Goal: Information Seeking & Learning: Learn about a topic

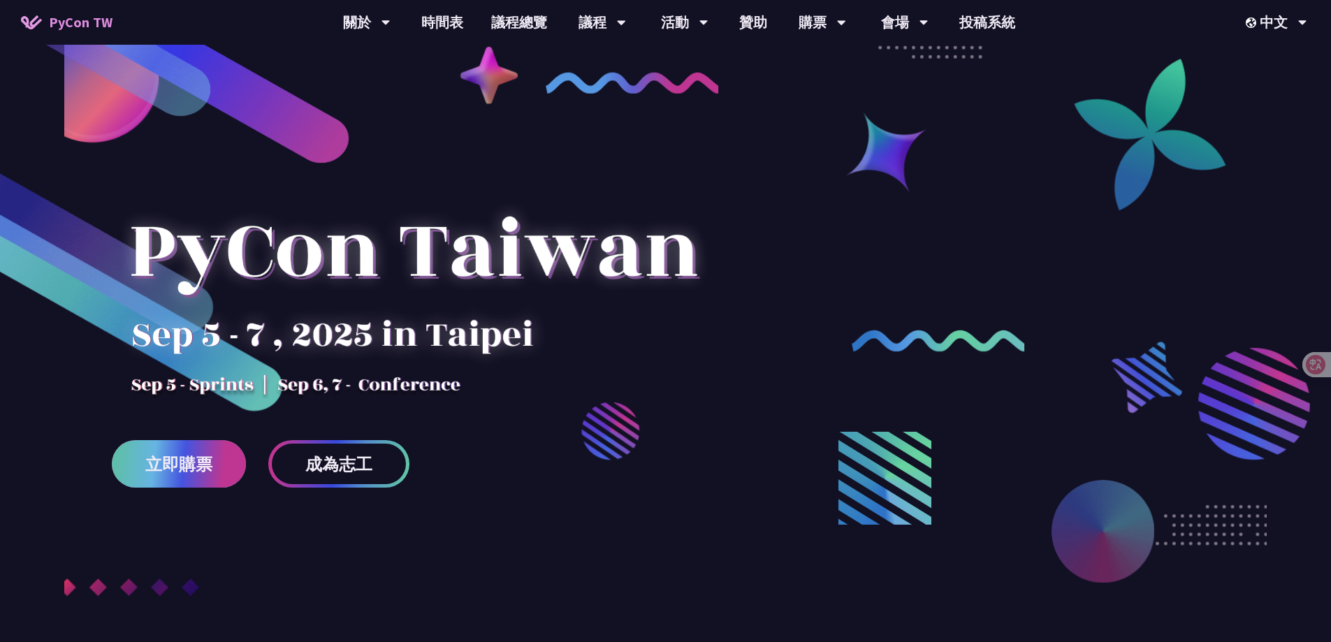
click at [199, 457] on span "立即購票" at bounding box center [178, 463] width 67 height 17
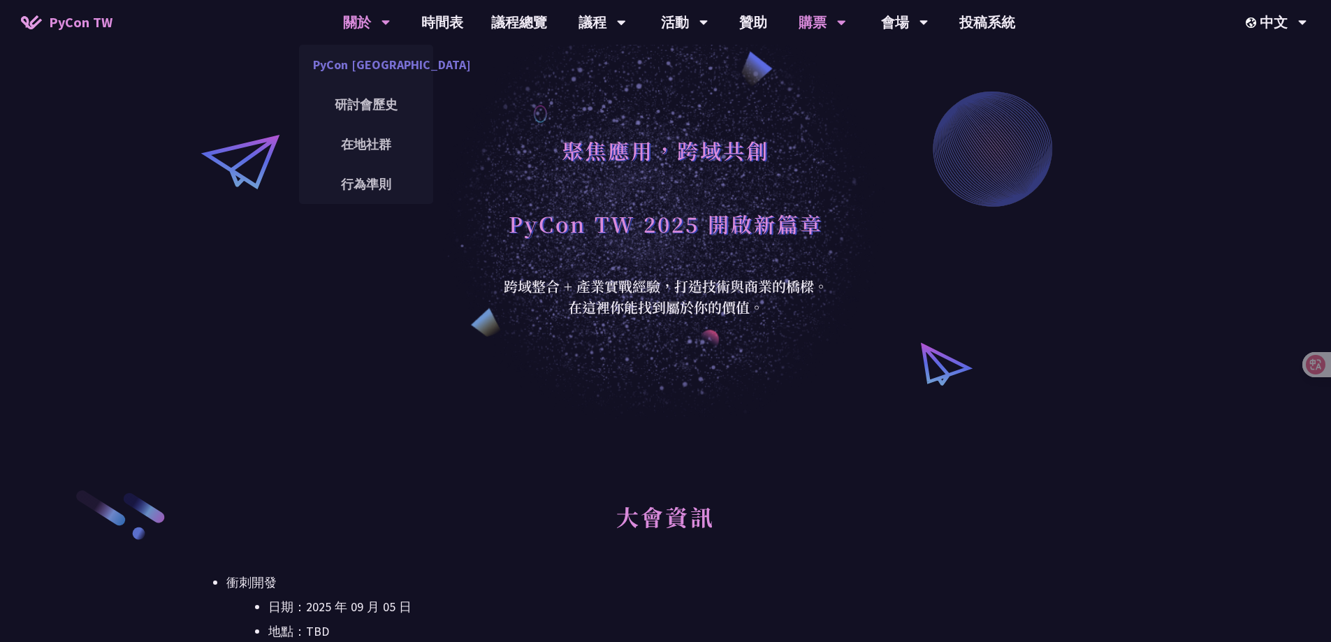
click at [351, 64] on link "PyCon [GEOGRAPHIC_DATA]" at bounding box center [366, 64] width 134 height 33
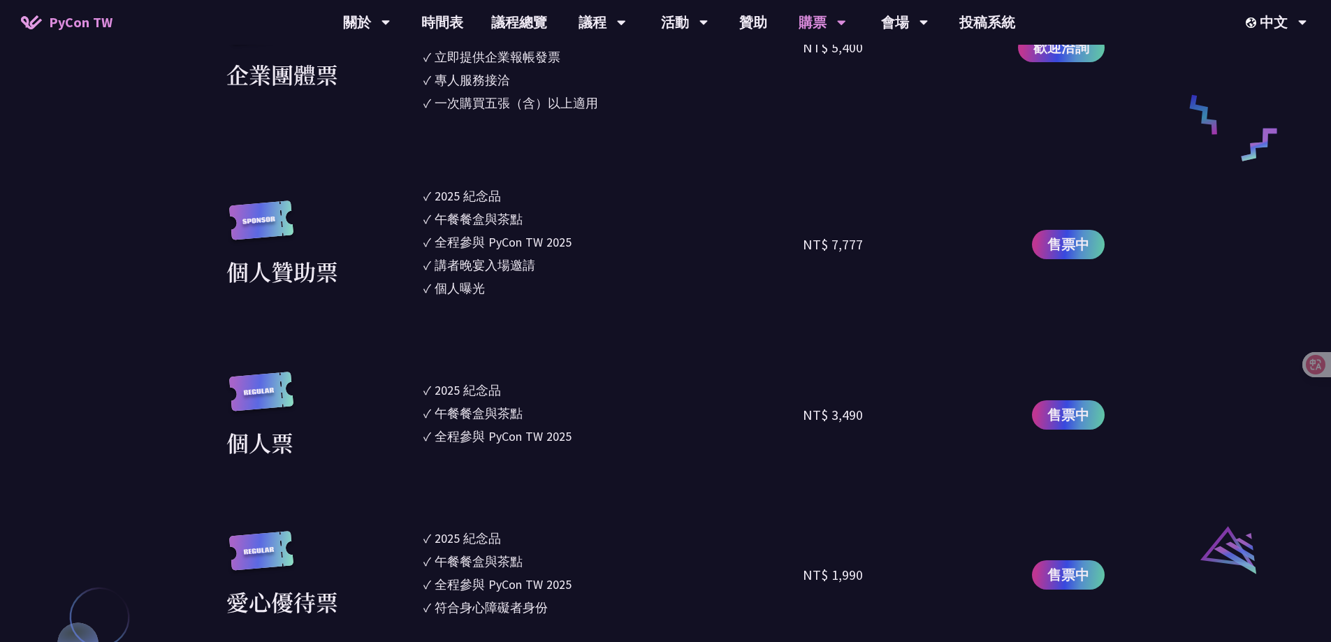
scroll to position [838, 0]
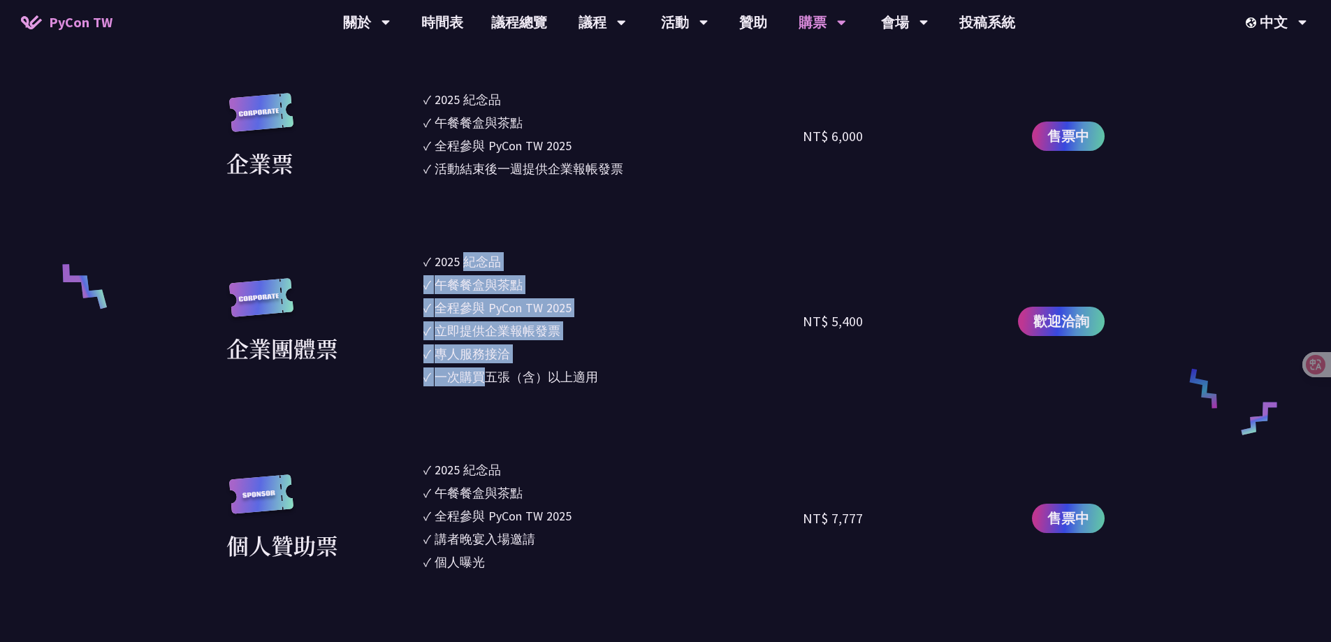
drag, startPoint x: 466, startPoint y: 270, endPoint x: 481, endPoint y: 369, distance: 100.4
click at [481, 369] on ul "✓ 2025 紀念品 ✓ 午餐餐盒與茶點 ✓ 全程參與 PyCon TW 2025 ✓ 立即提供企業報帳發票 ✓ 專人服務接洽 ✓ 一次購買五張（含）以上適用" at bounding box center [613, 321] width 380 height 138
click at [481, 369] on div "一次購買五張（含）以上適用" at bounding box center [516, 376] width 163 height 19
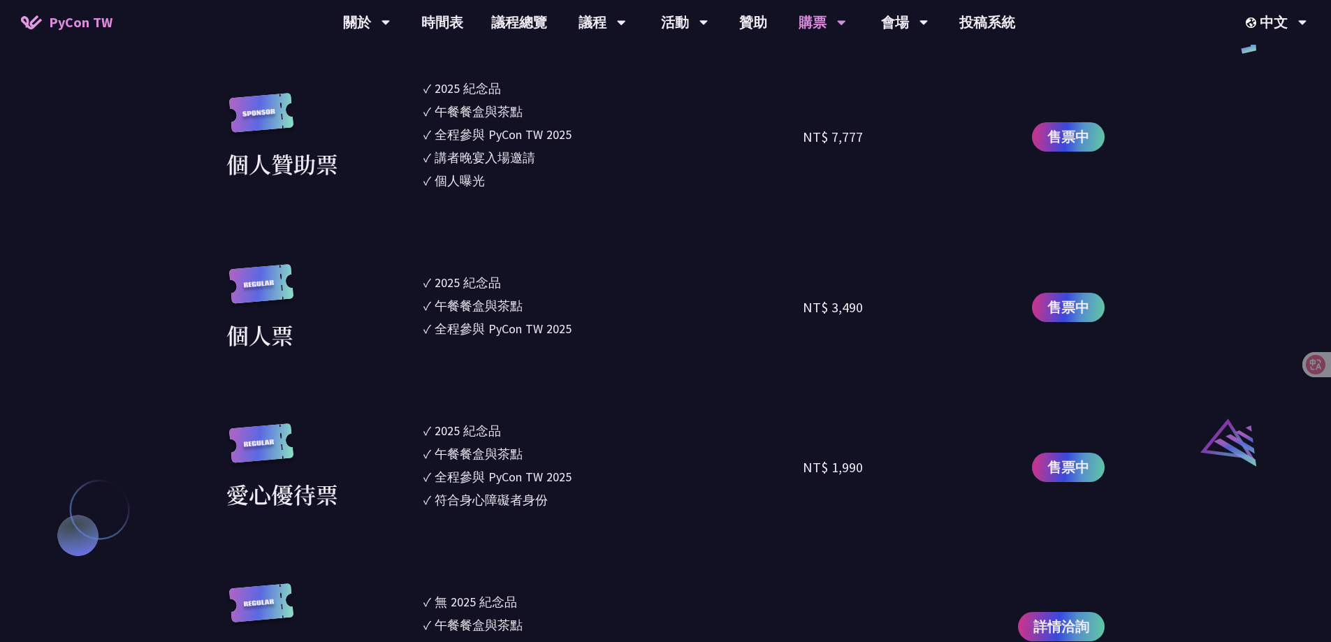
scroll to position [1188, 0]
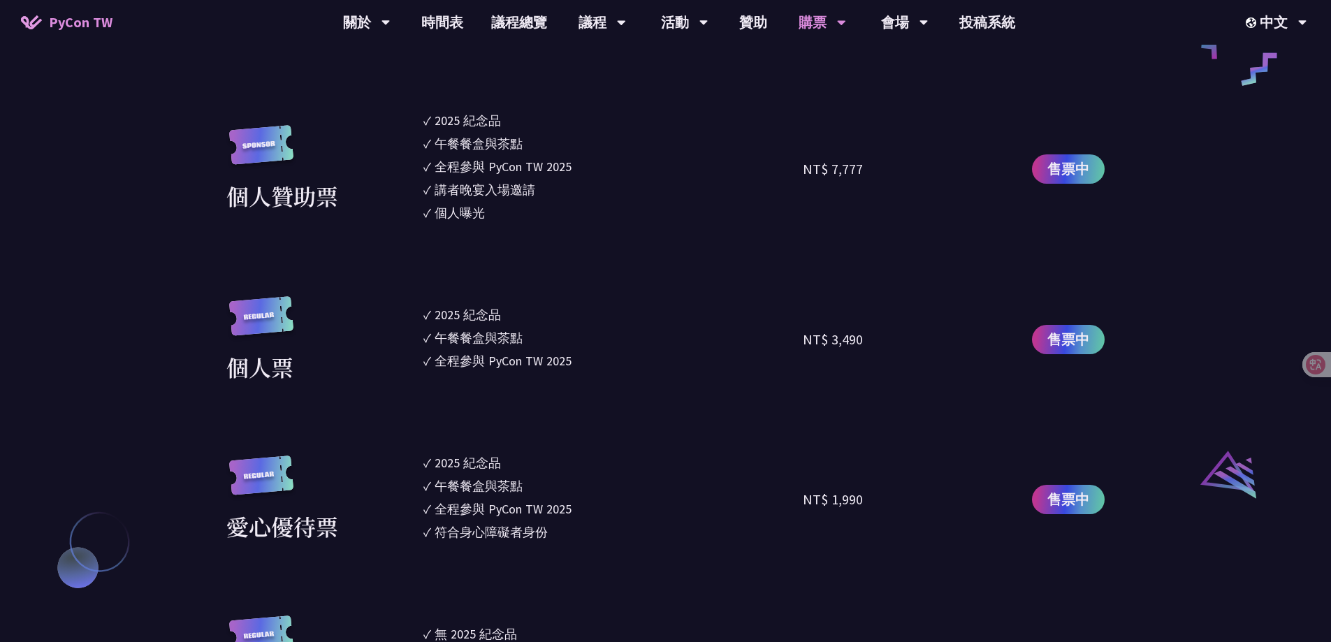
drag, startPoint x: 810, startPoint y: 337, endPoint x: 867, endPoint y: 333, distance: 56.8
click at [856, 335] on div "NT$ 3,490" at bounding box center [833, 339] width 60 height 21
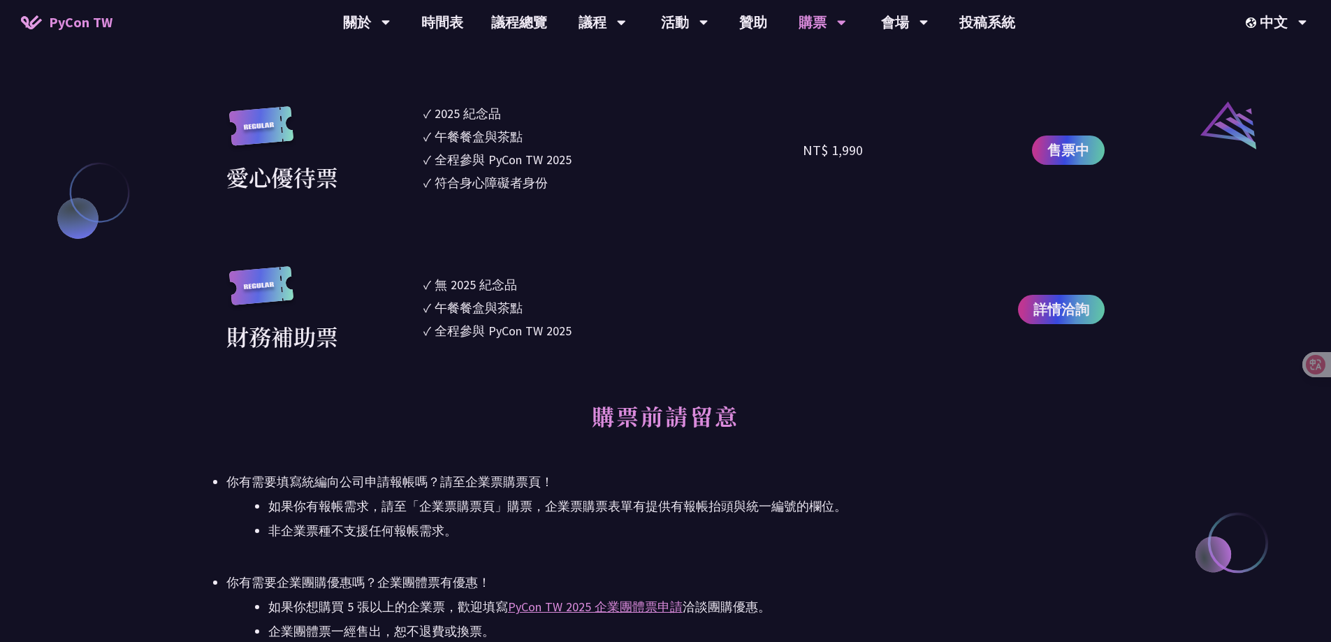
scroll to position [1369, 0]
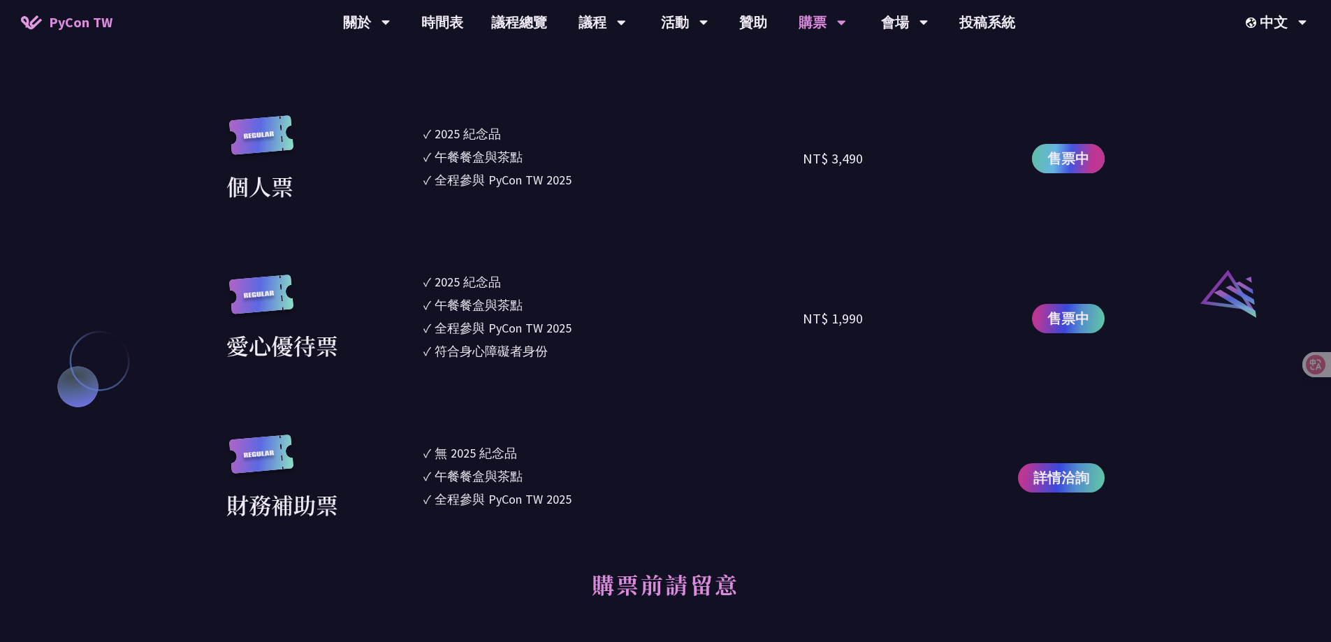
click at [1074, 153] on span "售票中" at bounding box center [1068, 158] width 42 height 21
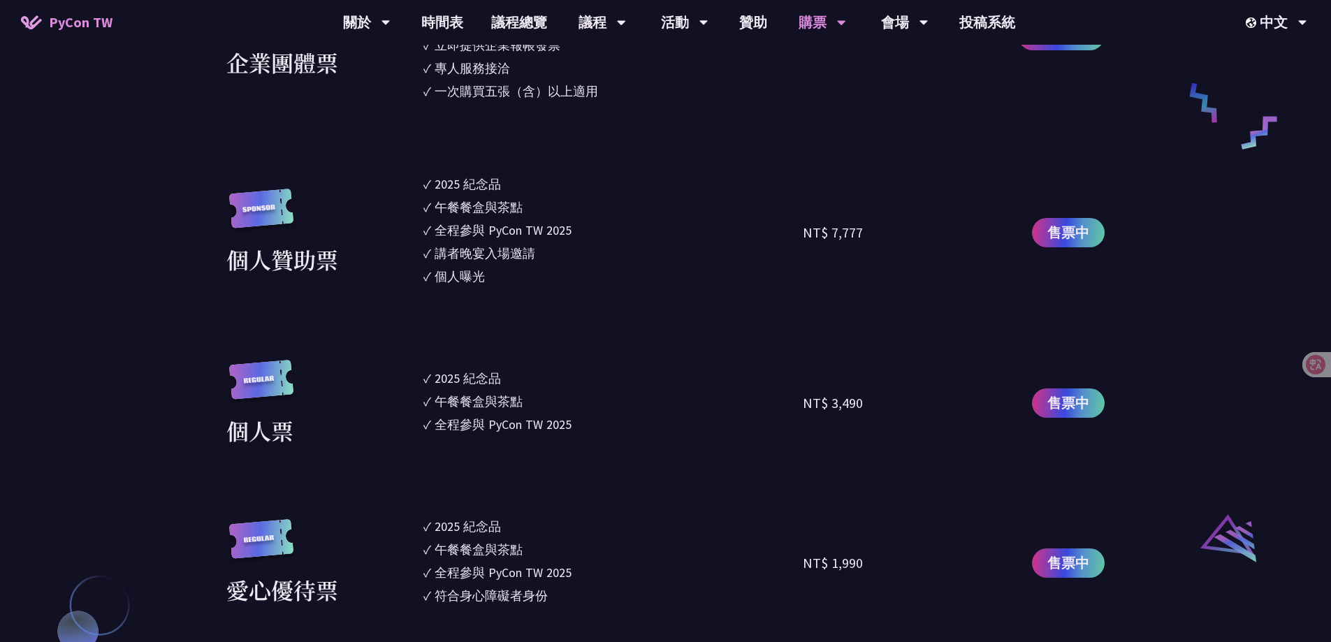
scroll to position [1089, 0]
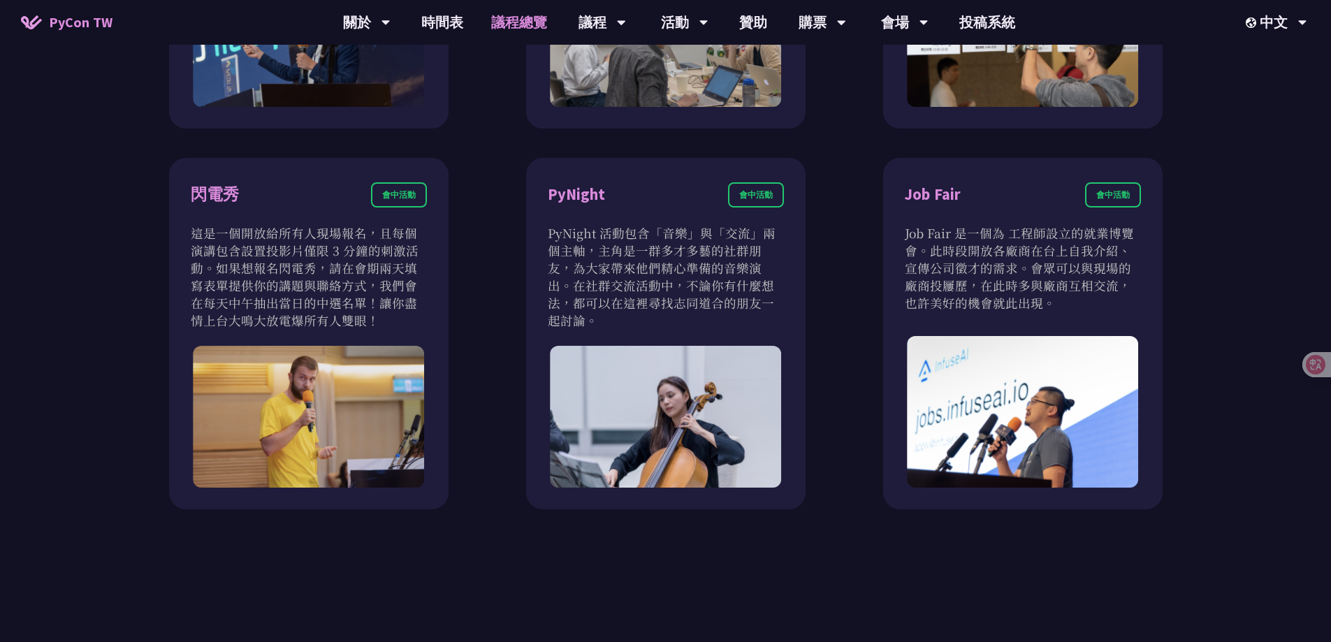
scroll to position [1188, 0]
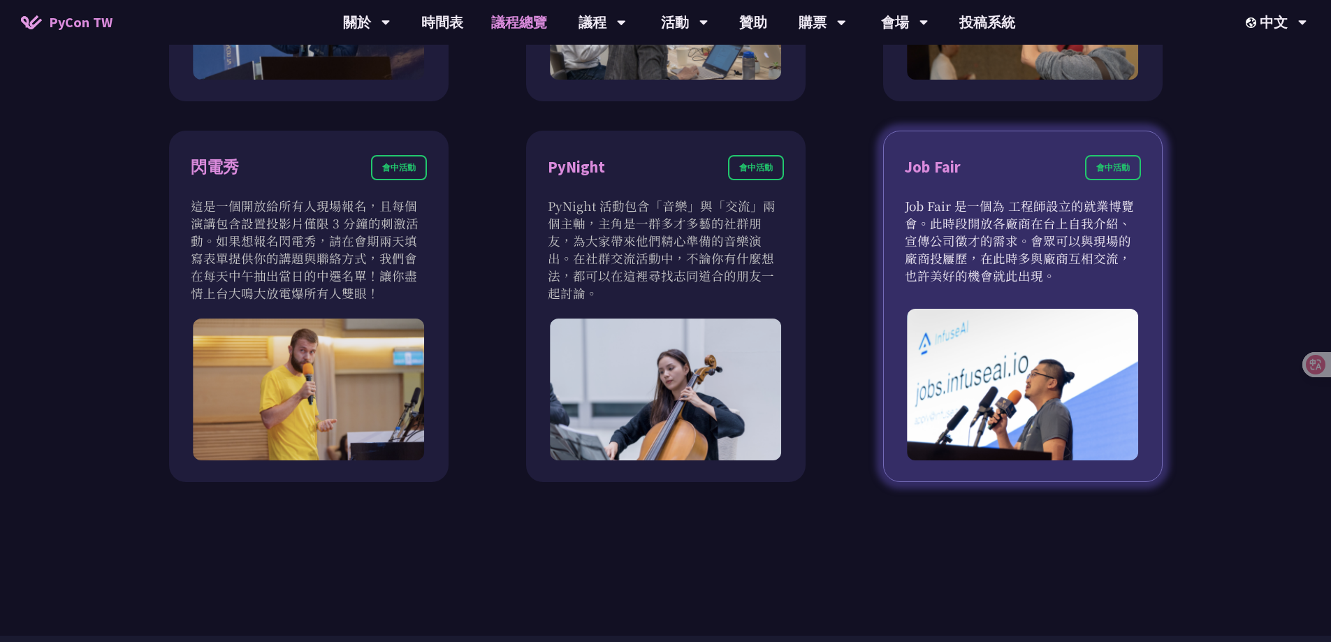
drag, startPoint x: 1025, startPoint y: 210, endPoint x: 1035, endPoint y: 268, distance: 59.5
click at [1035, 268] on p "Job Fair 是一個為 工程師設立的就業博覽會。此時段開放各廠商在台上自我介紹、宣傳公司徵才的需求。會眾可以與現場的廠商投屨歷，在此時多與廠商互相交流，也…" at bounding box center [1023, 240] width 236 height 87
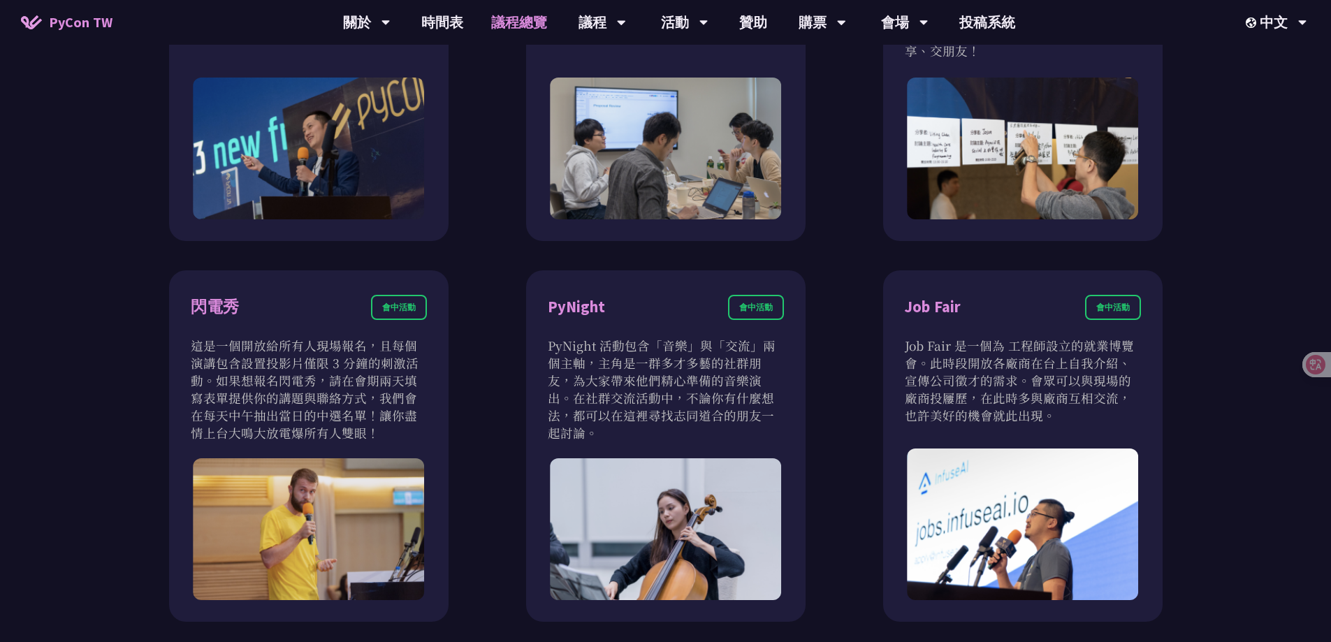
scroll to position [908, 0]
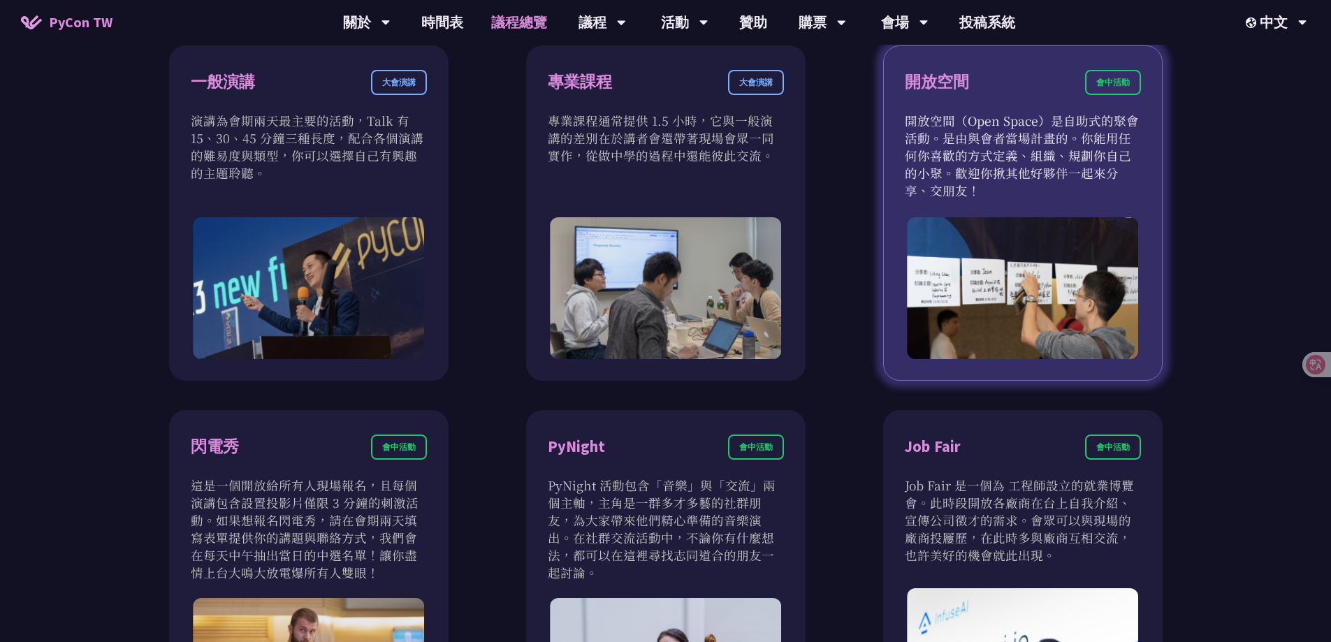
click at [1033, 287] on img at bounding box center [1023, 288] width 232 height 142
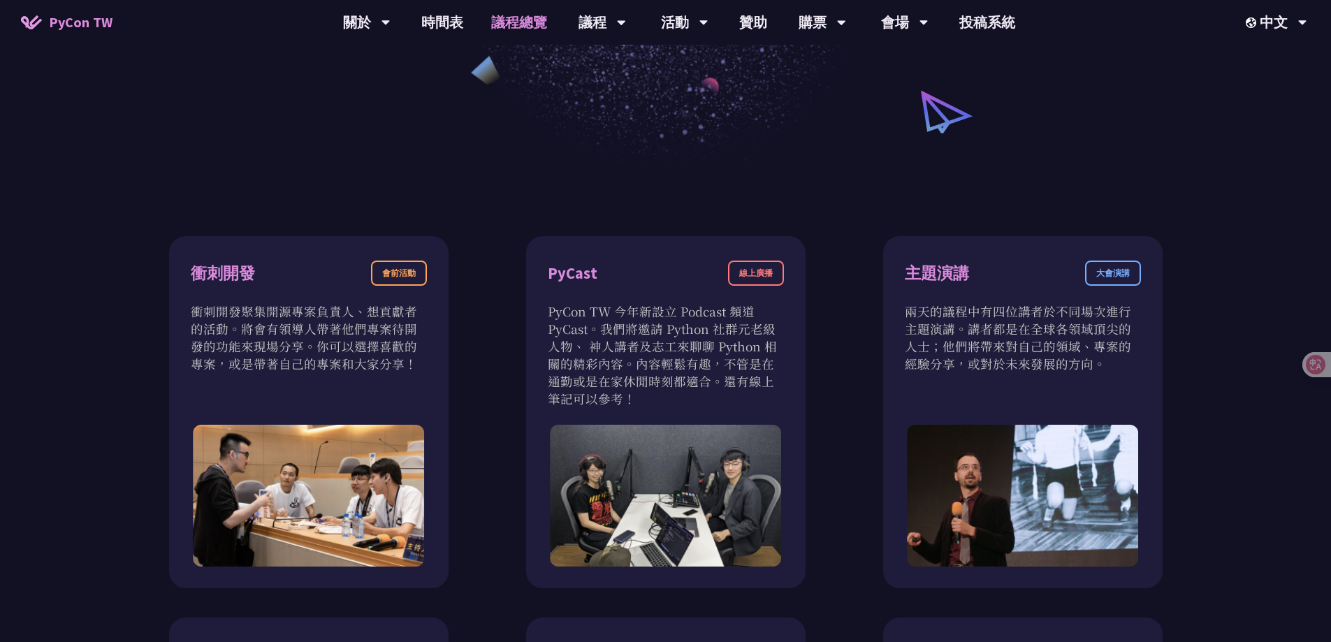
scroll to position [349, 0]
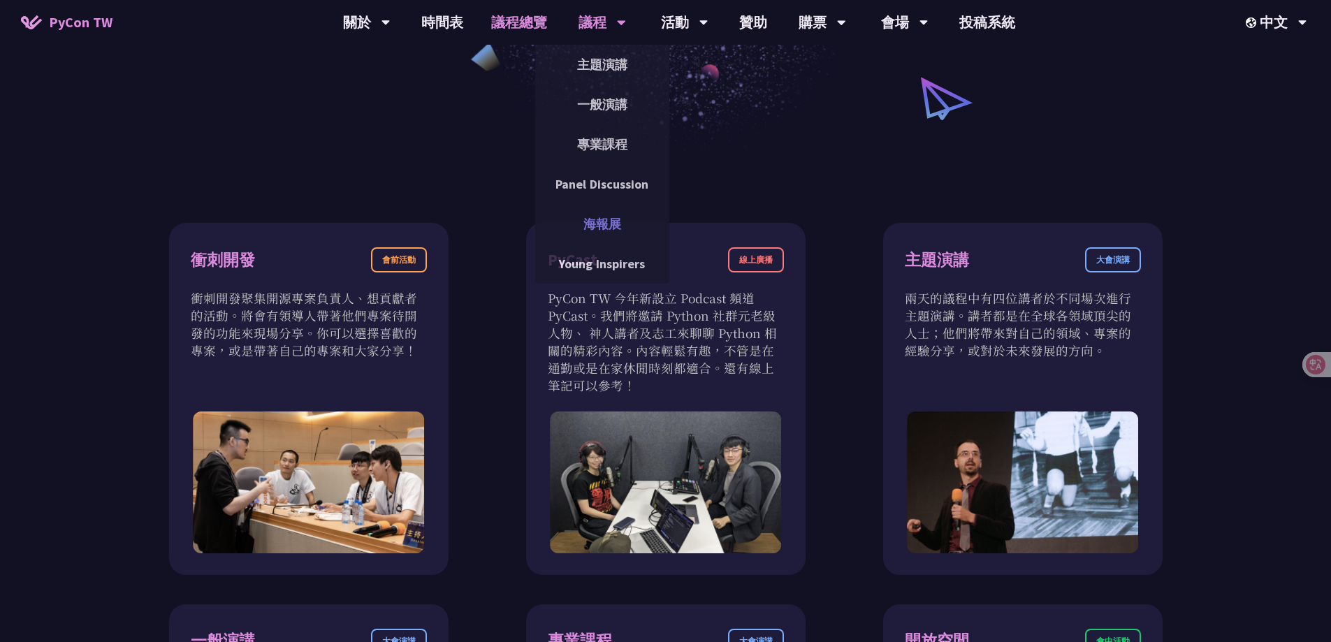
click at [607, 225] on link "海報展" at bounding box center [602, 223] width 134 height 33
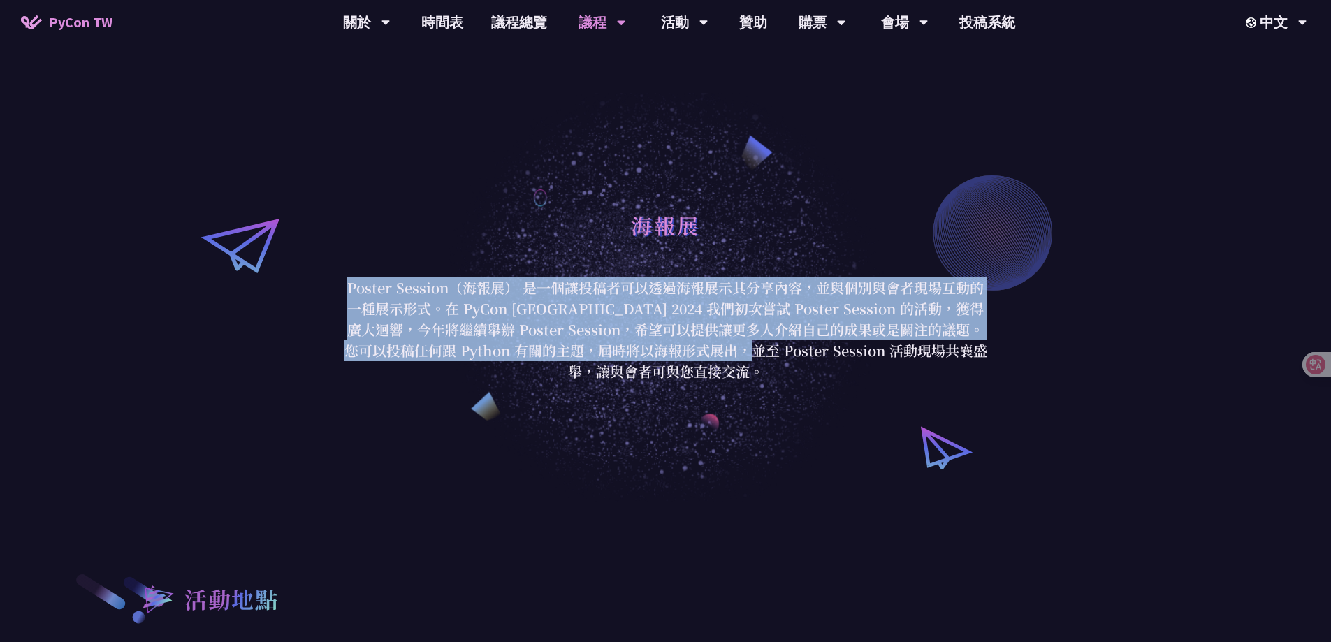
drag, startPoint x: 709, startPoint y: 276, endPoint x: 728, endPoint y: 348, distance: 74.4
click at [728, 348] on div "海報展 Poster Session（海報展） 是一個讓投稿者可以透過海報展示其分享內容，並與個別與會者現場互動的一種展示形式。在 PyCon Taiwan …" at bounding box center [666, 293] width 650 height 178
click at [728, 348] on p "Poster Session（海報展） 是一個讓投稿者可以透過海報展示其分享內容，並與個別與會者現場互動的一種展示形式。在 PyCon Taiwan 2024…" at bounding box center [666, 329] width 650 height 105
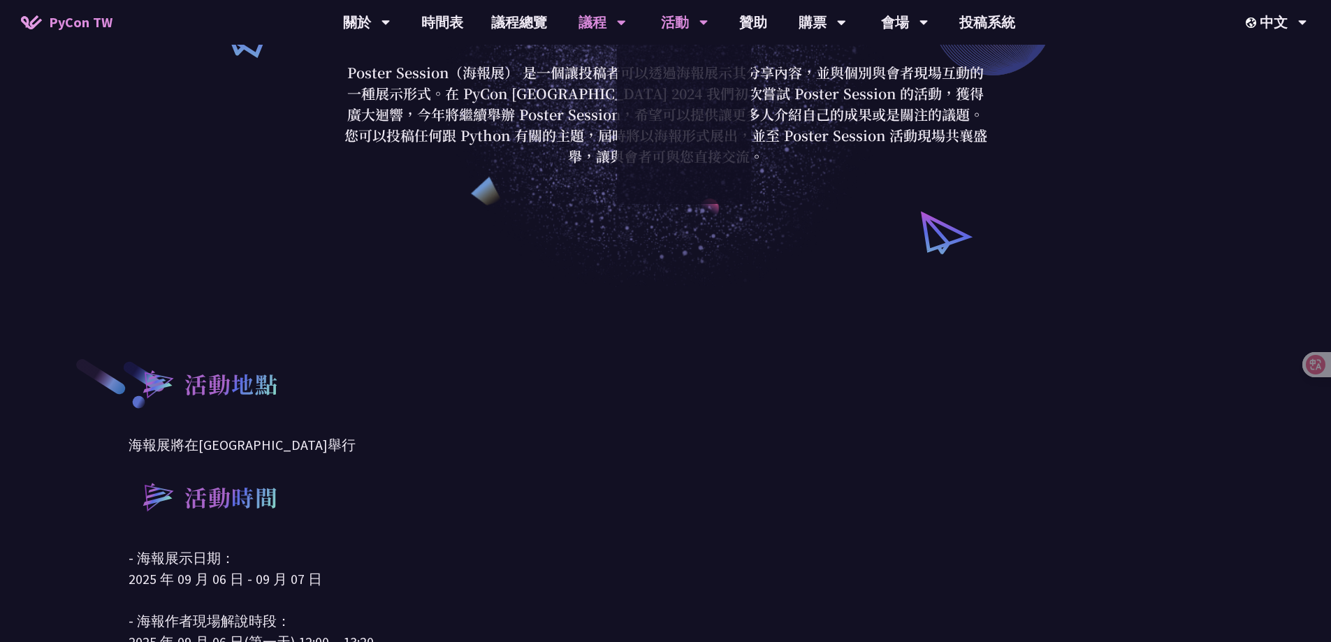
scroll to position [210, 0]
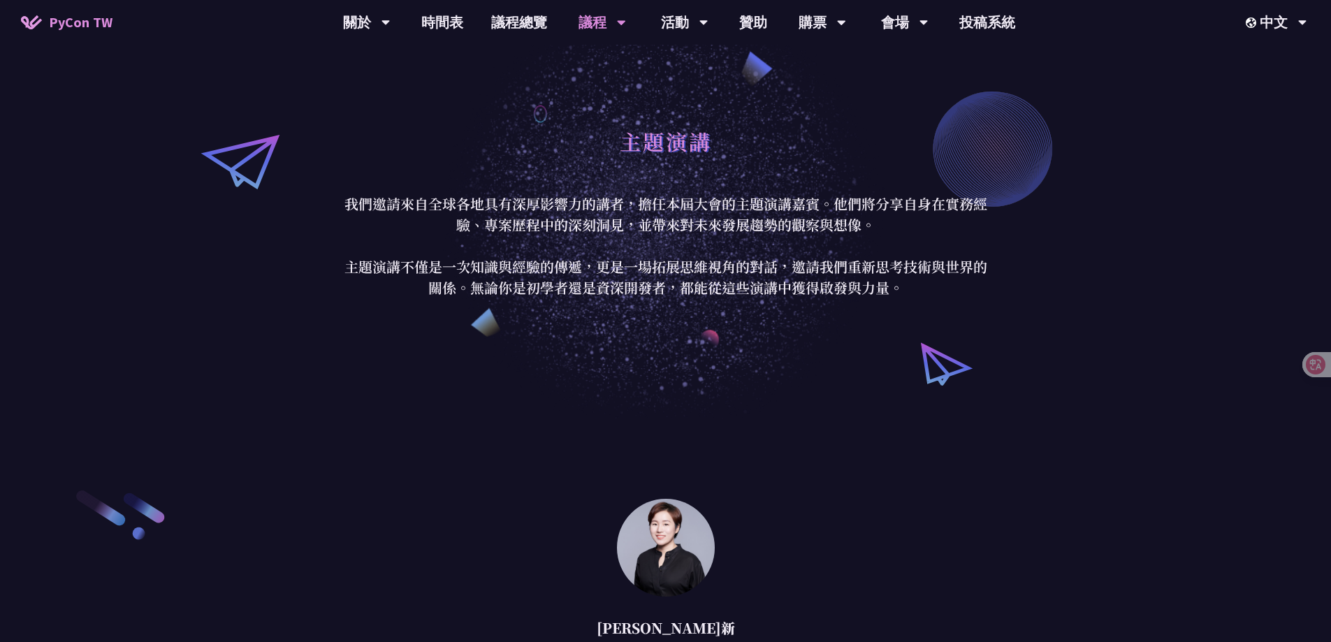
click at [1230, 281] on div "主題演講 我們邀請來自全球各地具有深厚影響力的講者，擔任本屆大會的主題演講嘉賓。他們將分享自身在實務經驗、專案歷程中的深刻洞見，並帶來對未來發展趨勢的觀察與想…" at bounding box center [665, 209] width 1331 height 418
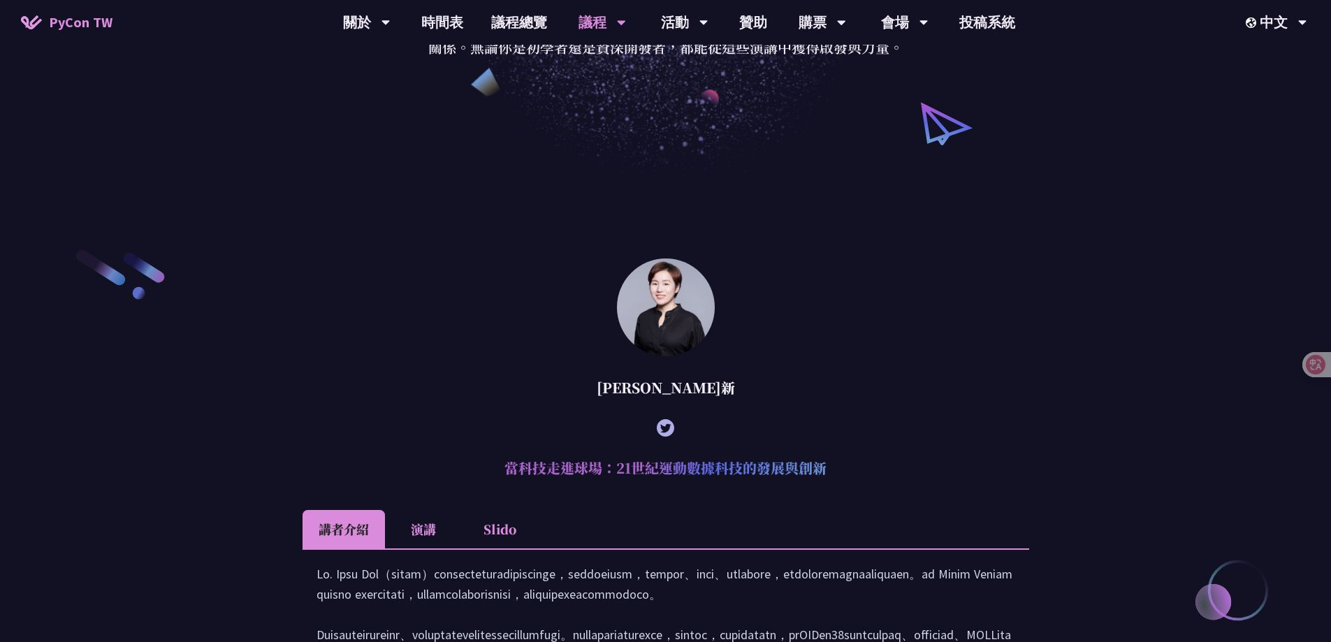
scroll to position [407, 0]
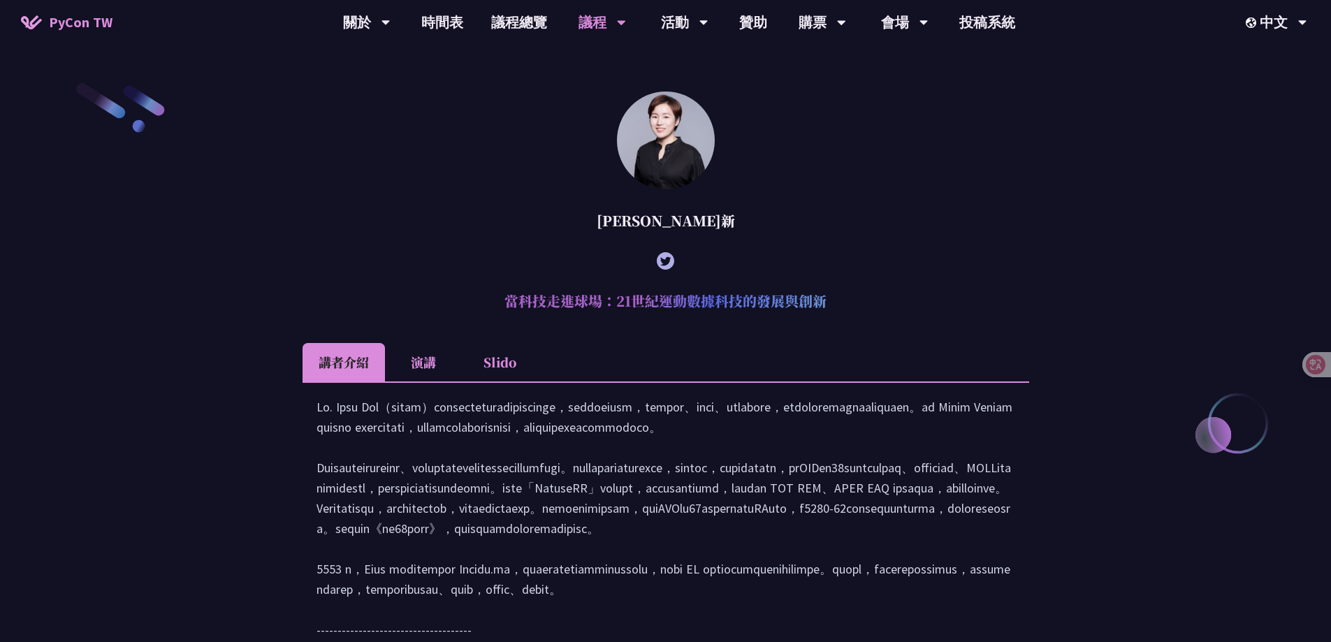
click at [422, 363] on li "演講" at bounding box center [423, 362] width 77 height 38
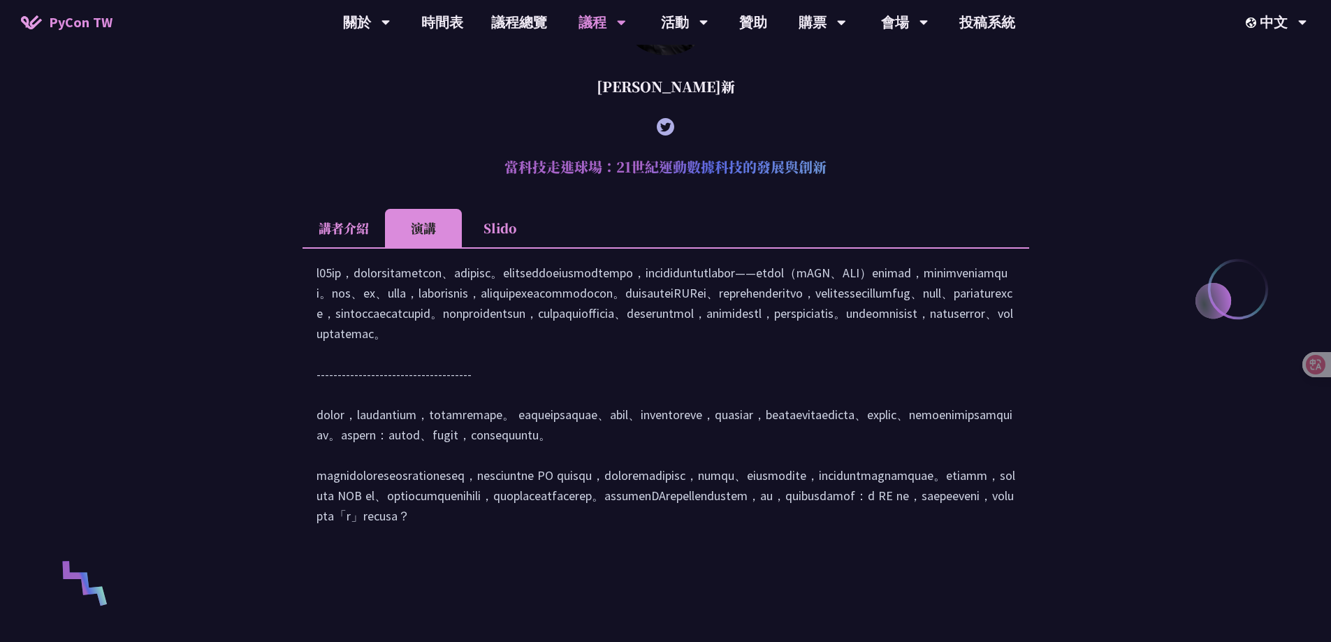
scroll to position [547, 0]
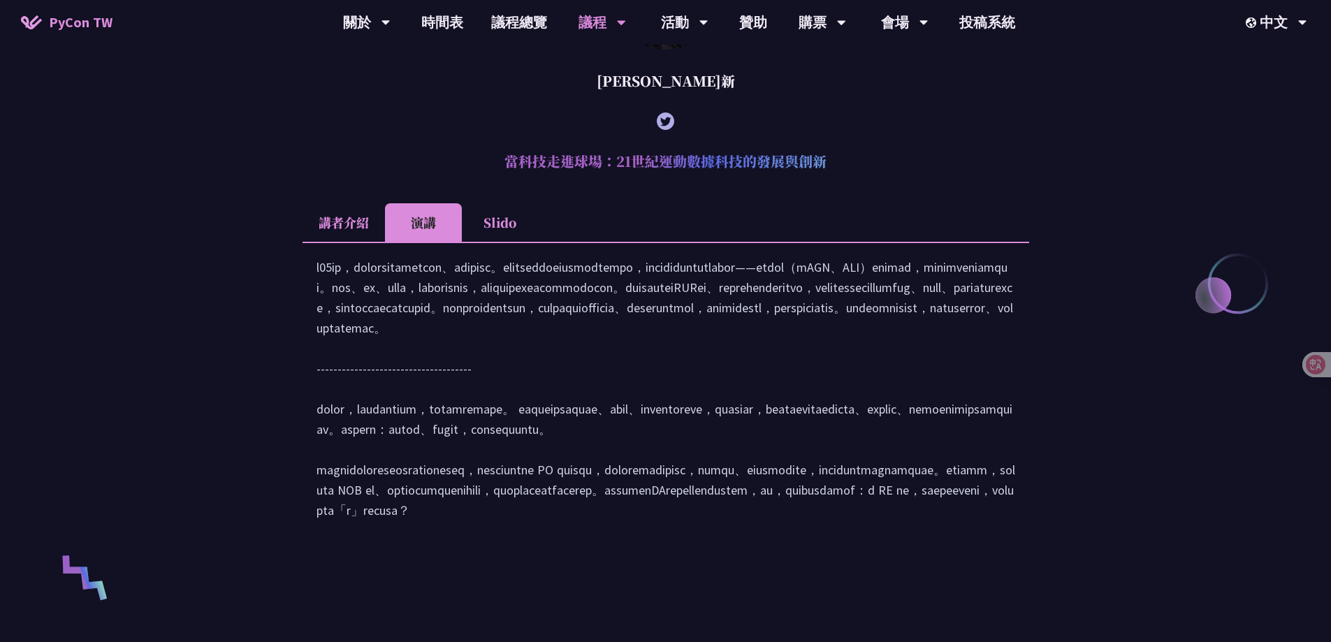
click at [519, 231] on li "Slido" at bounding box center [500, 222] width 77 height 38
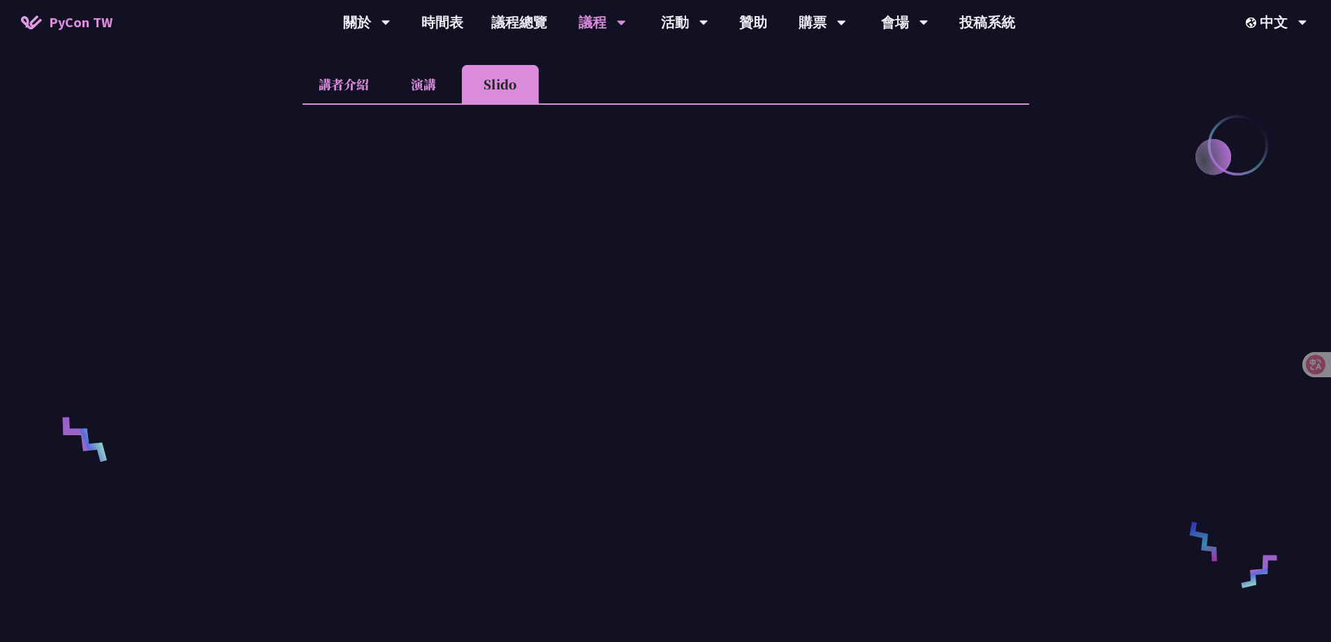
scroll to position [687, 0]
click at [393, 84] on li "演講" at bounding box center [423, 83] width 77 height 38
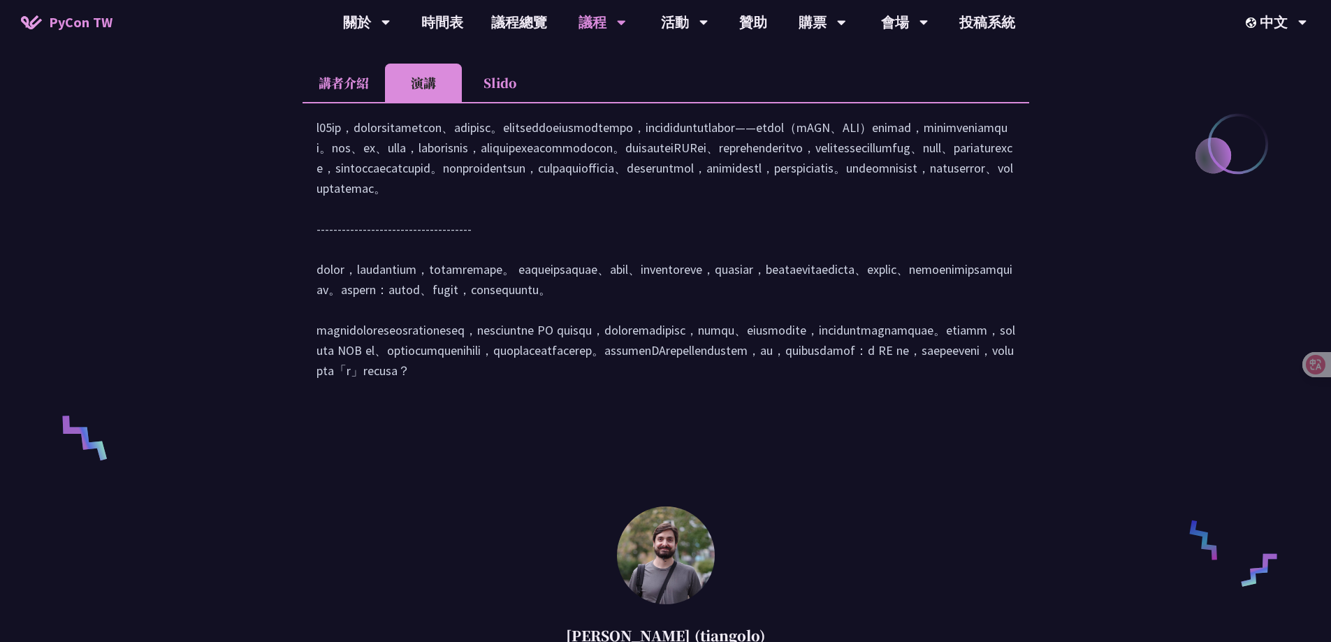
click at [357, 83] on li "講者介紹" at bounding box center [343, 83] width 82 height 38
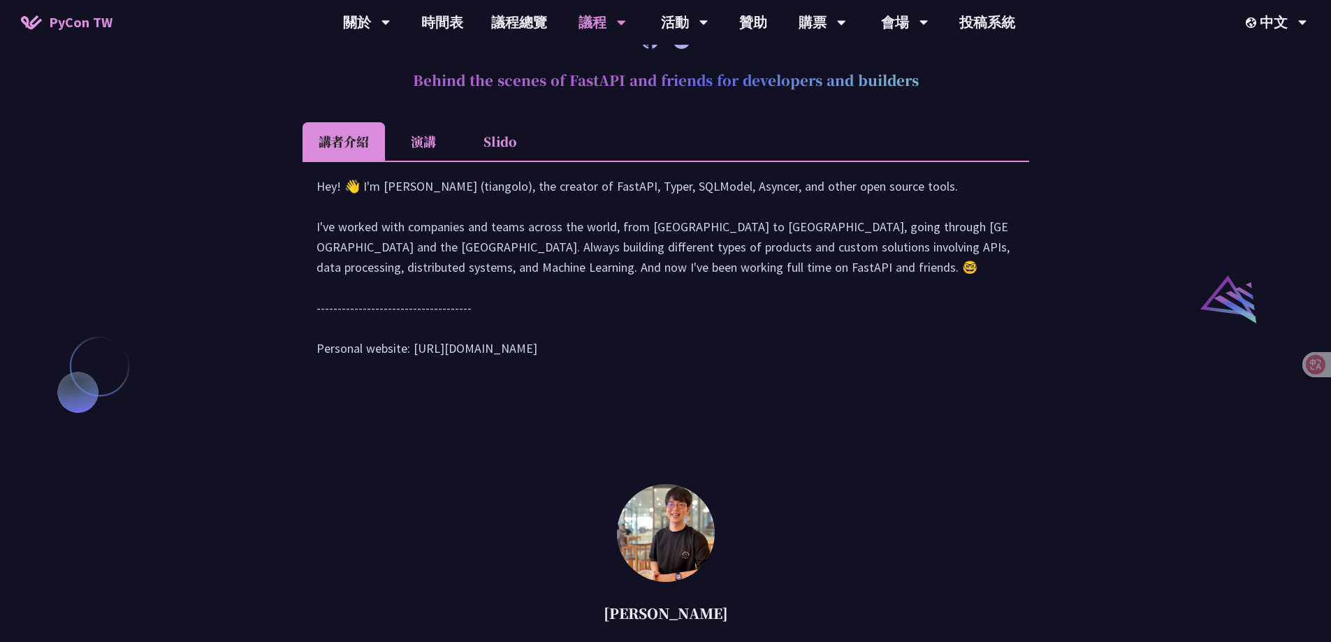
scroll to position [1315, 0]
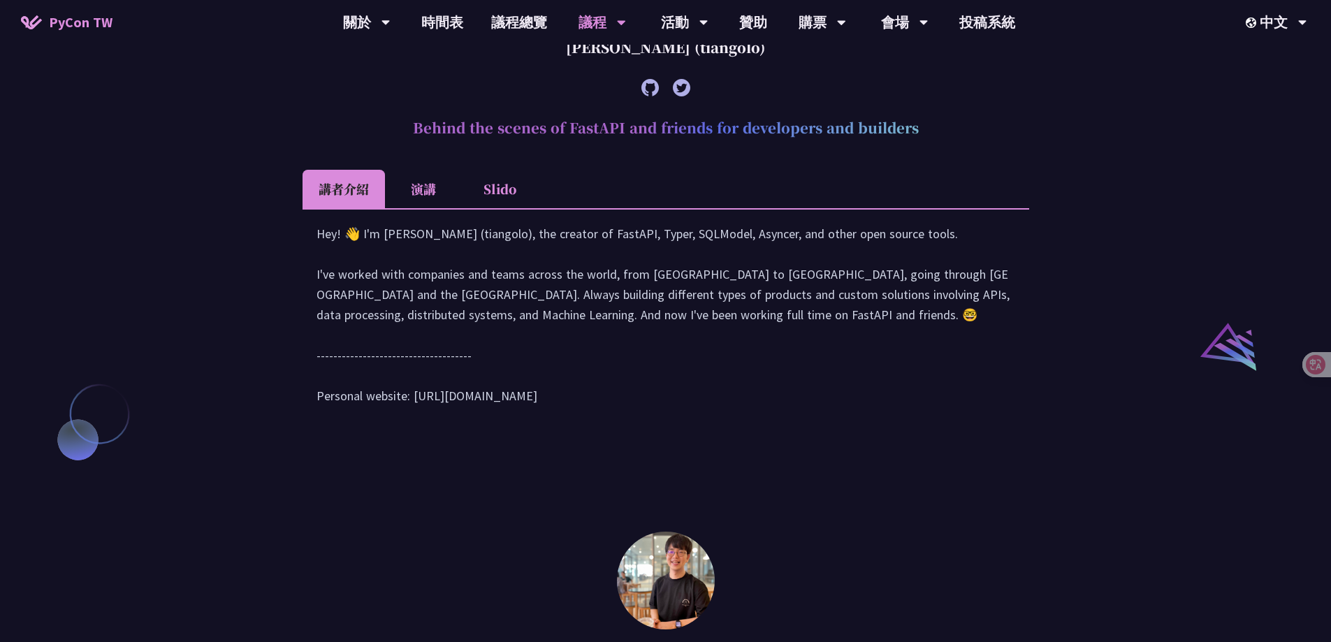
click at [418, 208] on li "演講" at bounding box center [423, 189] width 77 height 38
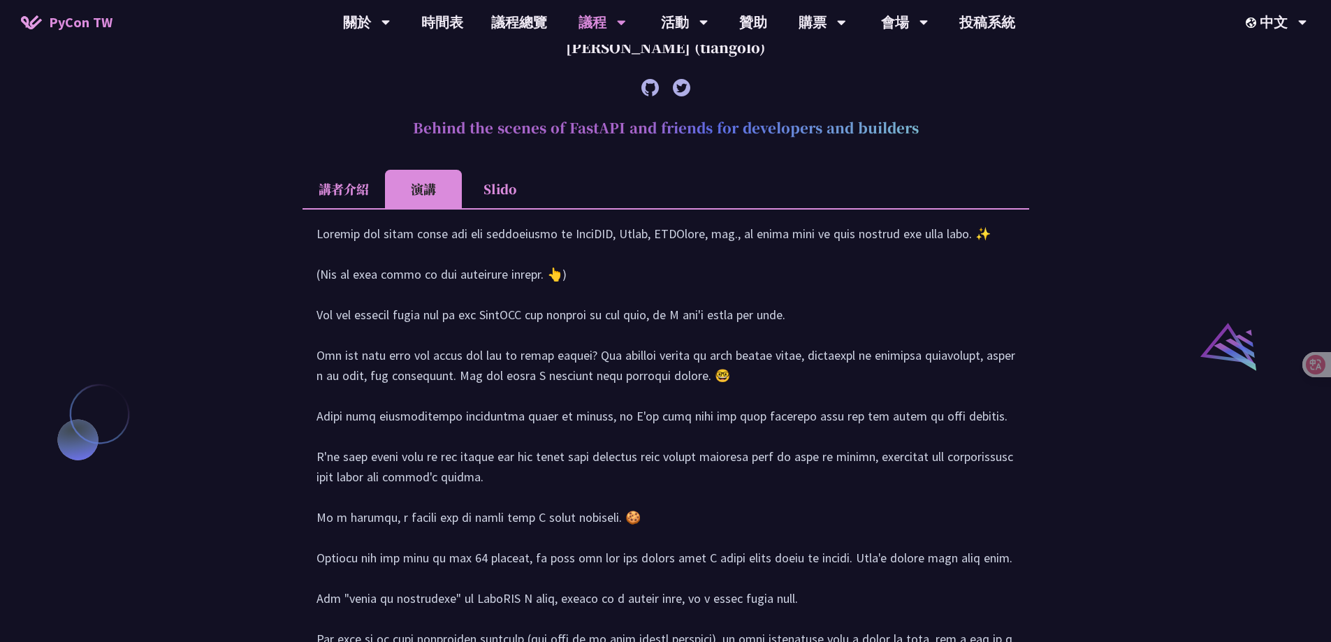
click at [496, 208] on li "Slido" at bounding box center [500, 189] width 77 height 38
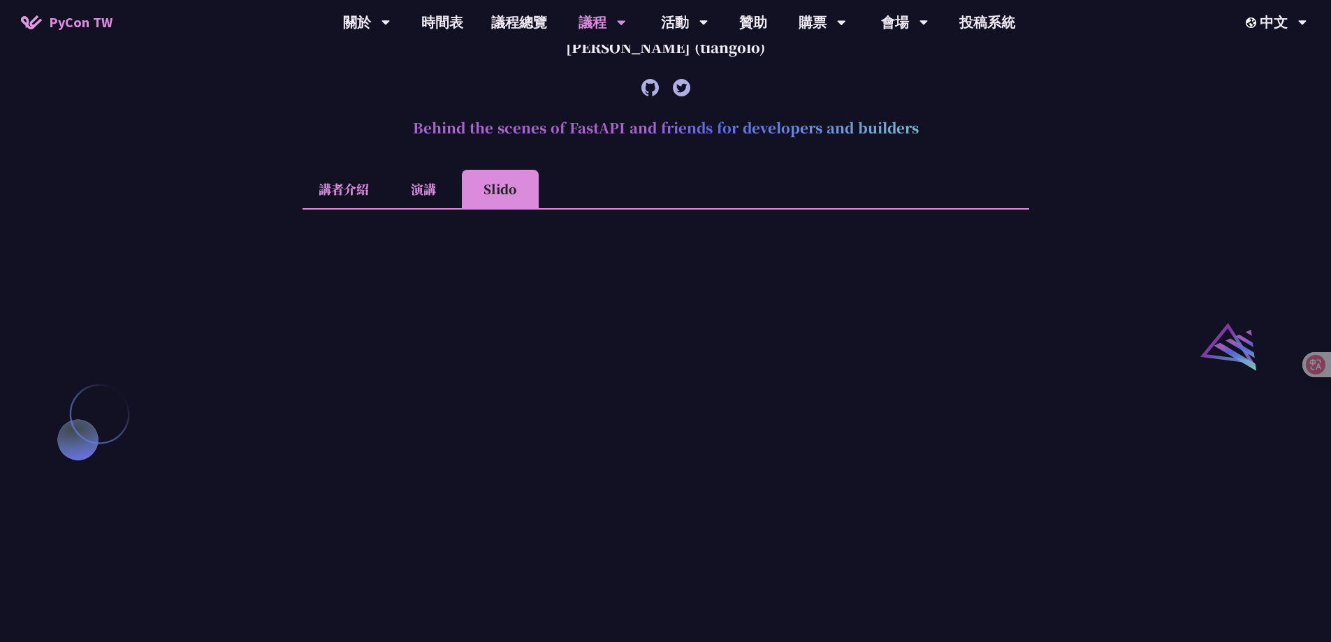
click at [349, 208] on li "講者介紹" at bounding box center [343, 189] width 82 height 38
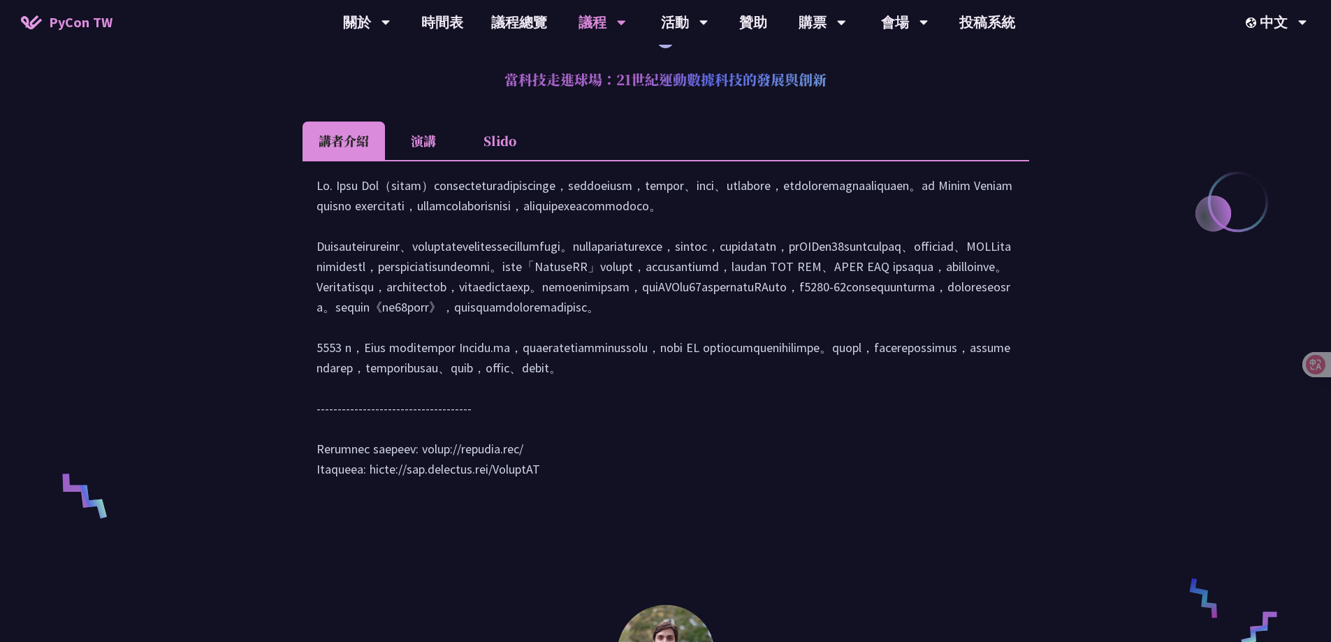
scroll to position [978, 0]
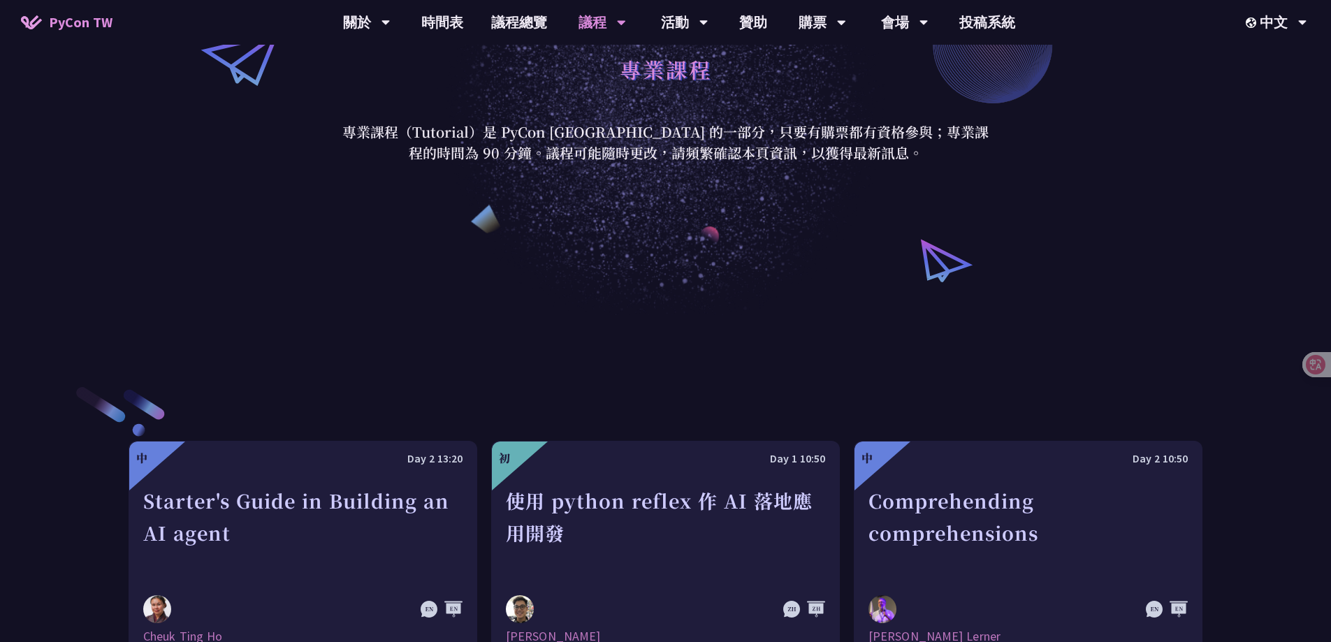
scroll to position [279, 0]
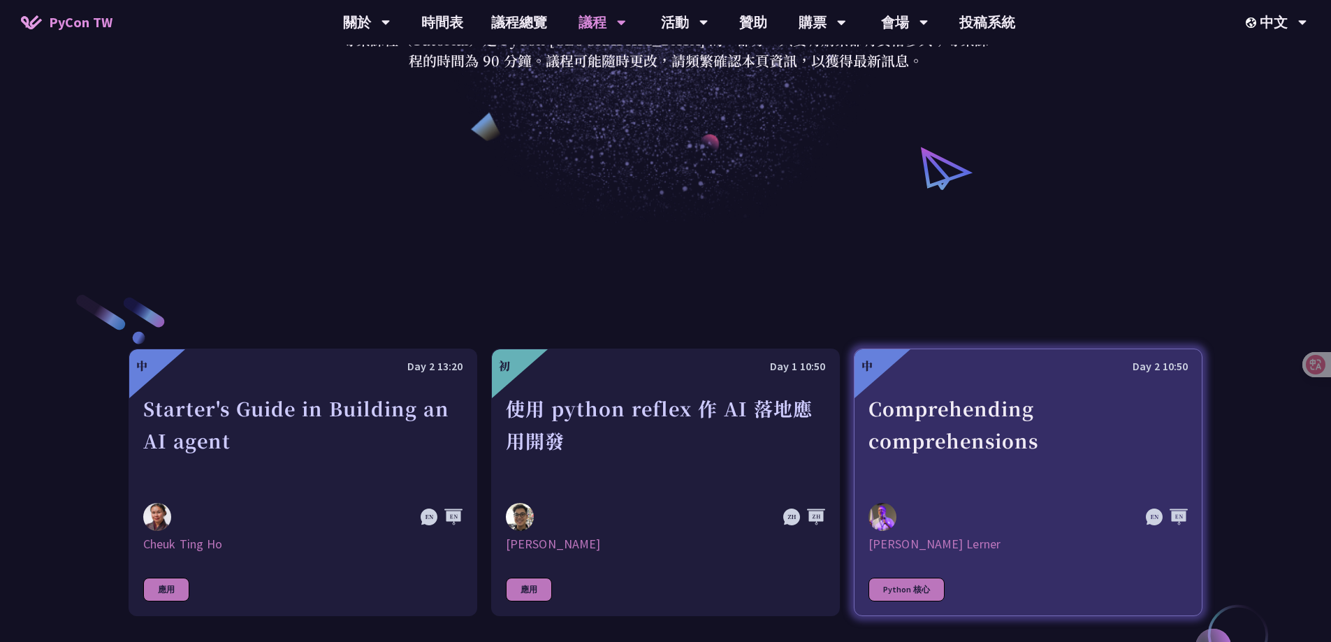
click at [930, 422] on div "Comprehending comprehensions" at bounding box center [1027, 441] width 319 height 96
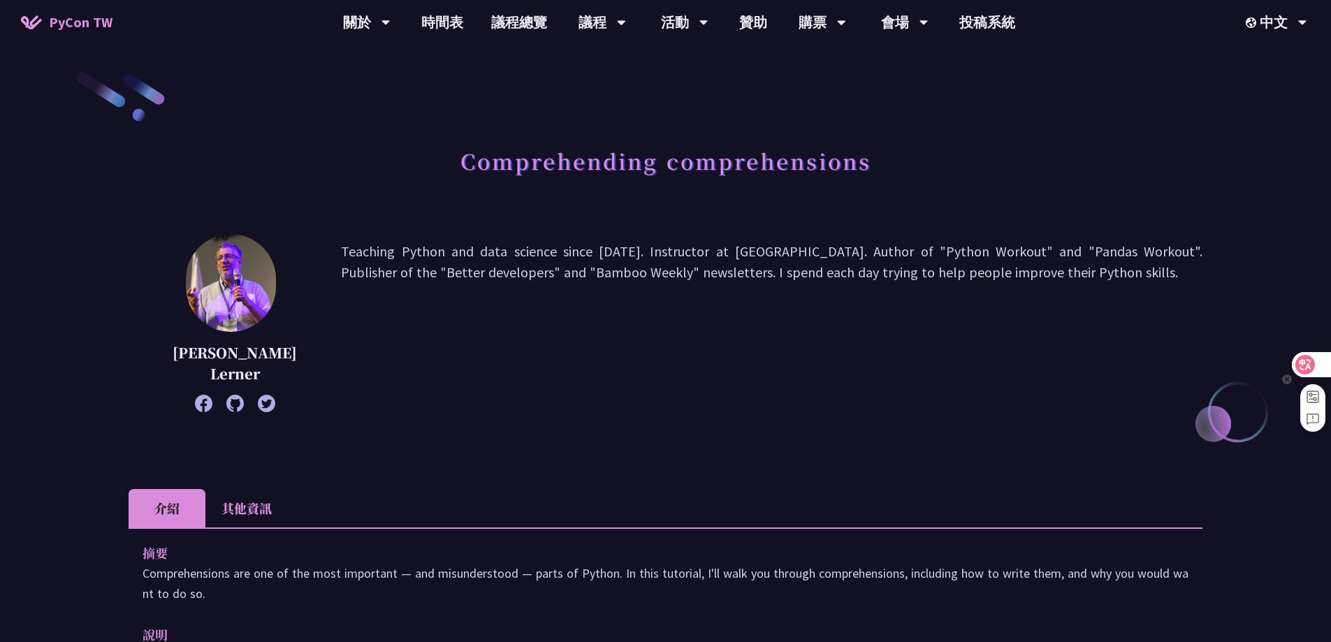
click at [1319, 366] on div at bounding box center [1311, 364] width 38 height 25
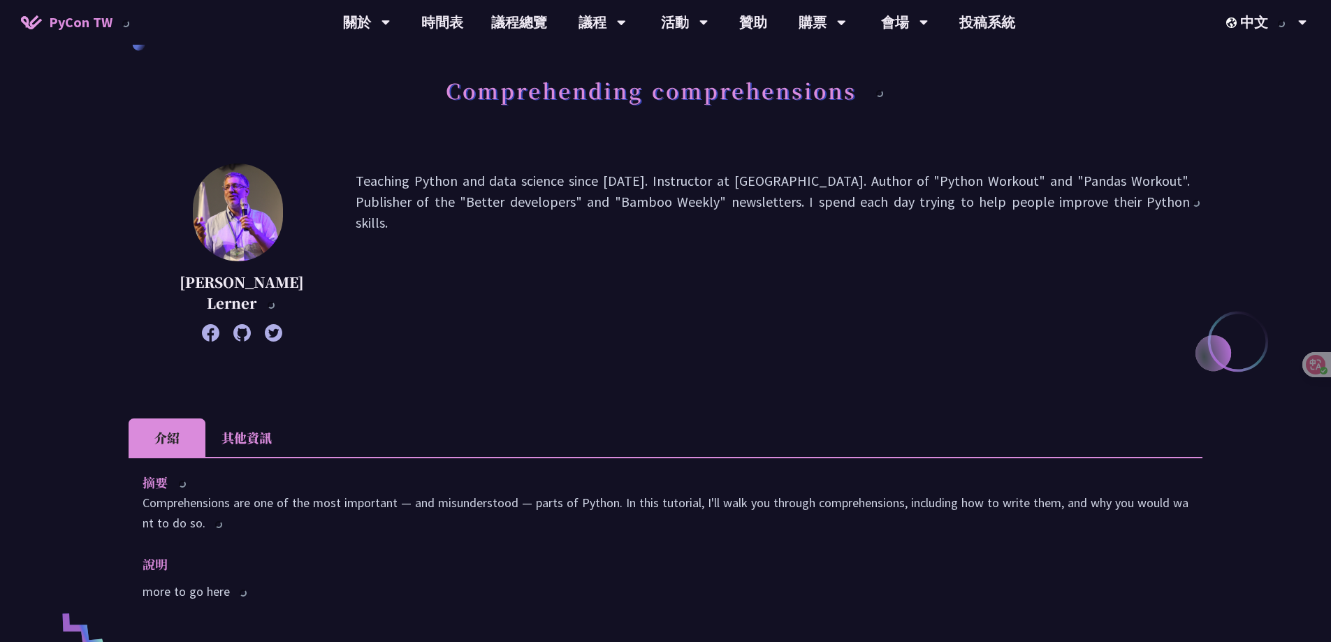
scroll to position [156, 0]
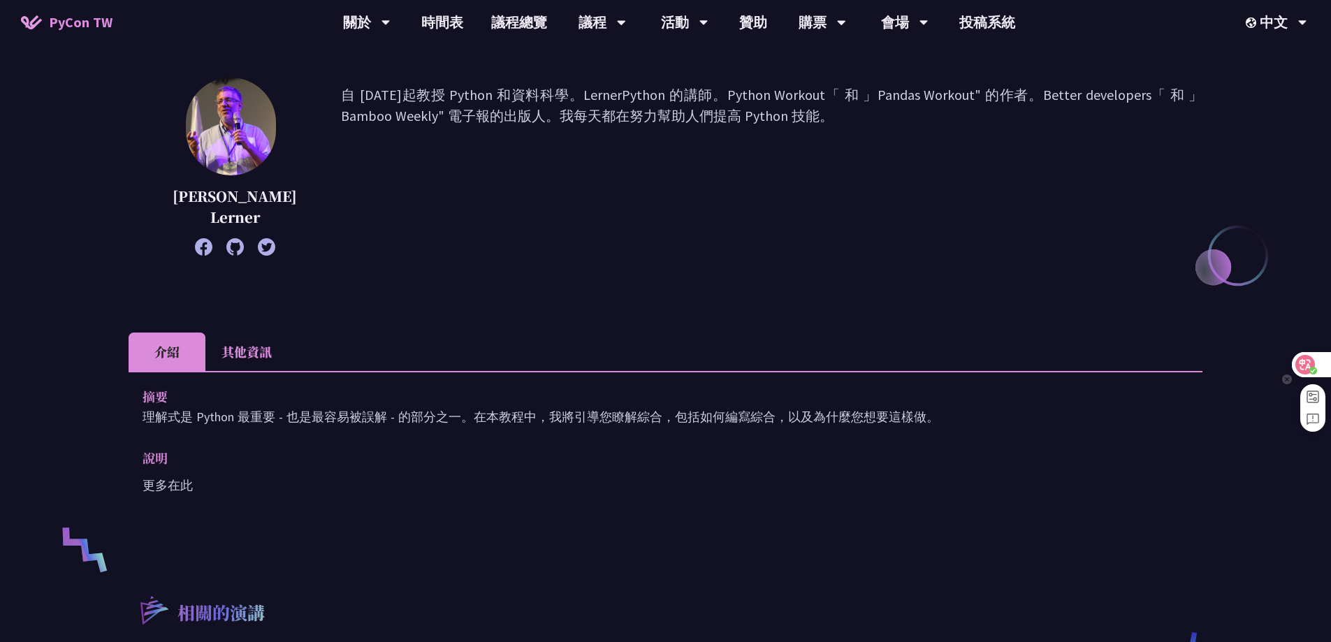
click at [1307, 363] on icon at bounding box center [1305, 365] width 14 height 14
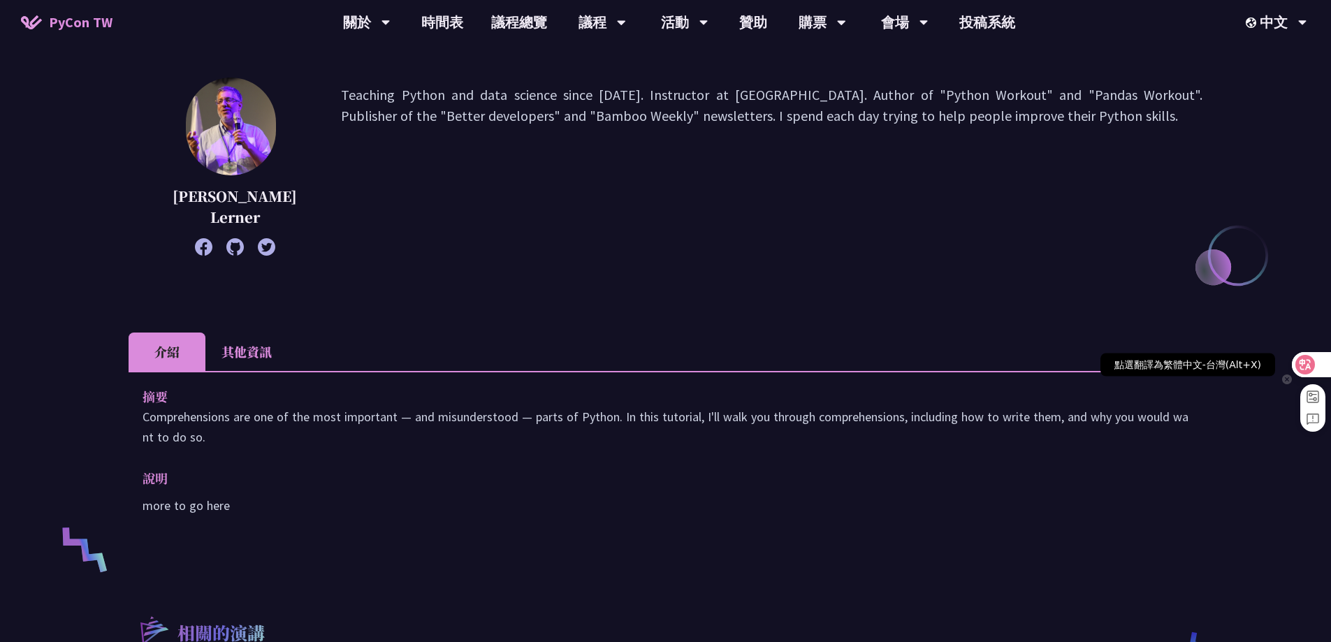
click at [1311, 360] on icon at bounding box center [1305, 365] width 14 height 14
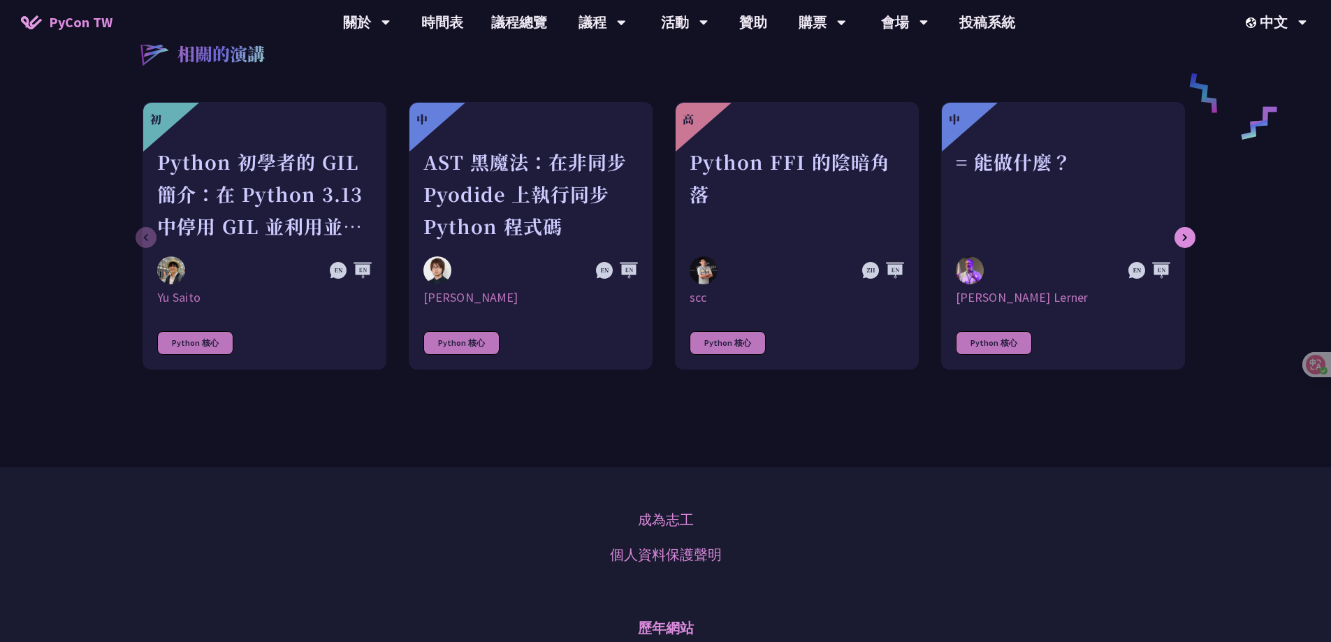
scroll to position [226, 0]
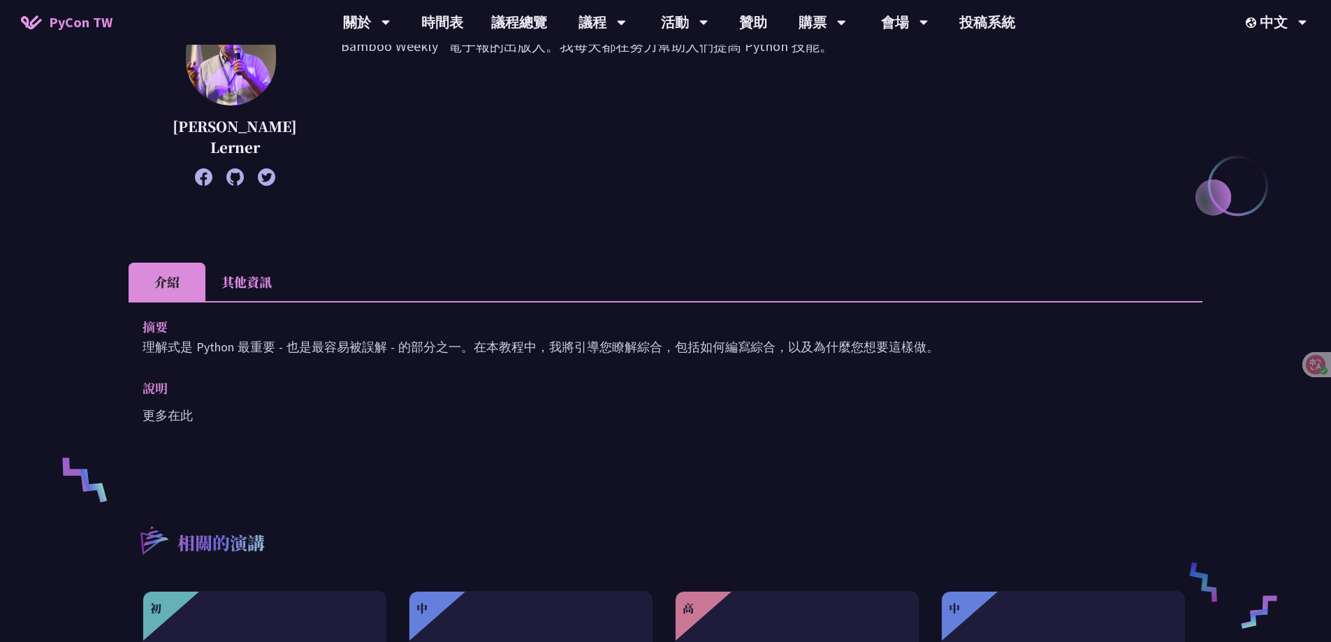
click at [263, 281] on li "其他資訊" at bounding box center [246, 282] width 82 height 38
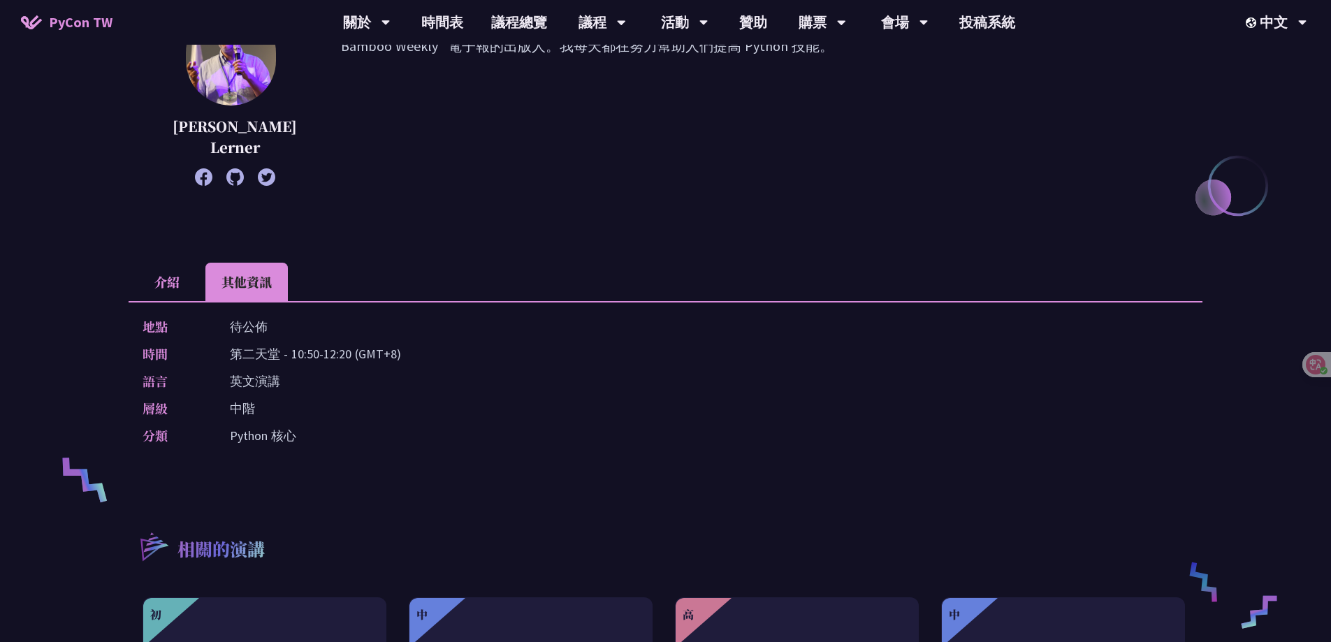
click at [169, 286] on li "介紹" at bounding box center [167, 282] width 77 height 38
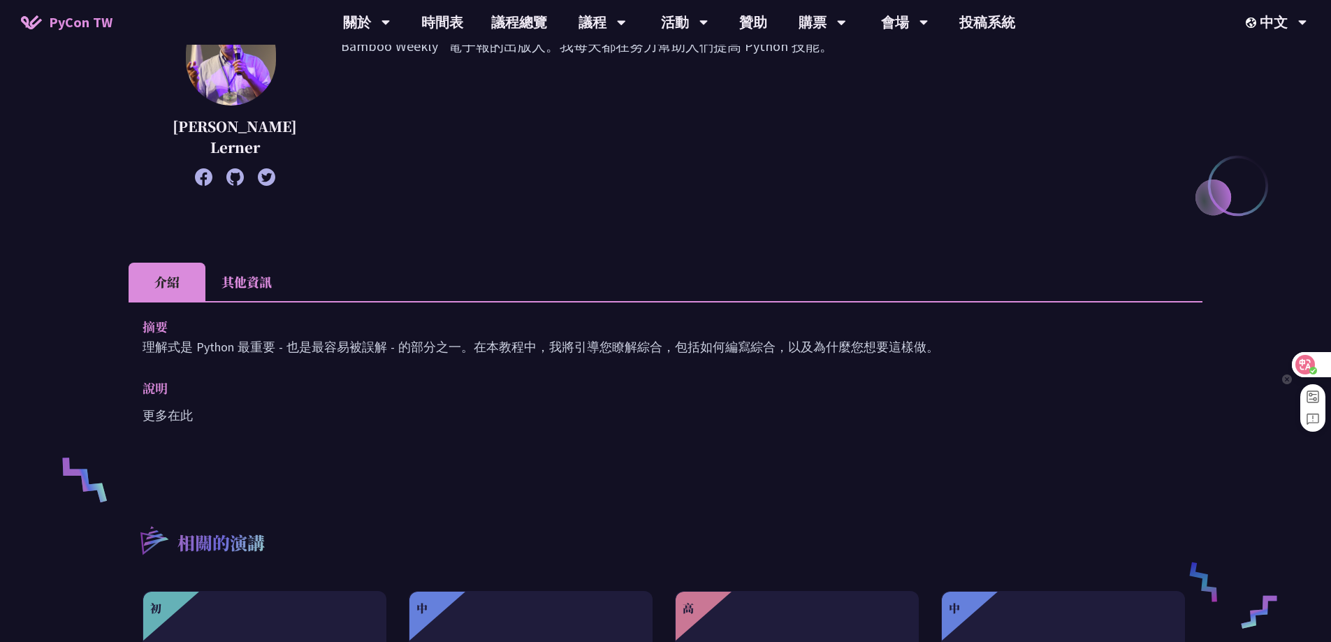
click at [1313, 368] on circle at bounding box center [1313, 371] width 8 height 8
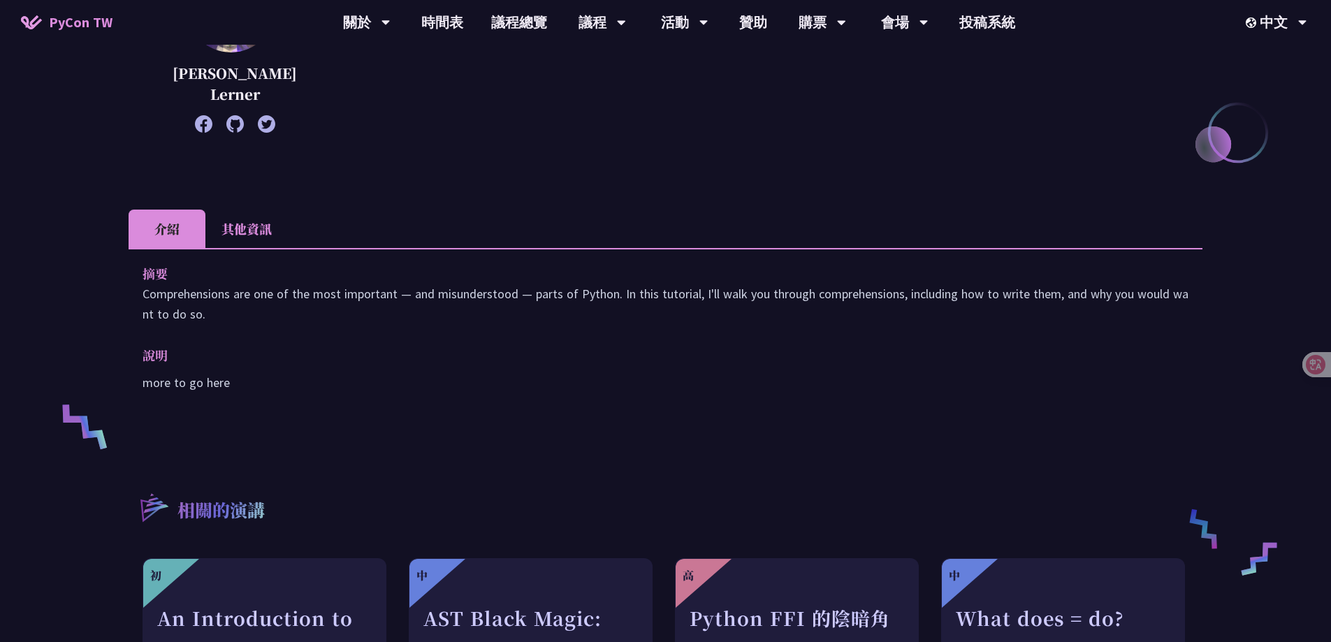
scroll to position [0, 0]
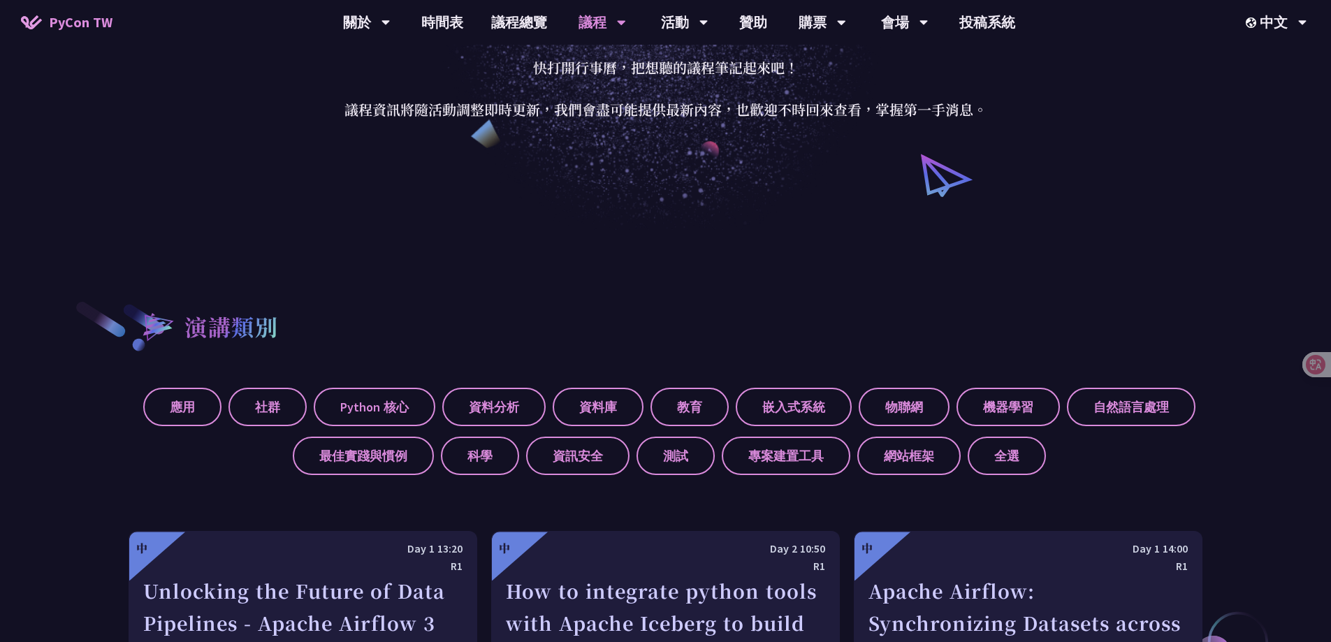
scroll to position [509, 0]
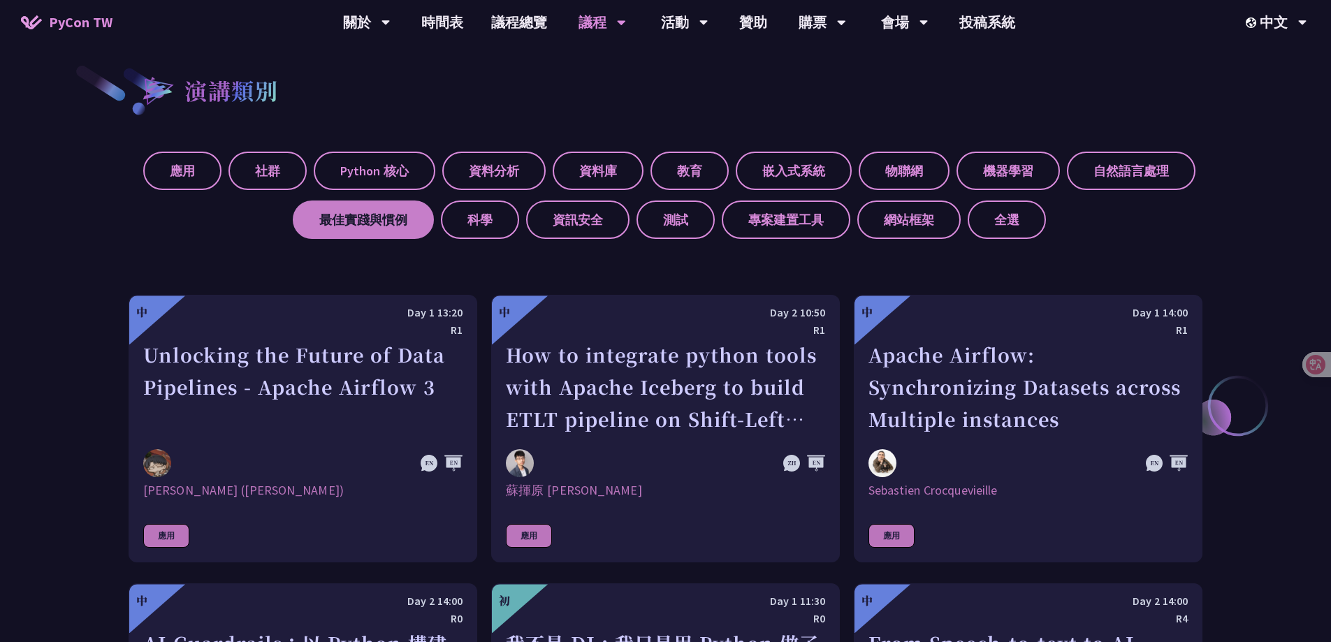
click at [371, 226] on label "最佳實踐與慣例" at bounding box center [363, 219] width 141 height 38
click at [0, 0] on input "最佳實踐與慣例" at bounding box center [0, 0] width 0 height 0
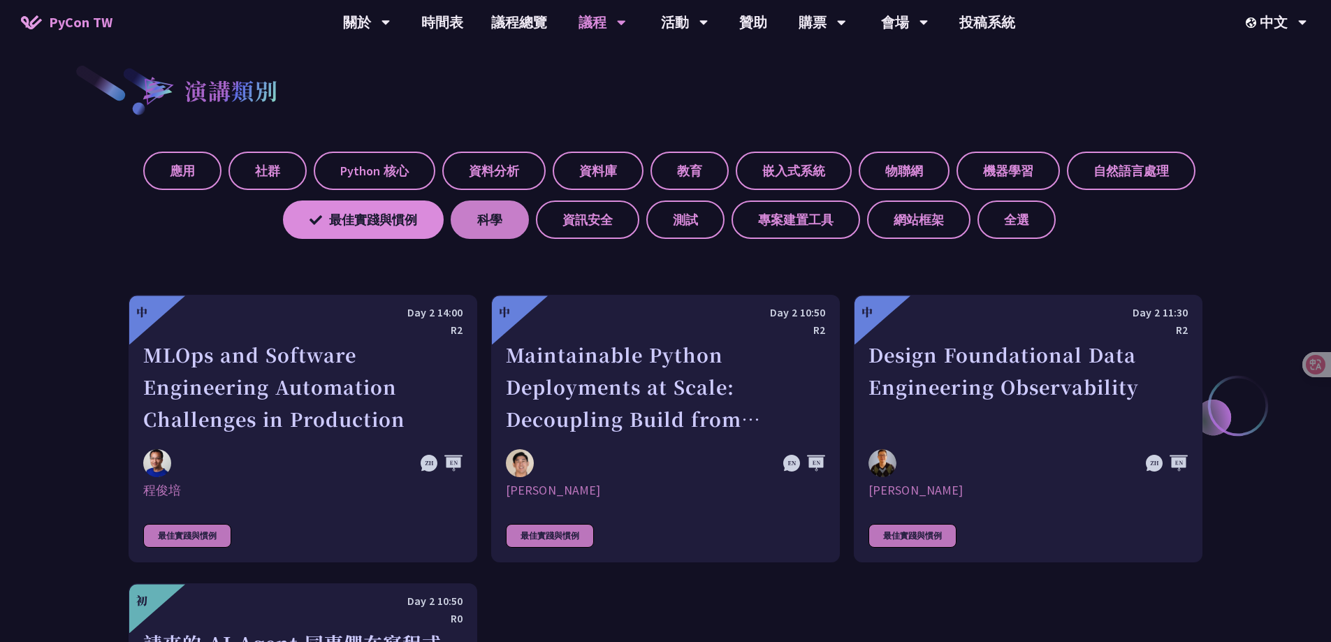
click at [474, 226] on label "科學" at bounding box center [490, 219] width 78 height 38
click at [0, 0] on input "科學" at bounding box center [0, 0] width 0 height 0
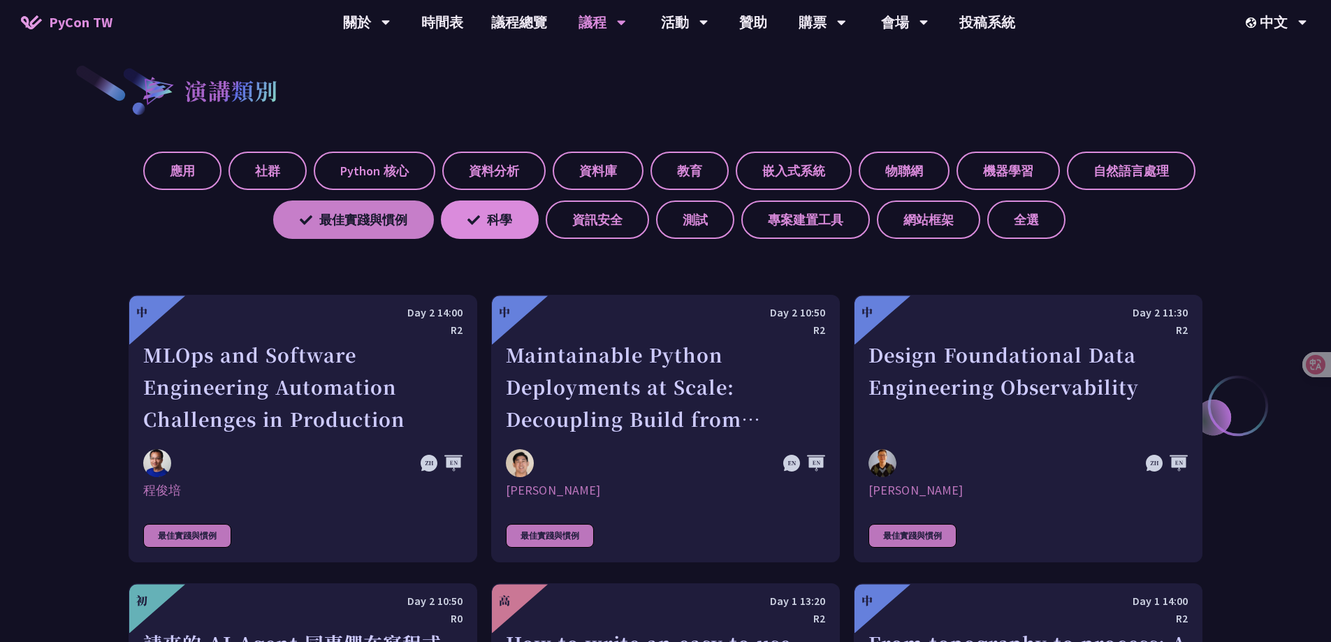
click at [370, 212] on label "最佳實踐與慣例" at bounding box center [353, 219] width 161 height 38
click at [0, 0] on input "最佳實踐與慣例" at bounding box center [0, 0] width 0 height 0
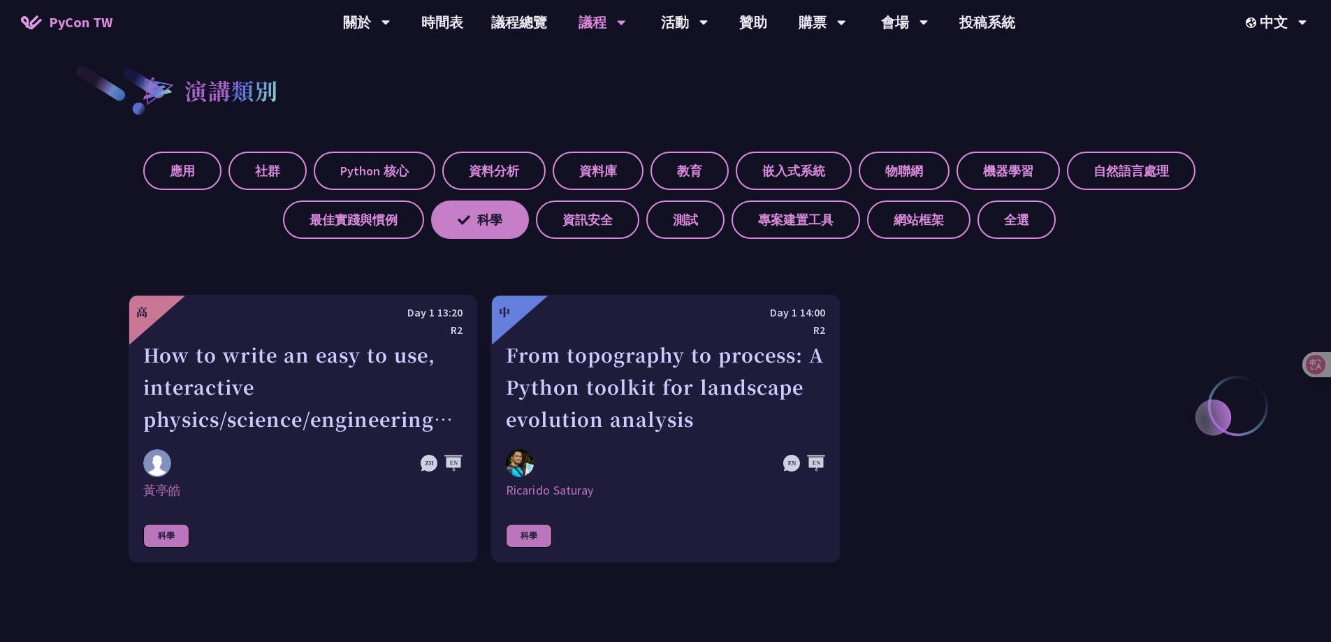
click at [483, 228] on label "科學" at bounding box center [480, 219] width 98 height 38
click at [0, 0] on input "科學" at bounding box center [0, 0] width 0 height 0
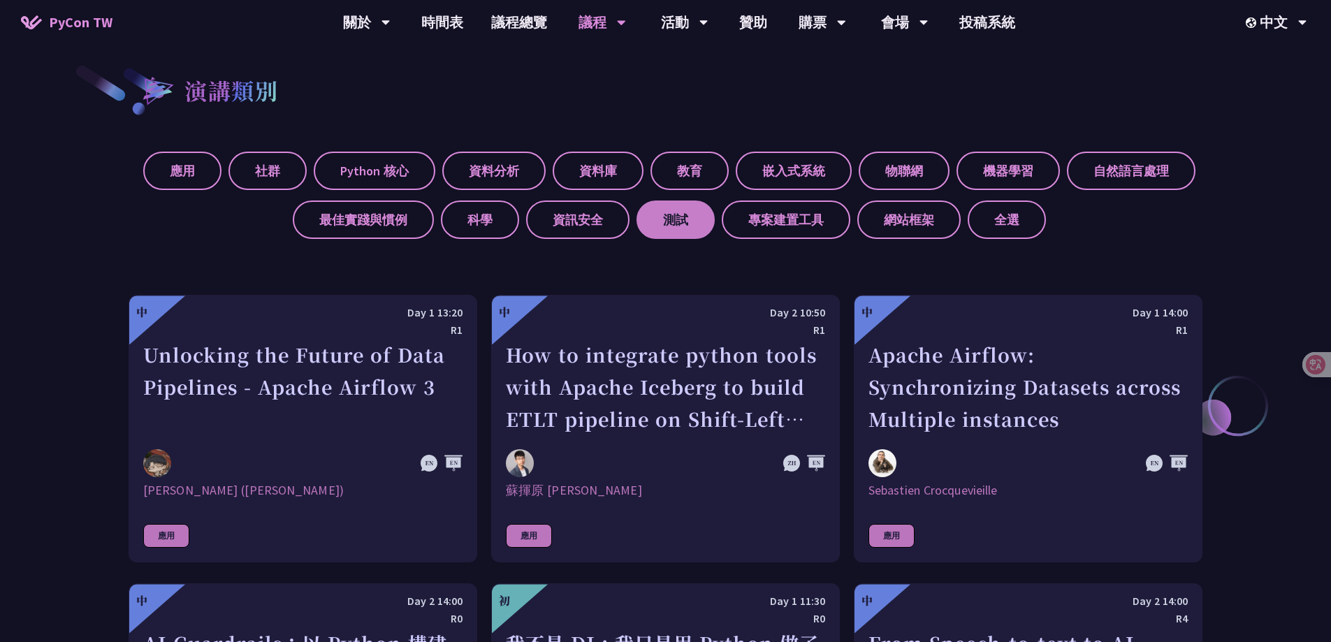
click at [669, 224] on label "測試" at bounding box center [675, 219] width 78 height 38
click at [0, 0] on input "測試" at bounding box center [0, 0] width 0 height 0
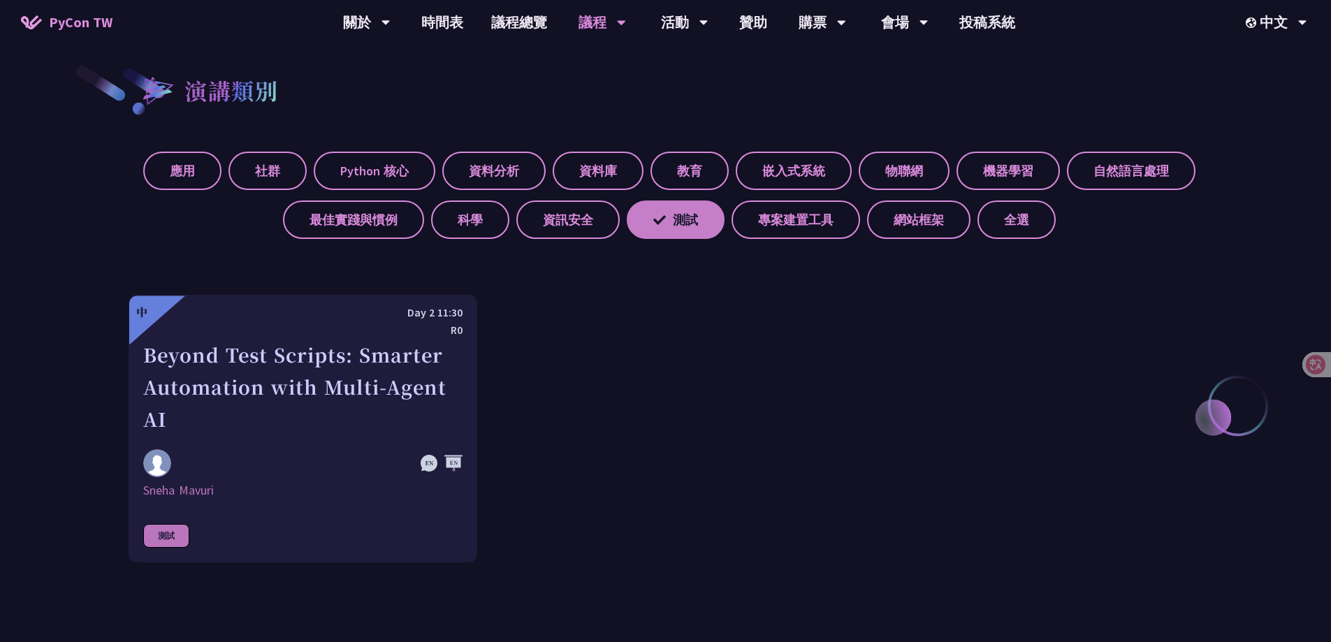
click at [692, 233] on label "測試" at bounding box center [676, 219] width 98 height 38
click at [0, 0] on input "測試" at bounding box center [0, 0] width 0 height 0
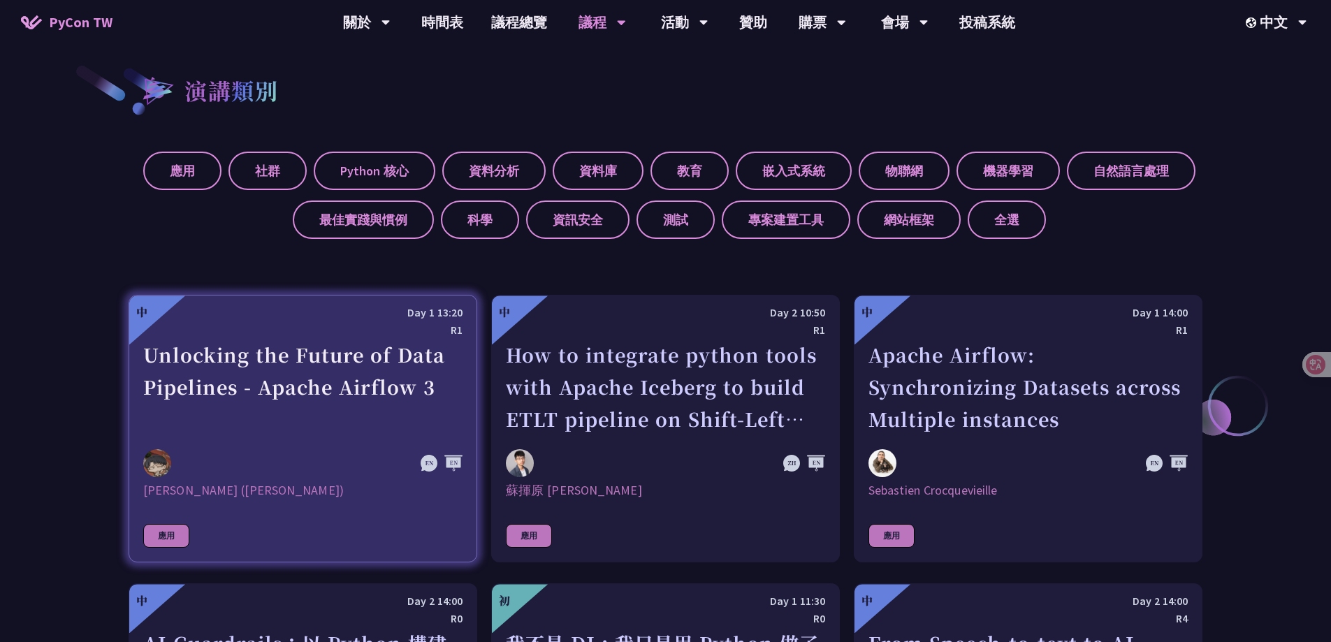
click at [409, 380] on div "Unlocking the Future of Data Pipelines - Apache Airflow 3" at bounding box center [302, 387] width 319 height 96
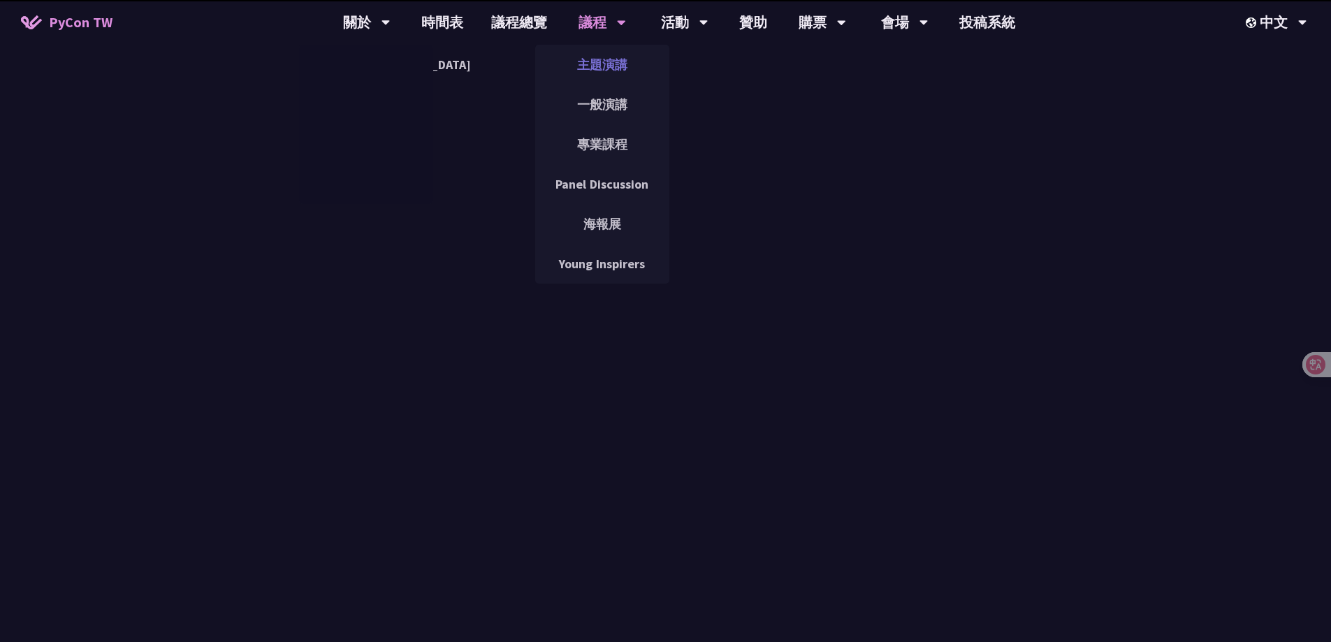
scroll to position [509, 0]
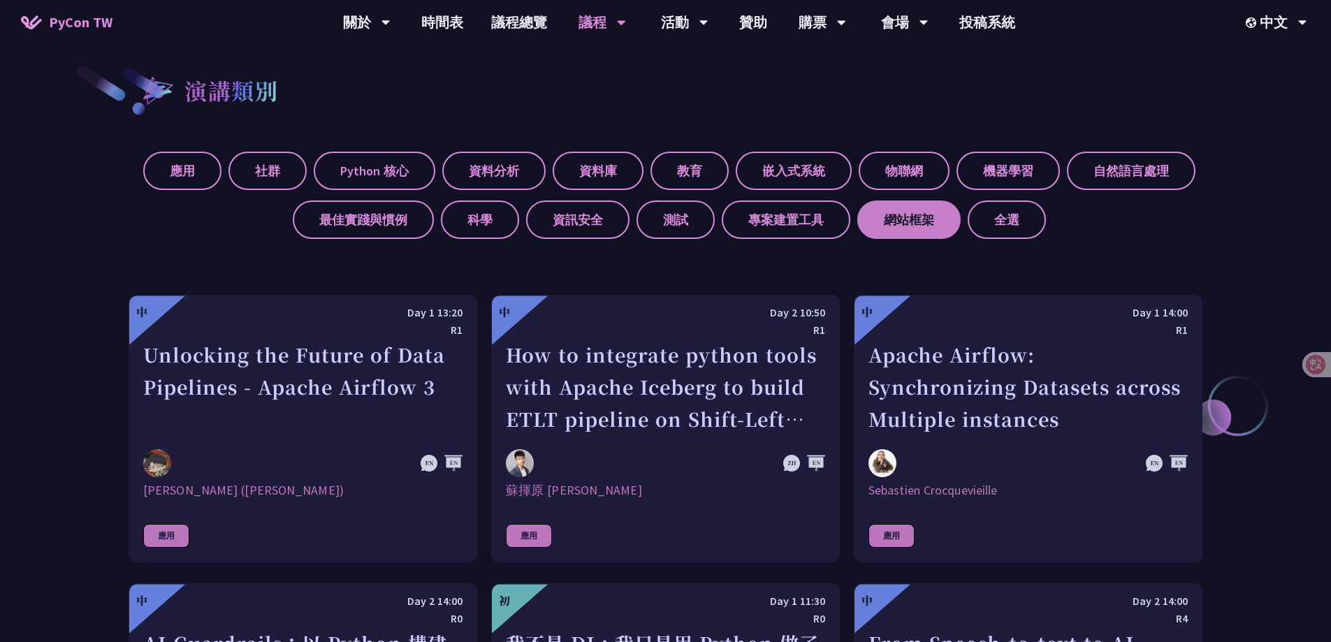
click at [875, 218] on label "網站框架" at bounding box center [908, 219] width 103 height 38
click at [0, 0] on input "網站框架" at bounding box center [0, 0] width 0 height 0
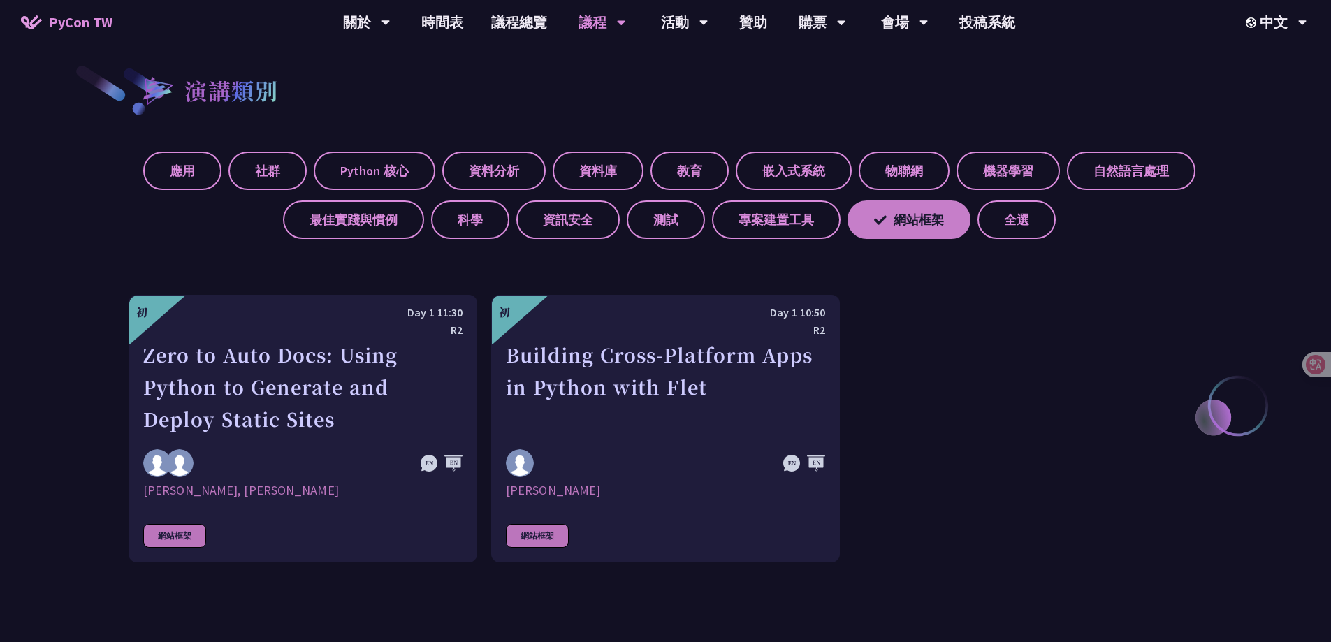
click at [875, 221] on icon at bounding box center [880, 219] width 13 height 9
click at [0, 0] on input "網站框架" at bounding box center [0, 0] width 0 height 0
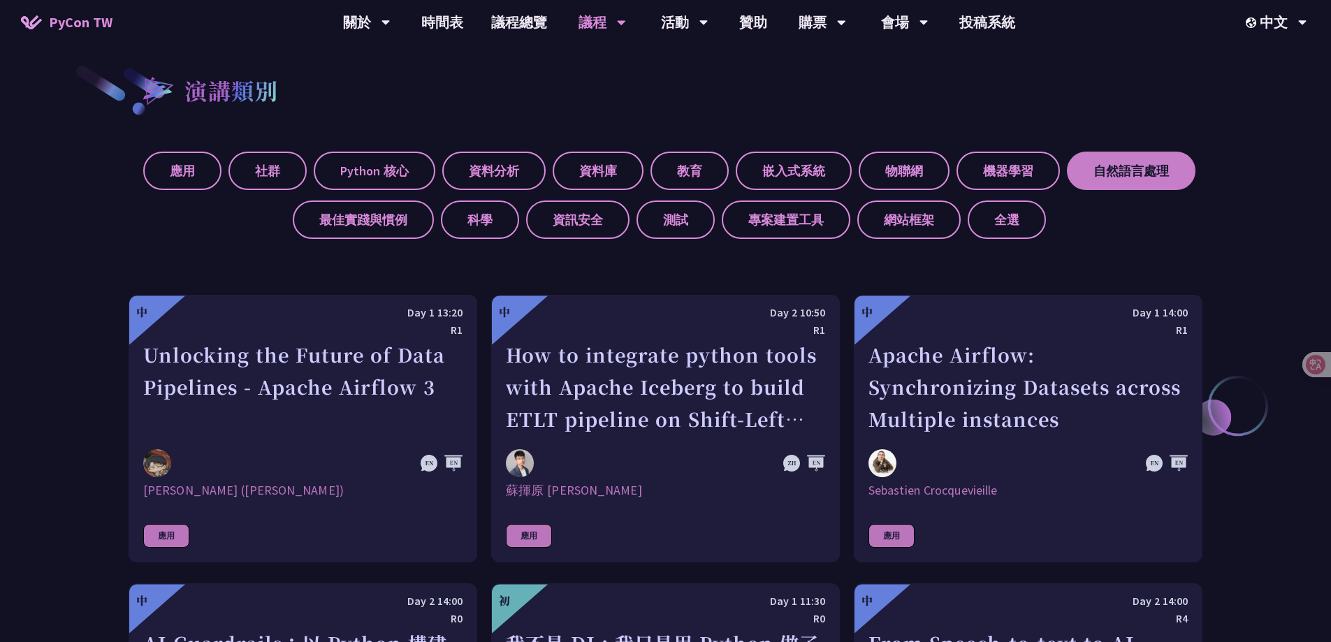
click at [1103, 163] on label "自然語言處理" at bounding box center [1131, 171] width 129 height 38
click at [0, 0] on input "自然語言處理" at bounding box center [0, 0] width 0 height 0
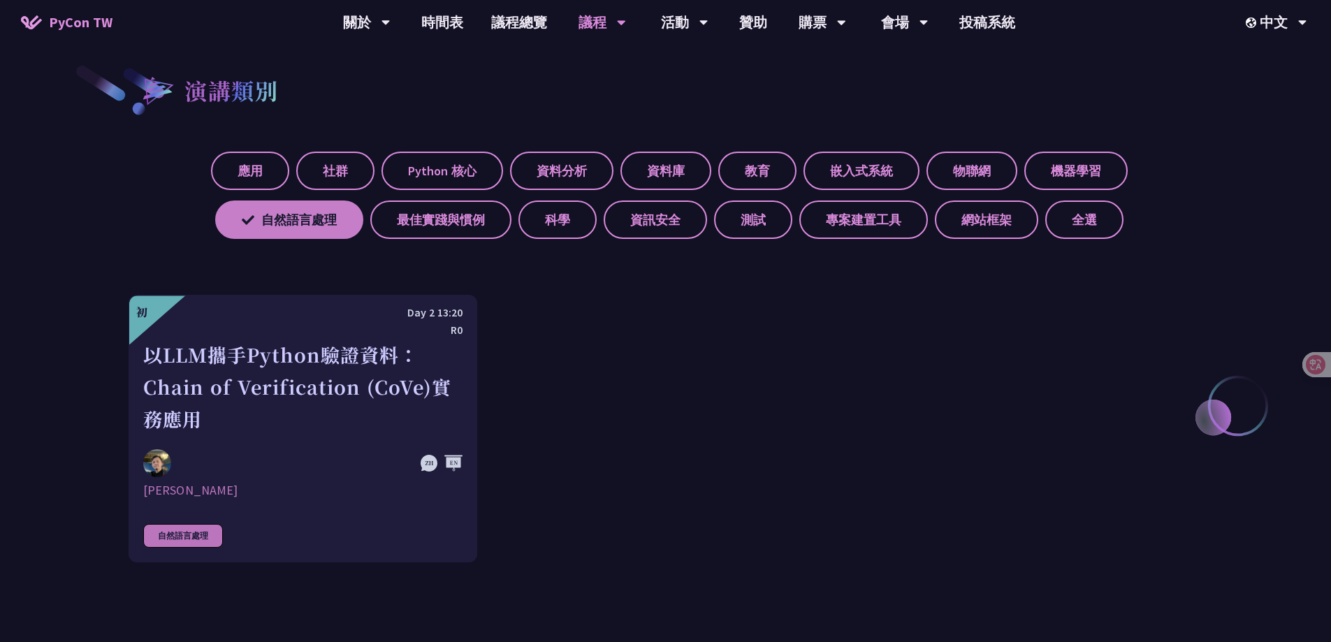
click at [298, 222] on label "自然語言處理" at bounding box center [289, 219] width 148 height 38
click at [0, 0] on input "自然語言處理" at bounding box center [0, 0] width 0 height 0
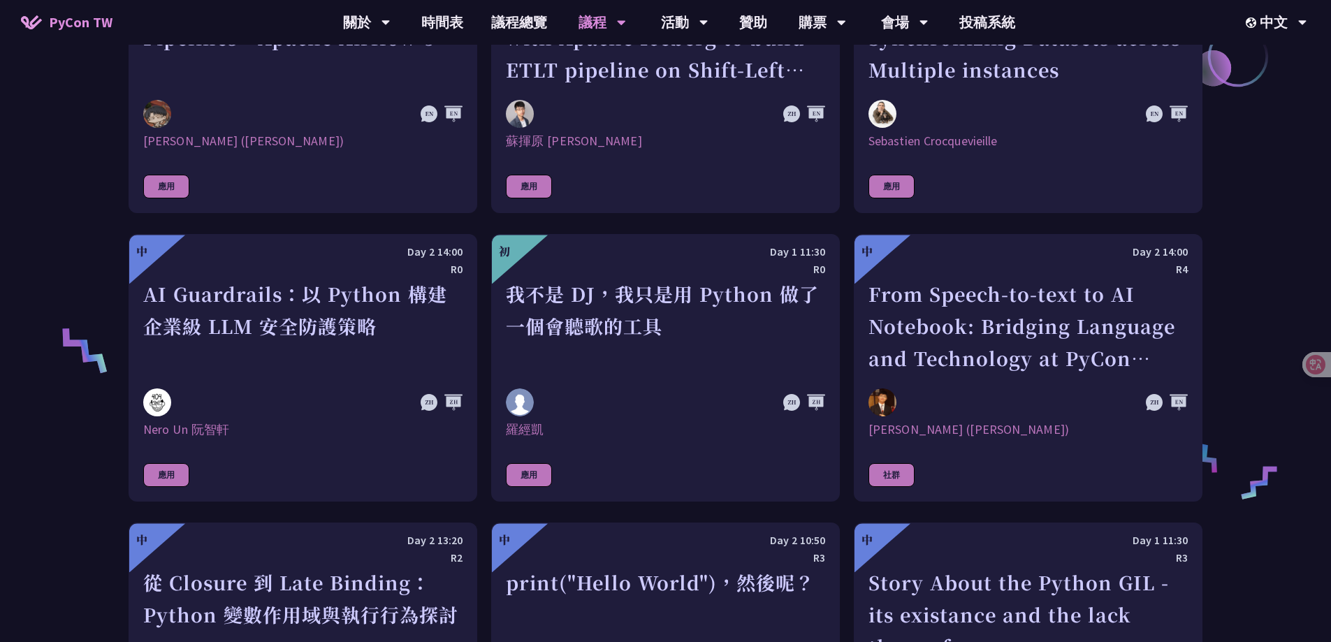
scroll to position [1207, 0]
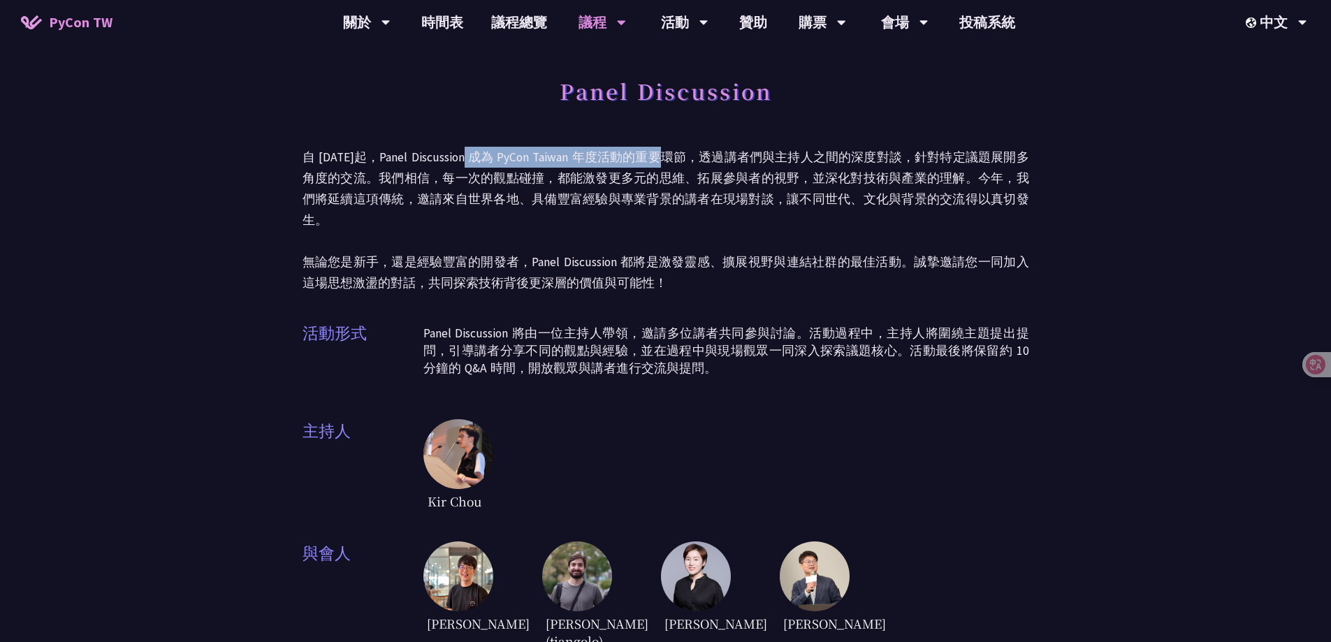
drag, startPoint x: 487, startPoint y: 157, endPoint x: 659, endPoint y: 159, distance: 171.9
click at [659, 159] on p "自 2023 年起，Panel Discussion 成為 PyCon Taiwan 年度活動的重要環節，透過講者們與主持人之間的深度對談，針對特定議題展開多…" at bounding box center [665, 220] width 727 height 147
click at [741, 178] on p "自 2023 年起，Panel Discussion 成為 PyCon Taiwan 年度活動的重要環節，透過講者們與主持人之間的深度對談，針對特定議題展開多…" at bounding box center [665, 220] width 727 height 147
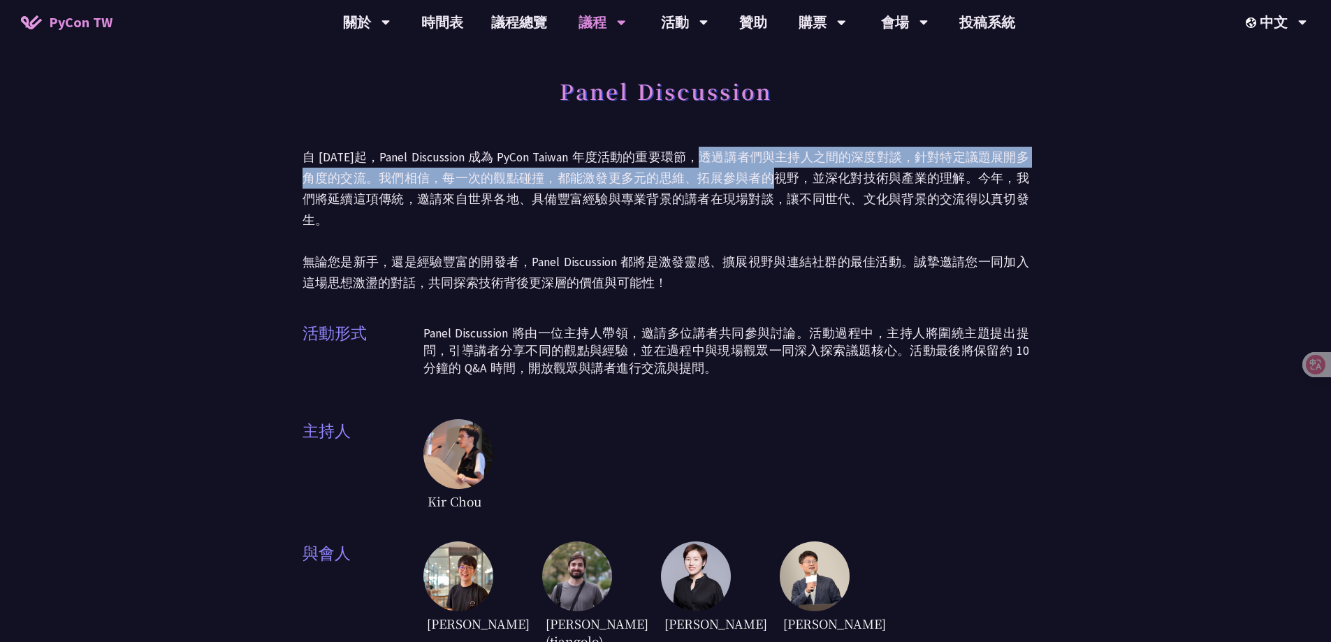
drag, startPoint x: 738, startPoint y: 168, endPoint x: 751, endPoint y: 172, distance: 13.3
click at [751, 172] on p "自 2023 年起，Panel Discussion 成為 PyCon Taiwan 年度活動的重要環節，透過講者們與主持人之間的深度對談，針對特定議題展開多…" at bounding box center [665, 220] width 727 height 147
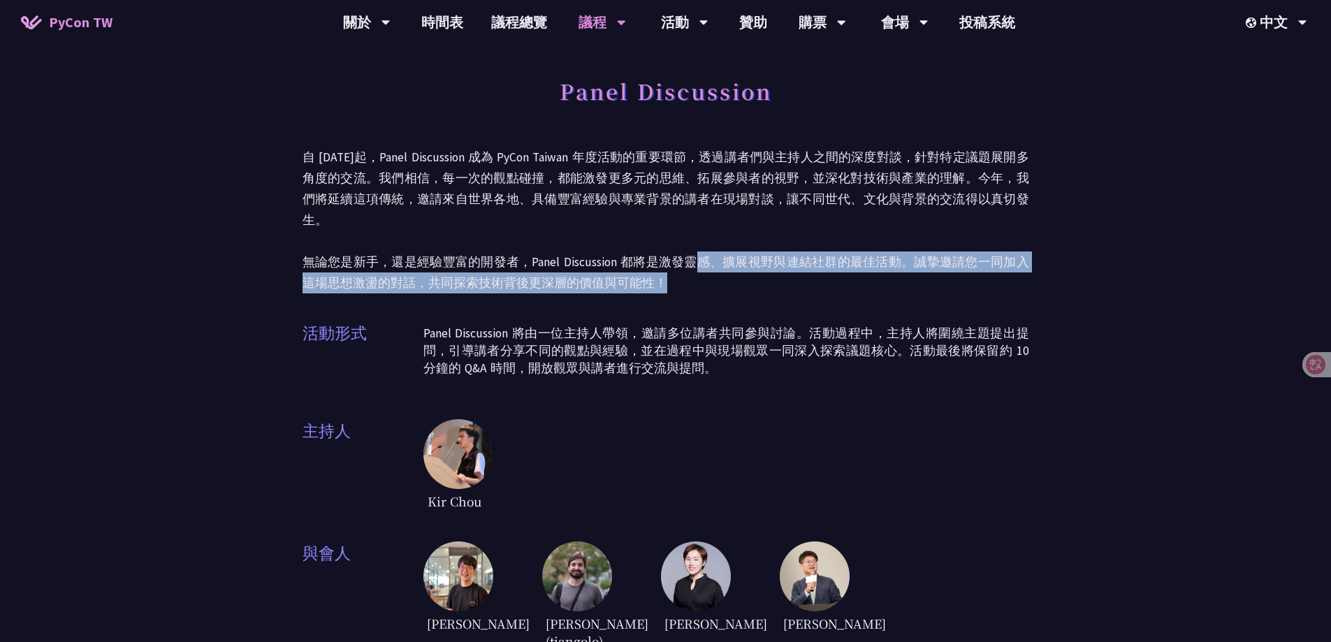
drag, startPoint x: 688, startPoint y: 260, endPoint x: 694, endPoint y: 263, distance: 7.2
click at [690, 263] on p "自 2023 年起，Panel Discussion 成為 PyCon Taiwan 年度活動的重要環節，透過講者們與主持人之間的深度對談，針對特定議題展開多…" at bounding box center [665, 220] width 727 height 147
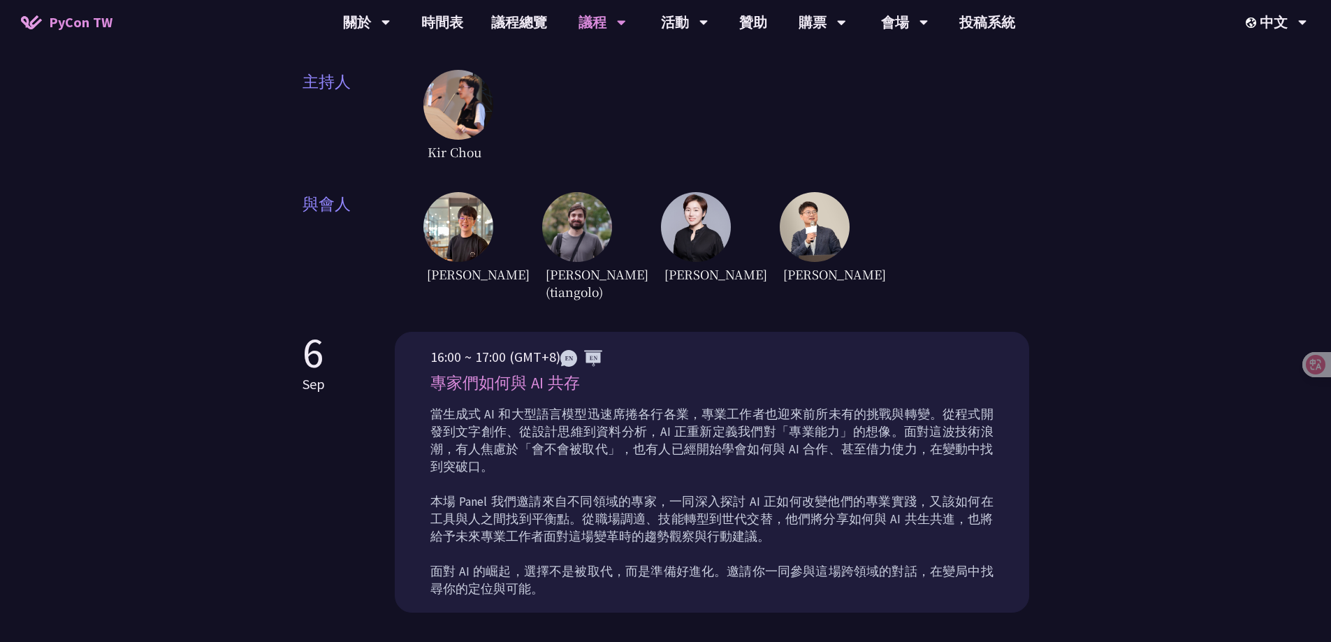
scroll to position [419, 0]
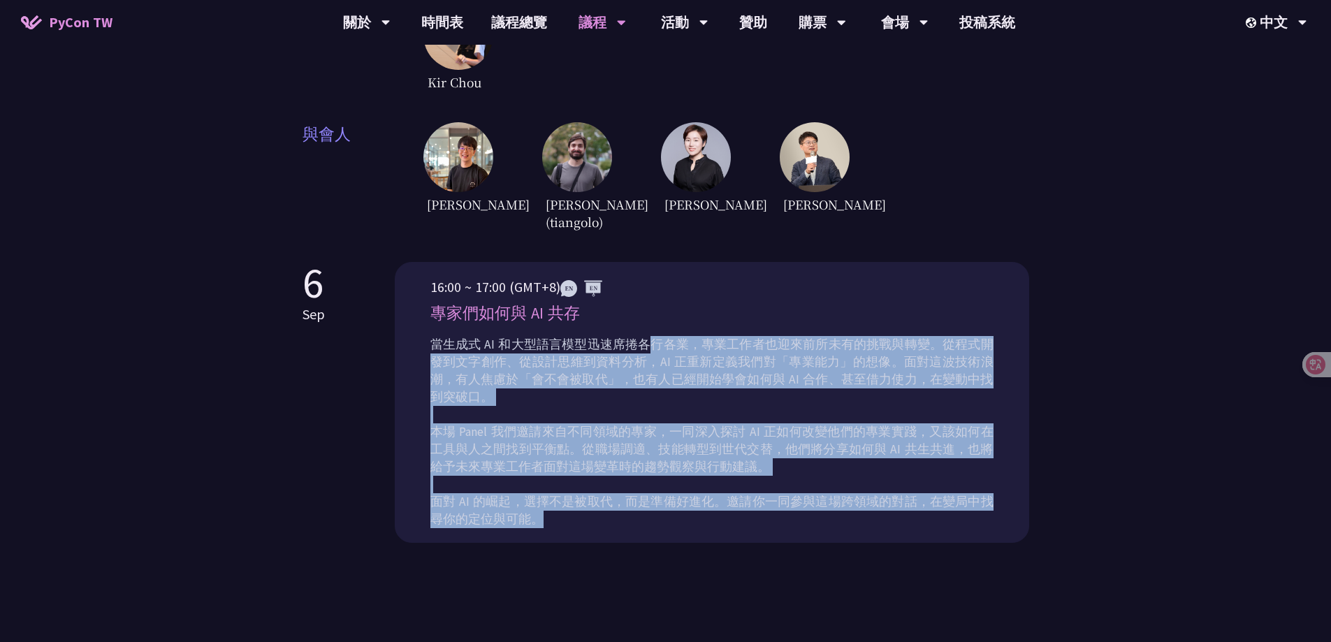
drag, startPoint x: 650, startPoint y: 344, endPoint x: 663, endPoint y: 511, distance: 166.7
click at [663, 511] on div "當生成式 AI 和大型語言模型迅速席捲各行各業，專業工作者也迎來前所未有的挑戰與轉變。從程式開發到文字創作、從設計思維到資料分析，AI 正重新定義我們對「專業…" at bounding box center [711, 438] width 563 height 210
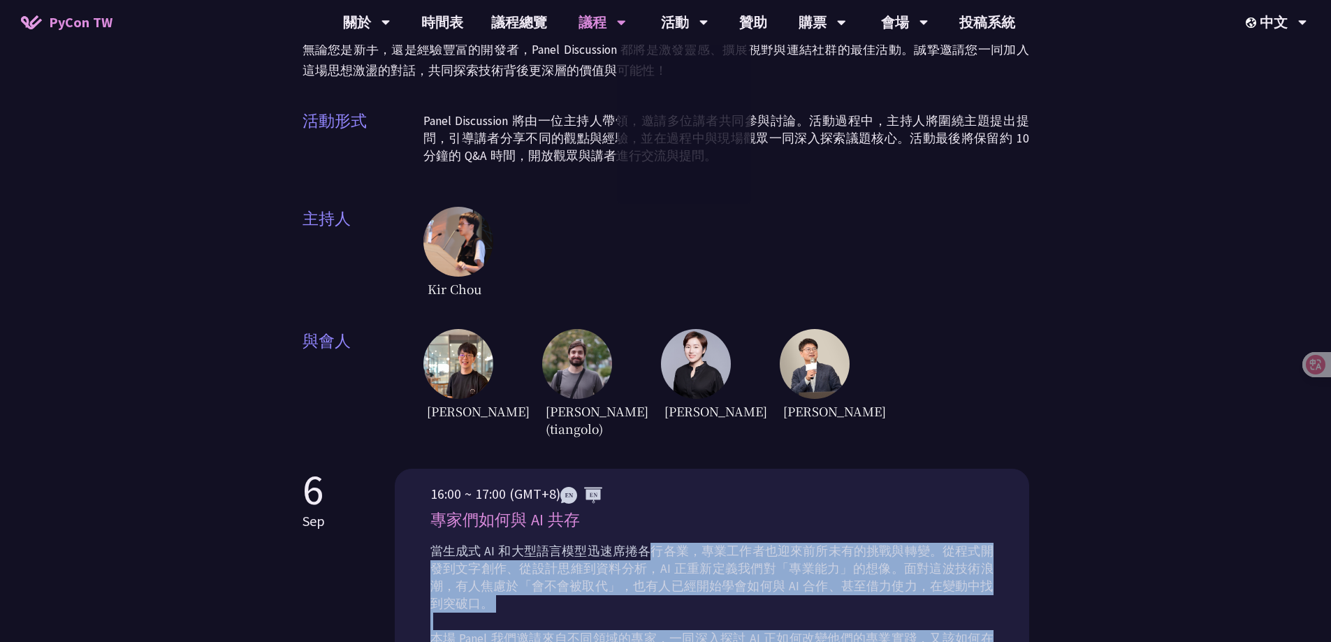
scroll to position [349, 0]
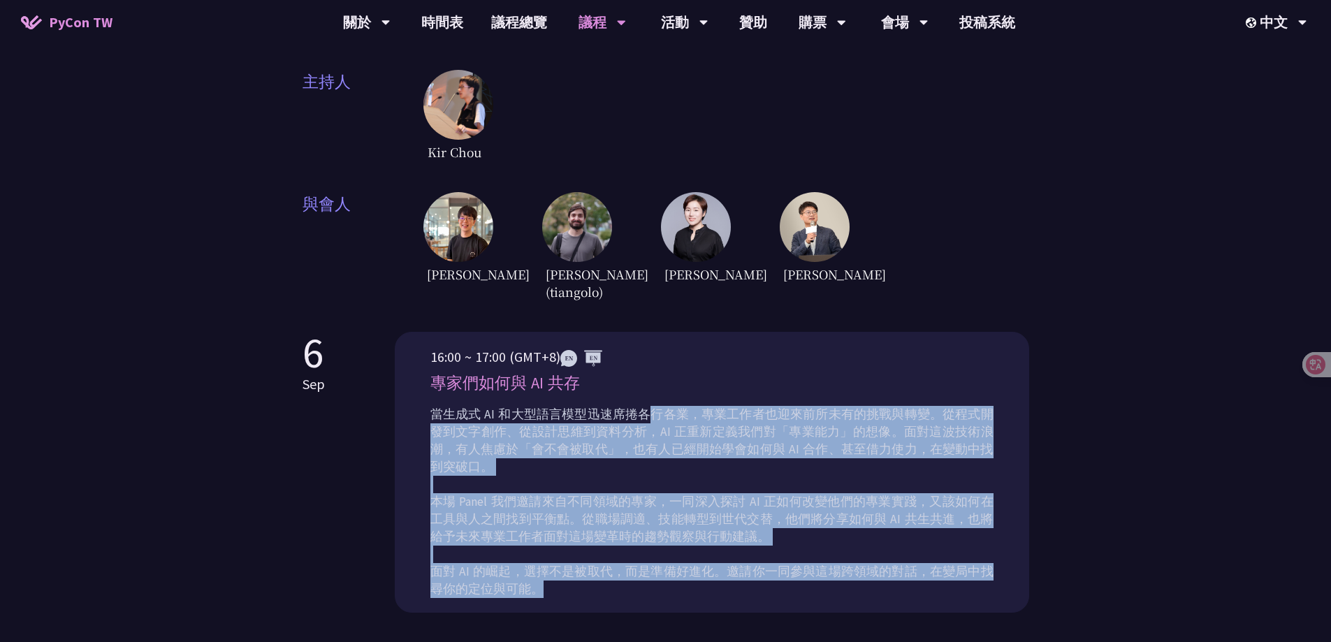
click at [1074, 286] on div "Panel Discussion 自 2023 年起，Panel Discussion 成為 PyCon Taiwan 年度活動的重要環節，透過講者們與主持人…" at bounding box center [665, 184] width 1331 height 1067
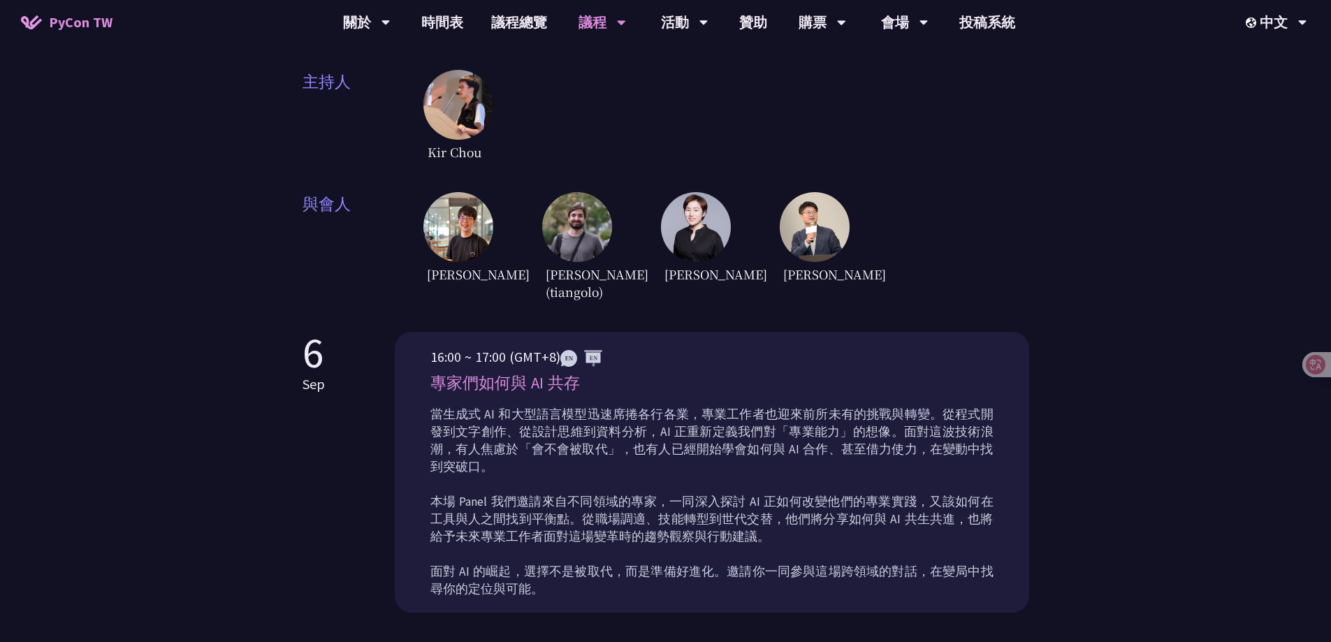
click at [1074, 286] on div "Panel Discussion 自 2023 年起，Panel Discussion 成為 PyCon Taiwan 年度活動的重要環節，透過講者們與主持人…" at bounding box center [665, 184] width 1331 height 1067
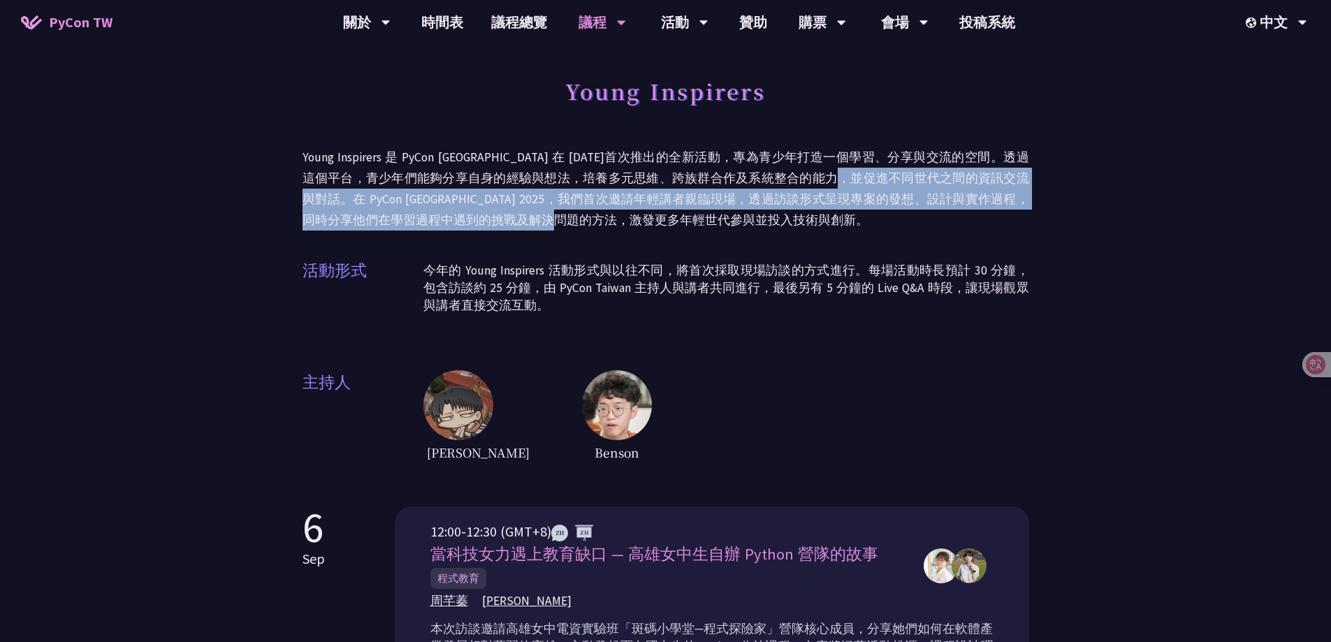
drag, startPoint x: 873, startPoint y: 175, endPoint x: 621, endPoint y: 214, distance: 255.3
click at [621, 214] on p "Young Inspirers 是 PyCon [GEOGRAPHIC_DATA] 在 [DATE]首次推出的全新活動，專為青少年打造一個學習、分享與交流的空…" at bounding box center [665, 189] width 727 height 84
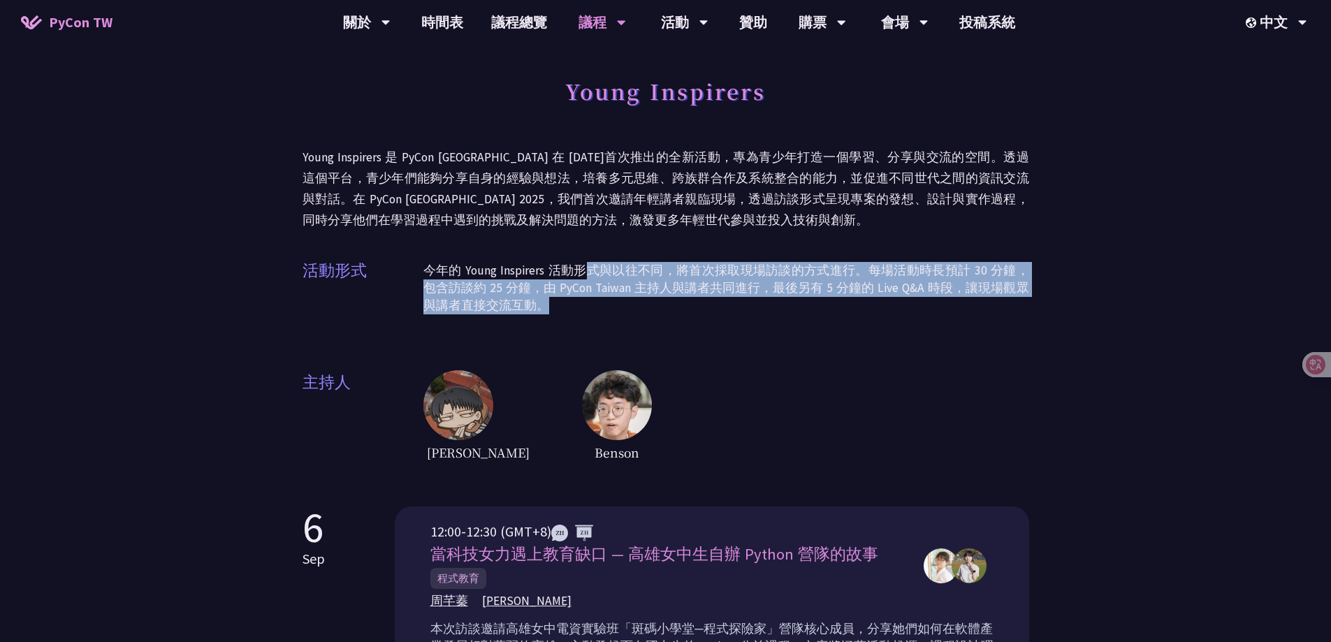
drag, startPoint x: 579, startPoint y: 275, endPoint x: 583, endPoint y: 309, distance: 34.5
click at [583, 309] on p "今年的 Young Inspirers 活動形式與以往不同，將首次採取現場訪談的方式進行。每場活動時長預計 30 分鐘，包含訪談約 25 分鐘，由 PyCon…" at bounding box center [726, 288] width 606 height 52
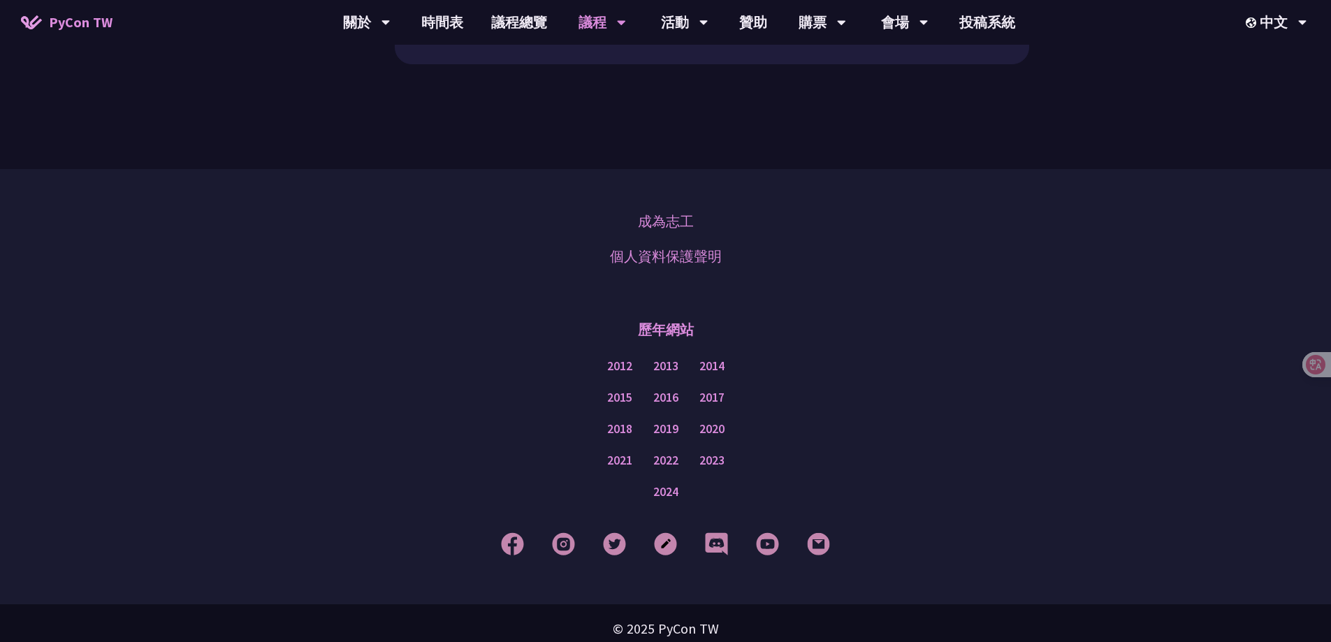
scroll to position [1297, 0]
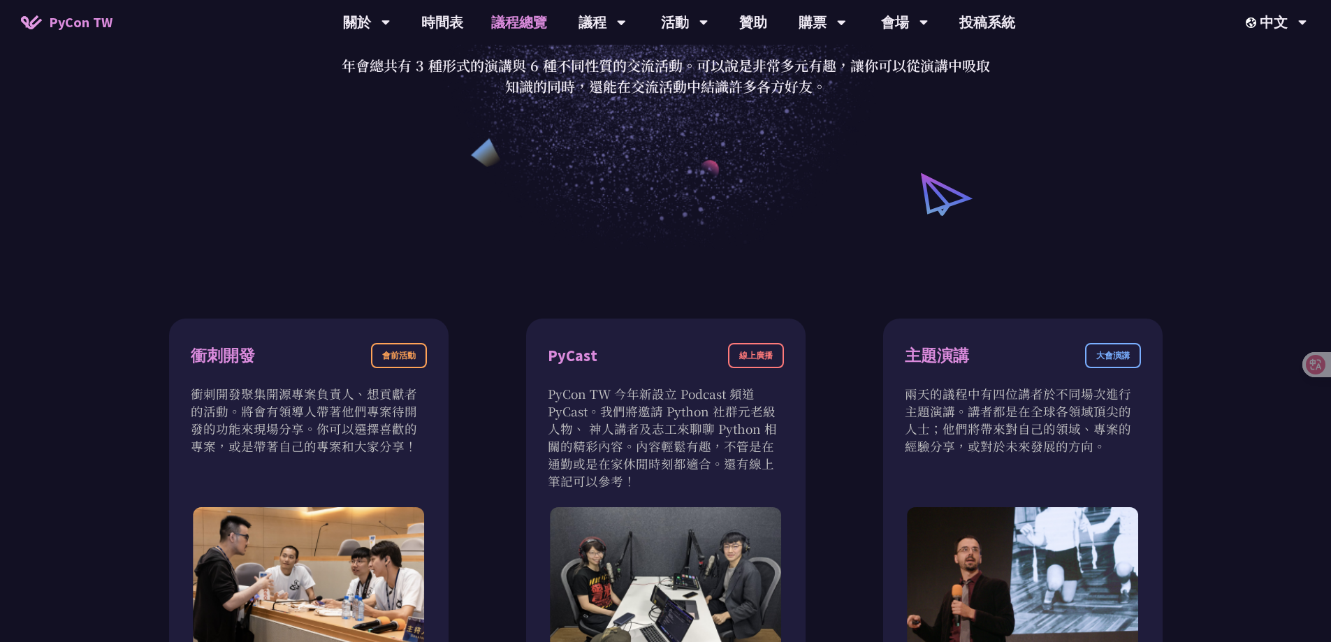
scroll to position [129, 0]
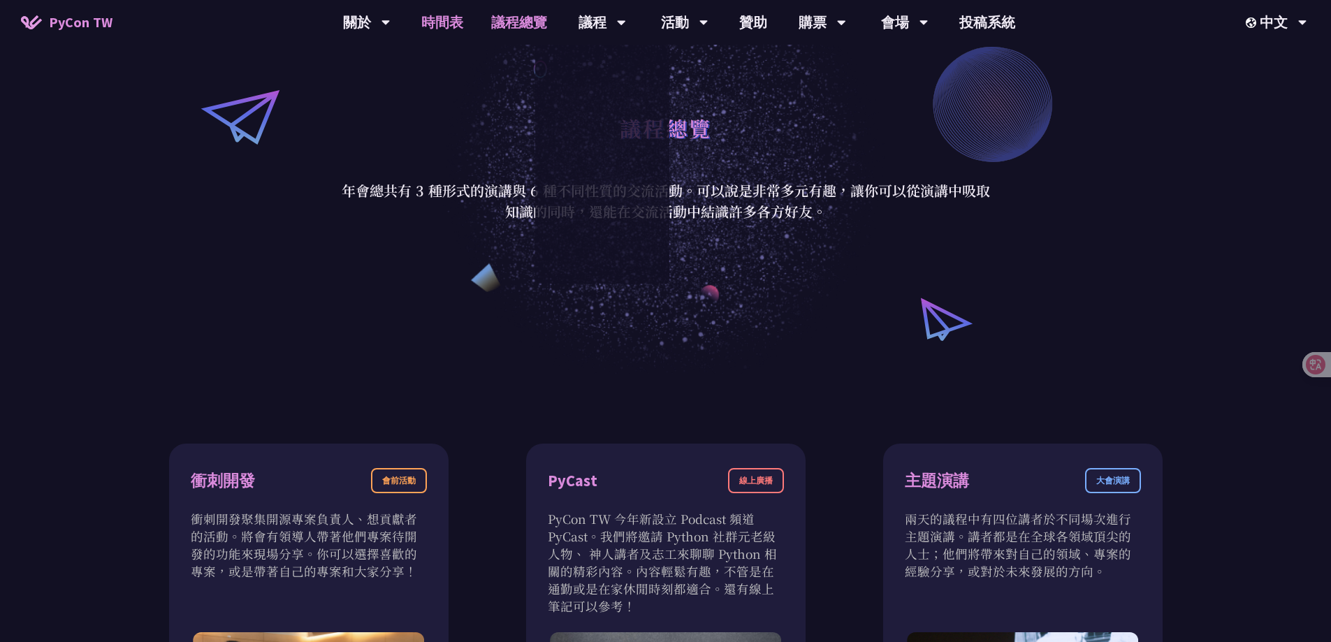
click at [430, 20] on link "時間表" at bounding box center [442, 22] width 70 height 45
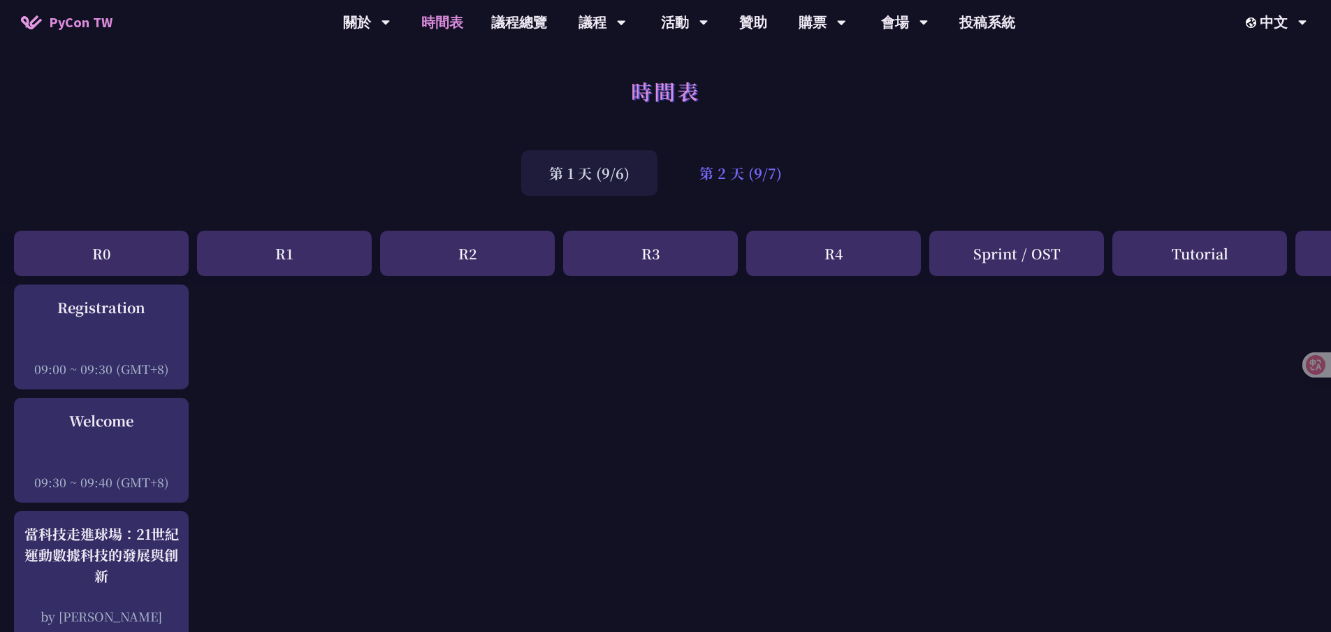
click at [761, 179] on div "第 2 天 (9/7)" at bounding box center [740, 172] width 138 height 45
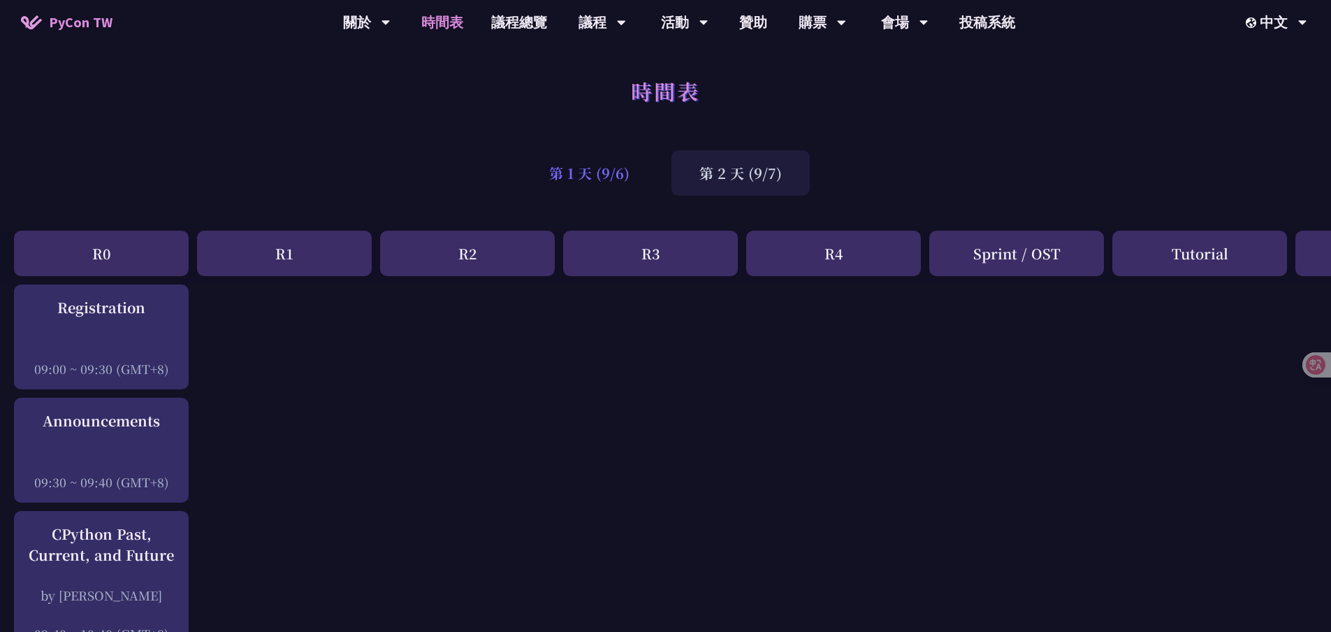
click at [622, 176] on div "第 1 天 (9/6)" at bounding box center [589, 172] width 136 height 45
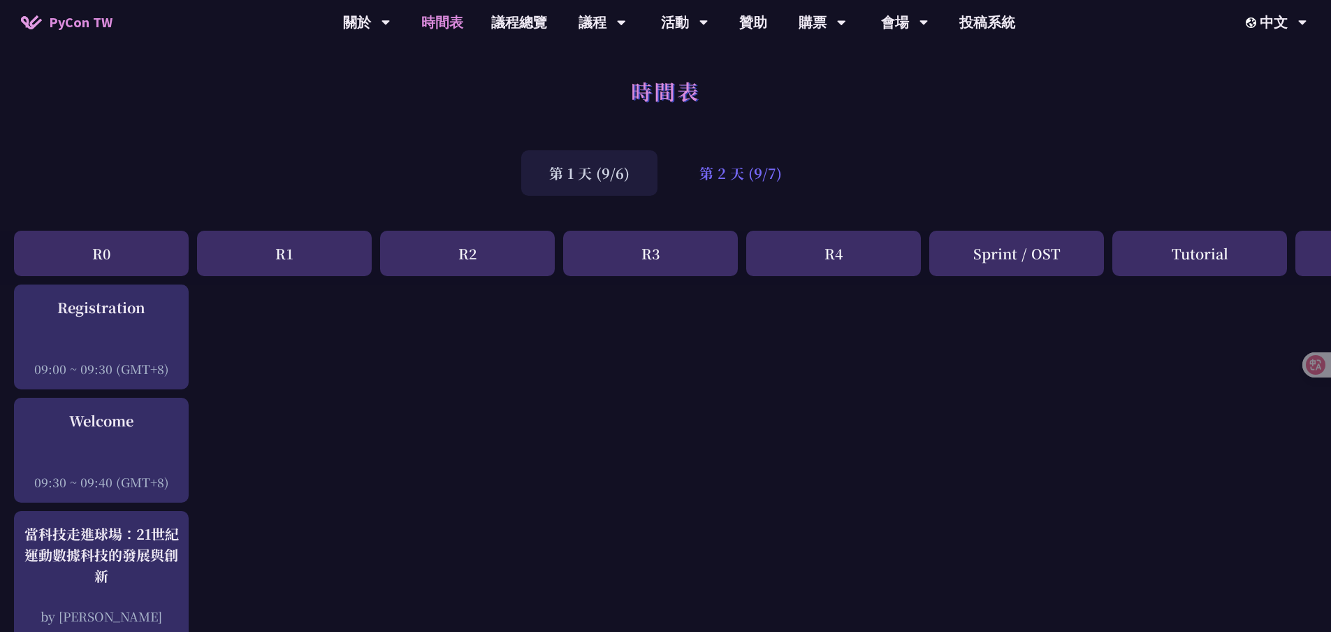
click at [739, 162] on div "第 2 天 (9/7)" at bounding box center [740, 172] width 138 height 45
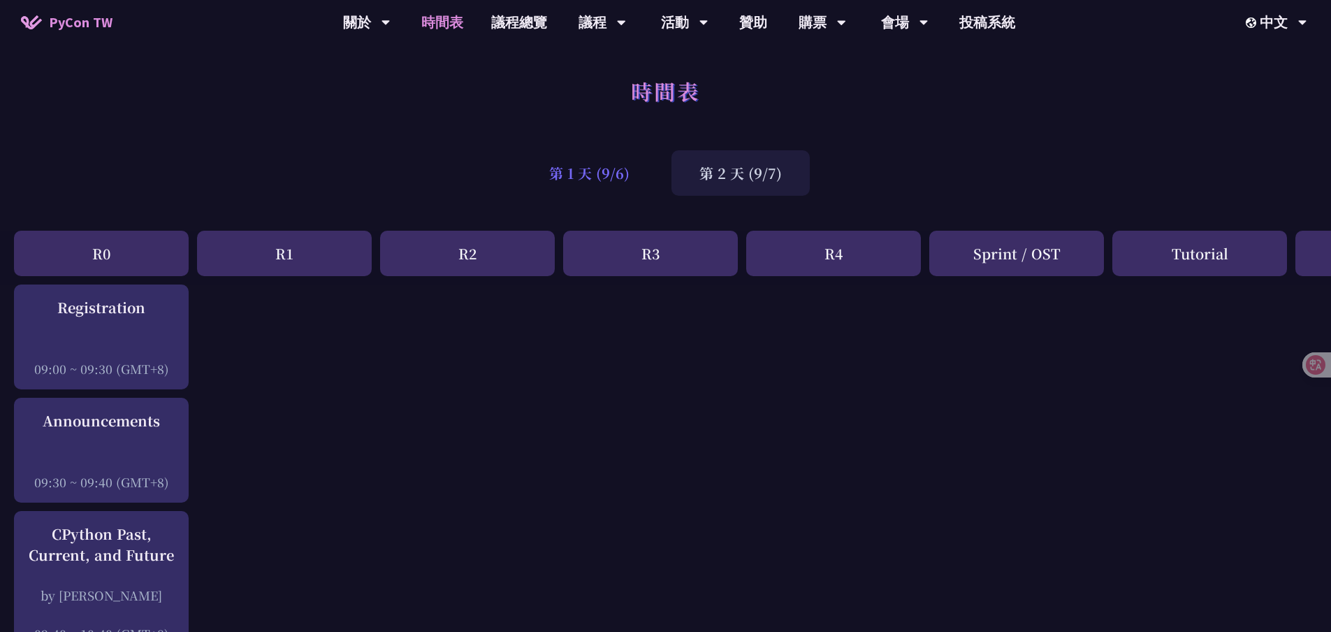
click at [615, 177] on div "第 1 天 (9/6)" at bounding box center [589, 172] width 136 height 45
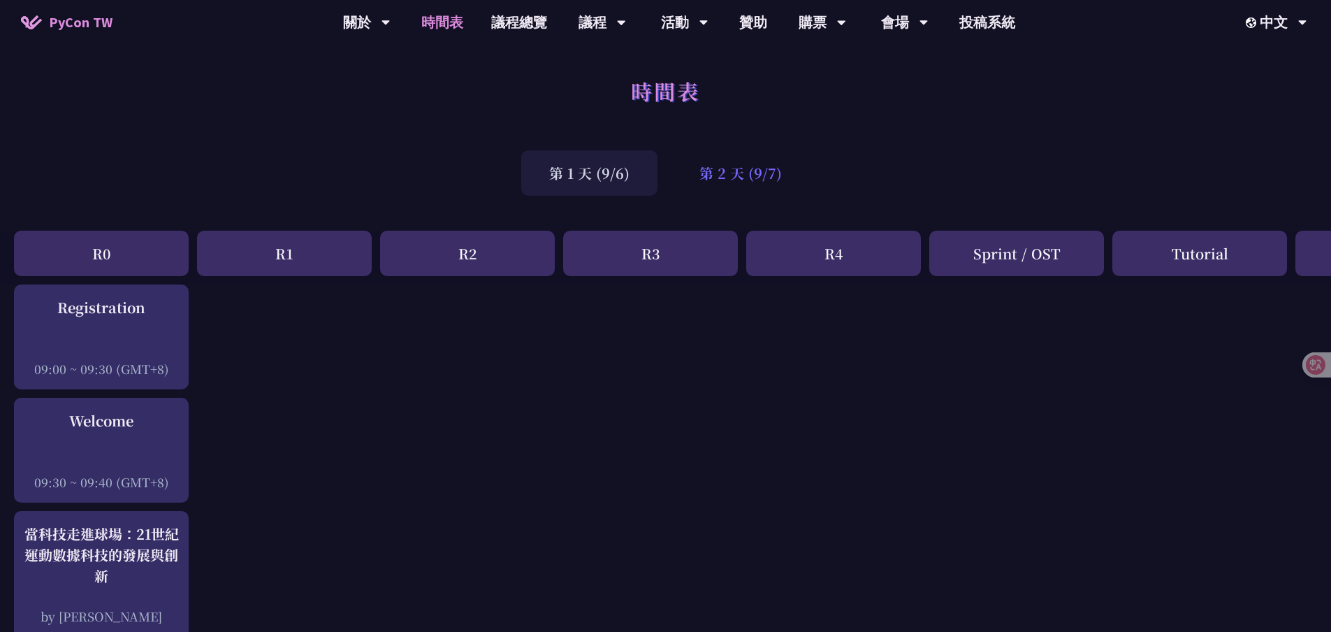
click at [731, 184] on div "第 2 天 (9/7)" at bounding box center [740, 172] width 138 height 45
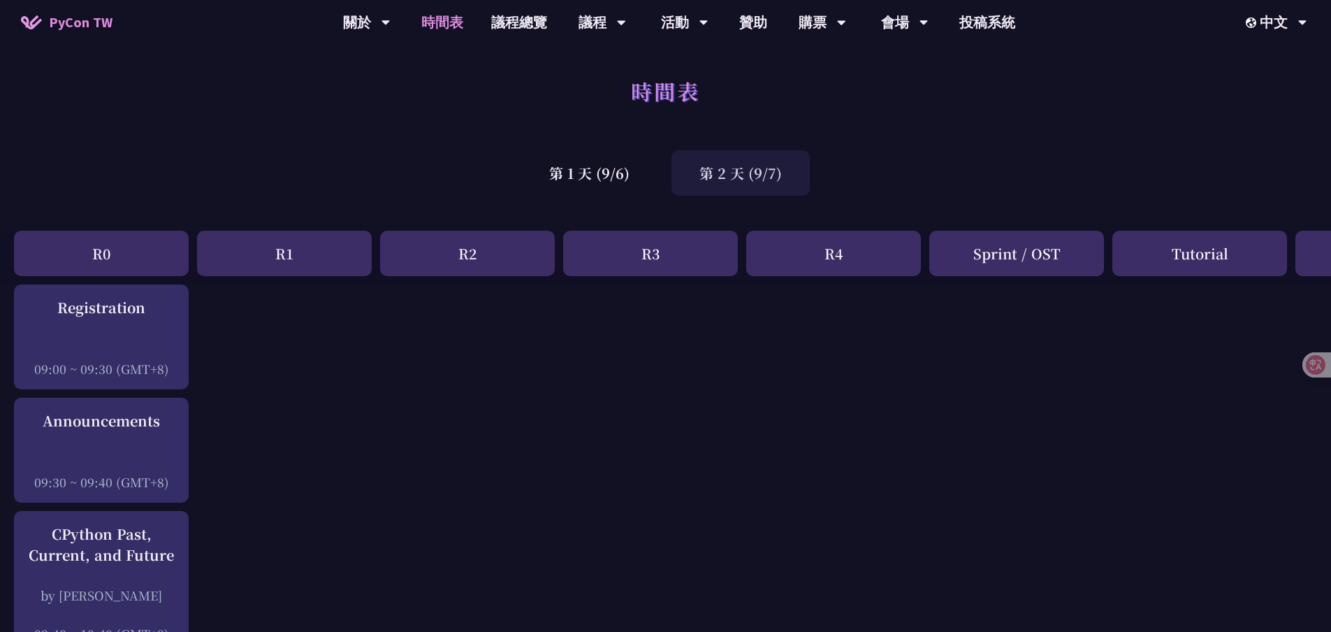
click at [731, 166] on div "第 2 天 (9/7)" at bounding box center [740, 172] width 138 height 45
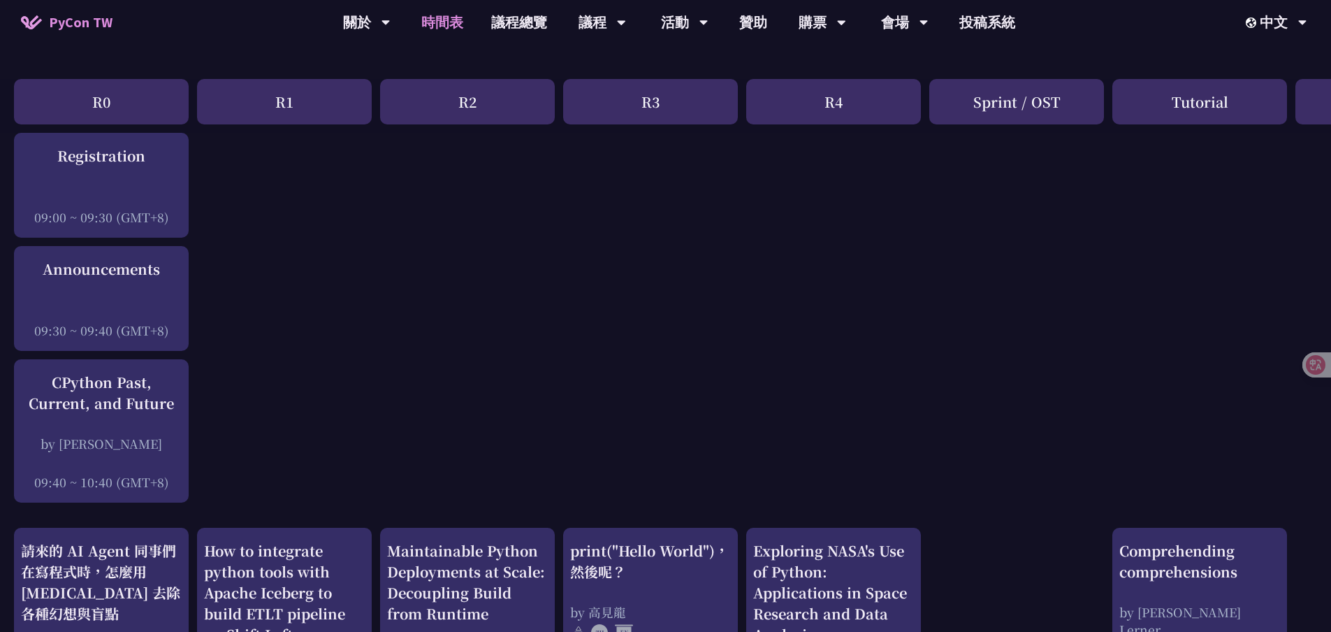
scroll to position [140, 0]
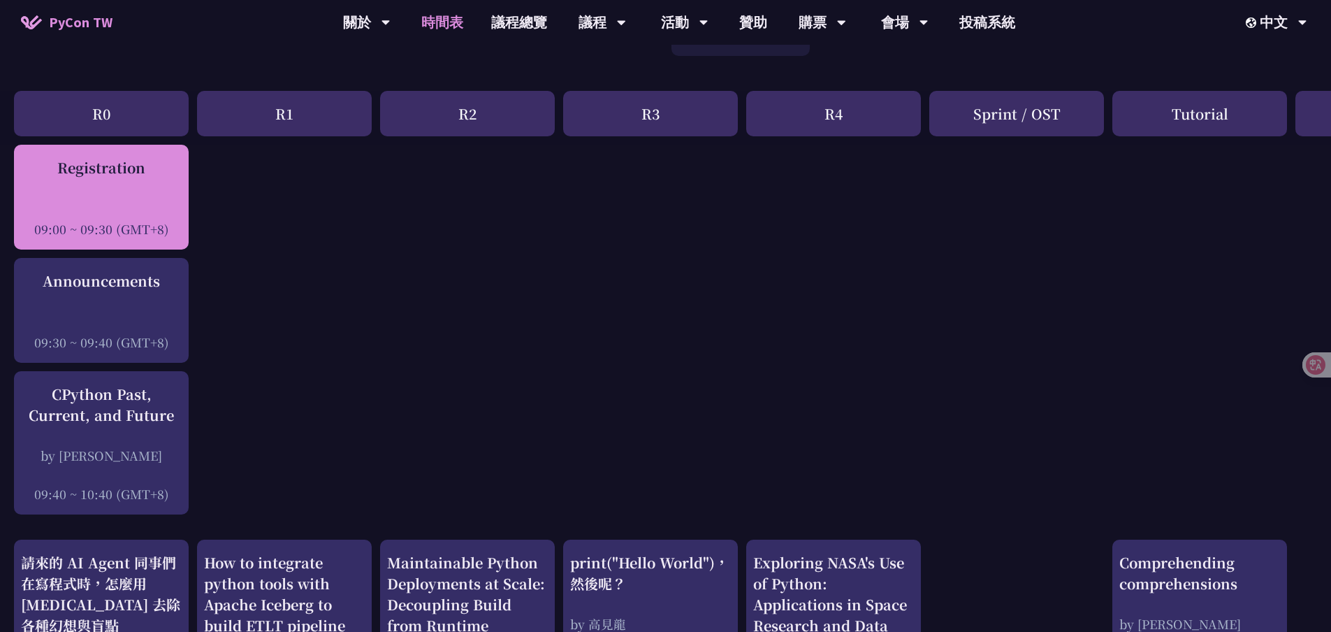
click at [142, 210] on div at bounding box center [101, 209] width 161 height 21
click at [137, 203] on div at bounding box center [101, 209] width 161 height 21
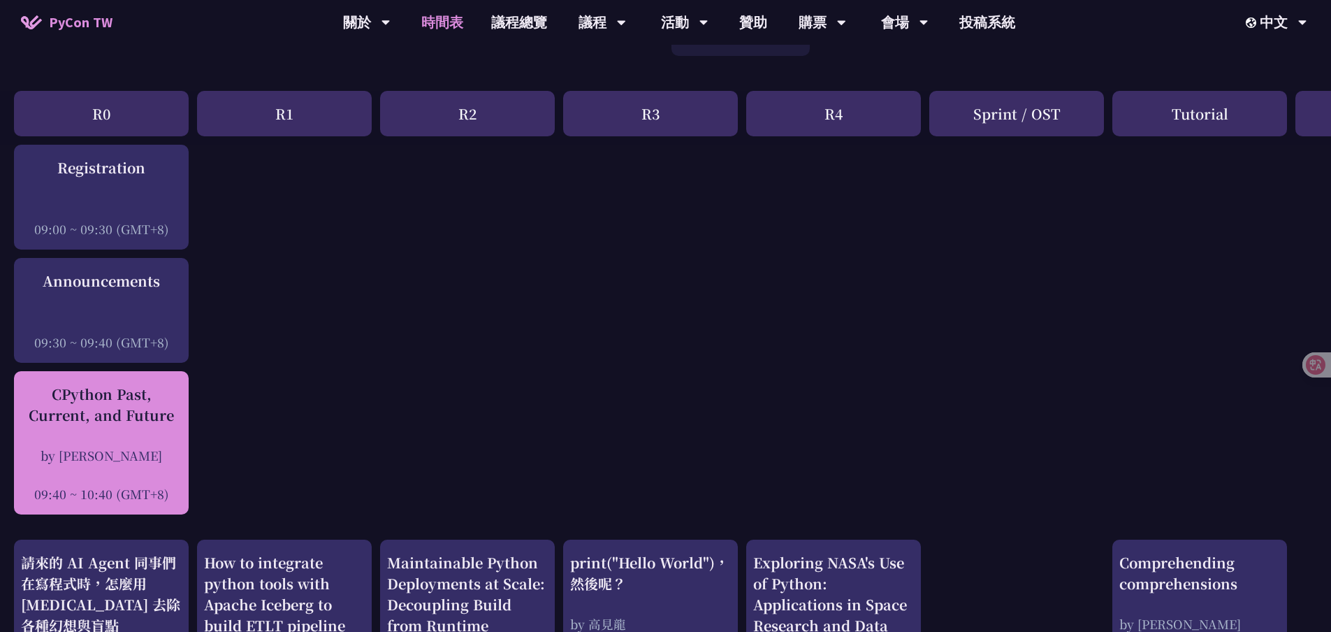
click at [133, 432] on div "CPython Past, Current, and Future by Donghee Na 09:40 ~ 10:40 (GMT+8)" at bounding box center [101, 443] width 161 height 119
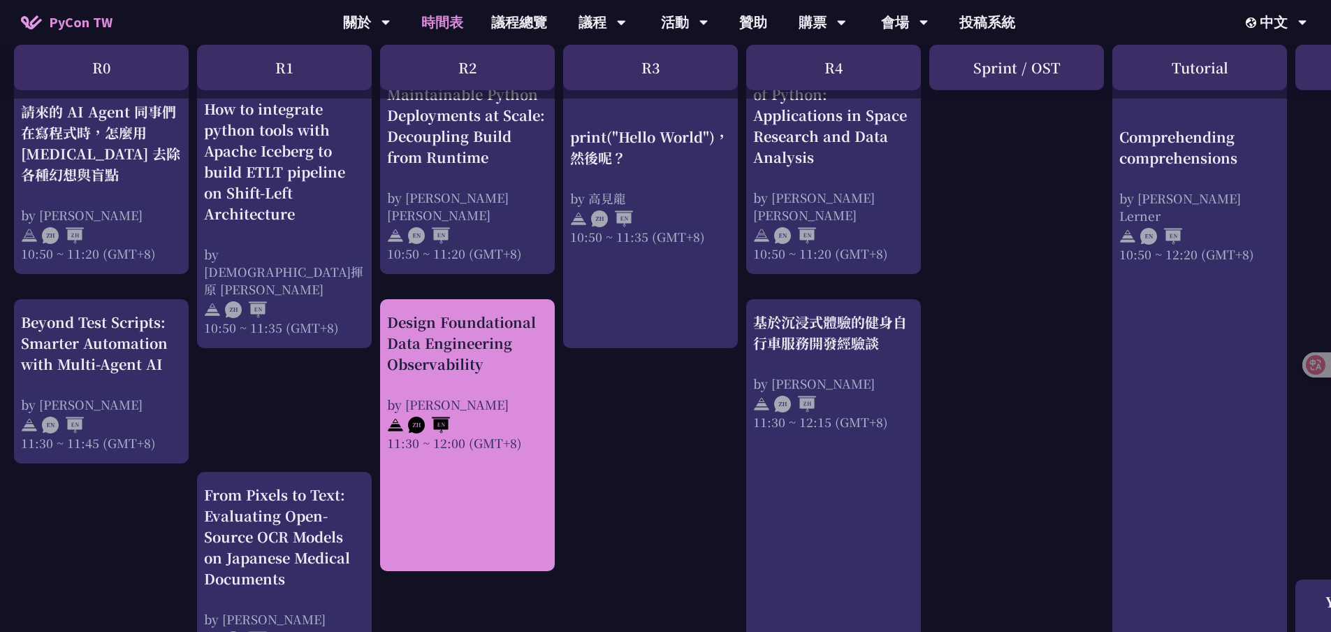
scroll to position [559, 0]
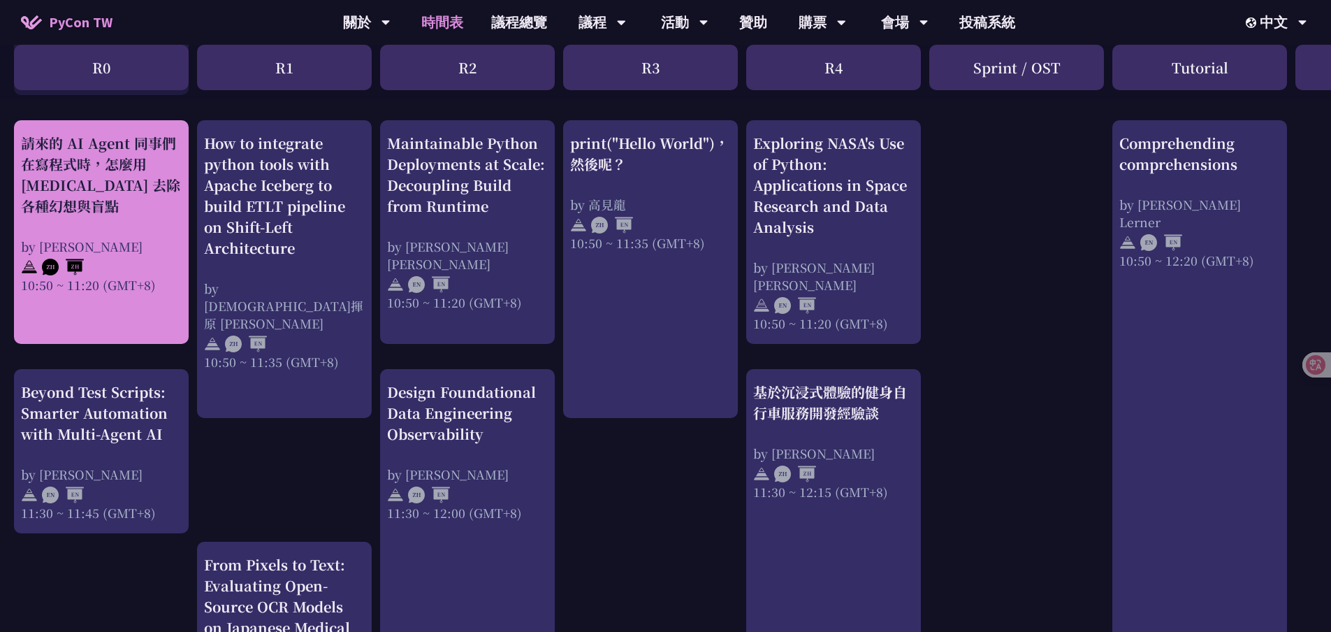
click at [95, 177] on div "請來的 AI Agent 同事們在寫程式時，怎麼用 pytest 去除各種幻想與盲點" at bounding box center [101, 175] width 161 height 84
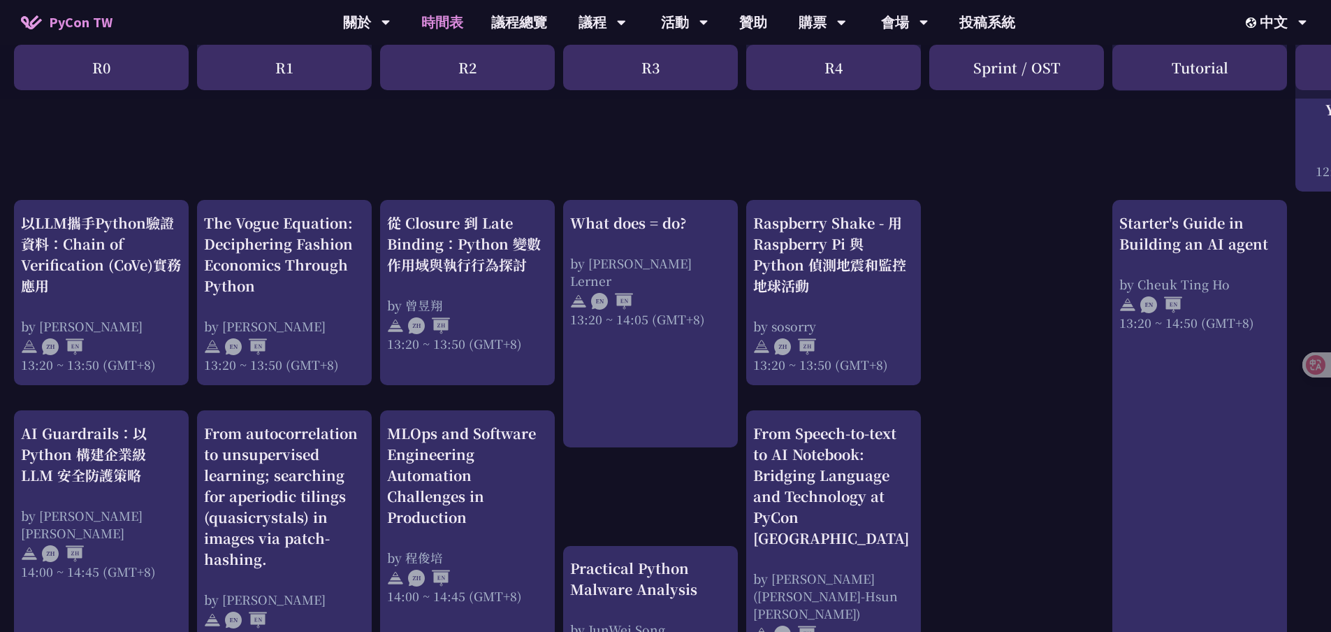
scroll to position [1257, 0]
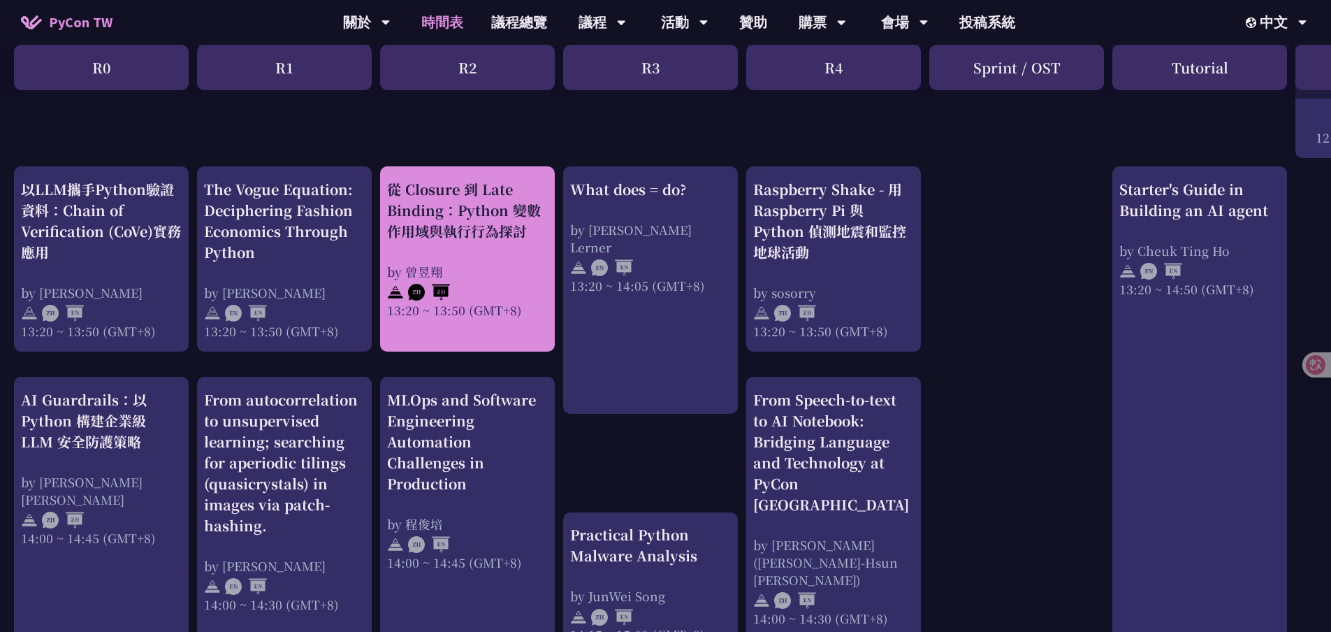
click at [497, 226] on div "從 Closure 到 Late Binding：Python 變數作用域與執行行為探討" at bounding box center [467, 210] width 161 height 63
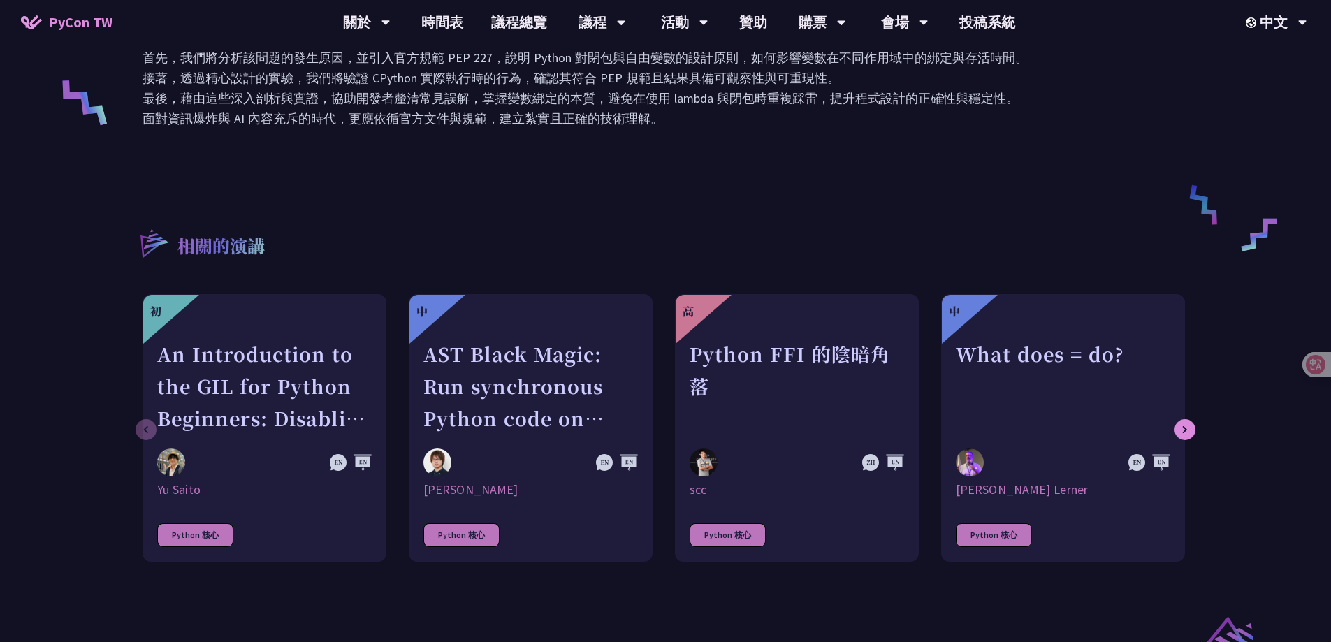
scroll to position [629, 0]
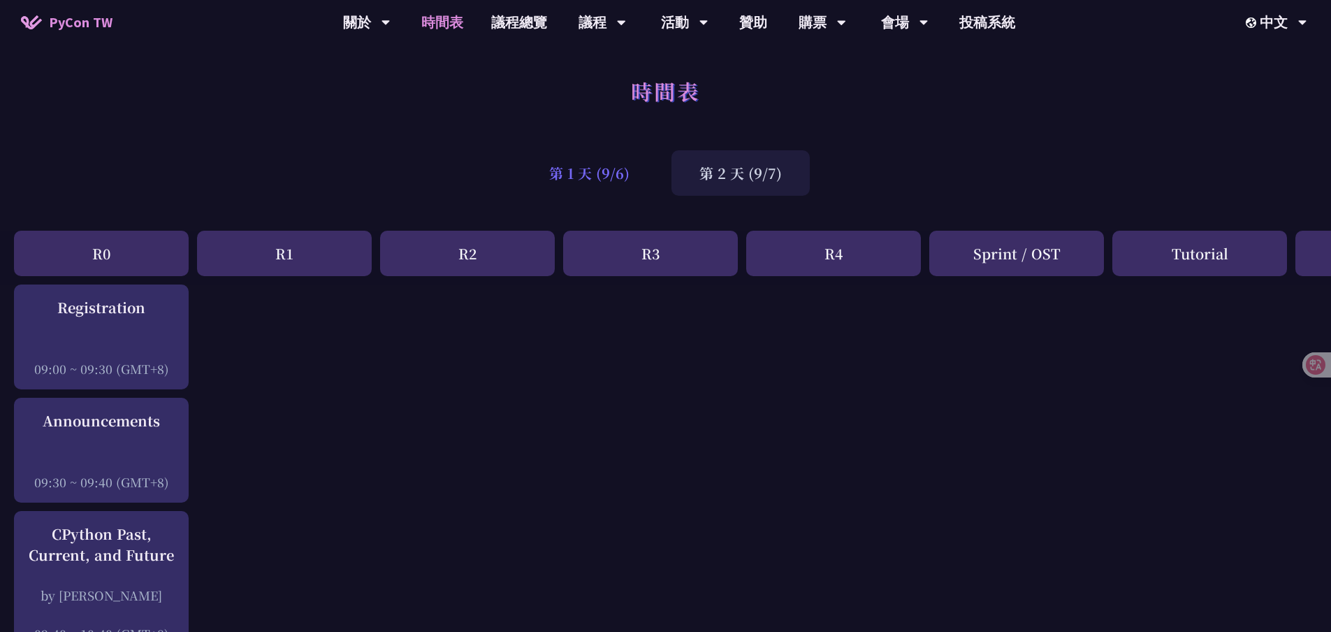
click at [593, 171] on div "第 1 天 (9/6)" at bounding box center [589, 172] width 136 height 45
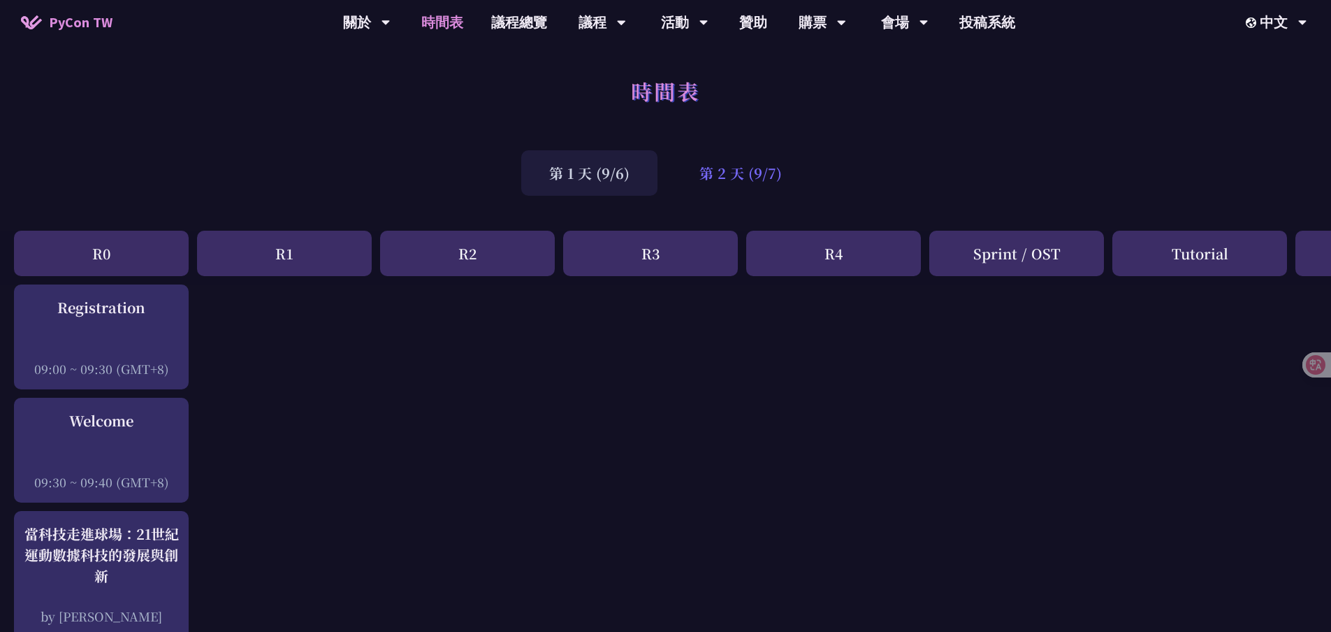
click at [733, 177] on div "第 2 天 (9/7)" at bounding box center [740, 172] width 138 height 45
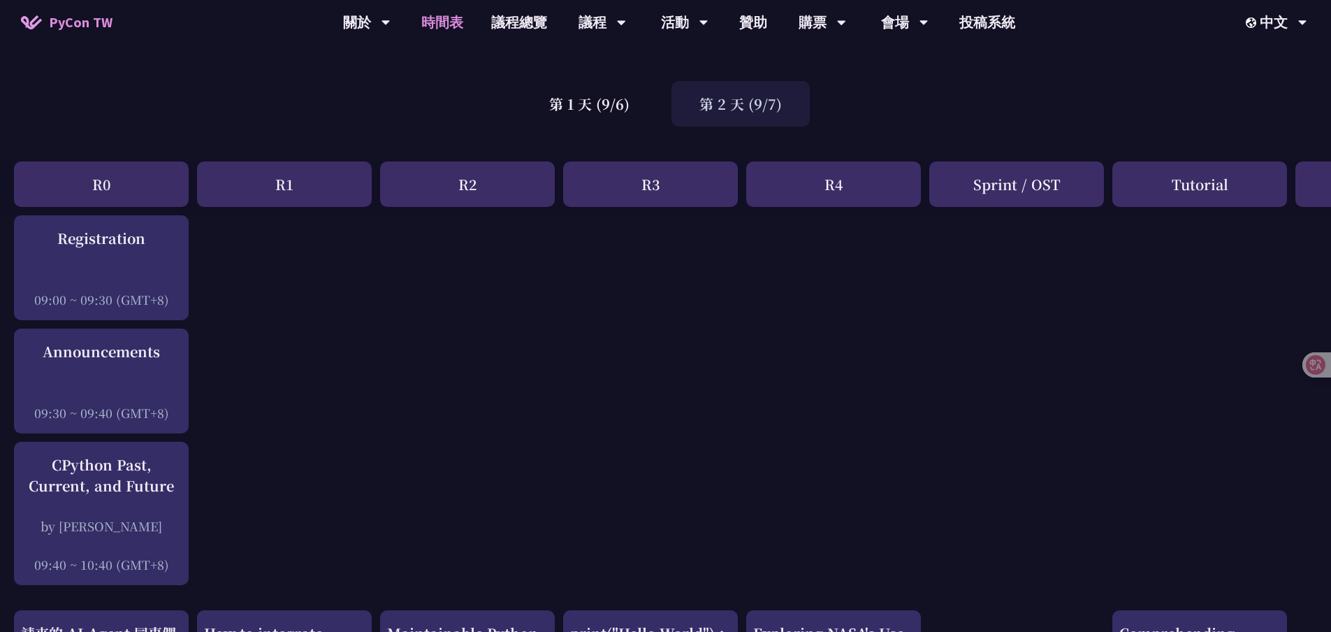
scroll to position [70, 0]
click at [599, 103] on div "第 1 天 (9/6)" at bounding box center [589, 102] width 136 height 45
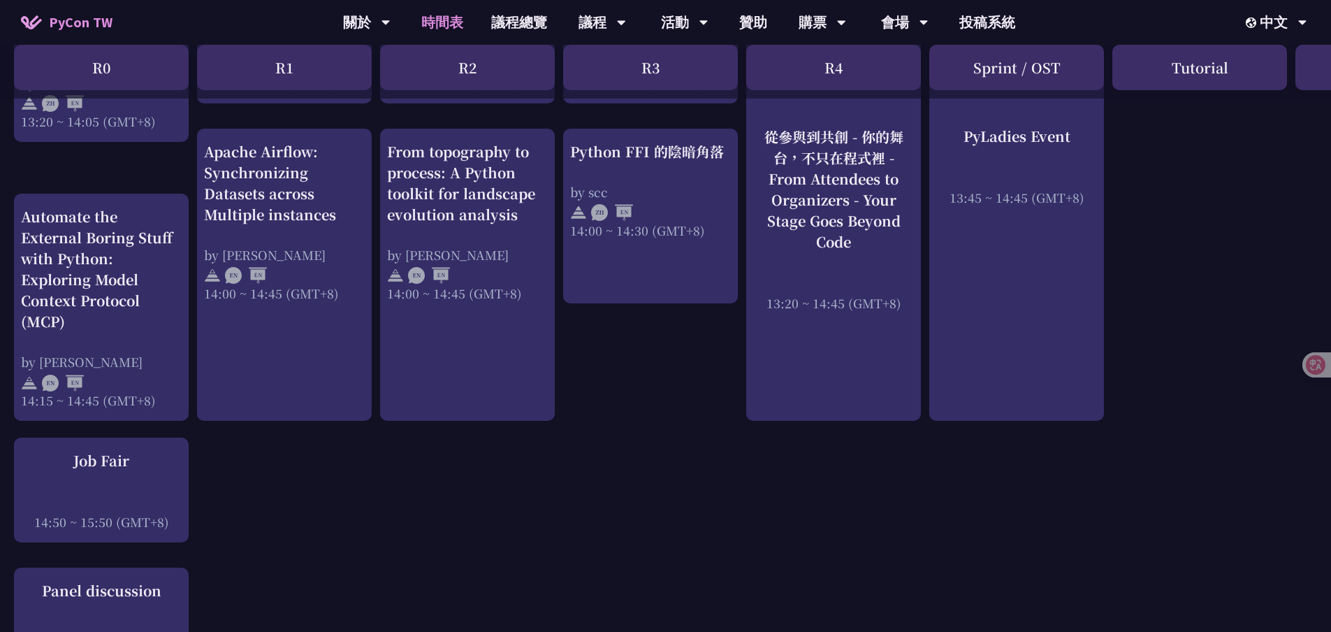
scroll to position [1397, 0]
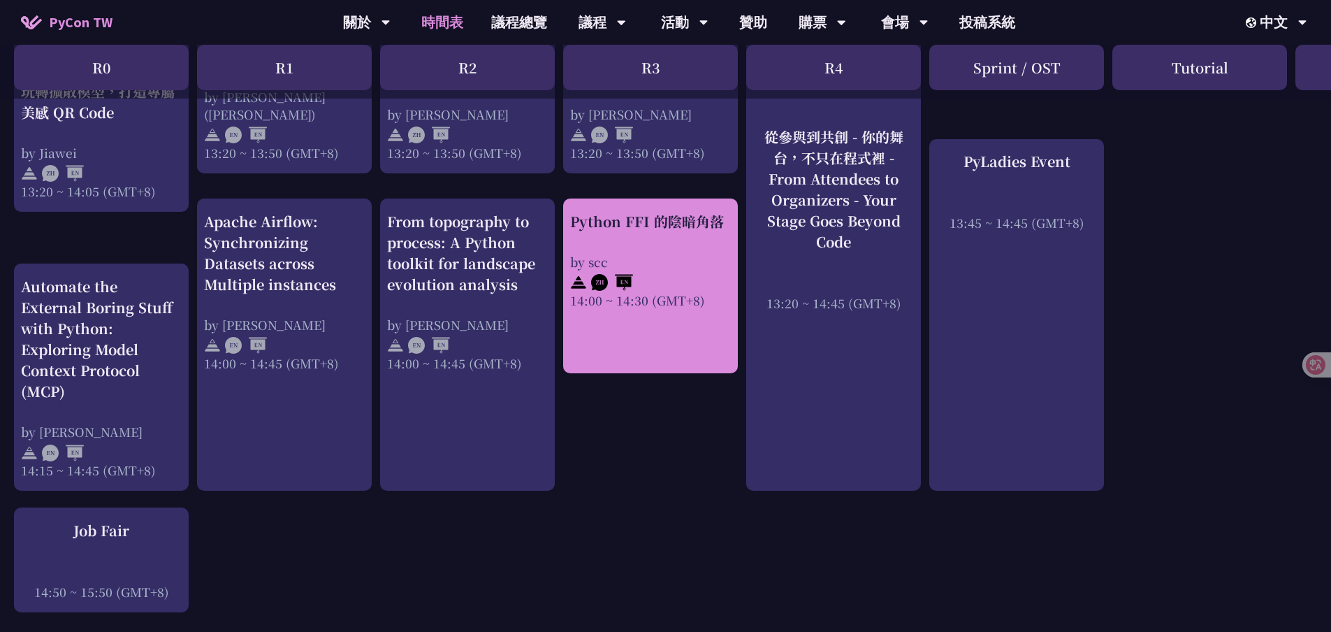
click at [639, 253] on div "by scc" at bounding box center [650, 261] width 161 height 17
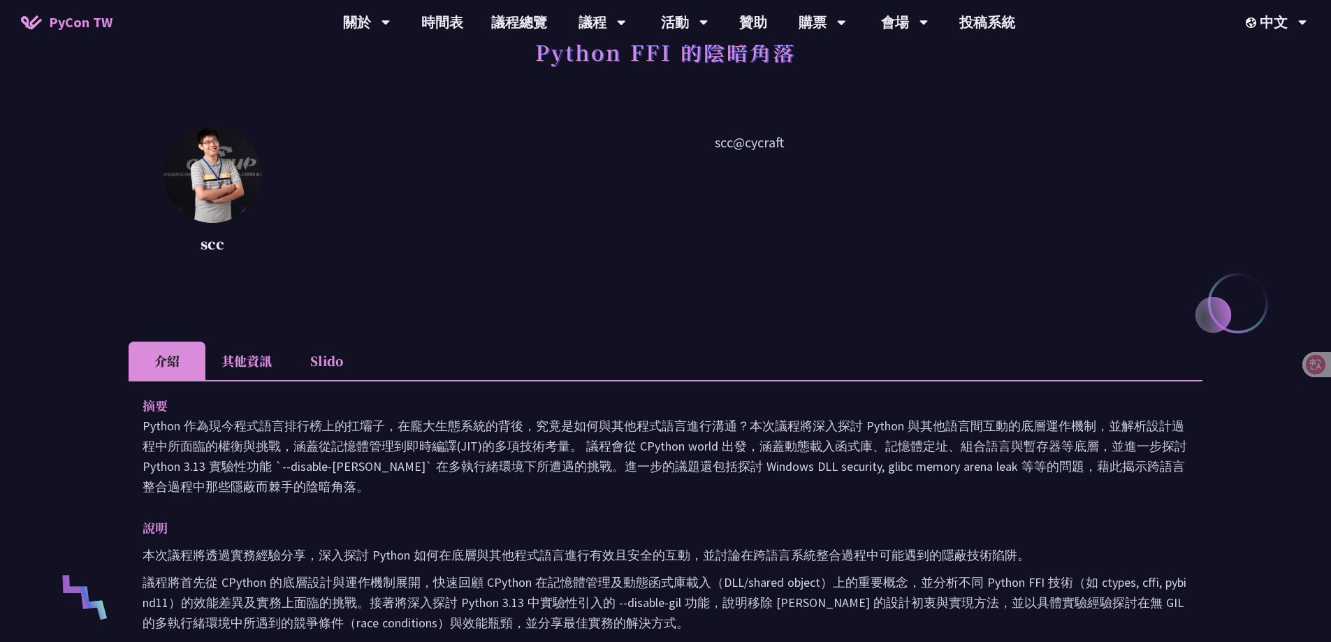
scroll to position [210, 0]
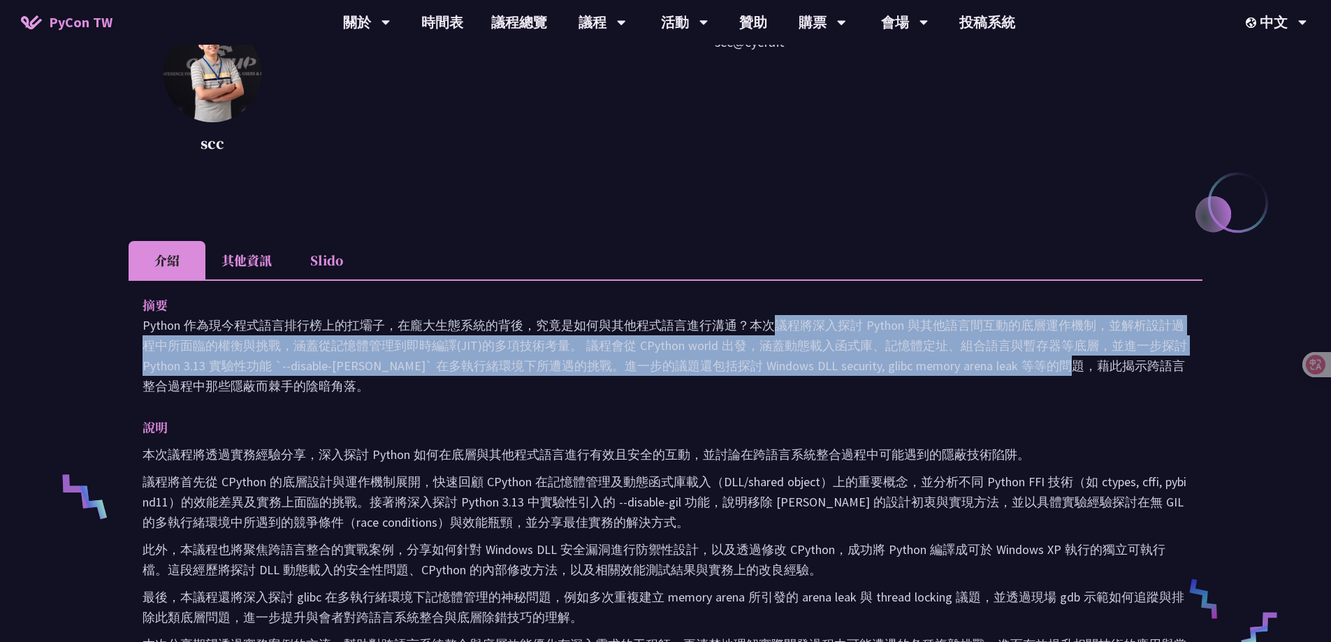
drag, startPoint x: 512, startPoint y: 329, endPoint x: 904, endPoint y: 372, distance: 394.2
click at [904, 372] on p "Python 作為現今程式語言排行榜上的扛壩子，在龐大生態系統的背後，究竟是如何與其他程式語言進行溝通？本次議程將深入探討 Python 與其他語言間互動的底…" at bounding box center [666, 355] width 1046 height 81
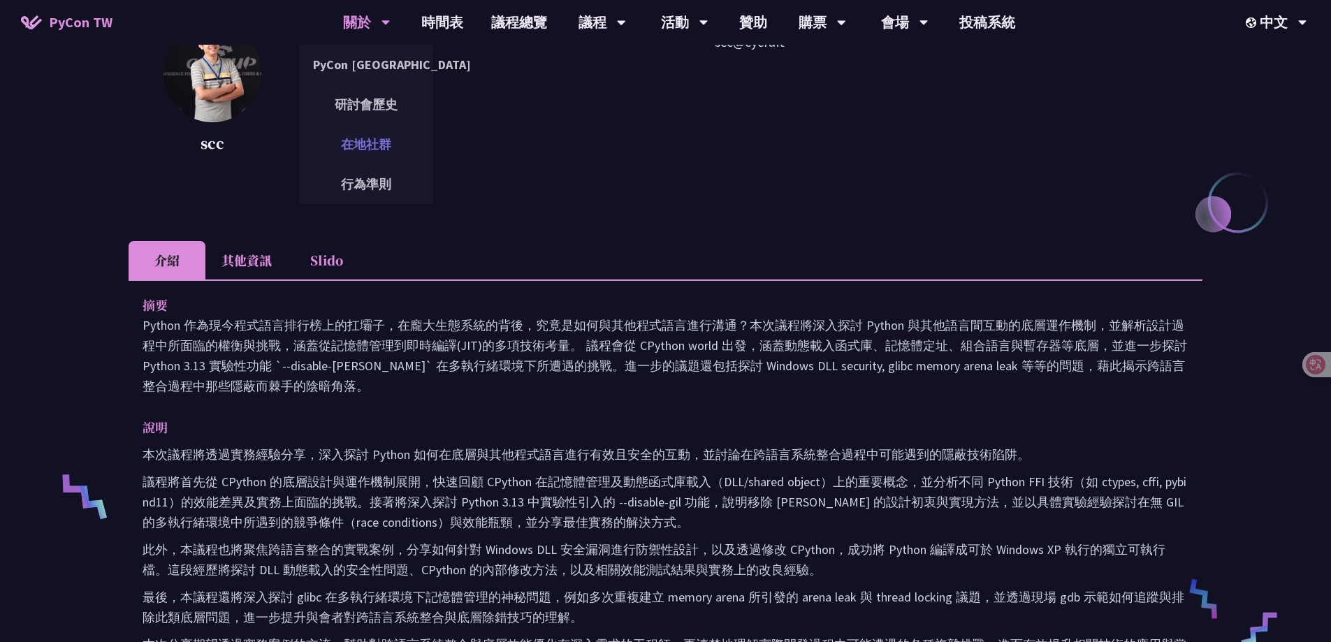
scroll to position [0, 0]
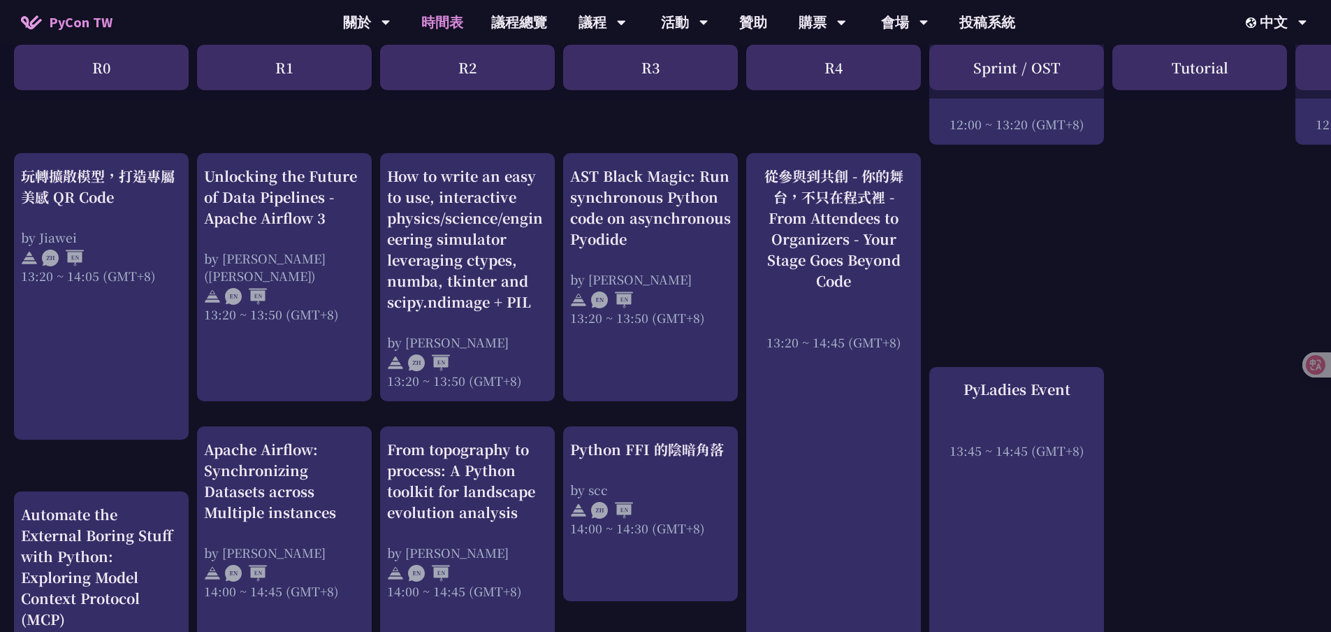
scroll to position [1118, 0]
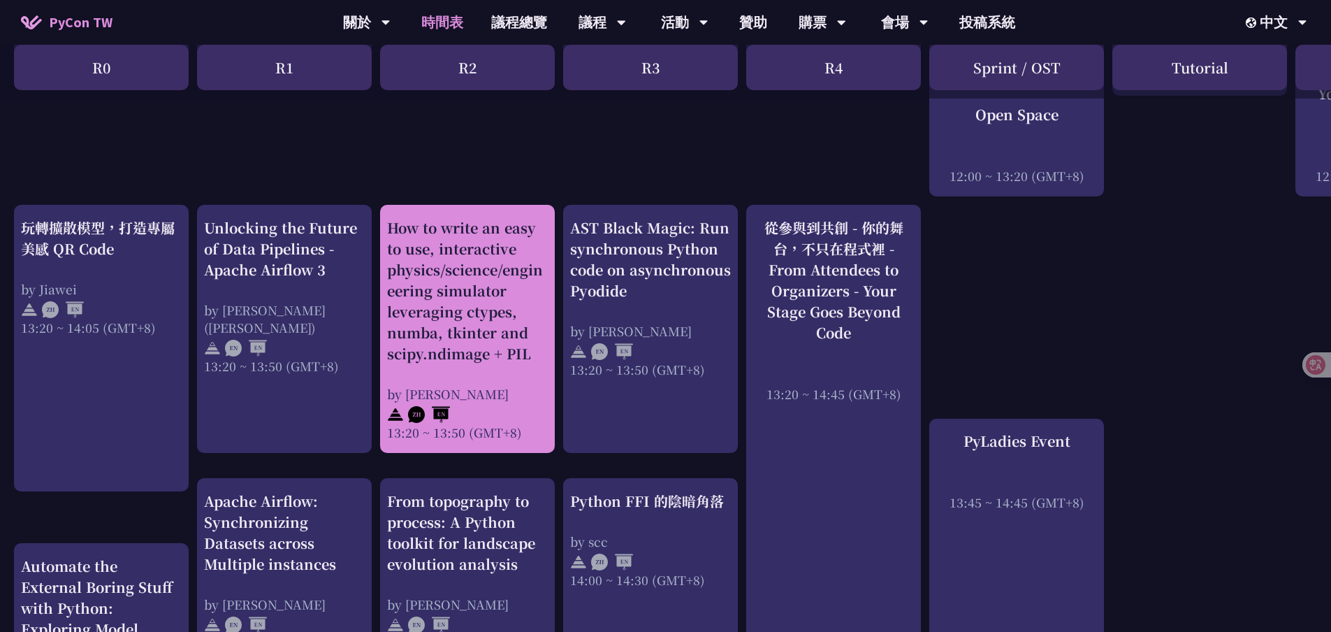
click at [504, 355] on div "How to write an easy to use, interactive physics/science/engineering simulator …" at bounding box center [467, 290] width 161 height 147
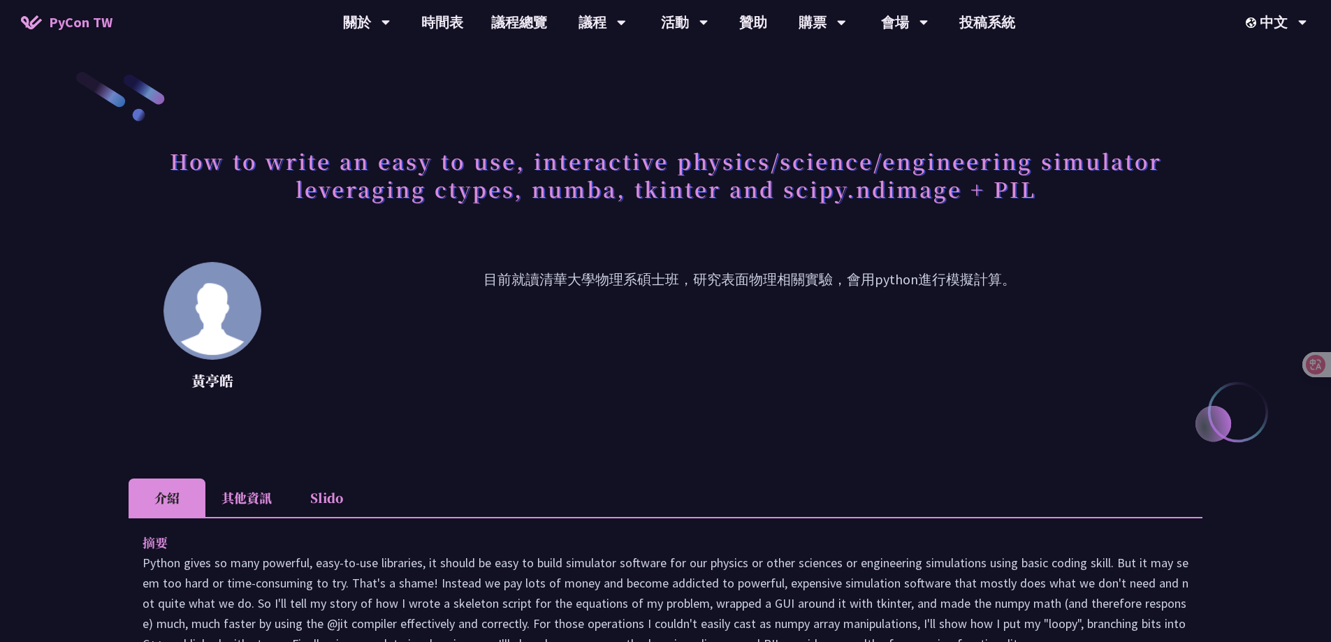
drag, startPoint x: 592, startPoint y: 277, endPoint x: 963, endPoint y: 296, distance: 371.5
click at [942, 275] on p "目前就讀清華大學物理系碩士班，研究表面物理相關實驗，會用python進行模擬計算。" at bounding box center [749, 332] width 906 height 126
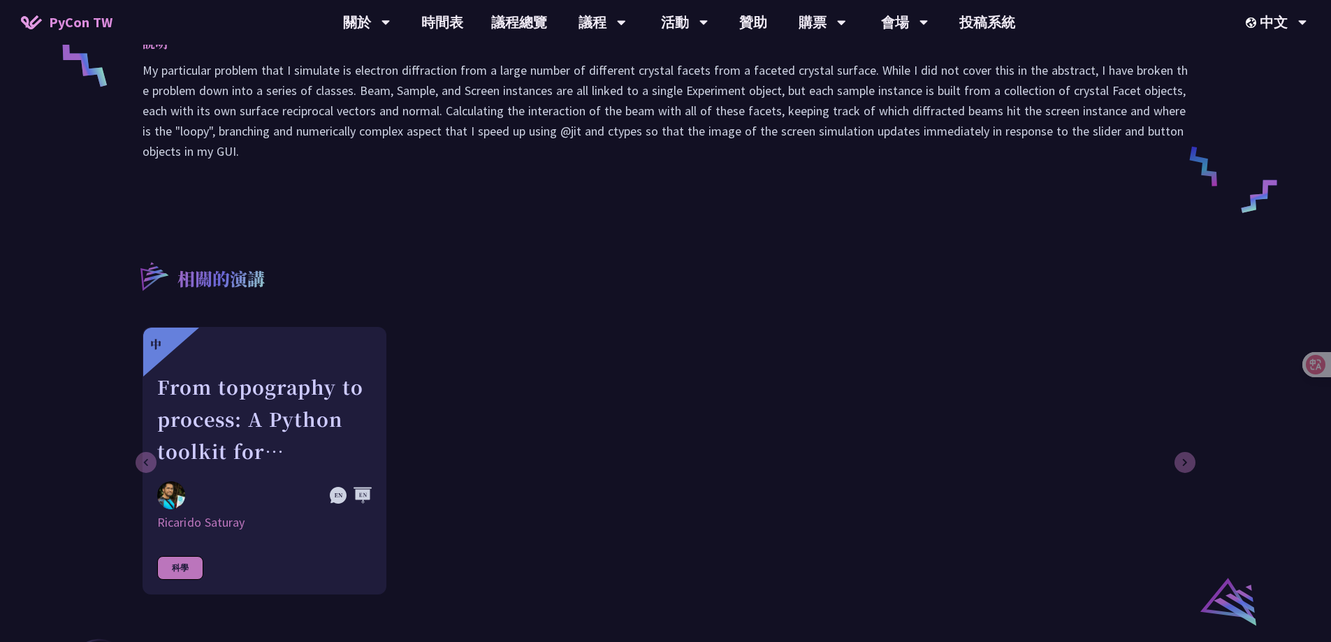
scroll to position [838, 0]
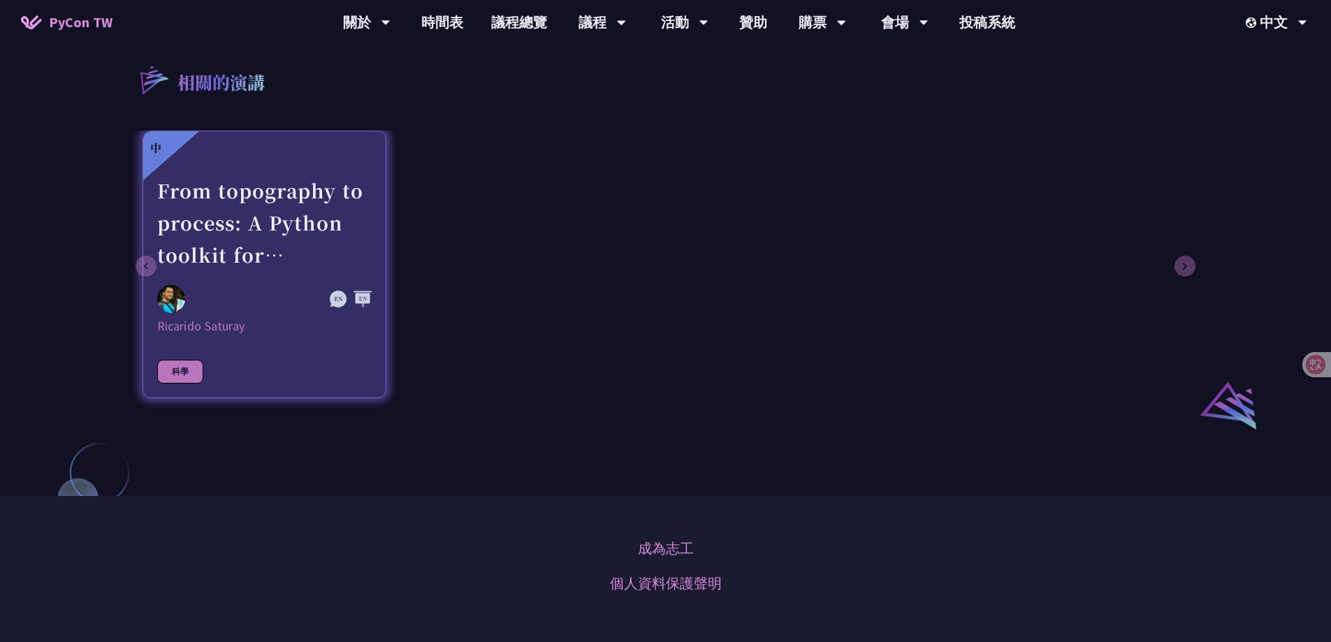
click at [289, 245] on div "From topography to process: A Python toolkit for landscape evolution analysis" at bounding box center [264, 223] width 214 height 96
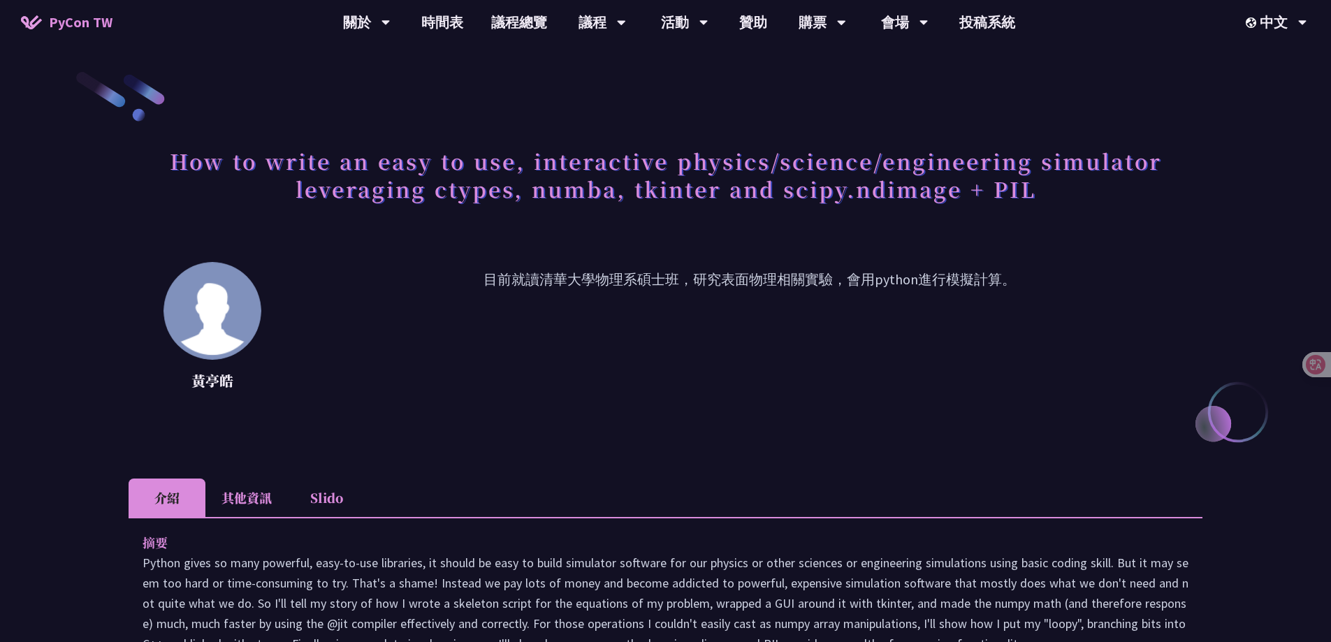
click at [246, 504] on li "其他資訊" at bounding box center [246, 498] width 82 height 38
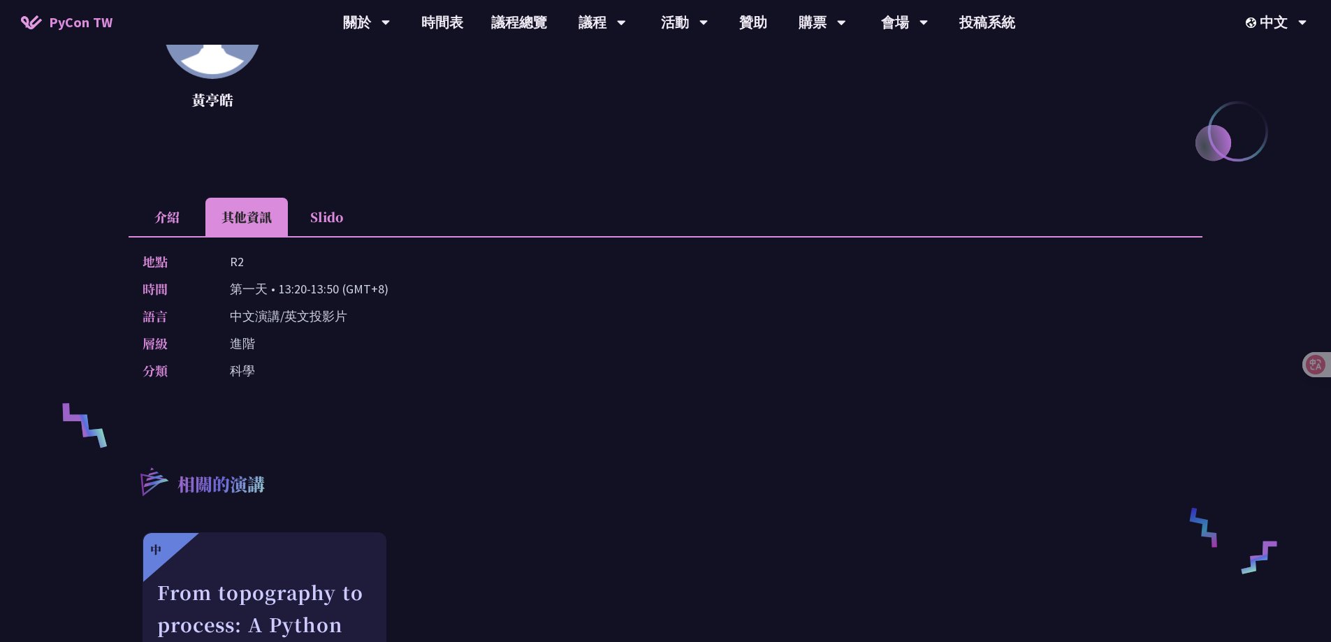
scroll to position [279, 0]
click at [320, 224] on li "Slido" at bounding box center [326, 218] width 77 height 38
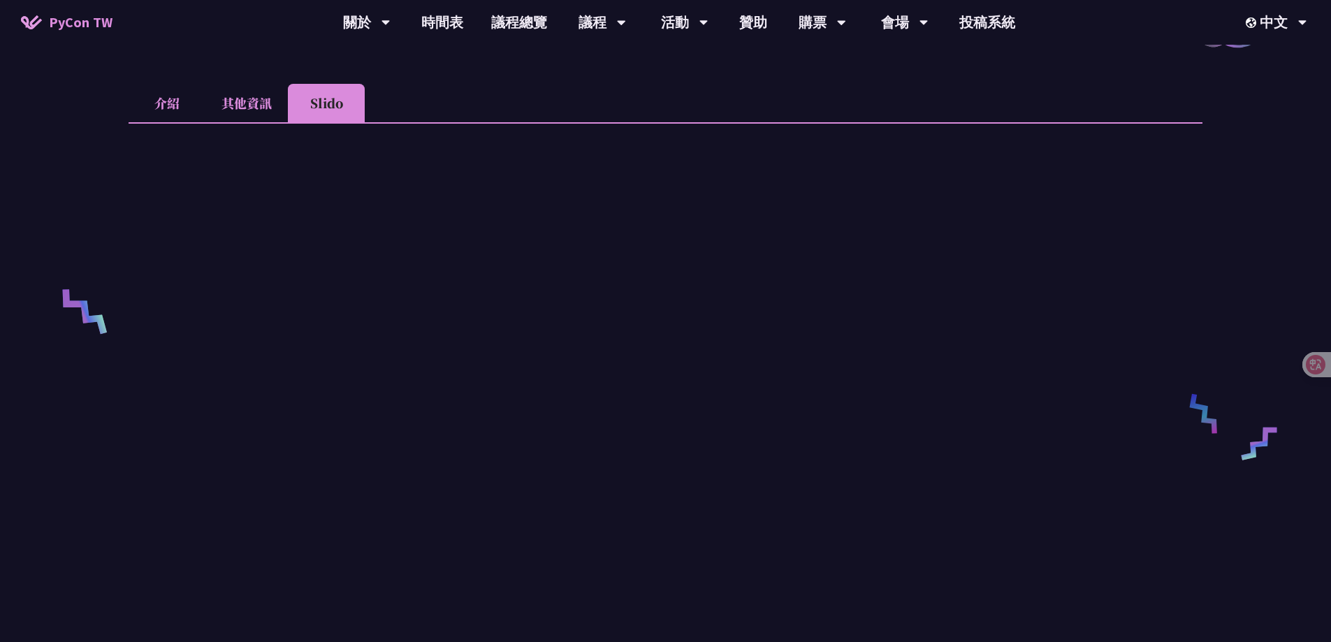
scroll to position [210, 0]
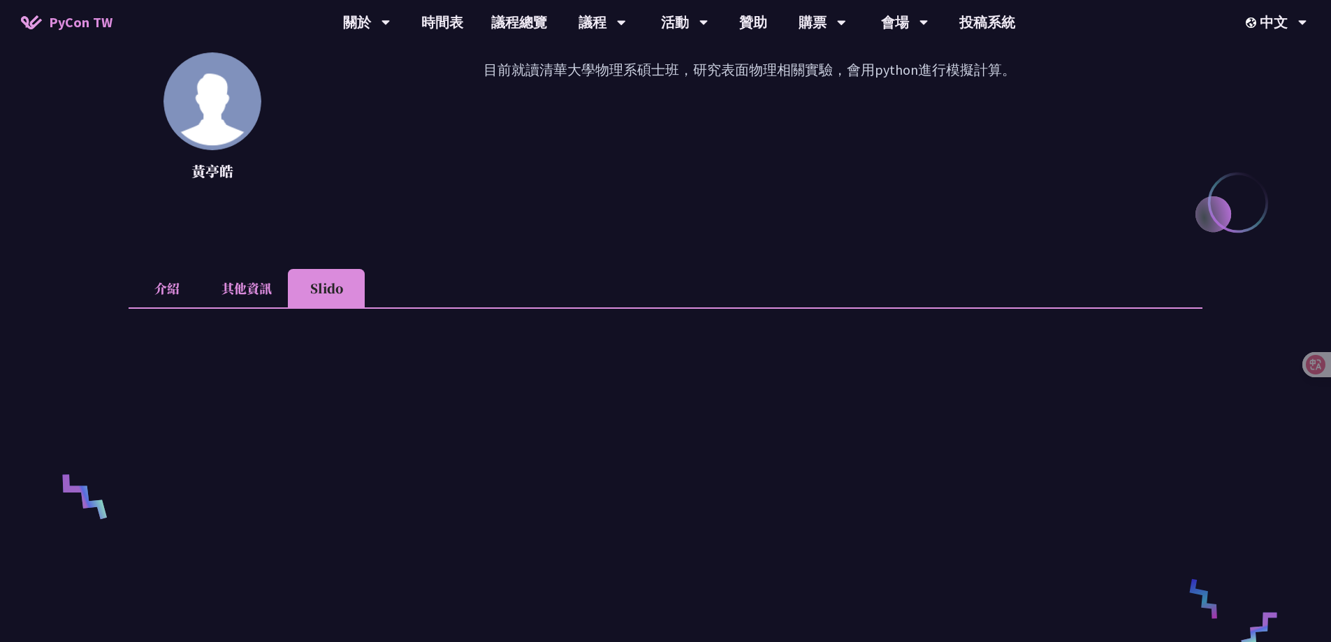
click at [169, 281] on li "介紹" at bounding box center [167, 288] width 77 height 38
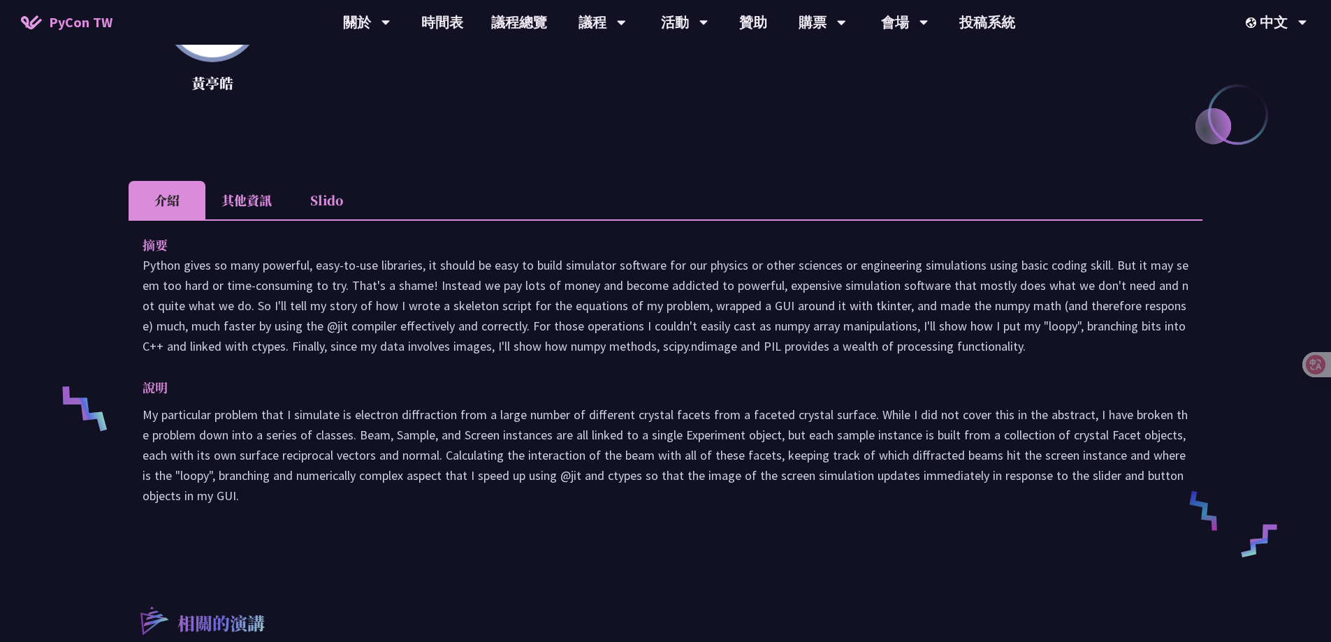
scroll to position [349, 0]
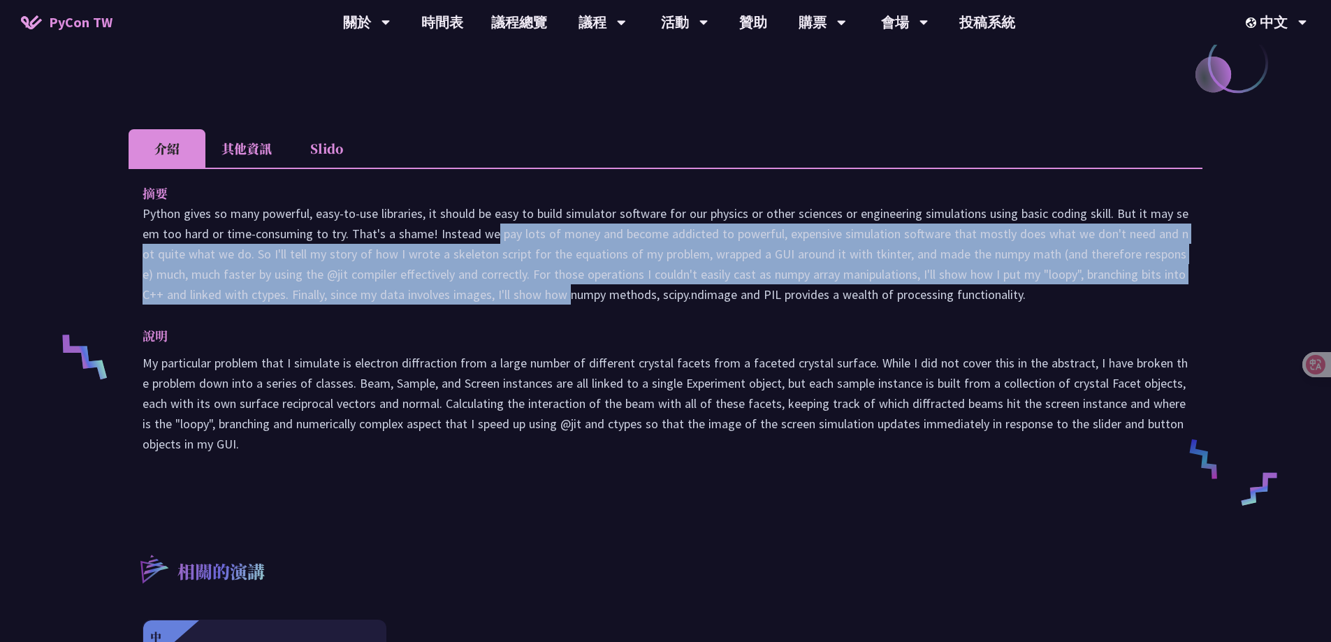
drag, startPoint x: 379, startPoint y: 225, endPoint x: 455, endPoint y: 305, distance: 110.2
click at [453, 302] on p "Python gives so many powerful, easy-to-use libraries, it should be easy to buil…" at bounding box center [666, 253] width 1046 height 101
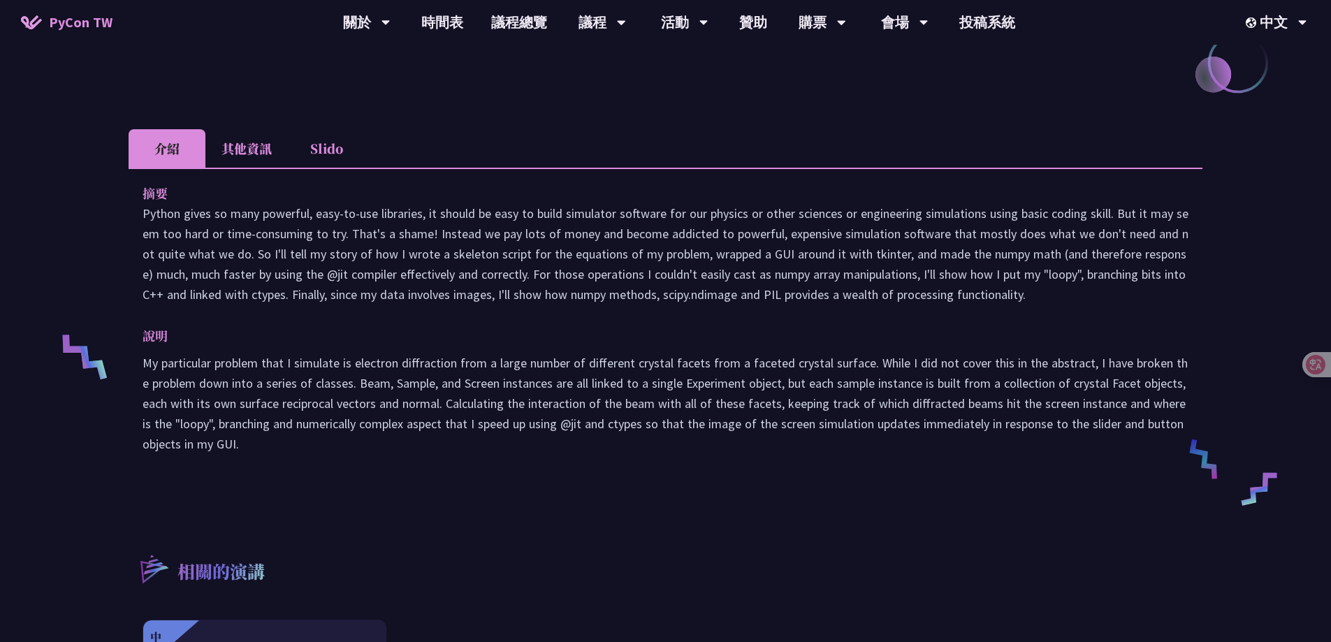
click at [486, 309] on div "摘要 說明 My particular problem that I simulate is electron diffraction from a larg…" at bounding box center [666, 328] width 1074 height 321
click at [1325, 361] on div at bounding box center [1311, 364] width 38 height 25
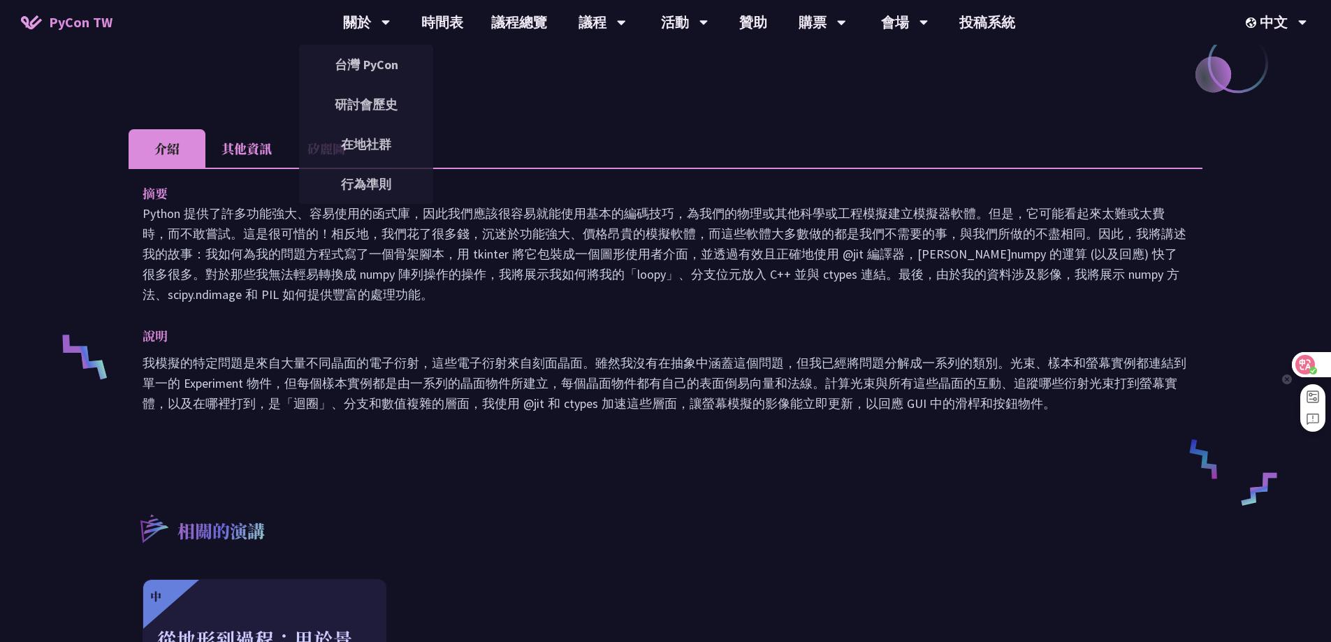
click at [1311, 367] on circle at bounding box center [1313, 371] width 8 height 8
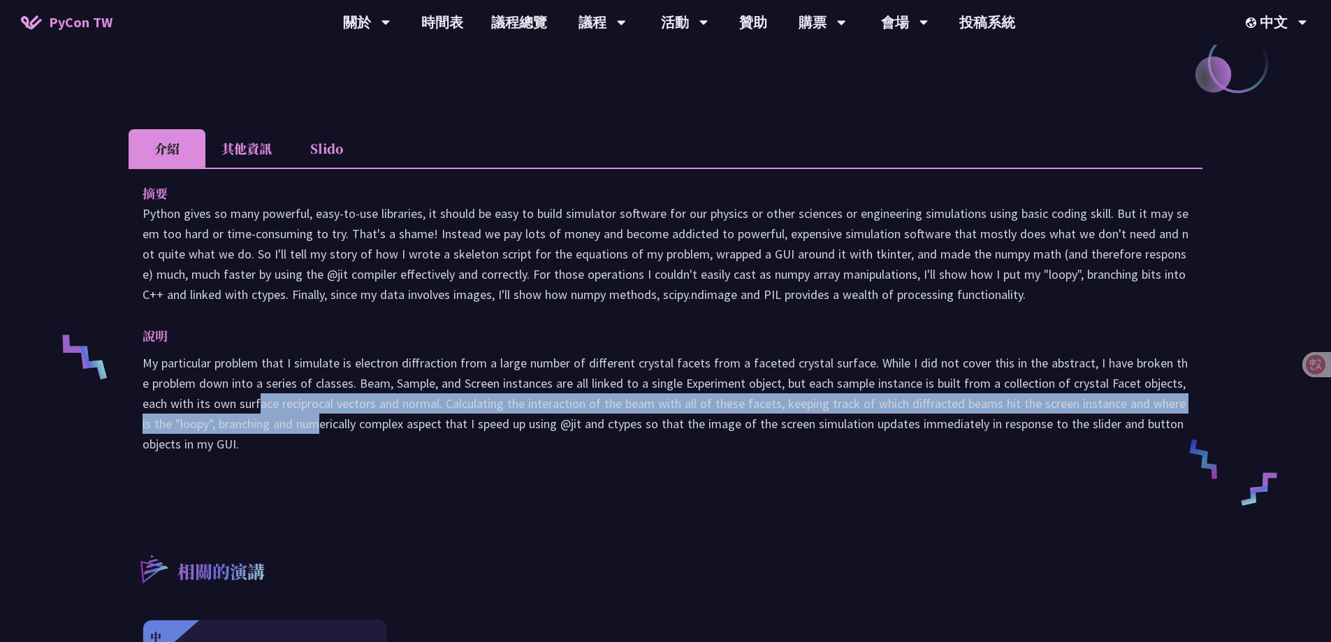
click at [347, 433] on p "My particular problem that I simulate is electron diffraction from a large numb…" at bounding box center [666, 403] width 1046 height 101
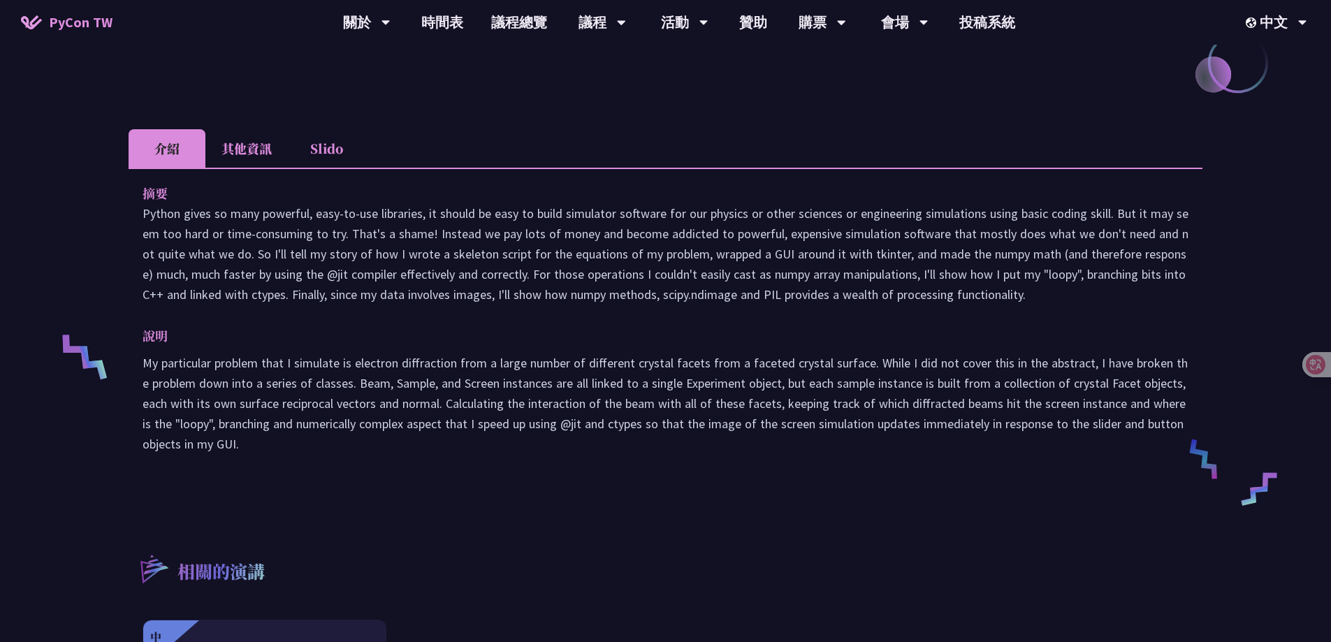
click at [405, 446] on p "My particular problem that I simulate is electron diffraction from a large numb…" at bounding box center [666, 403] width 1046 height 101
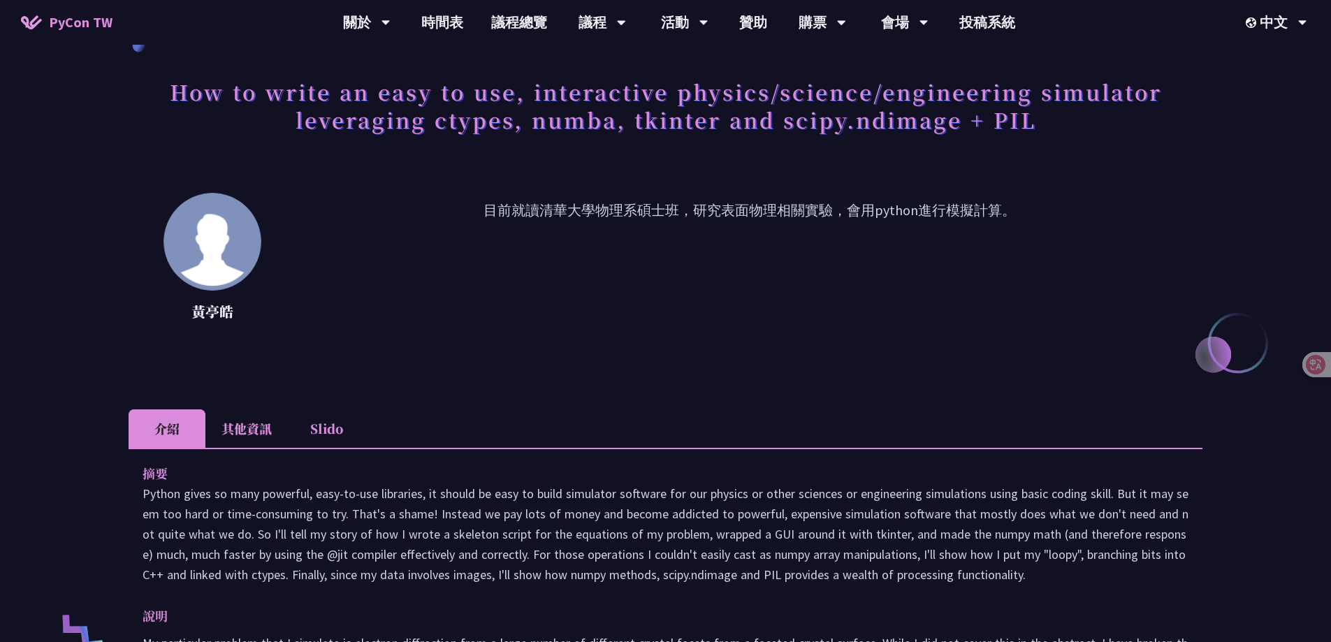
scroll to position [0, 0]
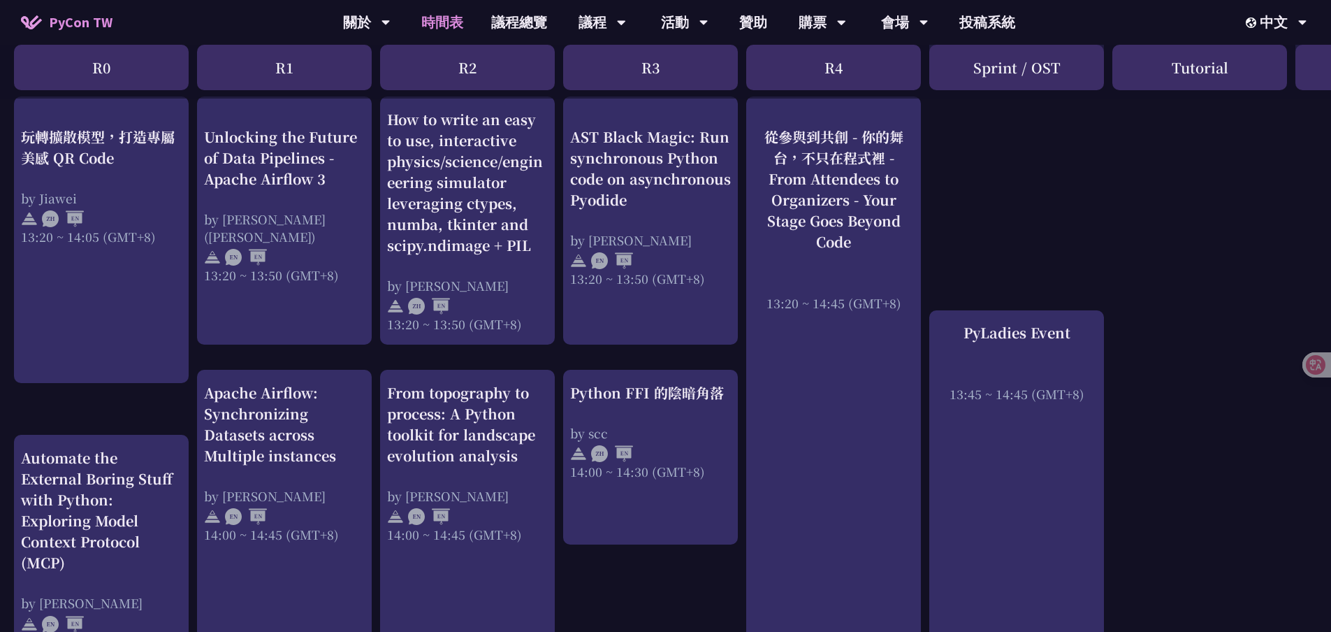
scroll to position [1257, 0]
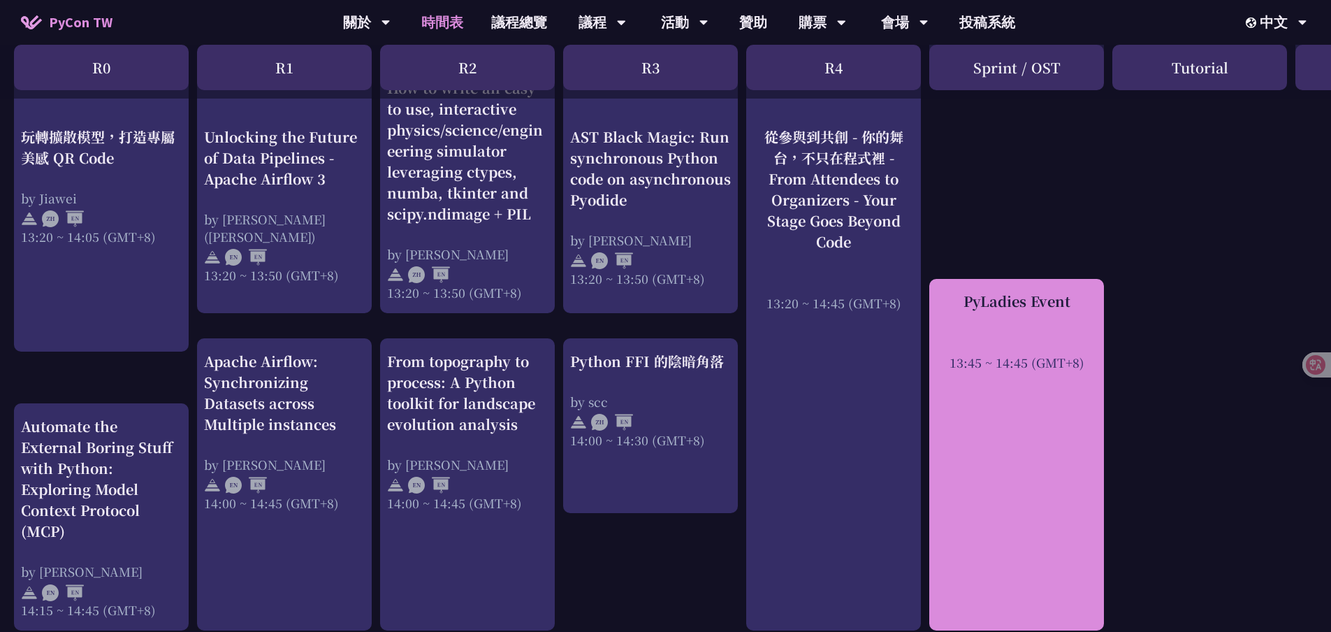
click at [1054, 370] on div "13:45 ~ 14:45 (GMT+8)" at bounding box center [1016, 361] width 161 height 17
click at [1001, 330] on div "PyLadies Event 13:45 ~ 14:45 (GMT+8)" at bounding box center [1016, 331] width 161 height 80
click at [1022, 327] on div "PyLadies Event 13:45 ~ 14:45 (GMT+8)" at bounding box center [1016, 331] width 161 height 80
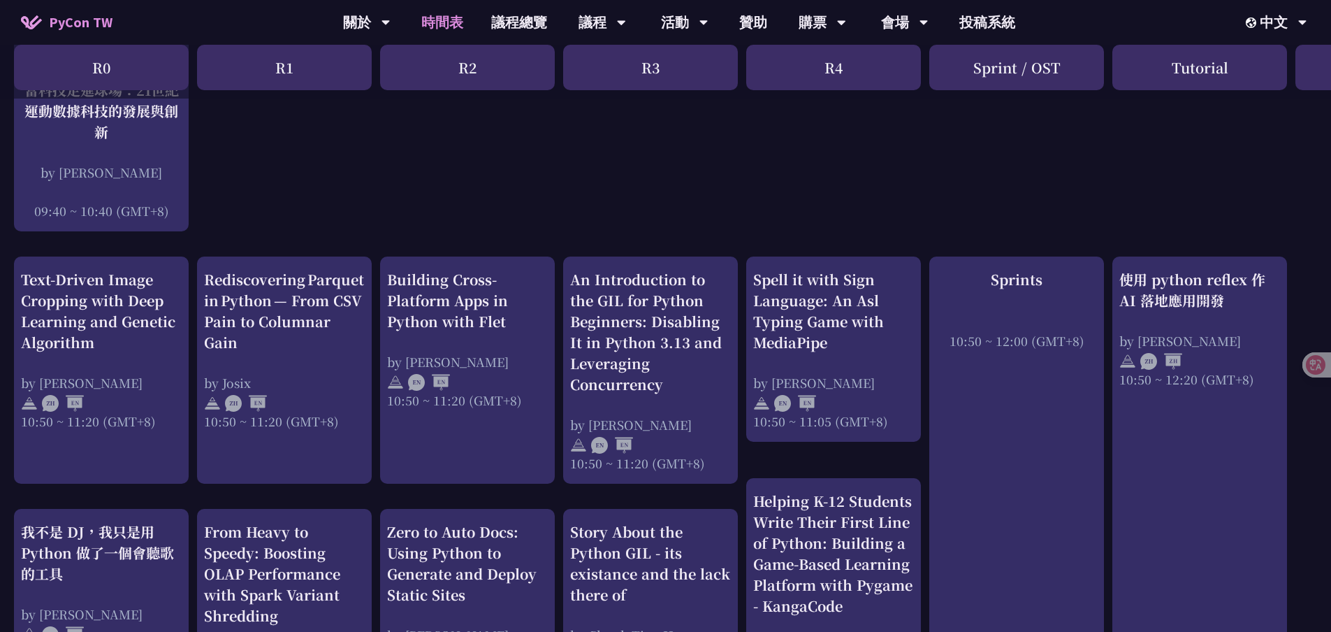
scroll to position [419, 0]
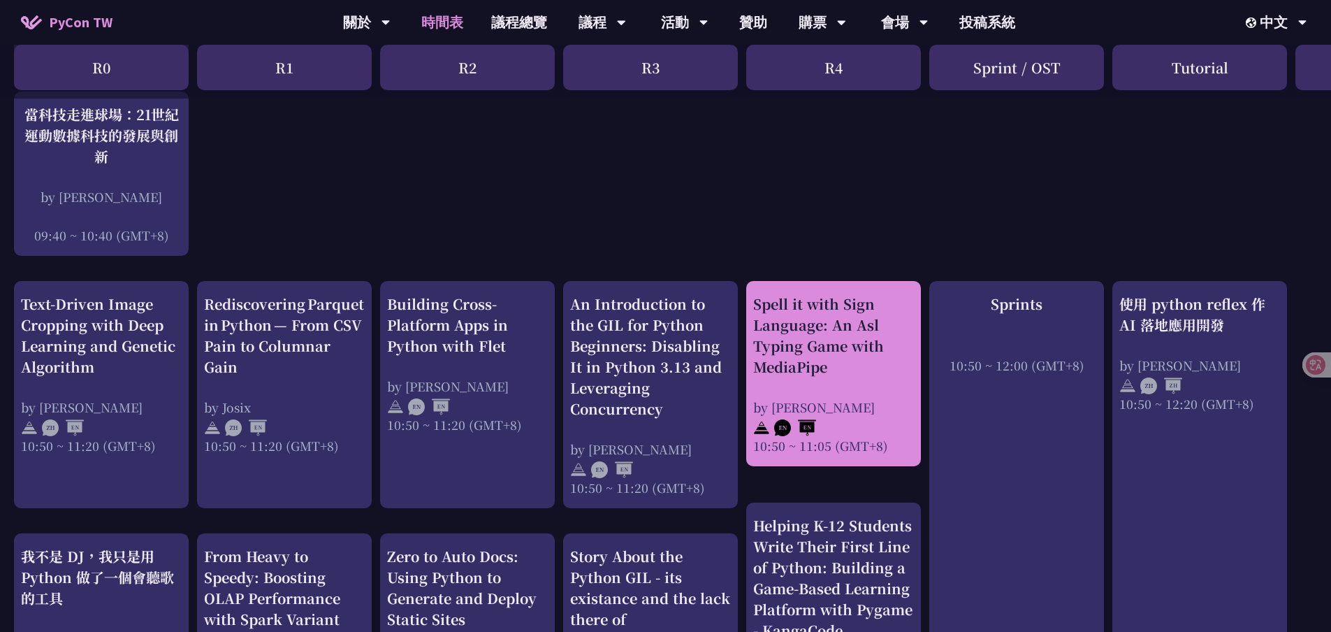
click at [805, 345] on div "Spell it with Sign Language: An Asl Typing Game with MediaPipe" at bounding box center [833, 335] width 161 height 84
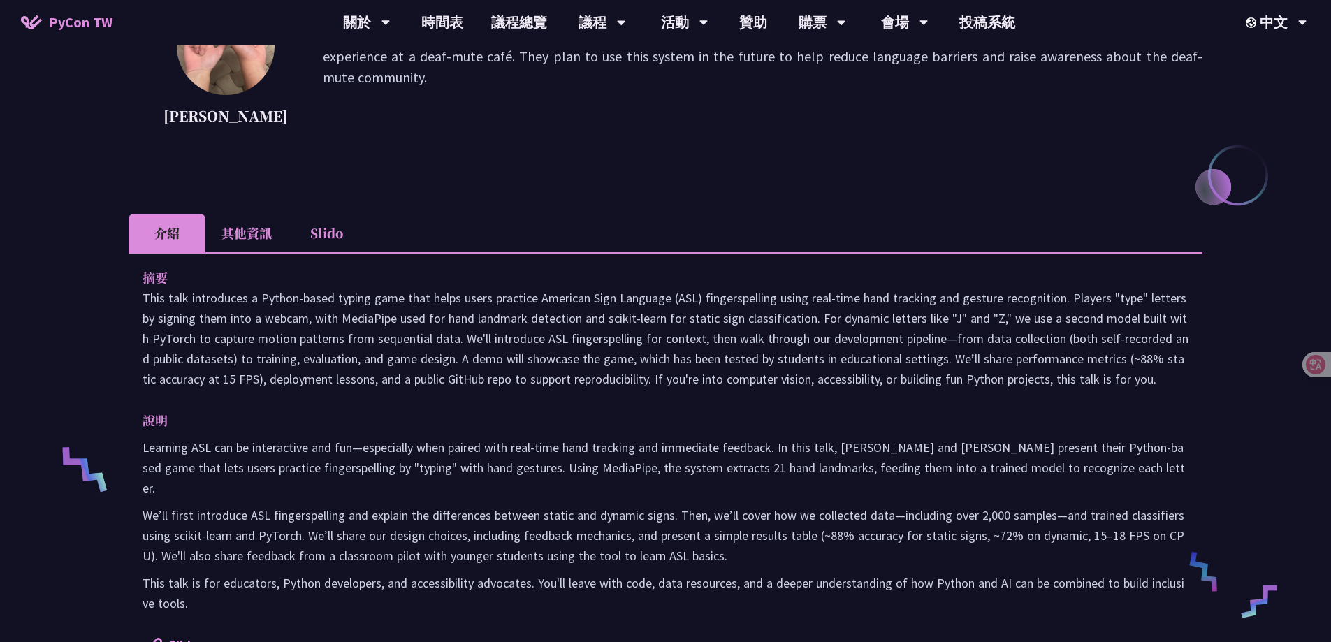
scroll to position [279, 0]
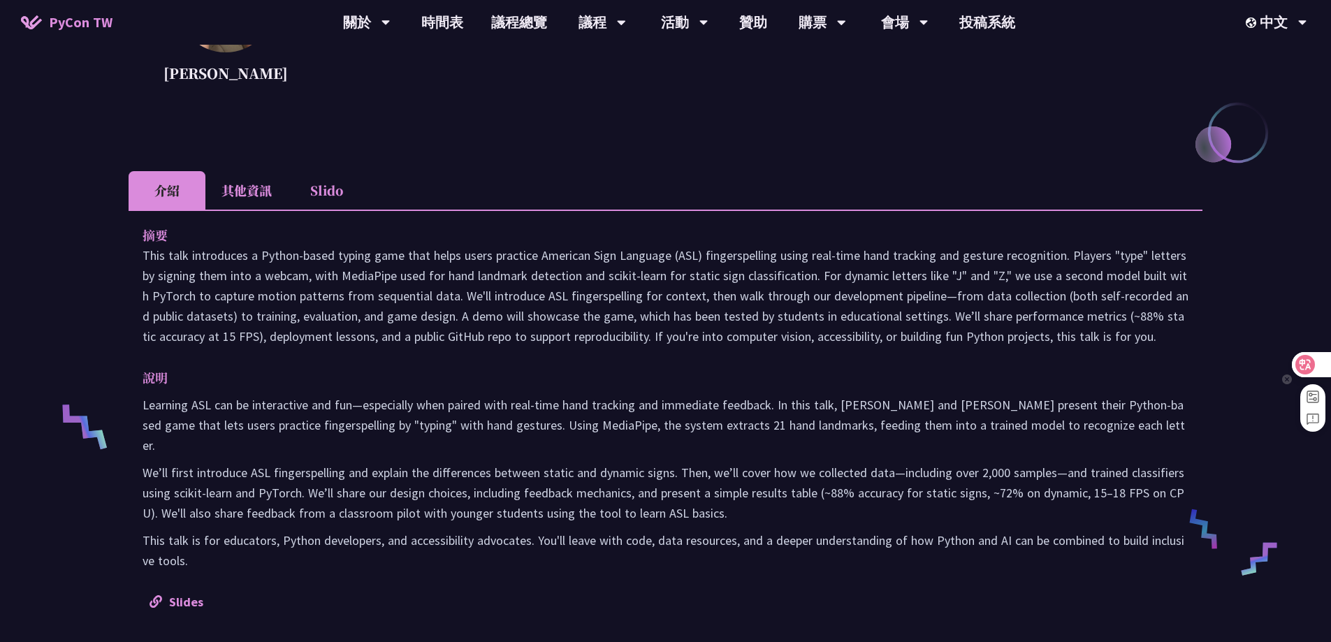
click at [1320, 370] on div at bounding box center [1311, 364] width 38 height 25
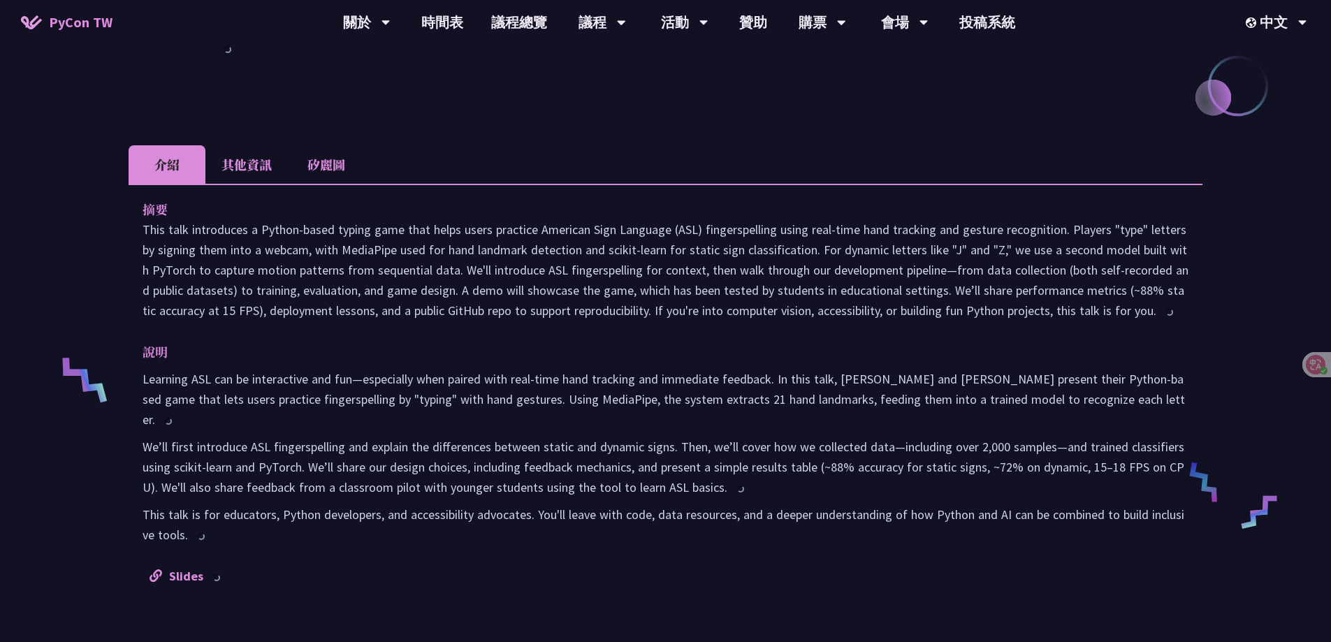
scroll to position [294, 0]
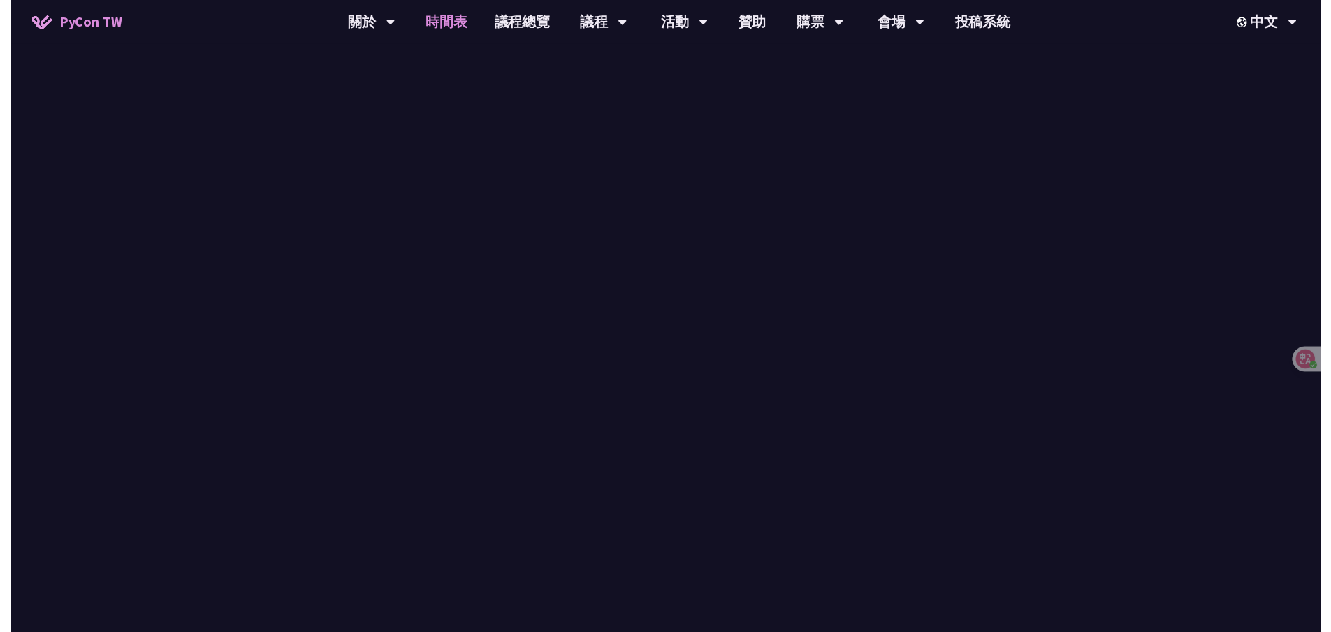
scroll to position [419, 0]
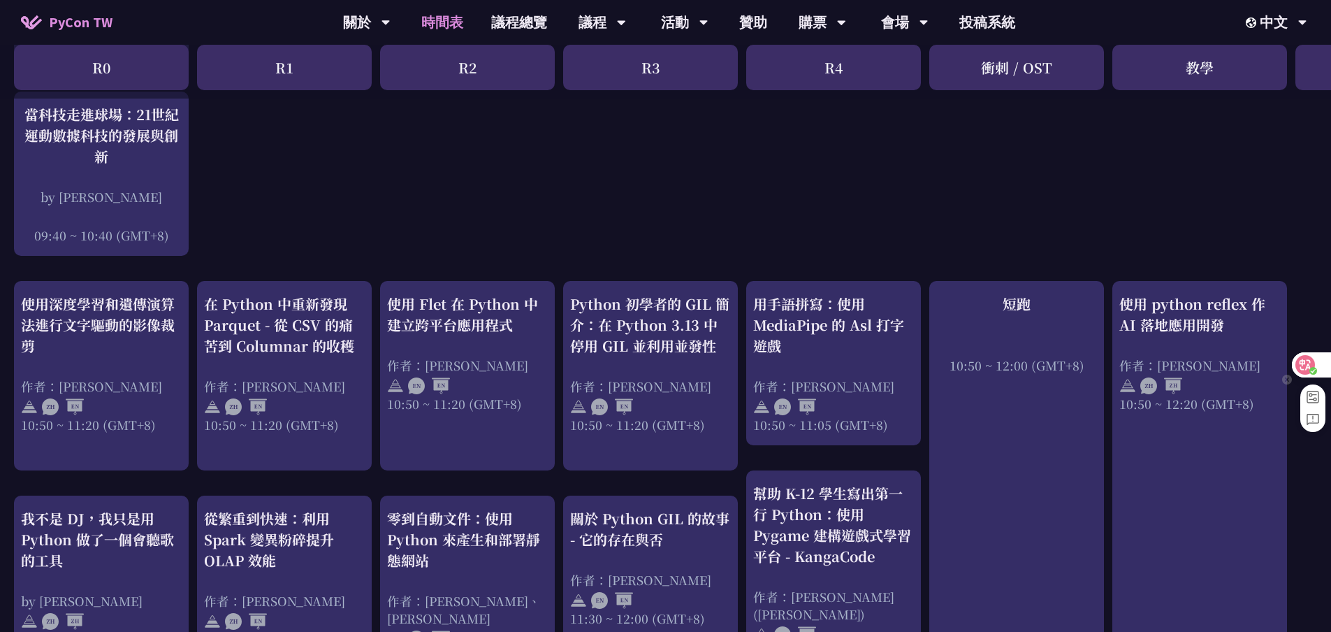
click at [1307, 355] on icon at bounding box center [1305, 365] width 20 height 20
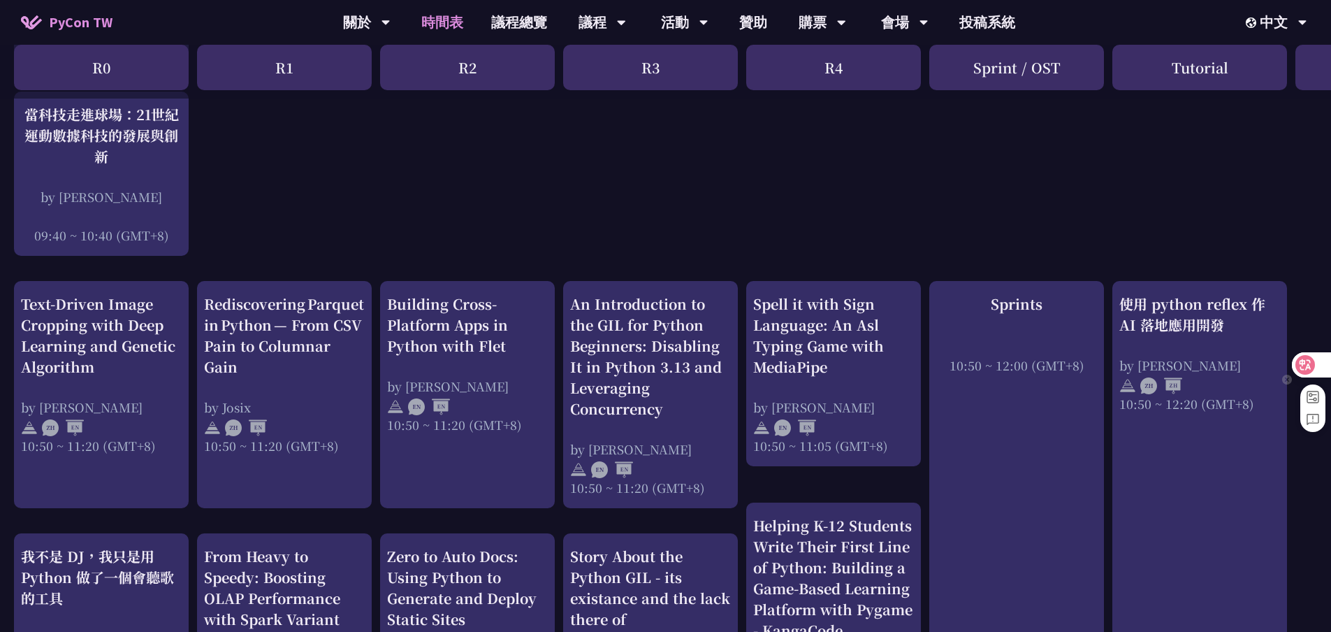
click at [1312, 363] on icon at bounding box center [1305, 365] width 20 height 20
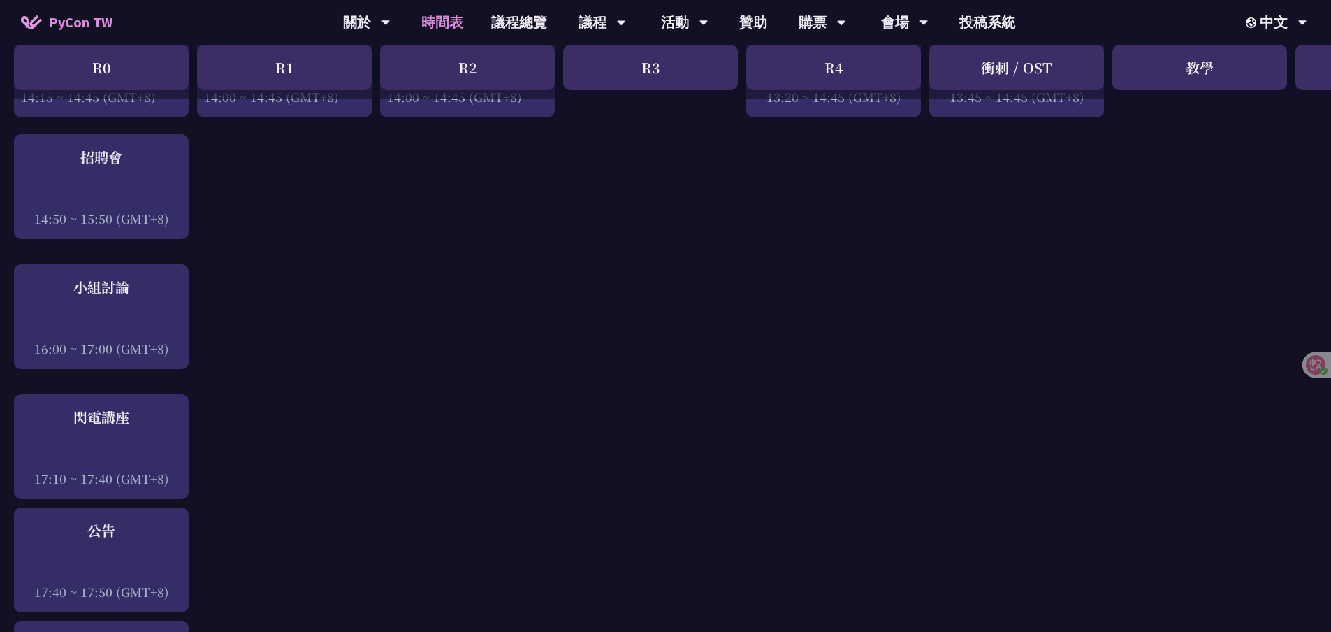
scroll to position [1537, 0]
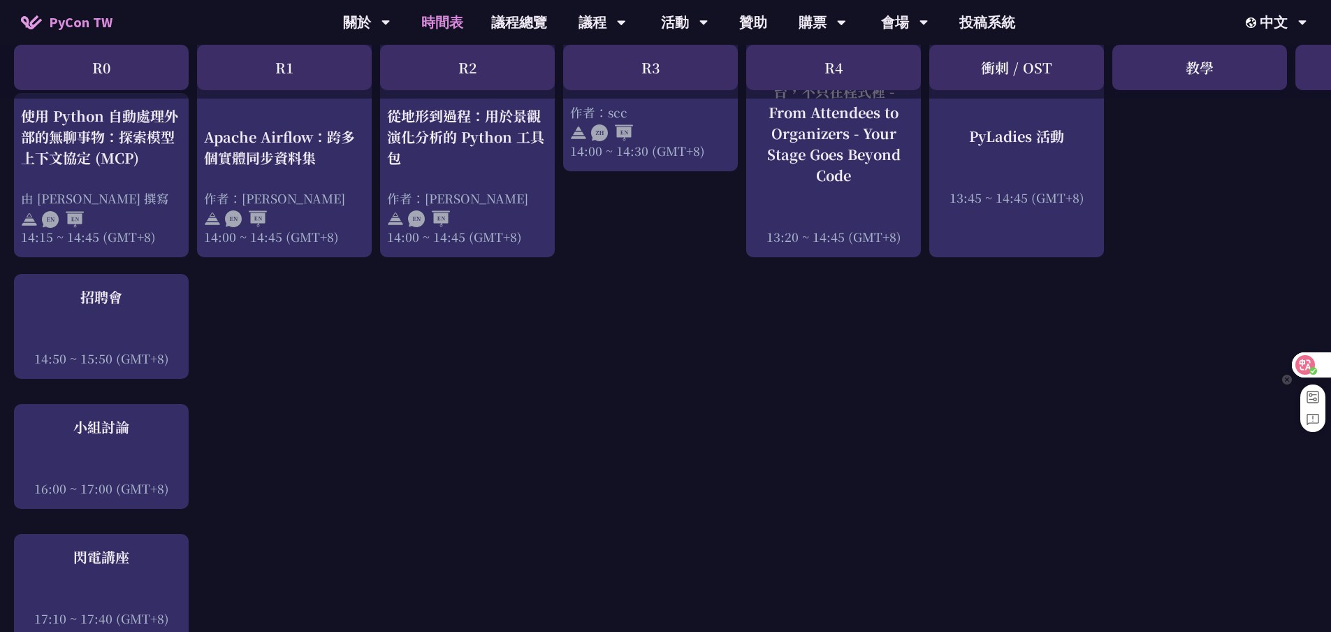
click at [1316, 363] on div at bounding box center [1311, 364] width 38 height 25
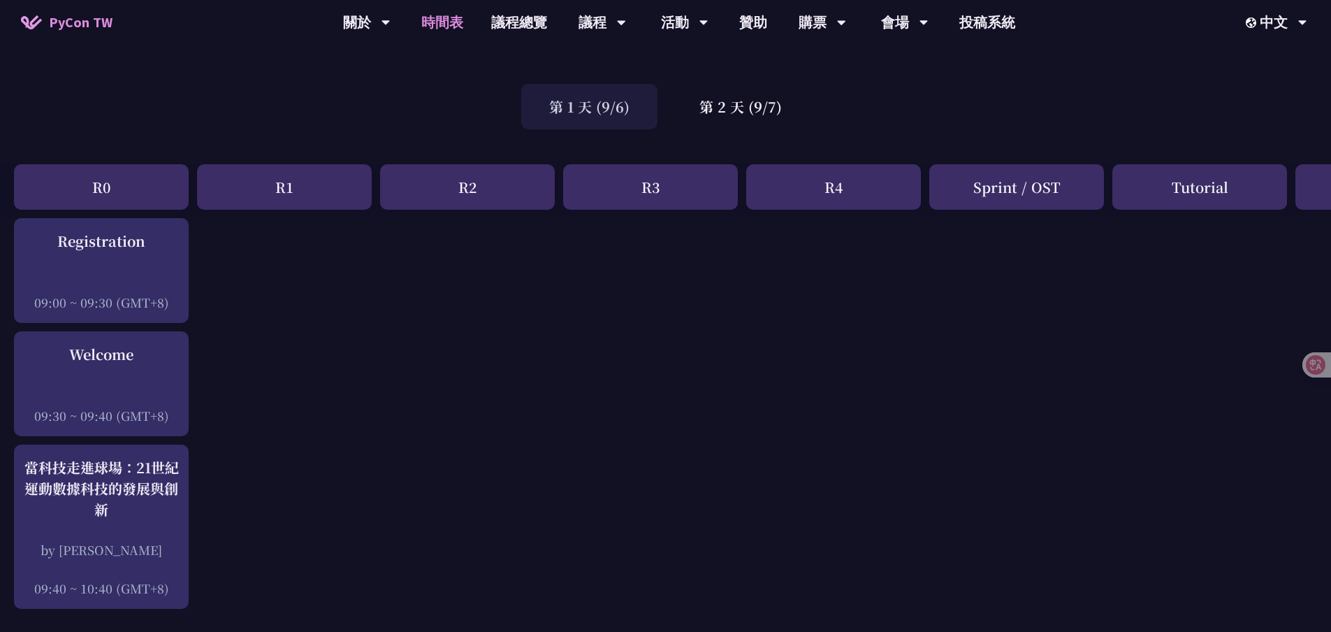
scroll to position [0, 0]
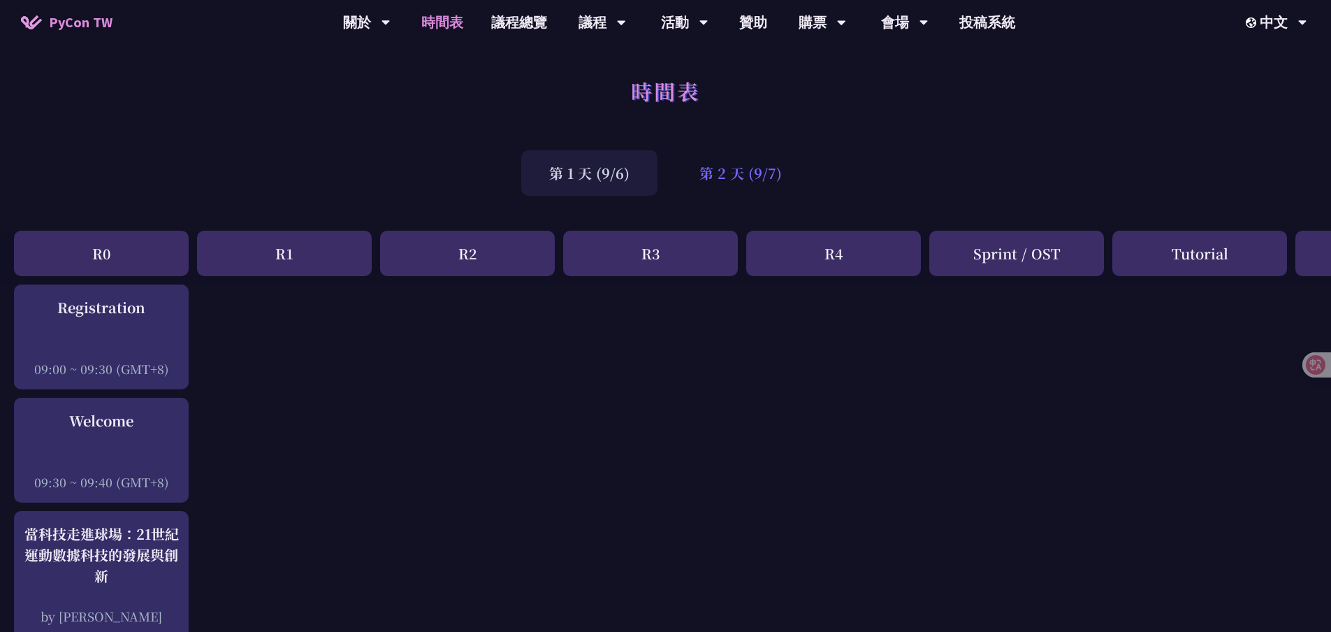
click at [743, 191] on div "第 2 天 (9/7)" at bounding box center [740, 172] width 138 height 45
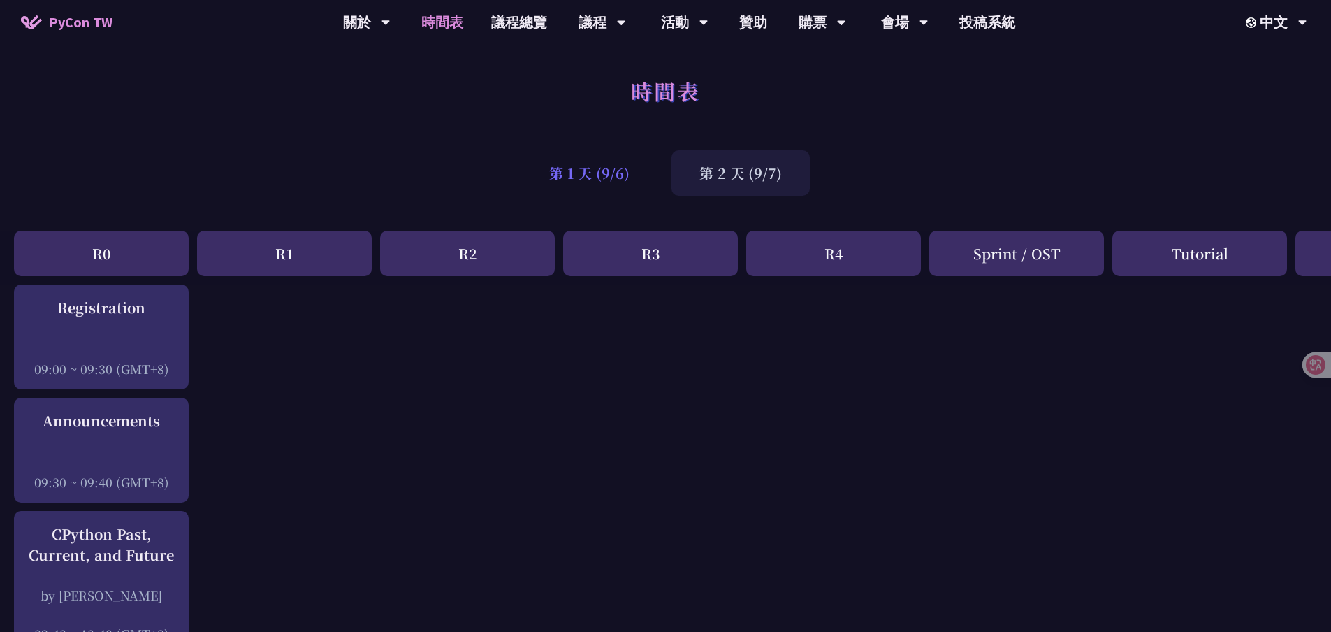
click at [590, 167] on div "第 1 天 (9/6)" at bounding box center [589, 172] width 136 height 45
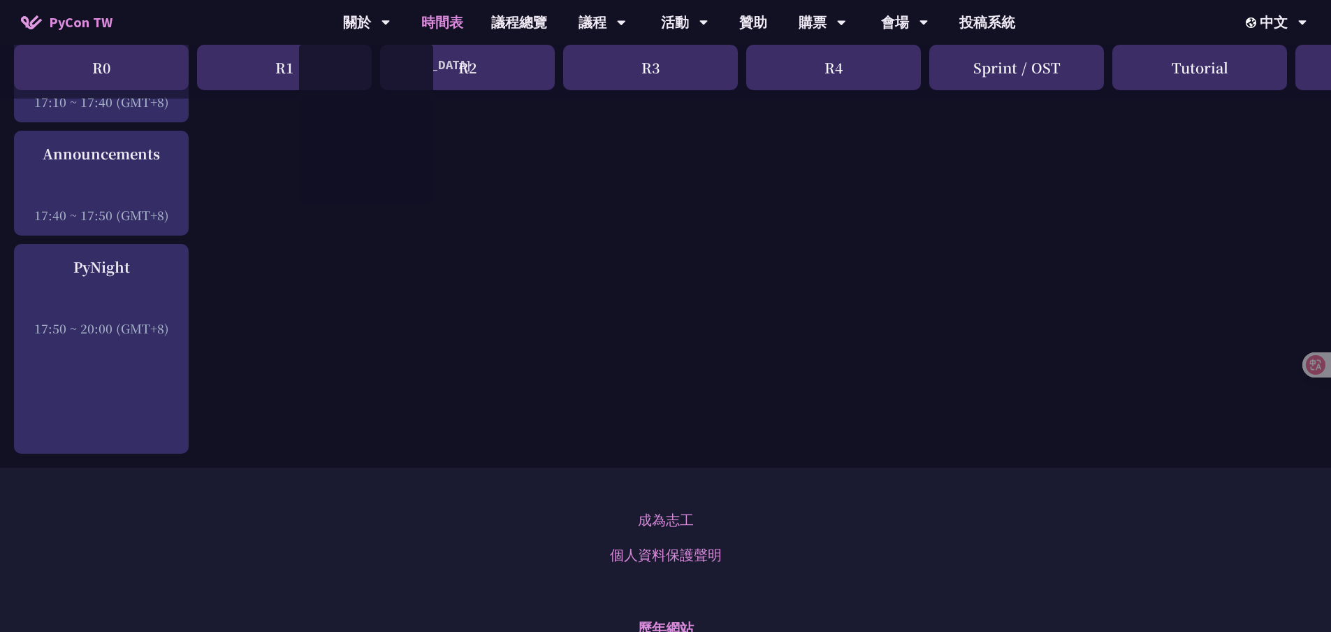
scroll to position [2375, 0]
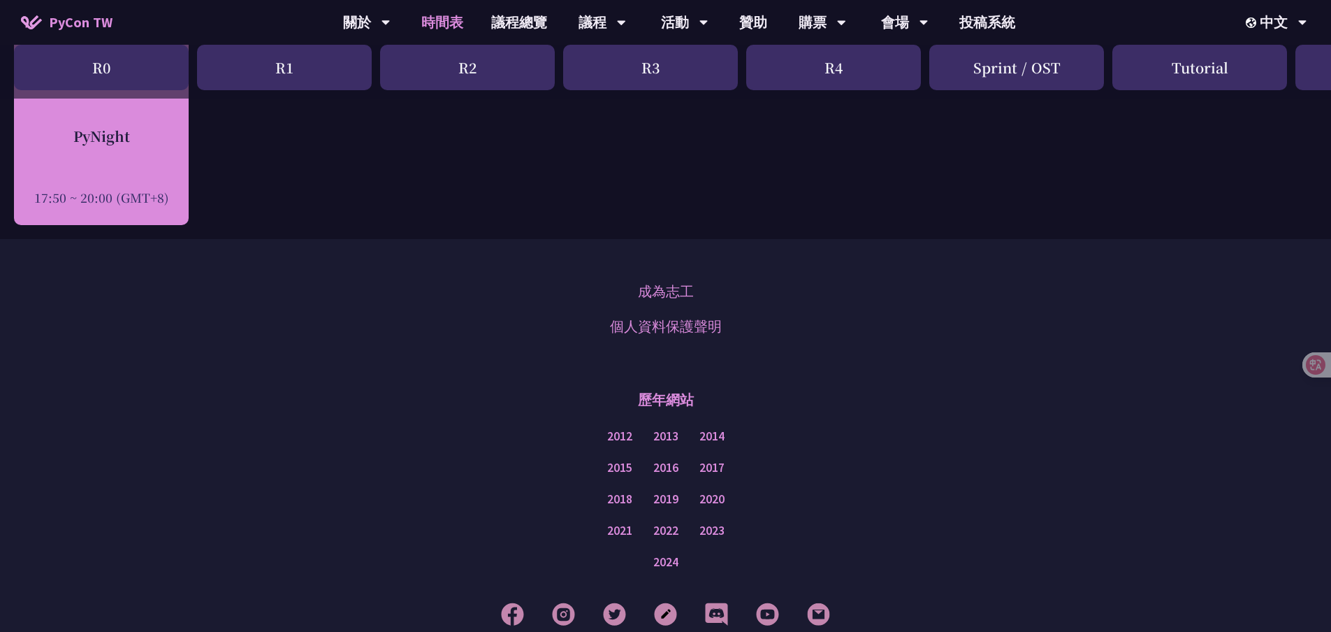
click at [135, 202] on div "17:50 ~ 20:00 (GMT+8)" at bounding box center [101, 197] width 161 height 17
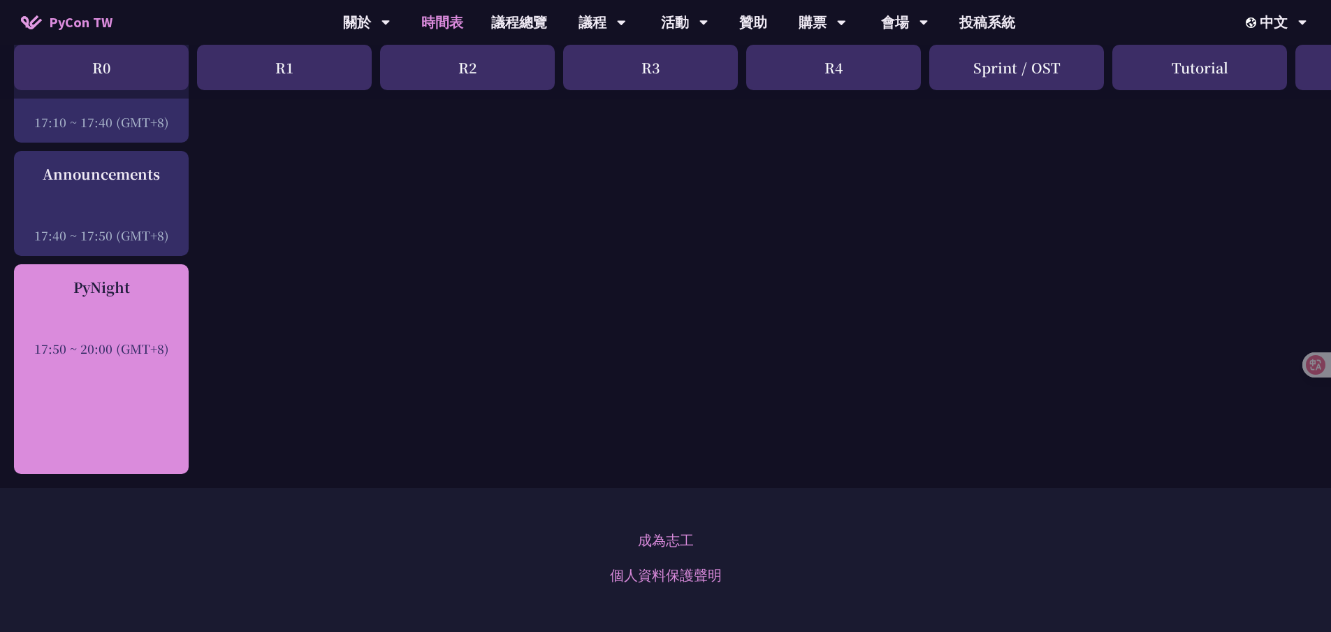
scroll to position [2096, 0]
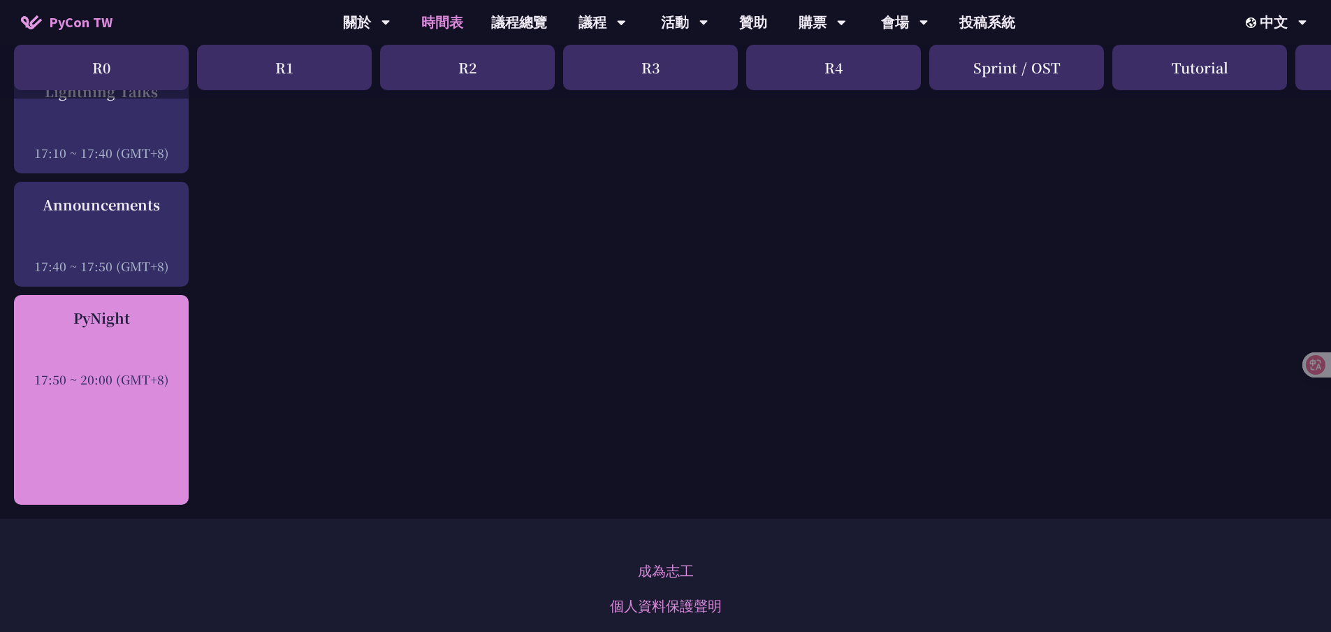
drag, startPoint x: 66, startPoint y: 318, endPoint x: 127, endPoint y: 318, distance: 60.8
click at [127, 318] on div "PyNight" at bounding box center [101, 317] width 161 height 21
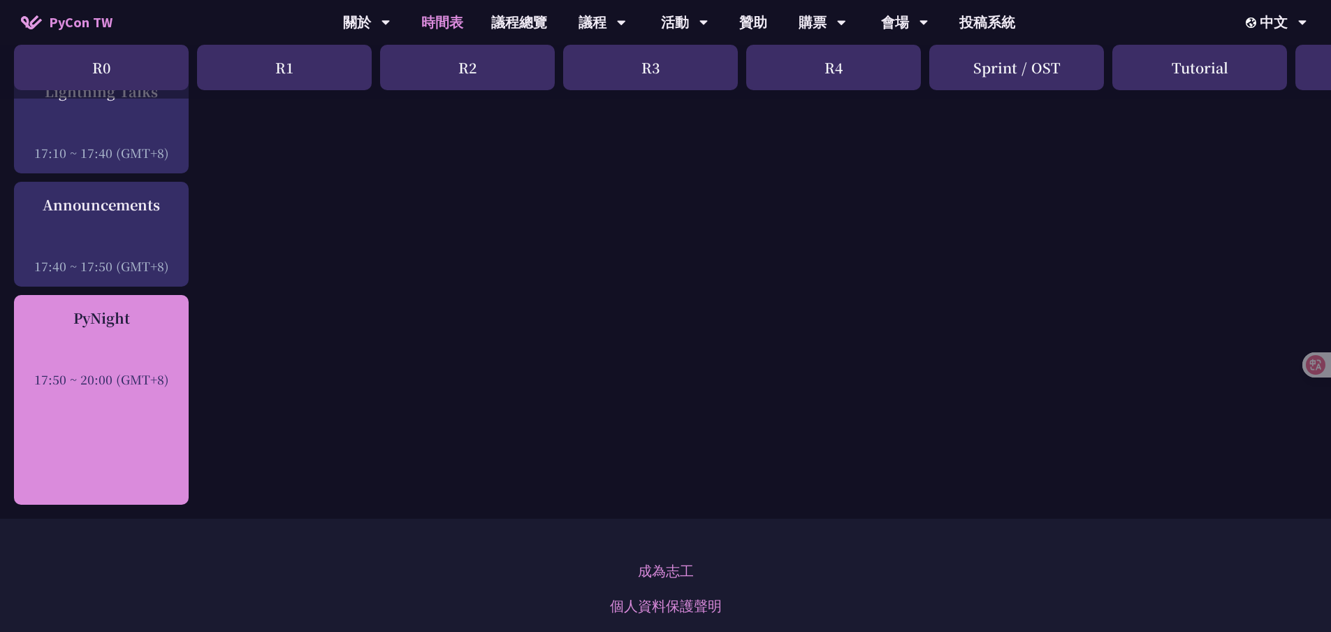
drag, startPoint x: 72, startPoint y: 320, endPoint x: 142, endPoint y: 320, distance: 69.9
click at [142, 320] on div "PyNight" at bounding box center [101, 317] width 161 height 21
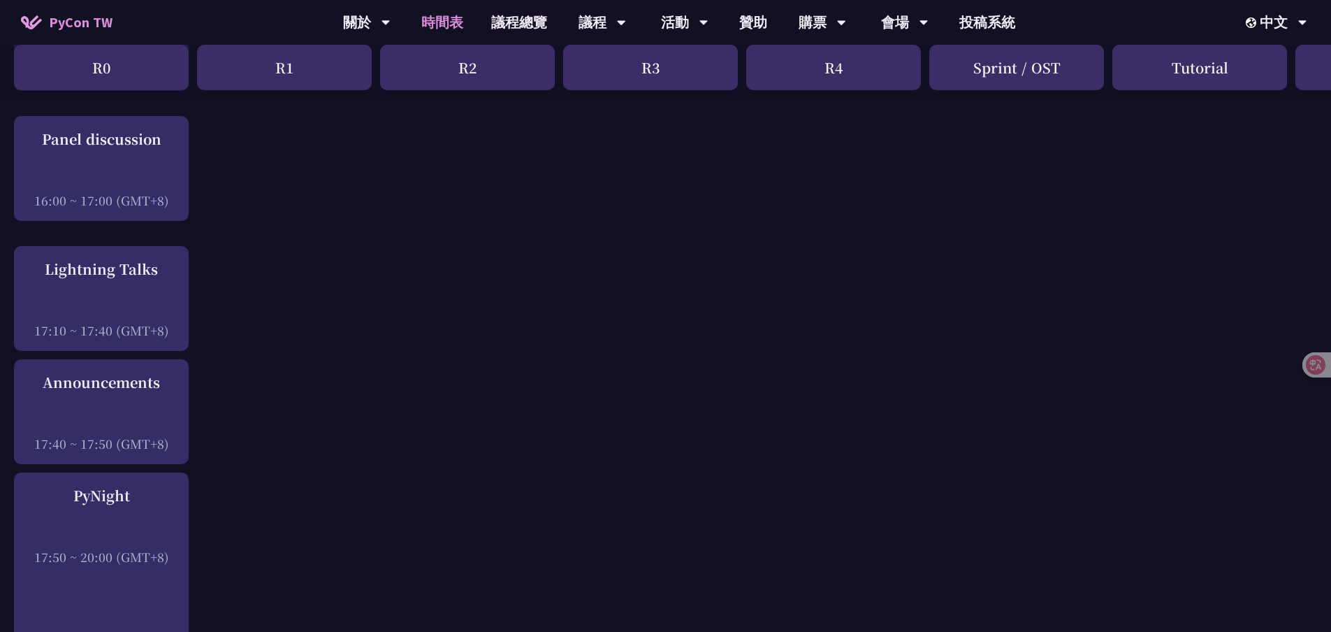
scroll to position [1886, 0]
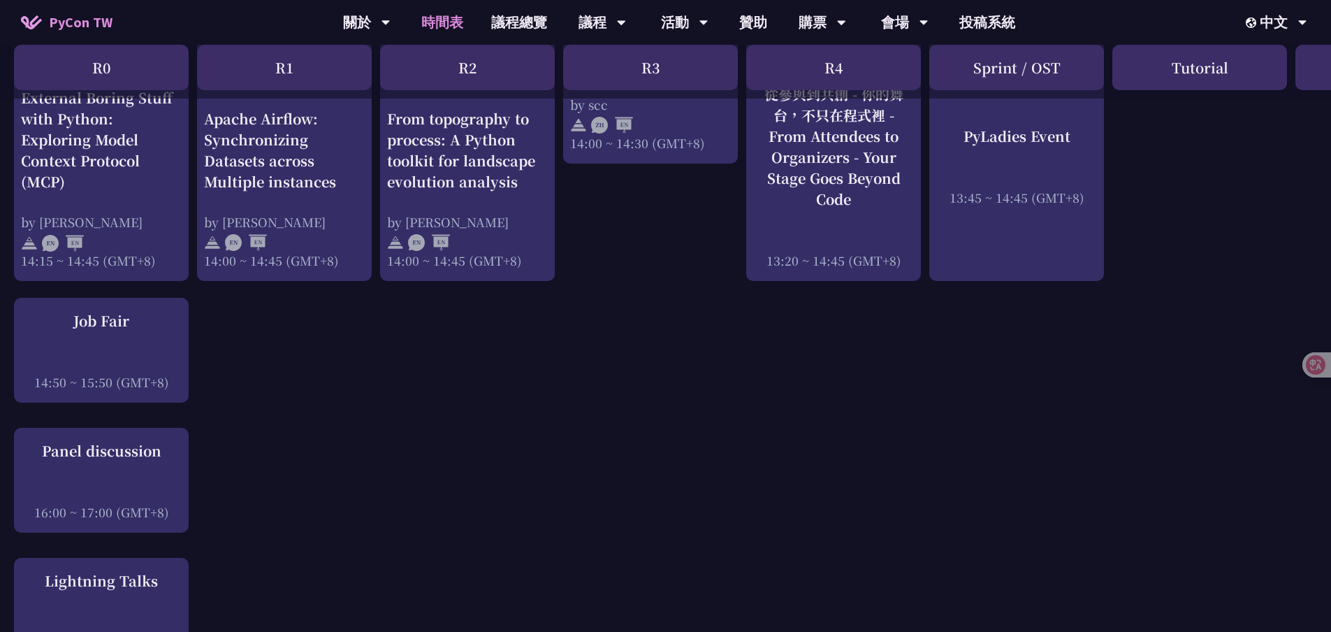
scroll to position [1816, 0]
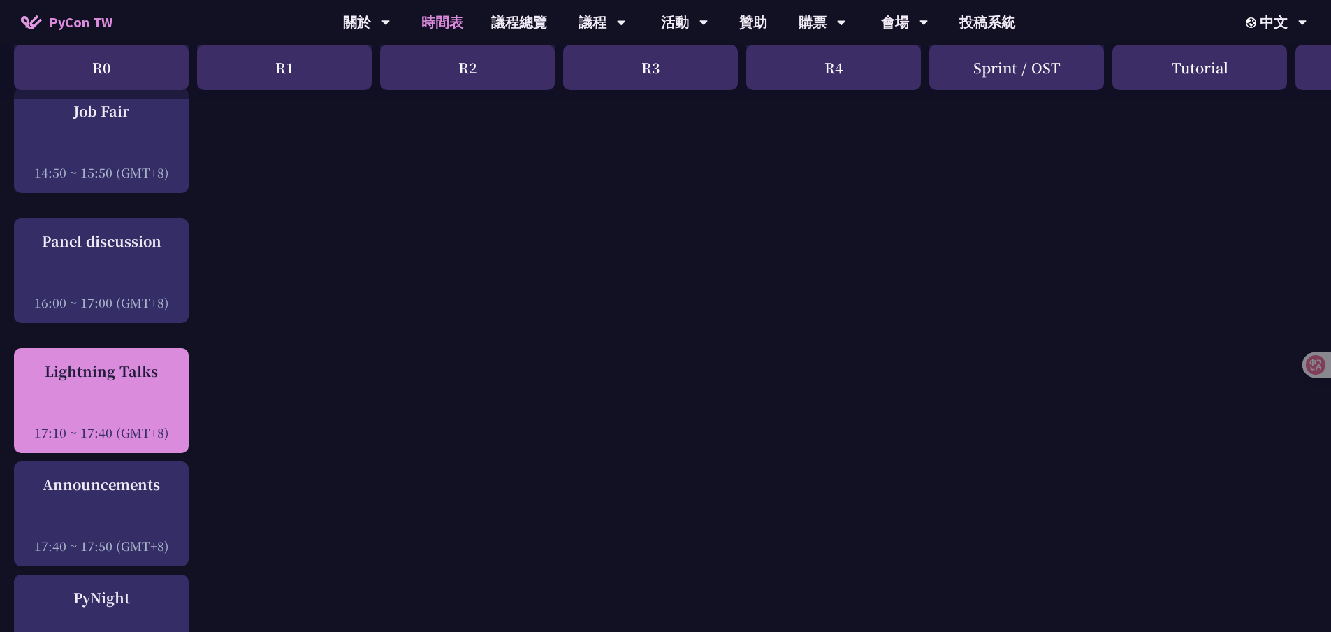
click at [96, 369] on div "Lightning Talks" at bounding box center [101, 370] width 161 height 21
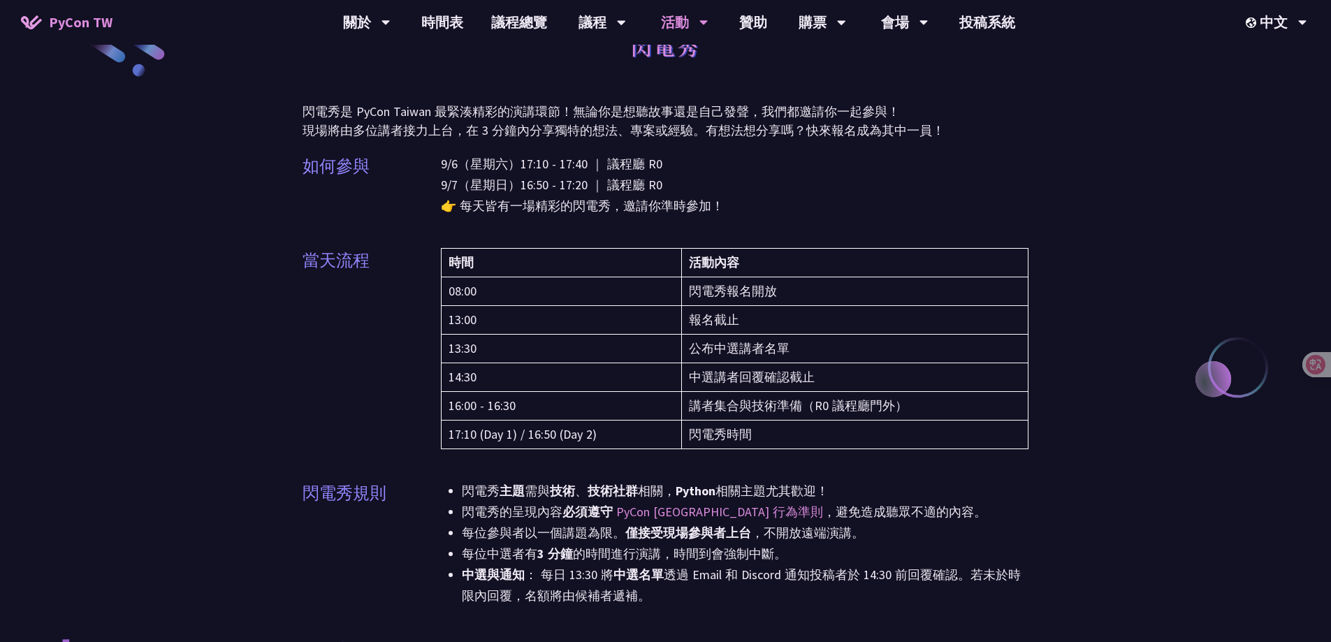
scroll to position [70, 0]
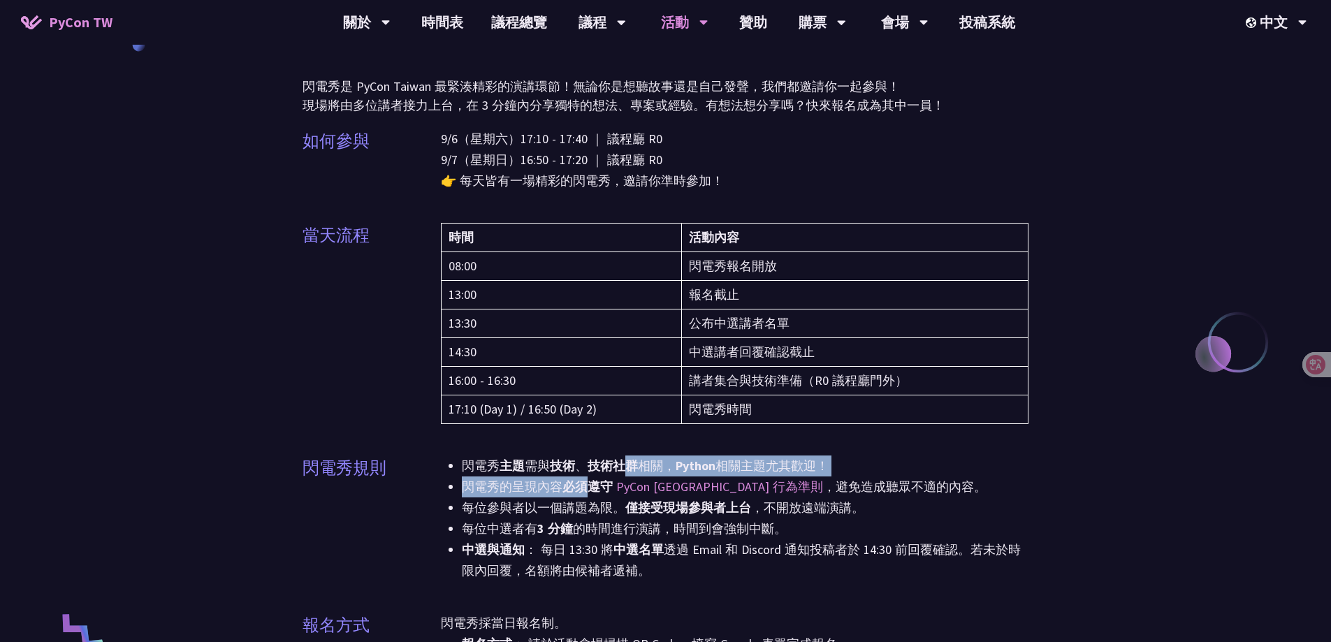
drag, startPoint x: 627, startPoint y: 456, endPoint x: 589, endPoint y: 490, distance: 51.5
click at [589, 490] on ul "閃電秀 主題 需與 技術 、 技術社群 相關， Python 相關主題尤其歡迎！ 閃電秀的呈現內容 必須遵守 PyCon Taiwan 行為準則 ，避免造成聽…" at bounding box center [735, 518] width 588 height 126
click at [564, 495] on li "閃電秀的呈現內容 必須遵守 PyCon Taiwan 行為準則 ，避免造成聽眾不適的內容。" at bounding box center [745, 486] width 567 height 21
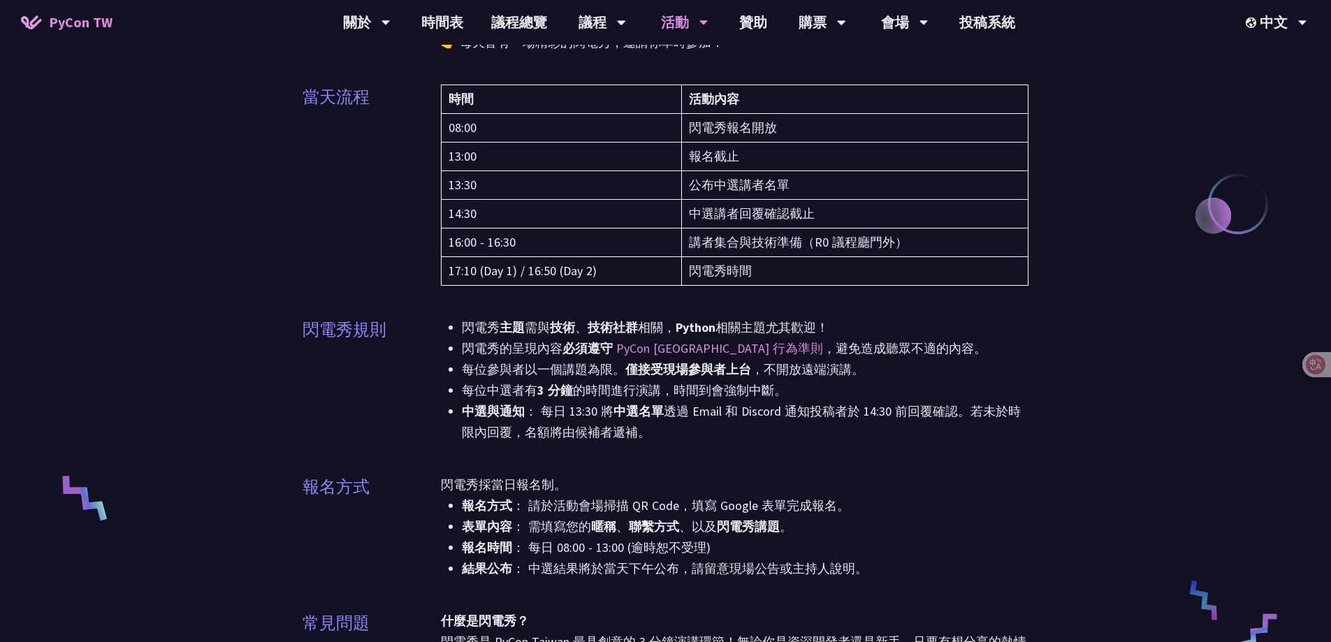
scroll to position [210, 0]
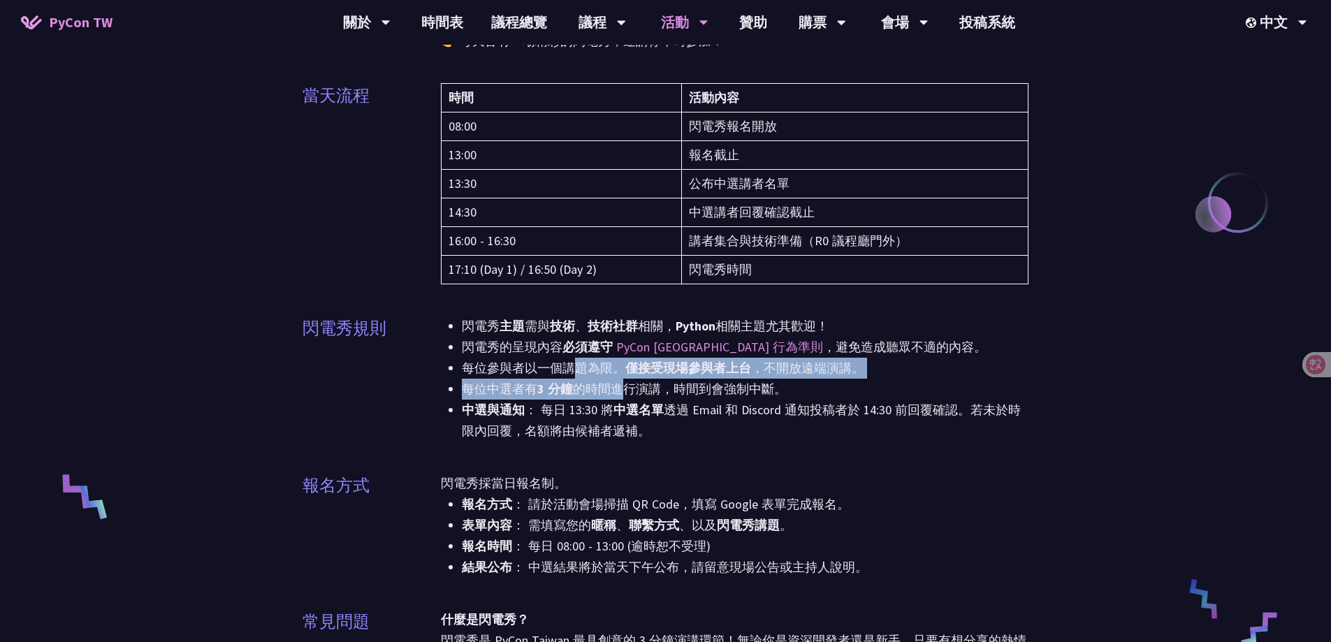
drag, startPoint x: 578, startPoint y: 367, endPoint x: 615, endPoint y: 395, distance: 46.4
click at [615, 395] on ul "閃電秀 主題 需與 技術 、 技術社群 相關， Python 相關主題尤其歡迎！ 閃電秀的呈現內容 必須遵守 PyCon Taiwan 行為準則 ，避免造成聽…" at bounding box center [735, 379] width 588 height 126
click at [615, 395] on li "每位中選者有 3 分鐘 的時間進行演講，時間到會強制中斷。" at bounding box center [745, 389] width 567 height 21
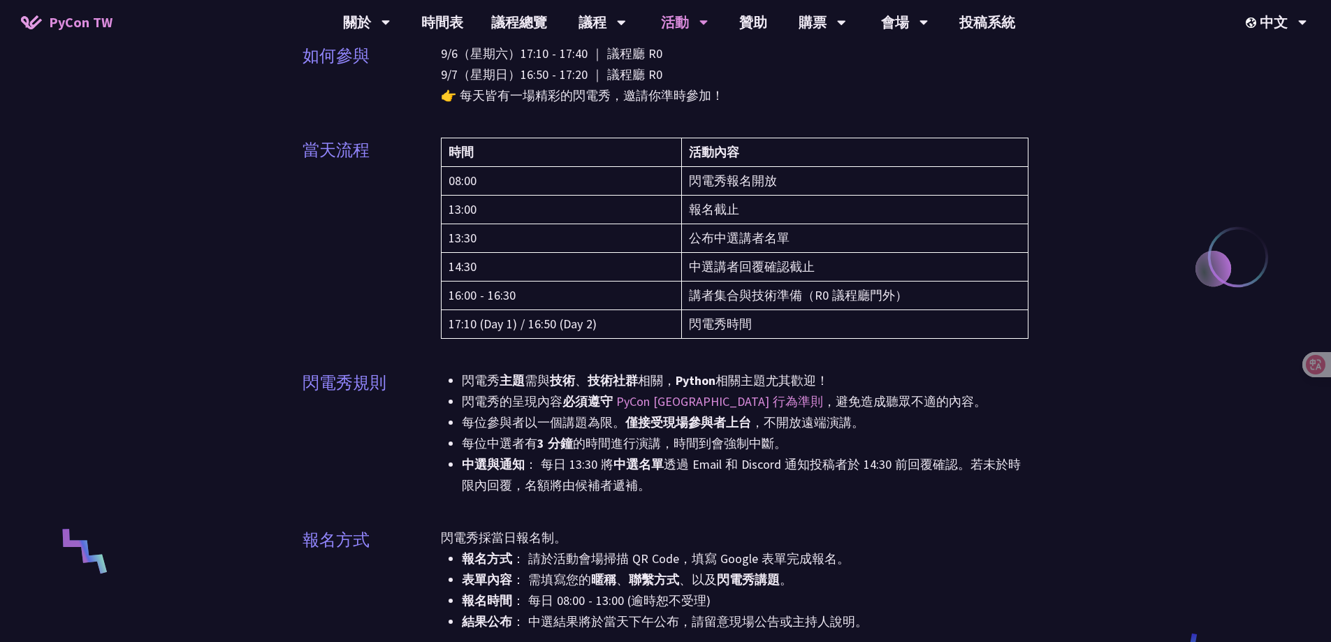
scroll to position [0, 0]
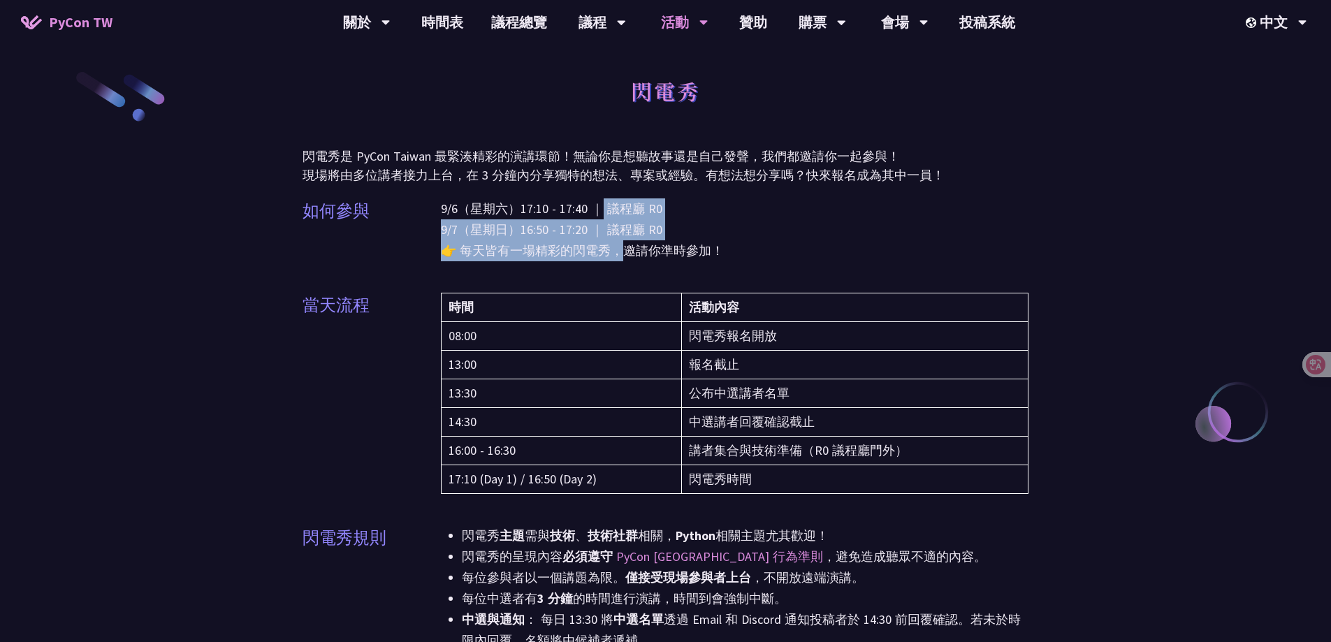
drag, startPoint x: 611, startPoint y: 220, endPoint x: 622, endPoint y: 247, distance: 29.4
click at [622, 247] on p "9/6（星期六）17:10 - 17:40 ｜ 議程廳 R0 9/7（星期日）16:50 - 17:20 ｜ 議程廳 R0 👉 每天皆有一場精彩的閃電秀，邀請…" at bounding box center [735, 229] width 588 height 63
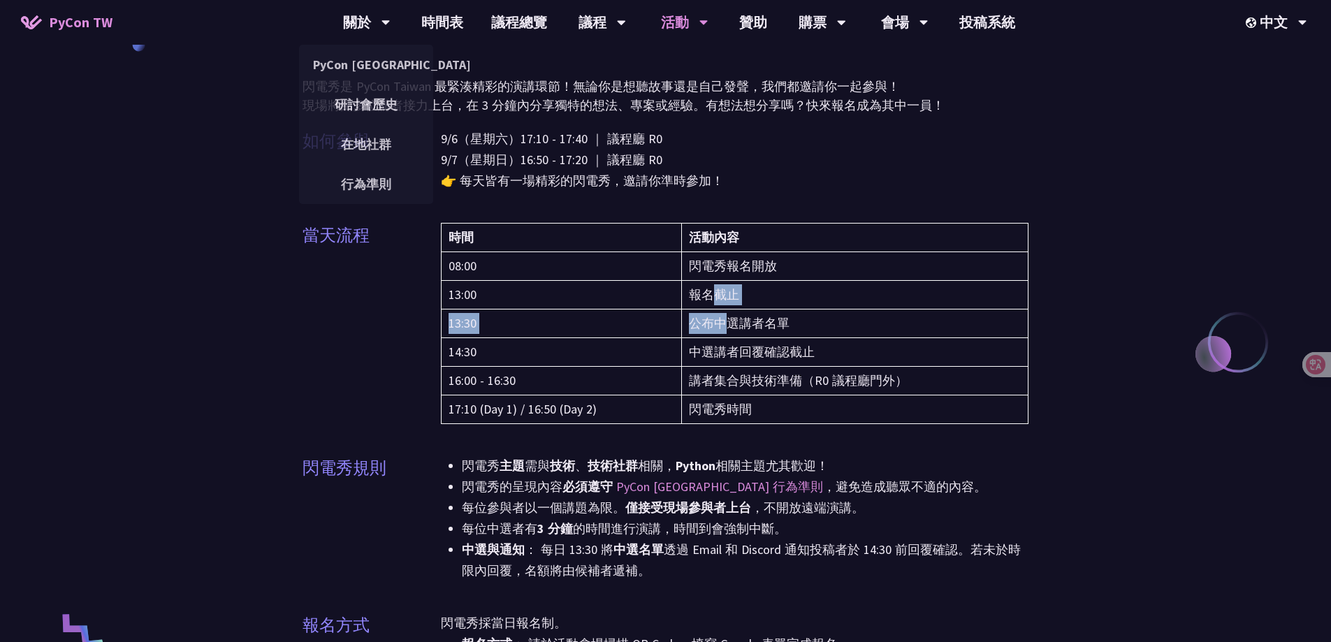
click at [743, 362] on tbody "08:00 閃電秀報名開放 13:00 報名截止 13:30 公布中選講者名單 14:30 中選講者回覆確認截止 16:00 - 16:30 講者集合與技術準…" at bounding box center [735, 338] width 588 height 172
click at [757, 377] on td "講者集合與技術準備（R0 議程廳門外）" at bounding box center [854, 381] width 347 height 29
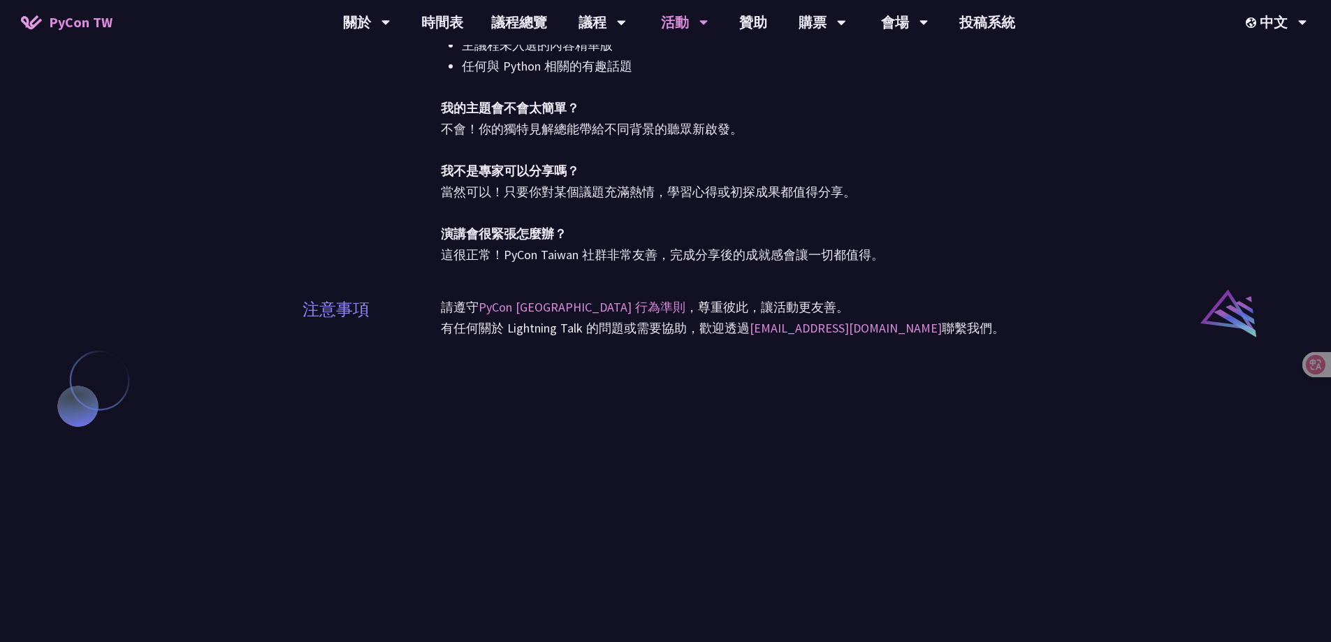
scroll to position [838, 0]
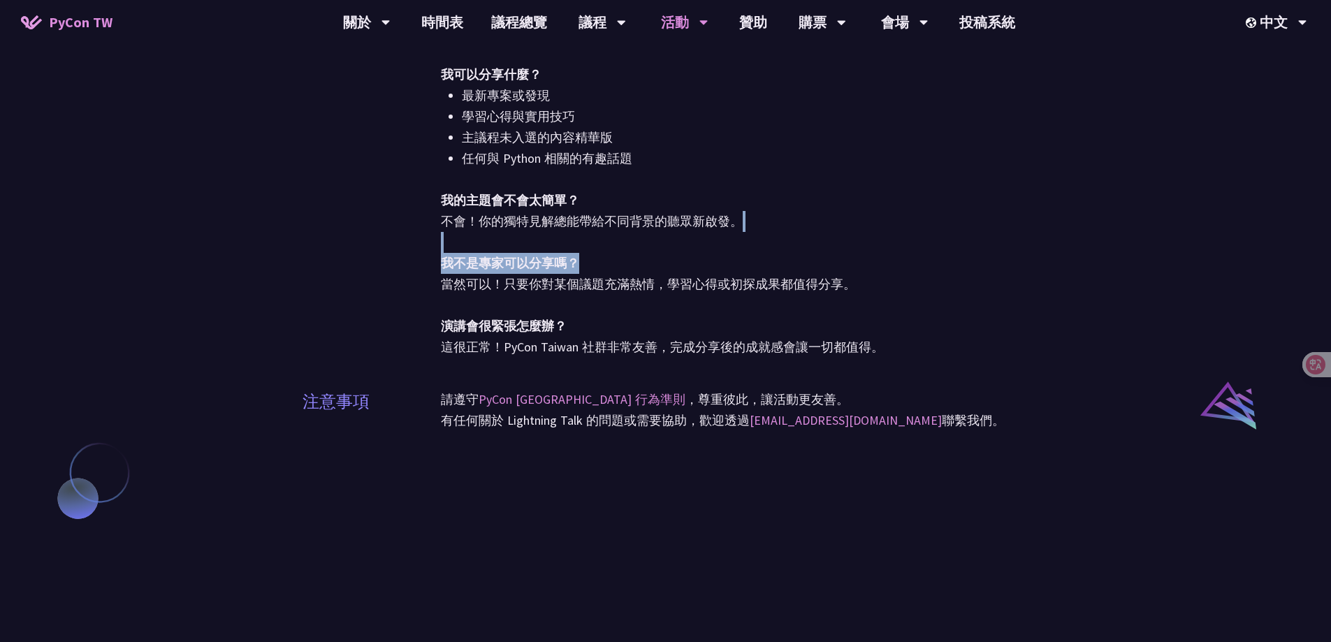
drag, startPoint x: 652, startPoint y: 249, endPoint x: 688, endPoint y: 323, distance: 82.8
click at [672, 312] on div "什麼是閃電秀？ 閃電秀是 PyCon Taiwan 最具創意的 3 分鐘演講環節！無論你是資深開發者還是新手，只要有想分享的熱情都歡迎參加。 我可以分享什麼？…" at bounding box center [735, 168] width 588 height 377
click at [745, 319] on div "什麼是閃電秀？ 閃電秀是 PyCon Taiwan 最具創意的 3 分鐘演講環節！無論你是資深開發者還是新手，只要有想分享的熱情都歡迎參加。 我可以分享什麼？…" at bounding box center [735, 168] width 588 height 377
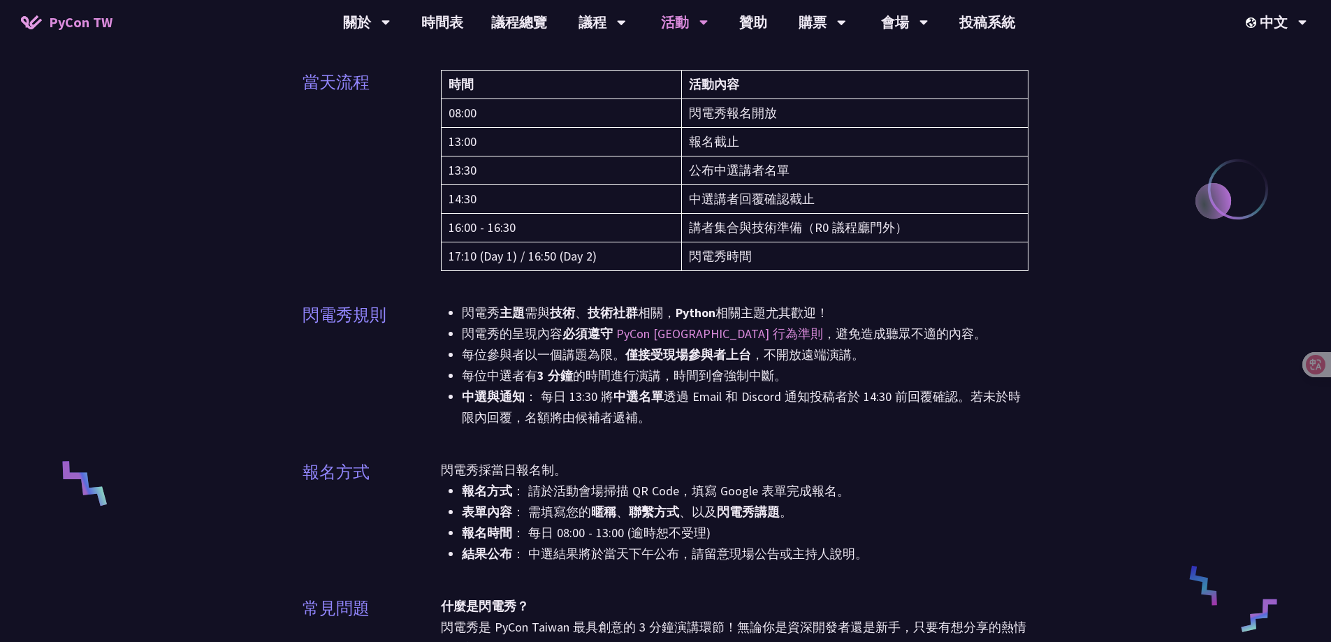
scroll to position [0, 0]
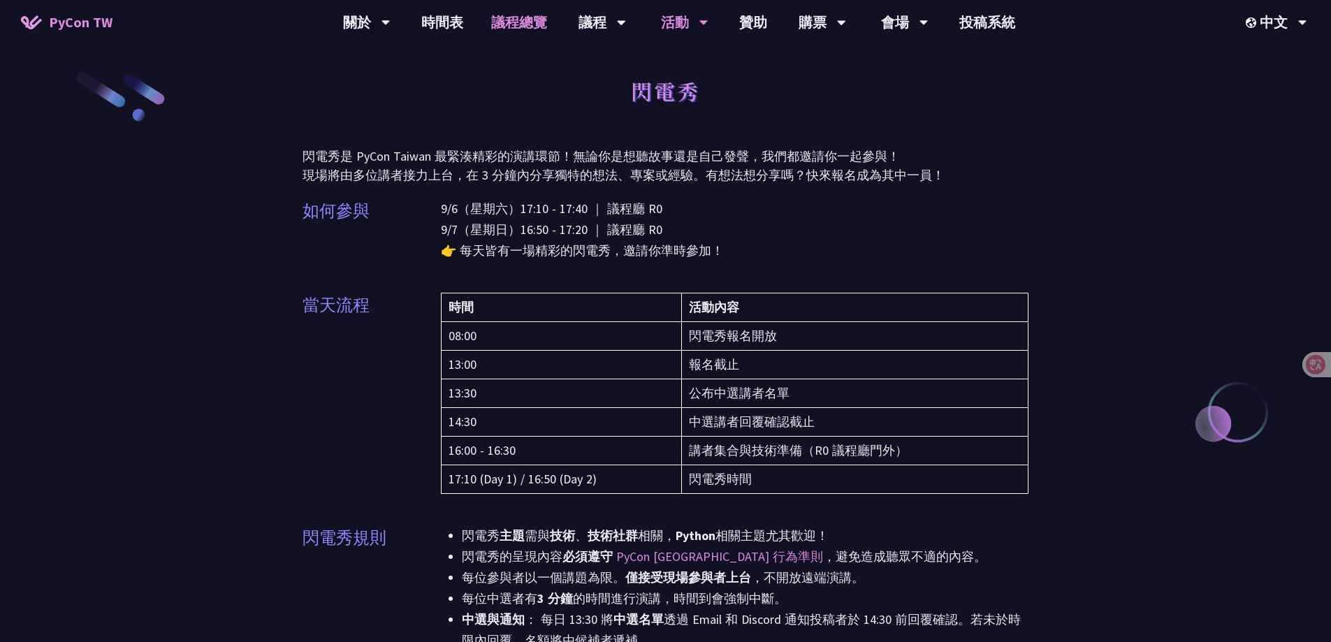
click at [500, 22] on link "議程總覽" at bounding box center [519, 22] width 84 height 45
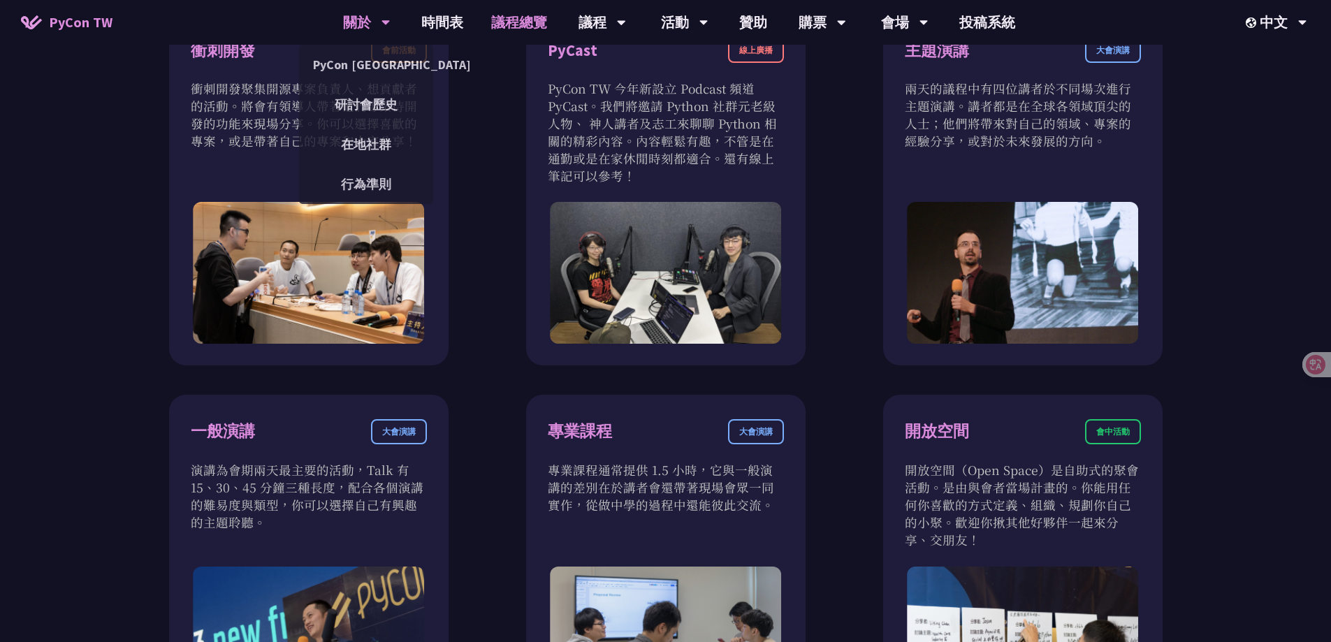
scroll to position [629, 0]
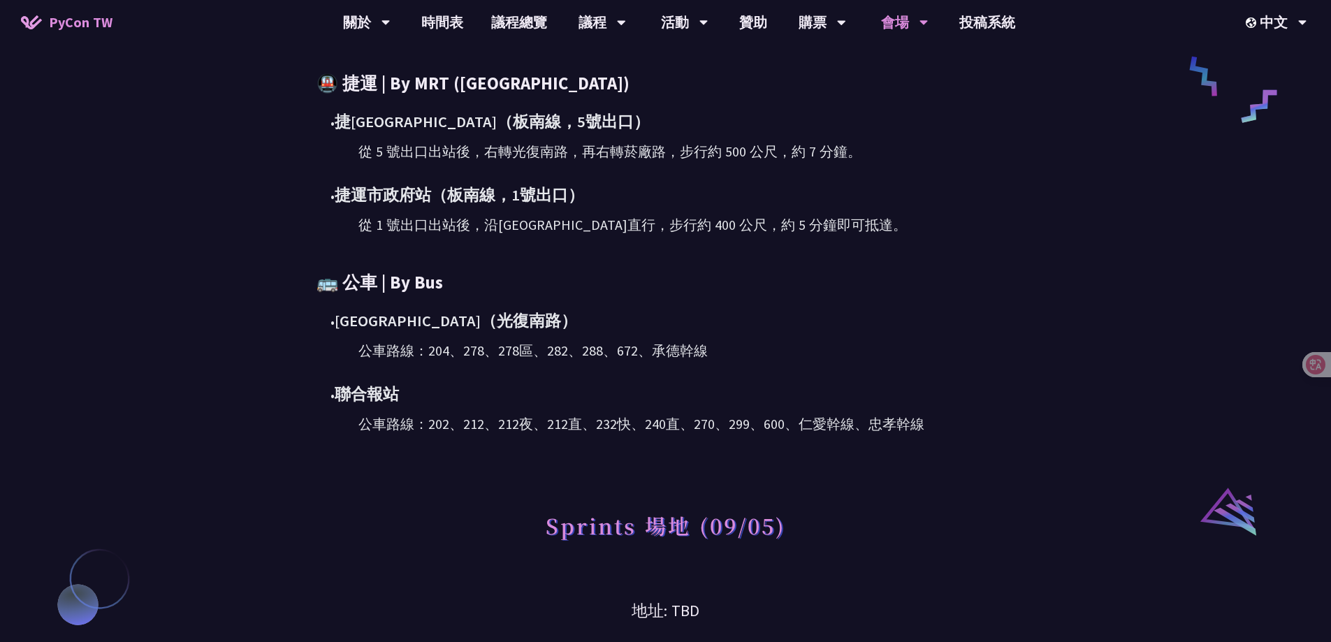
scroll to position [838, 0]
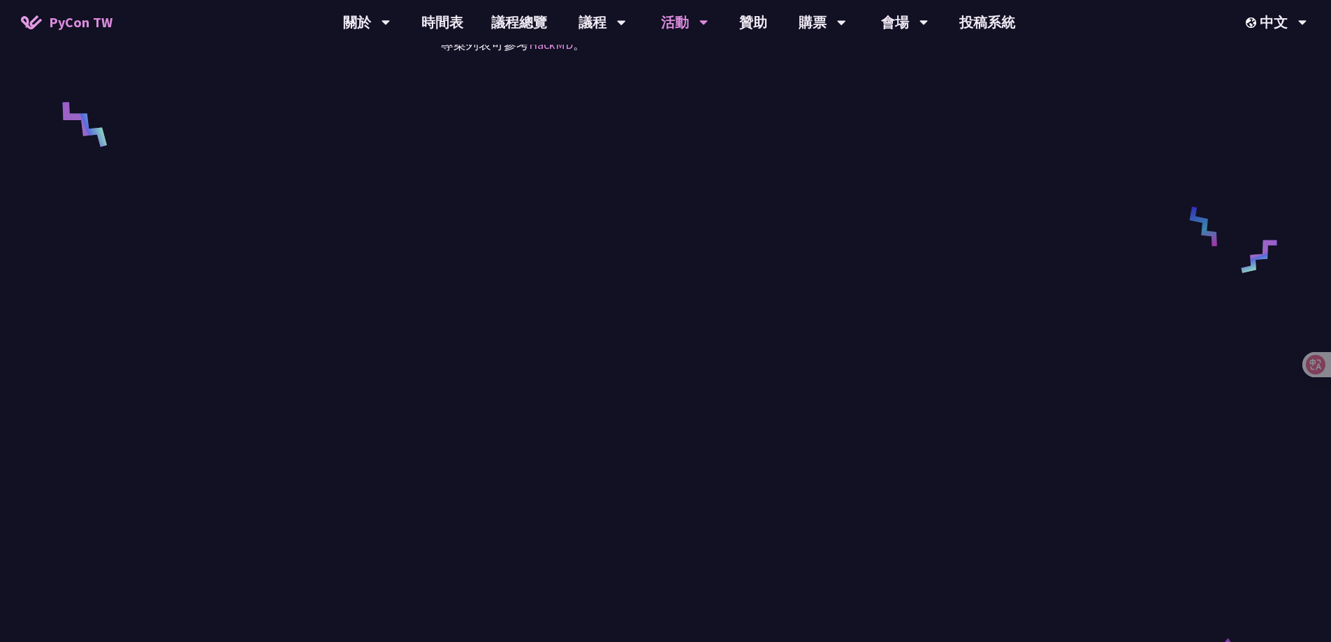
scroll to position [699, 0]
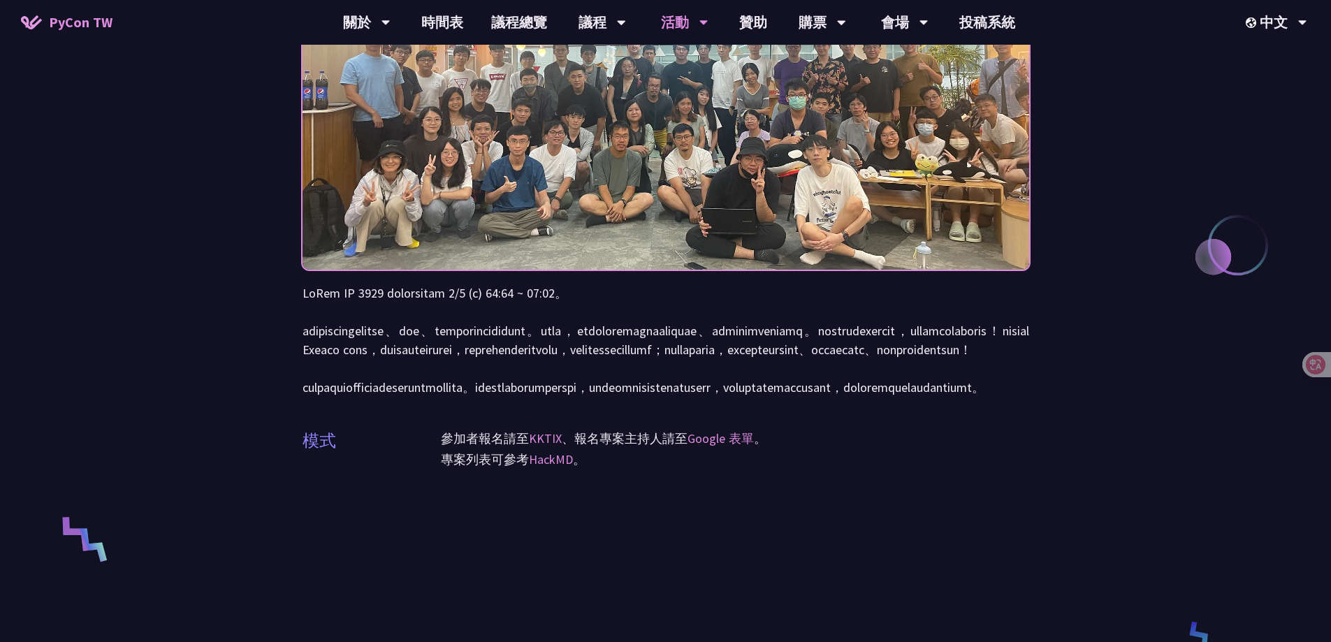
scroll to position [140, 0]
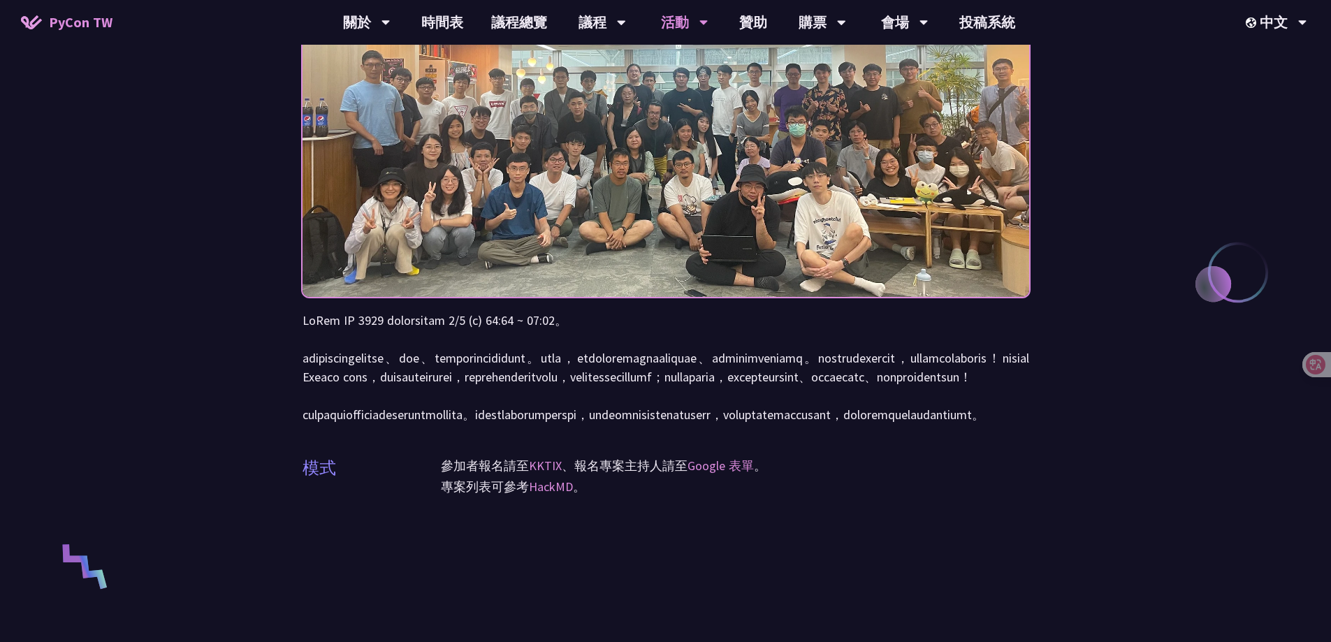
click at [931, 394] on p at bounding box center [665, 367] width 727 height 113
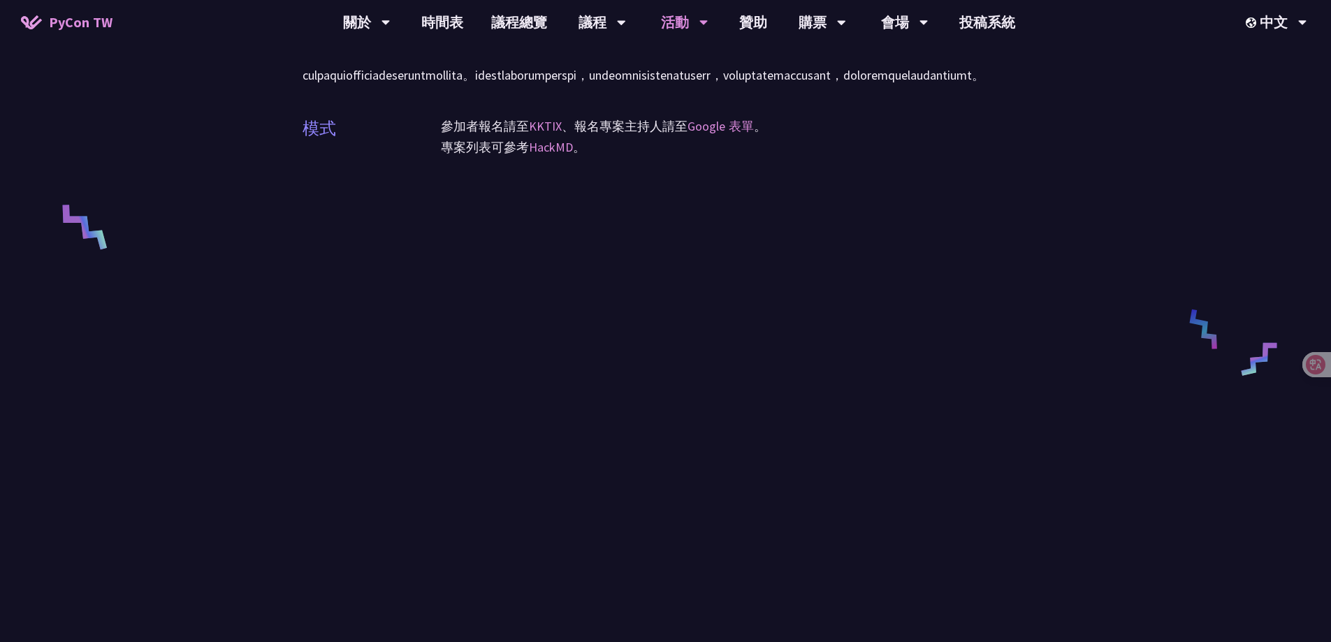
scroll to position [489, 0]
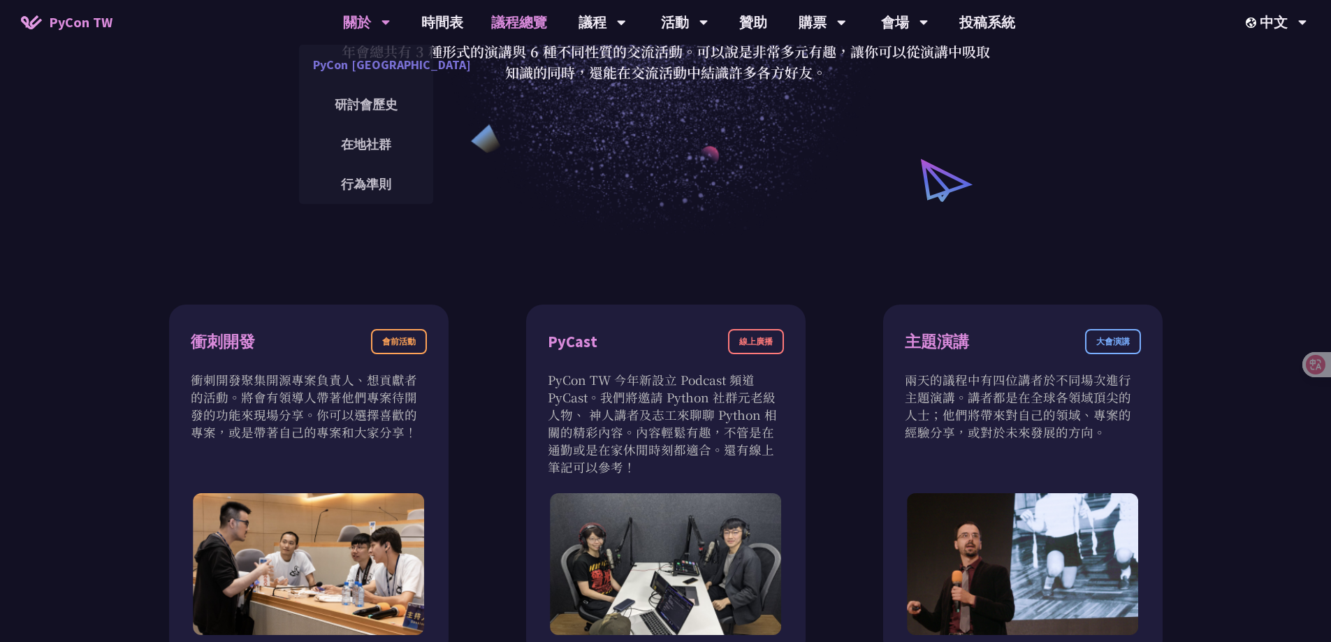
scroll to position [70, 0]
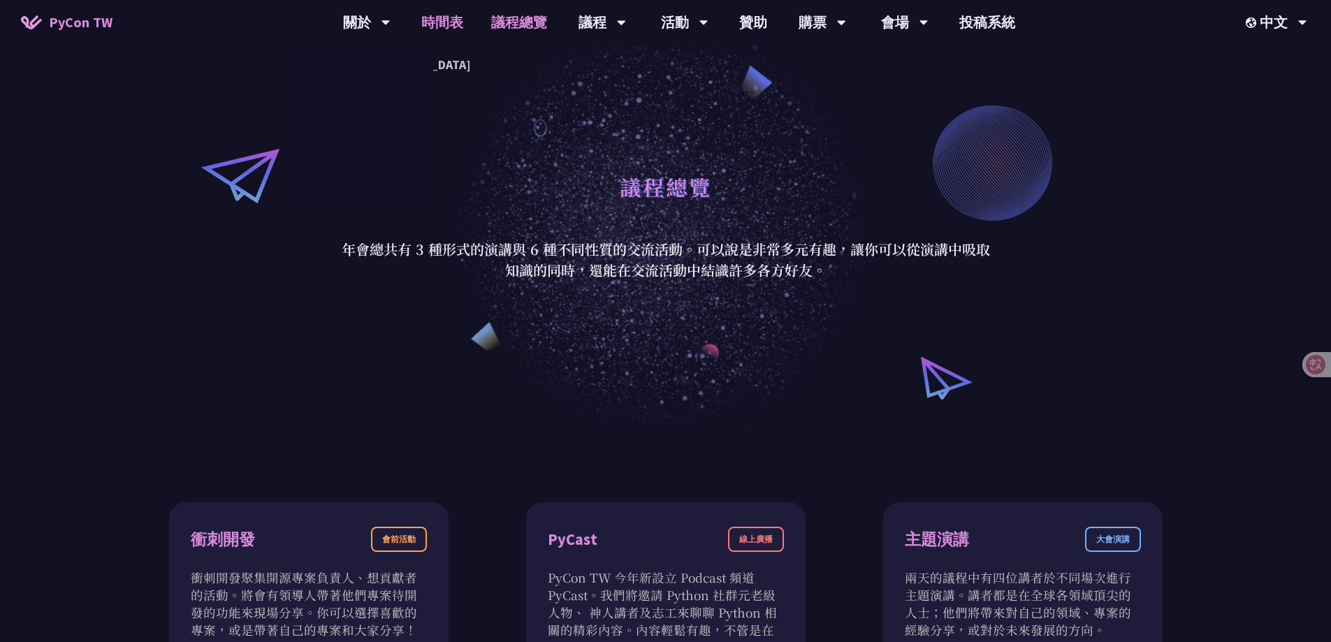
click at [441, 22] on link "時間表" at bounding box center [442, 22] width 70 height 45
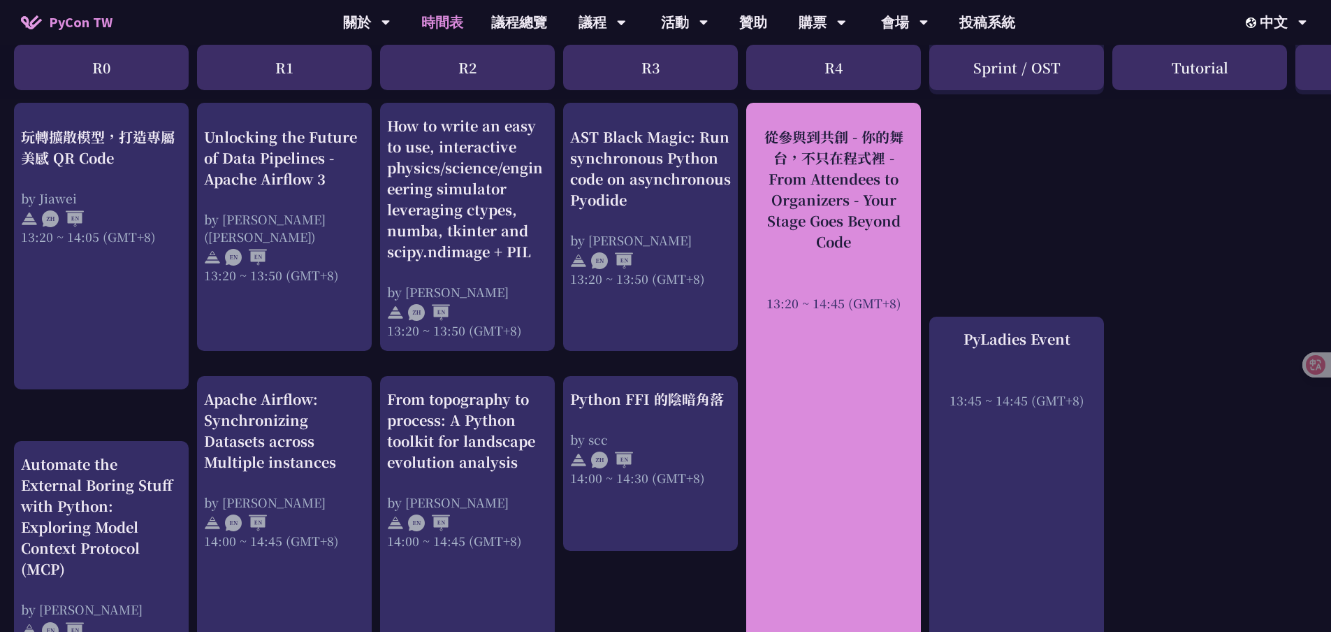
scroll to position [1257, 0]
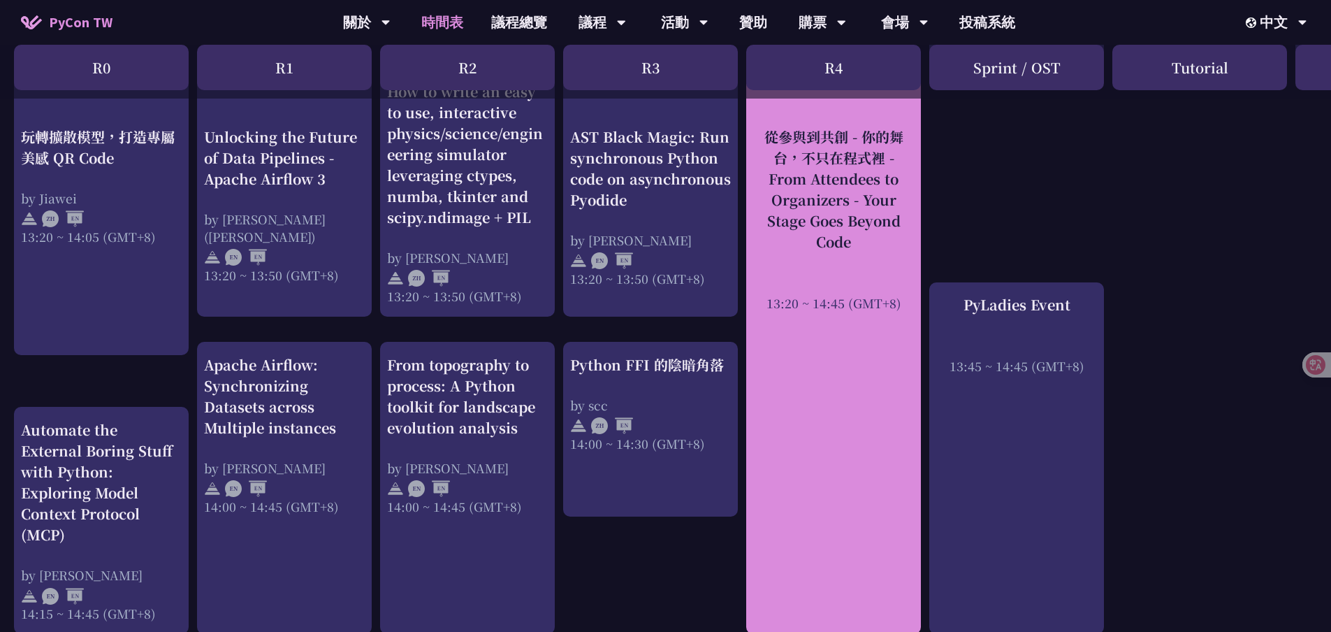
click at [802, 211] on div "從參與到共創 - 你的舞台，不只在程式裡 - From Attendees to Organizers - Your Stage Goes Beyond Co…" at bounding box center [833, 189] width 161 height 126
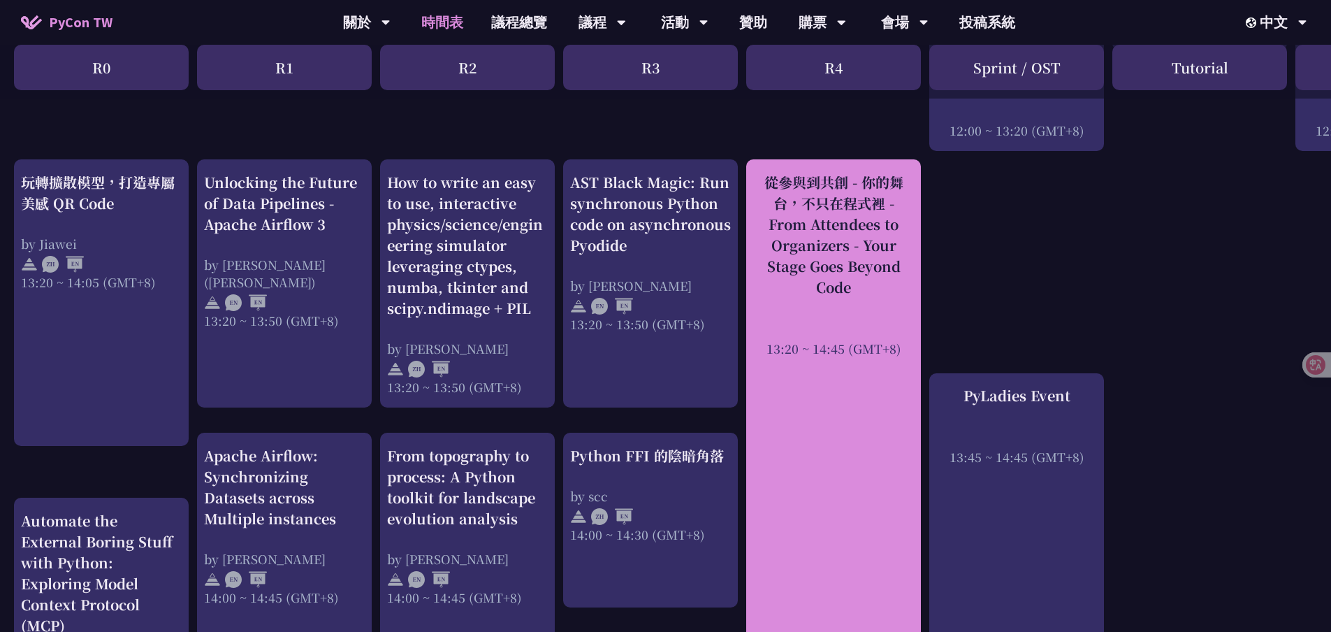
scroll to position [1118, 0]
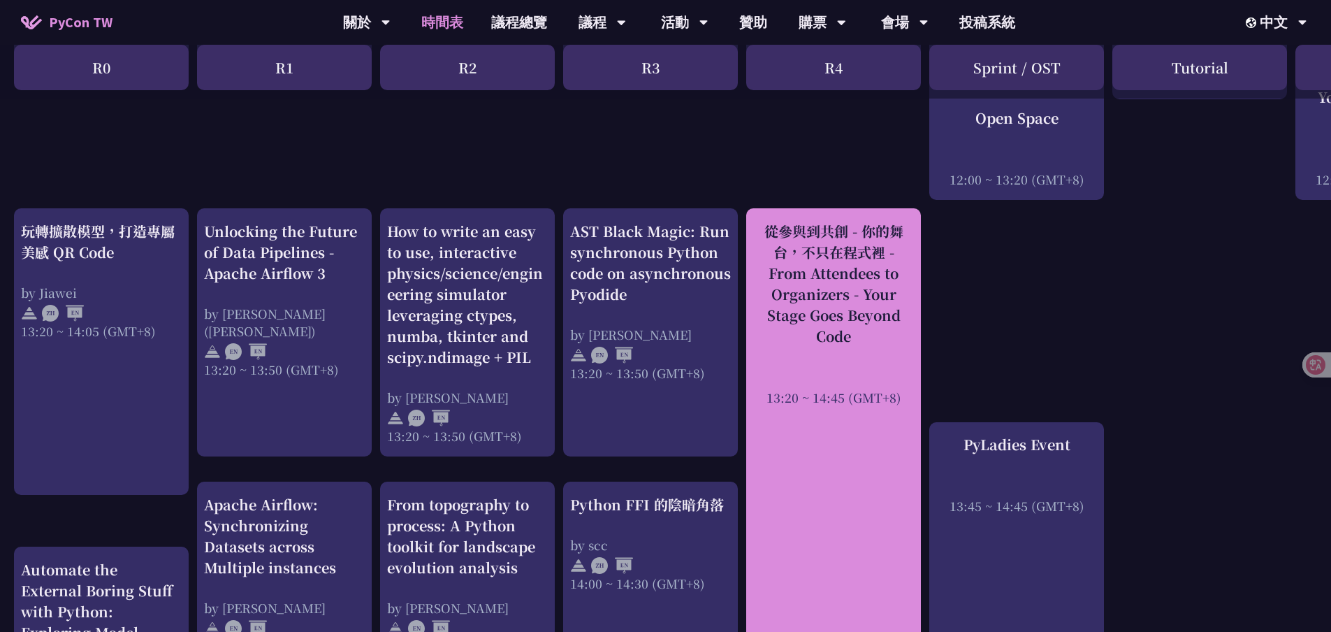
click at [835, 339] on div "從參與到共創 - 你的舞台，不只在程式裡 - From Attendees to Organizers - Your Stage Goes Beyond Co…" at bounding box center [833, 284] width 161 height 126
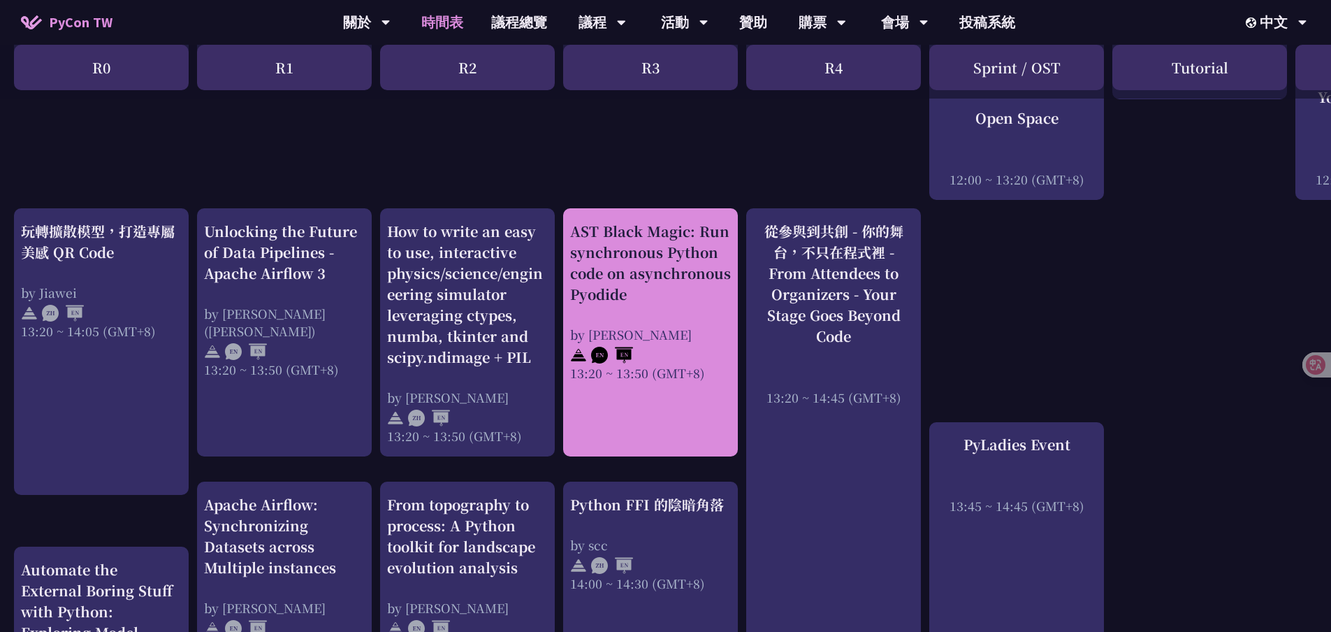
click at [673, 305] on div "AST Black Magic: Run synchronous Python code on asynchronous Pyodide by [PERSON…" at bounding box center [650, 301] width 161 height 161
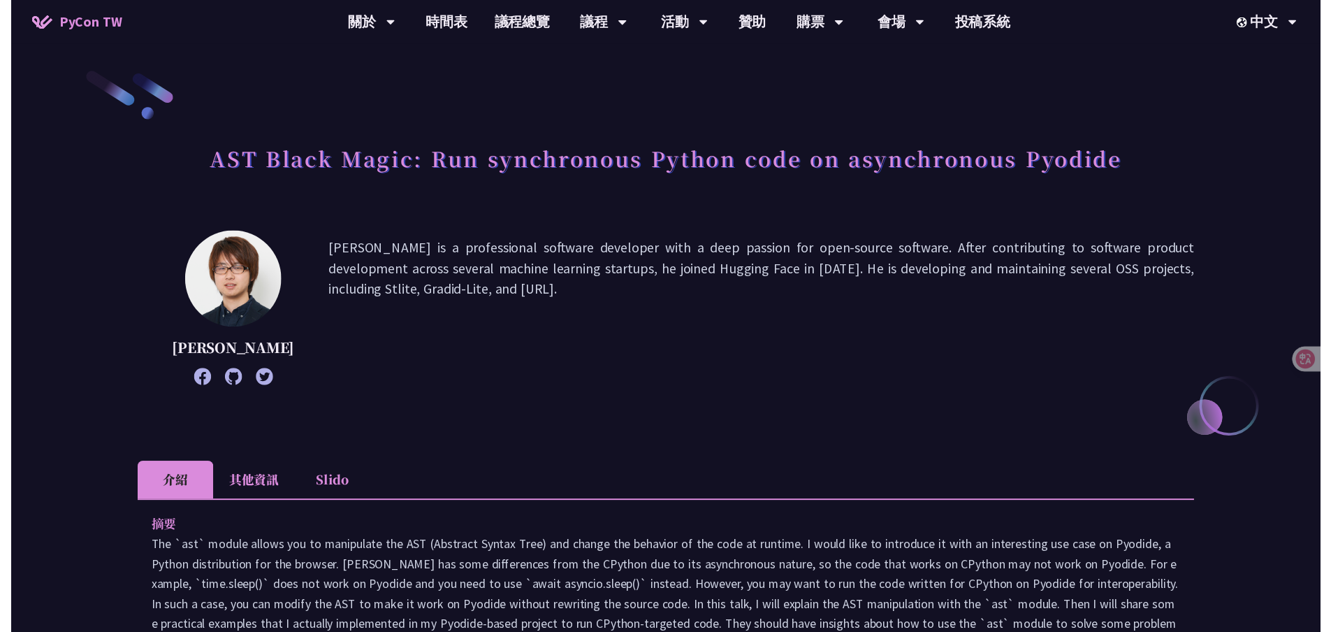
scroll to position [1118, 0]
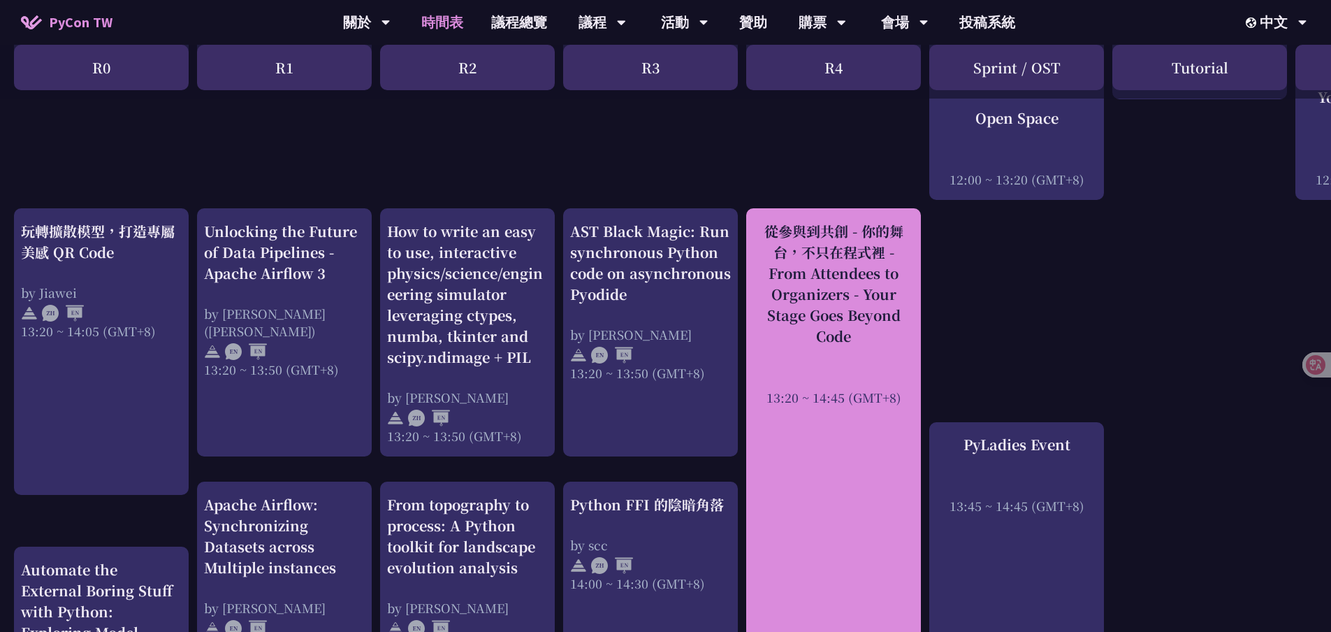
click at [847, 314] on div "從參與到共創 - 你的舞台，不只在程式裡 - From Attendees to Organizers - Your Stage Goes Beyond Co…" at bounding box center [833, 284] width 161 height 126
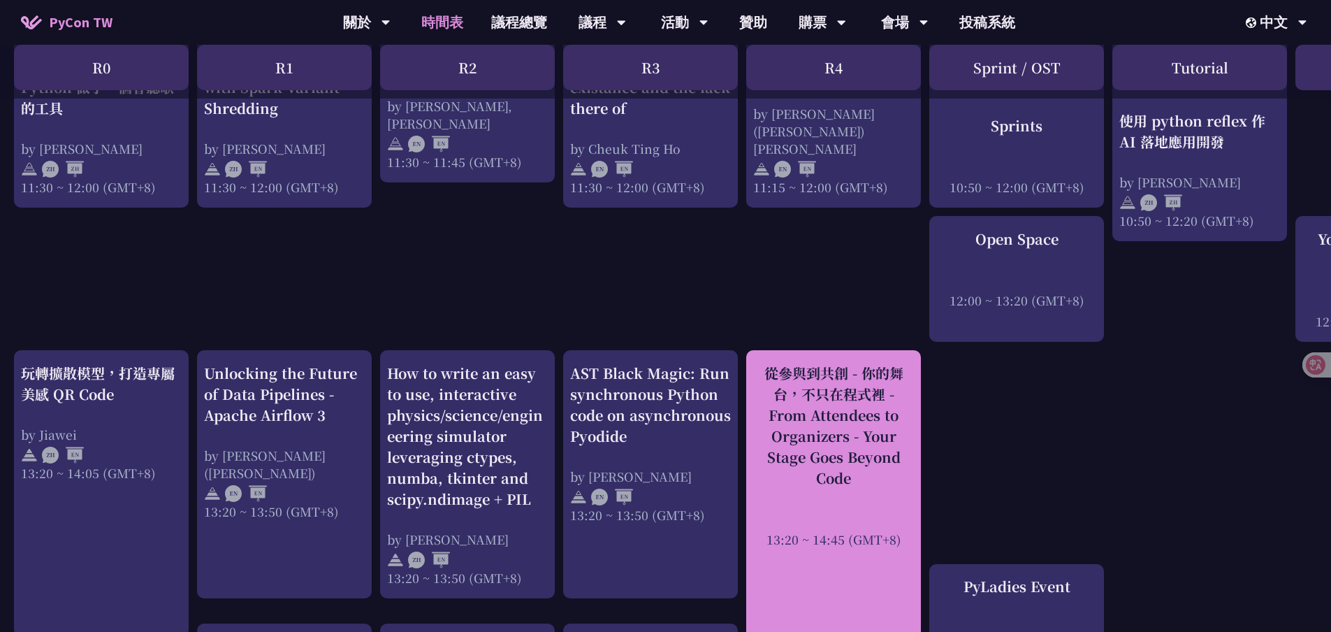
scroll to position [1188, 0]
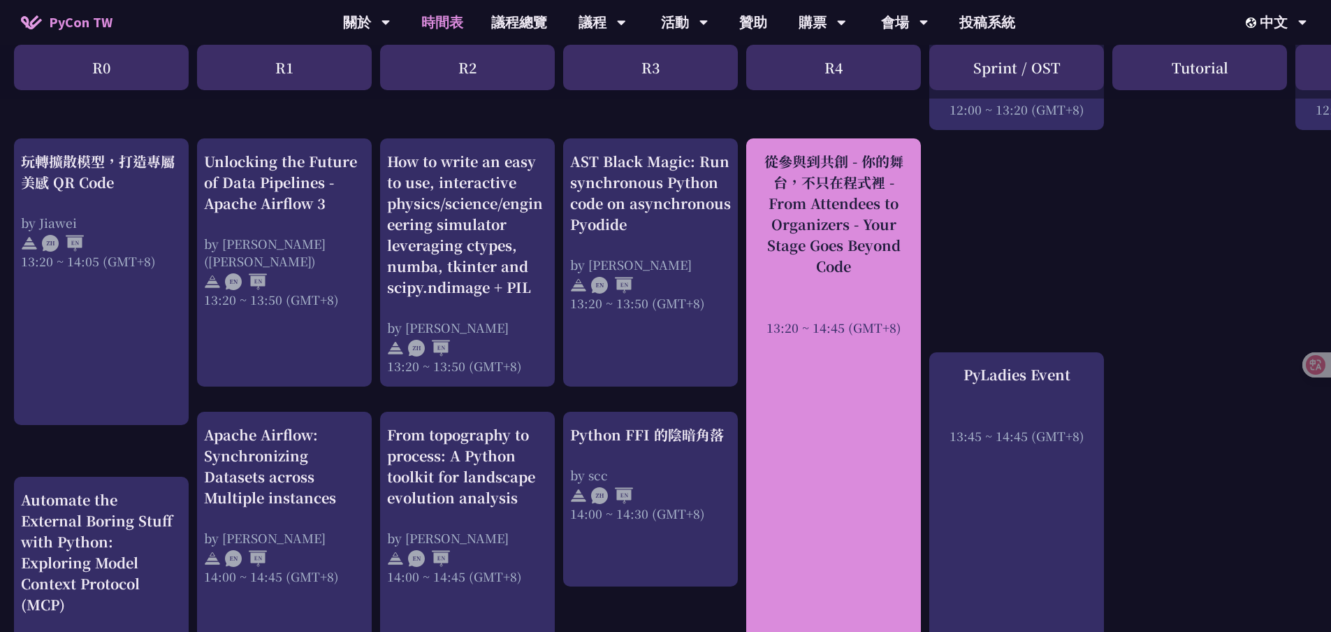
click at [884, 272] on div "從參與到共創 - 你的舞台，不只在程式裡 - From Attendees to Organizers - Your Stage Goes Beyond Co…" at bounding box center [833, 243] width 161 height 185
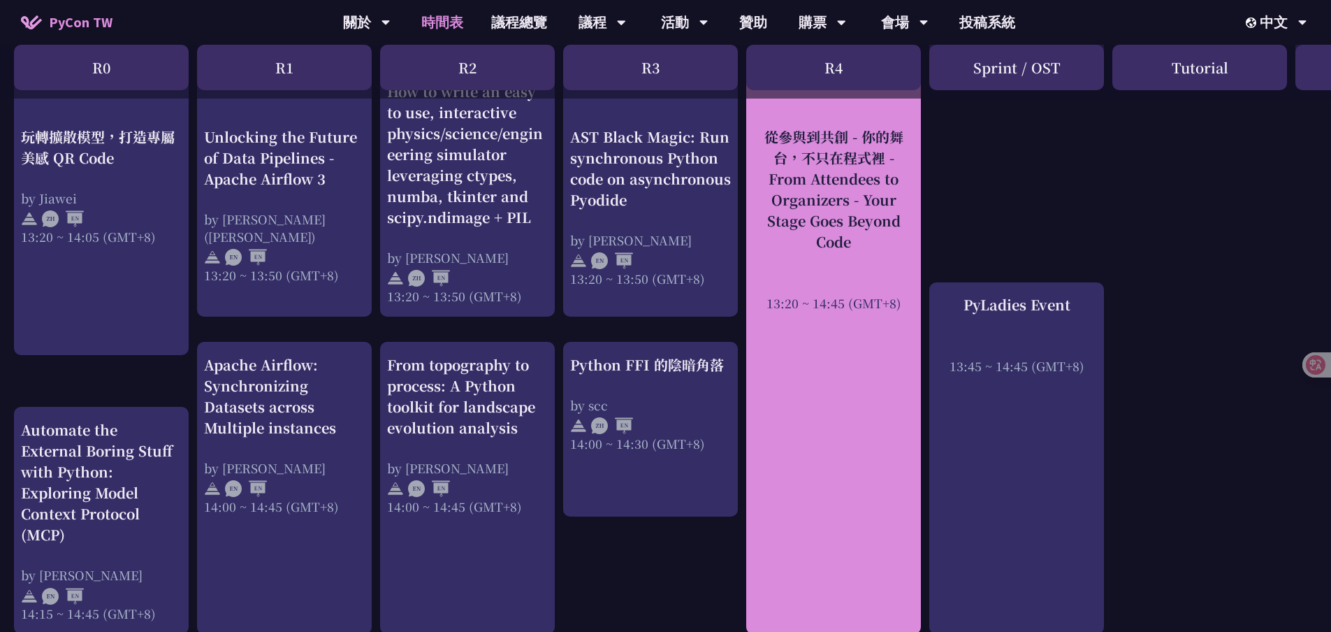
click at [845, 354] on div "從參與到共創 - 你的舞台，不只在程式裡 - From Attendees to Organizers - Your Stage Goes Beyond Co…" at bounding box center [833, 350] width 175 height 565
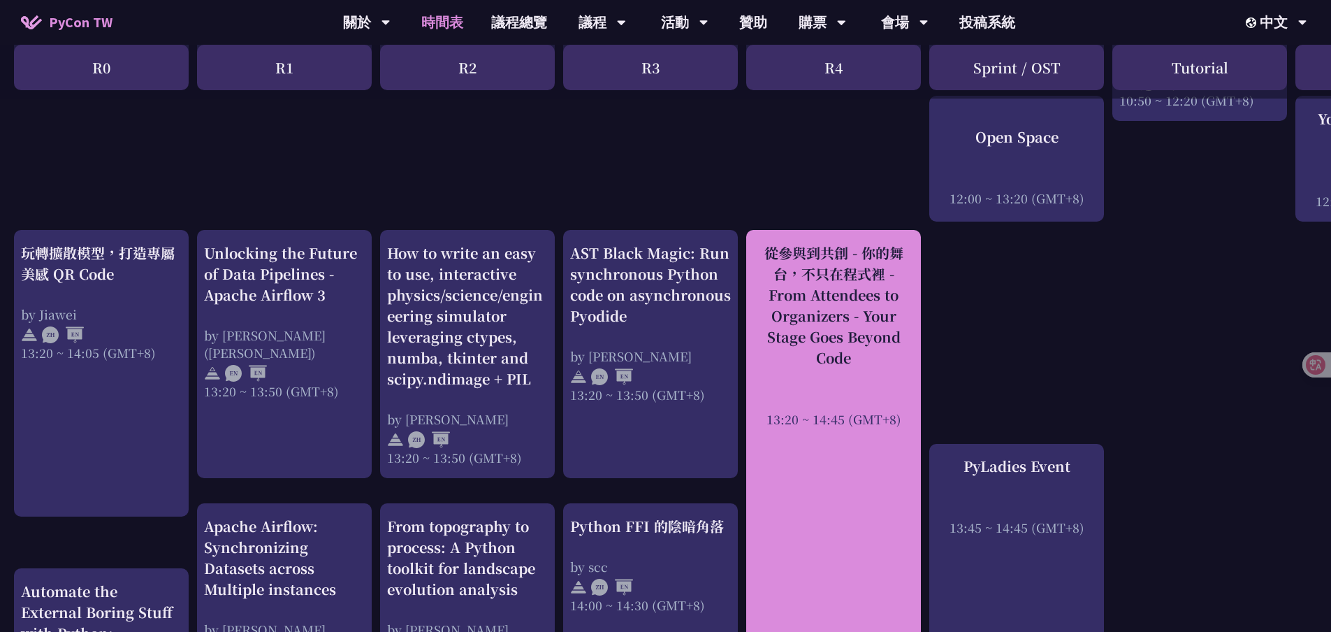
scroll to position [1048, 0]
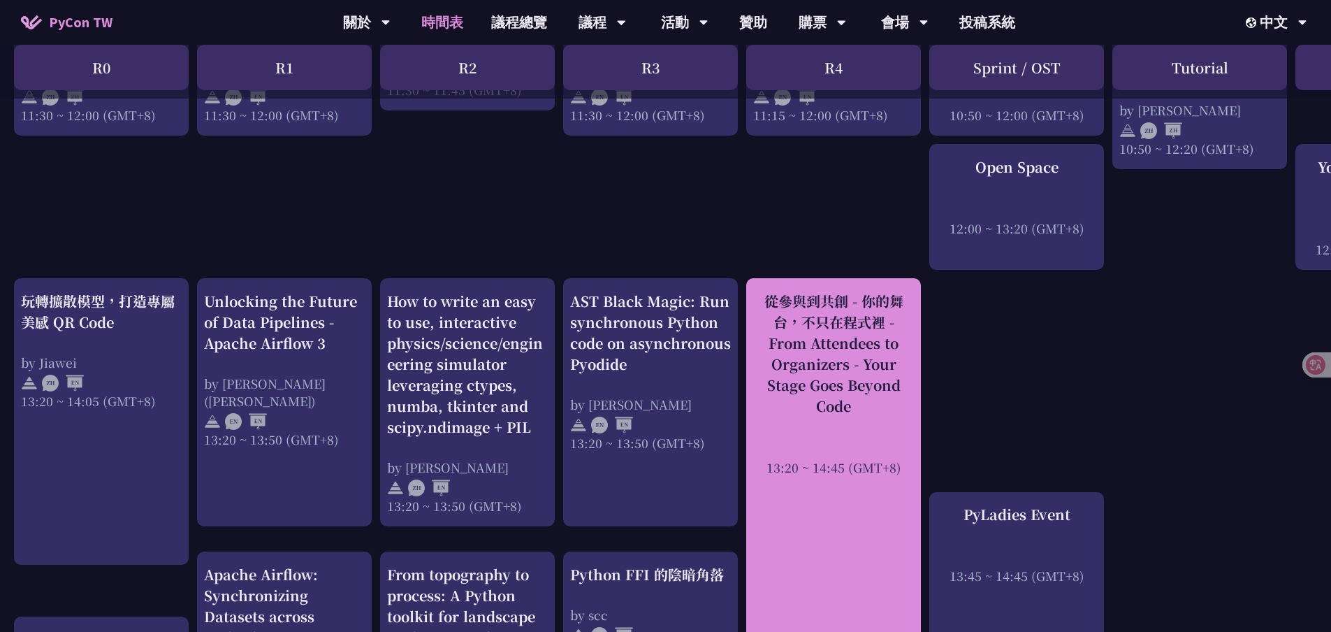
click at [863, 349] on div "從參與到共創 - 你的舞台，不只在程式裡 - From Attendees to Organizers - Your Stage Goes Beyond Co…" at bounding box center [833, 354] width 161 height 126
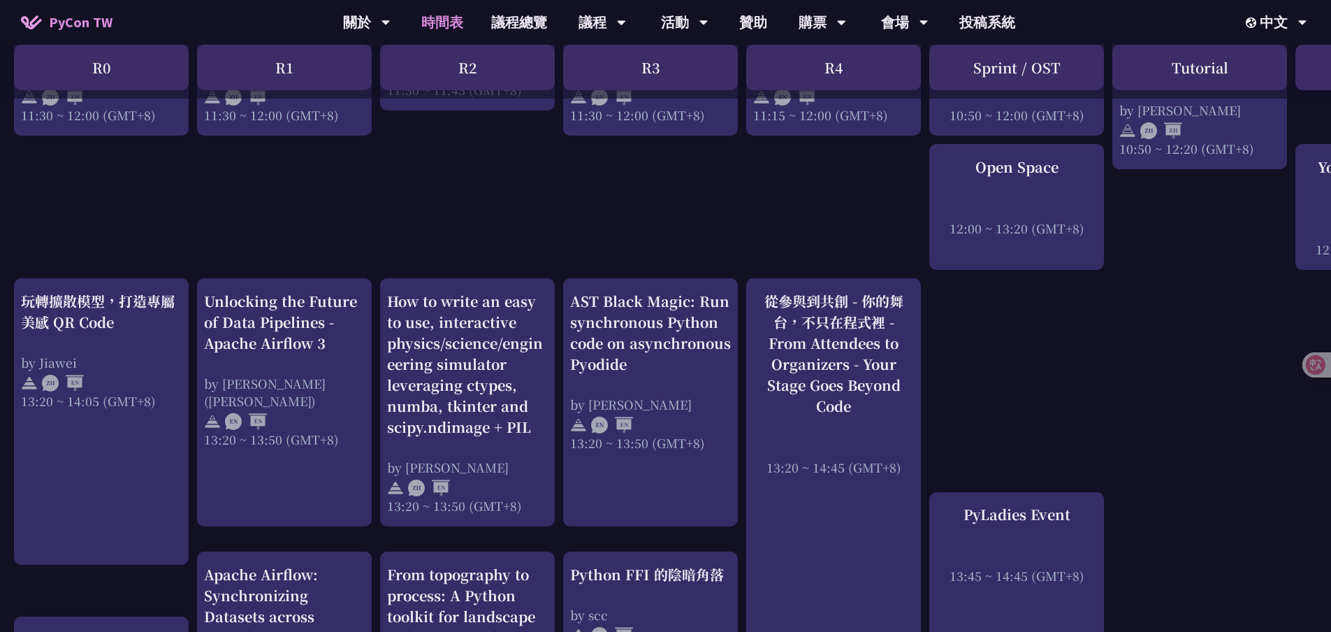
click at [954, 335] on div "An Introduction to the GIL for Python Beginners: Disabling It in Python 3.13 an…" at bounding box center [742, 395] width 1484 height 2319
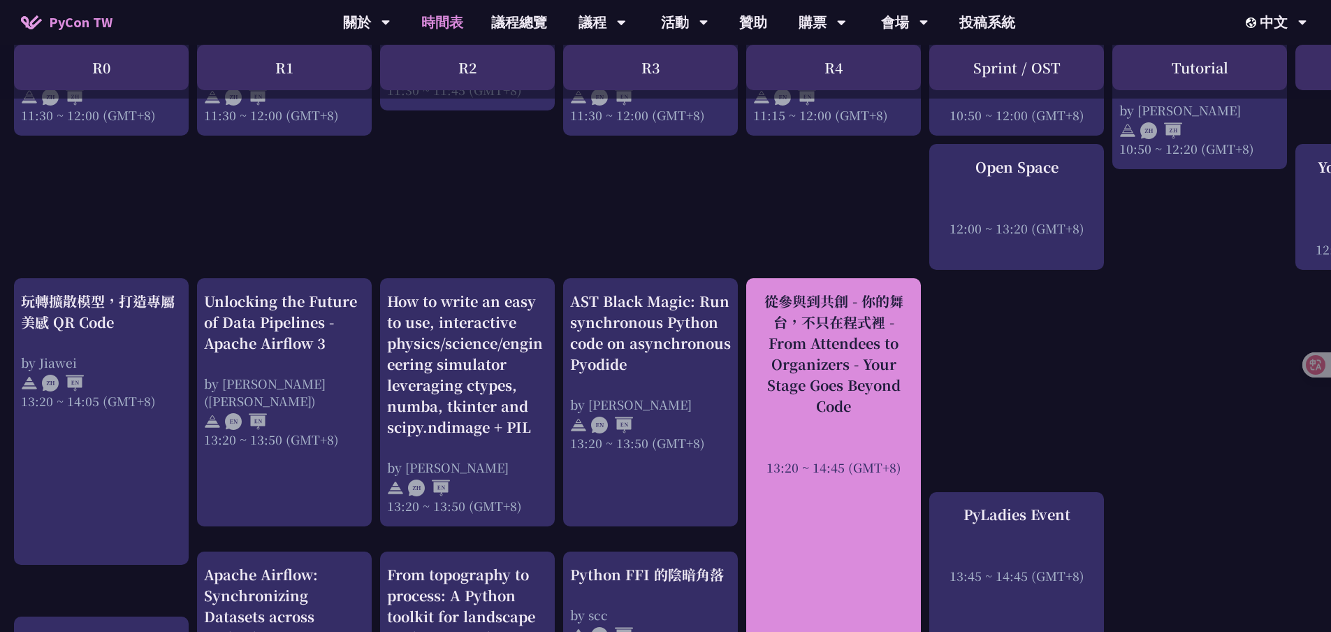
click at [797, 293] on div "從參與到共創 - 你的舞台，不只在程式裡 - From Attendees to Organizers - Your Stage Goes Beyond Co…" at bounding box center [833, 354] width 161 height 126
click at [815, 291] on div "從參與到共創 - 你的舞台，不只在程式裡 - From Attendees to Organizers - Your Stage Goes Beyond Co…" at bounding box center [833, 354] width 161 height 126
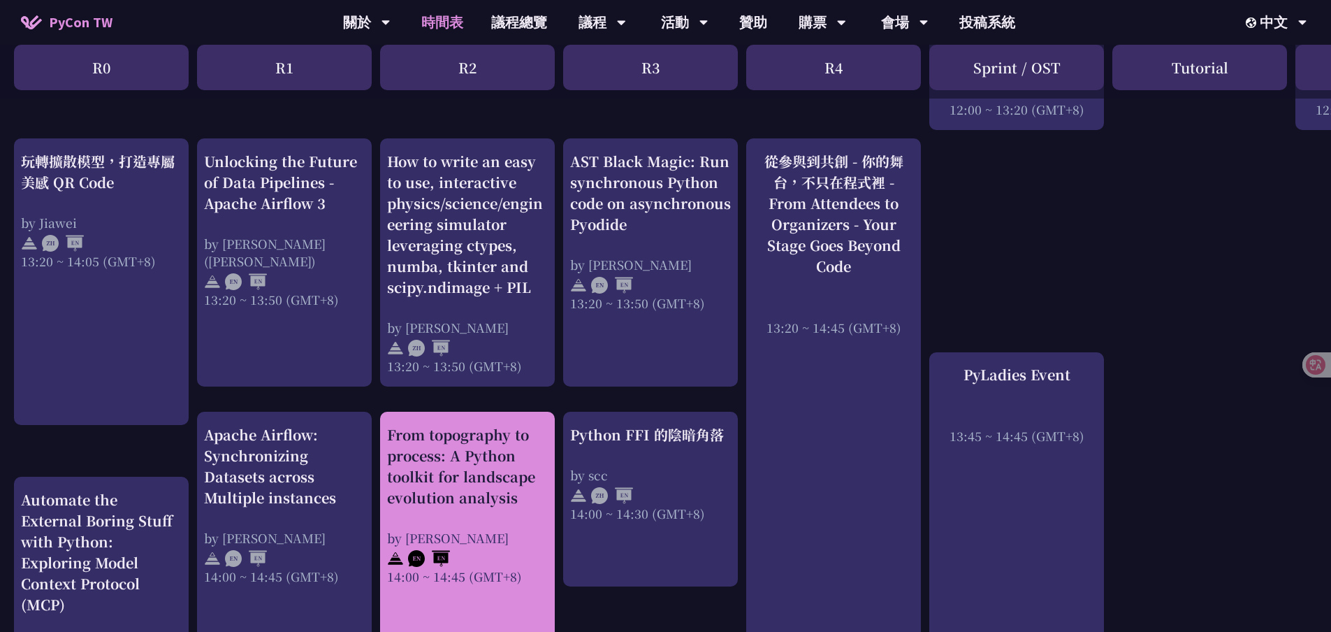
click at [494, 494] on div "From topography to process: A Python toolkit for landscape evolution analysis" at bounding box center [467, 466] width 161 height 84
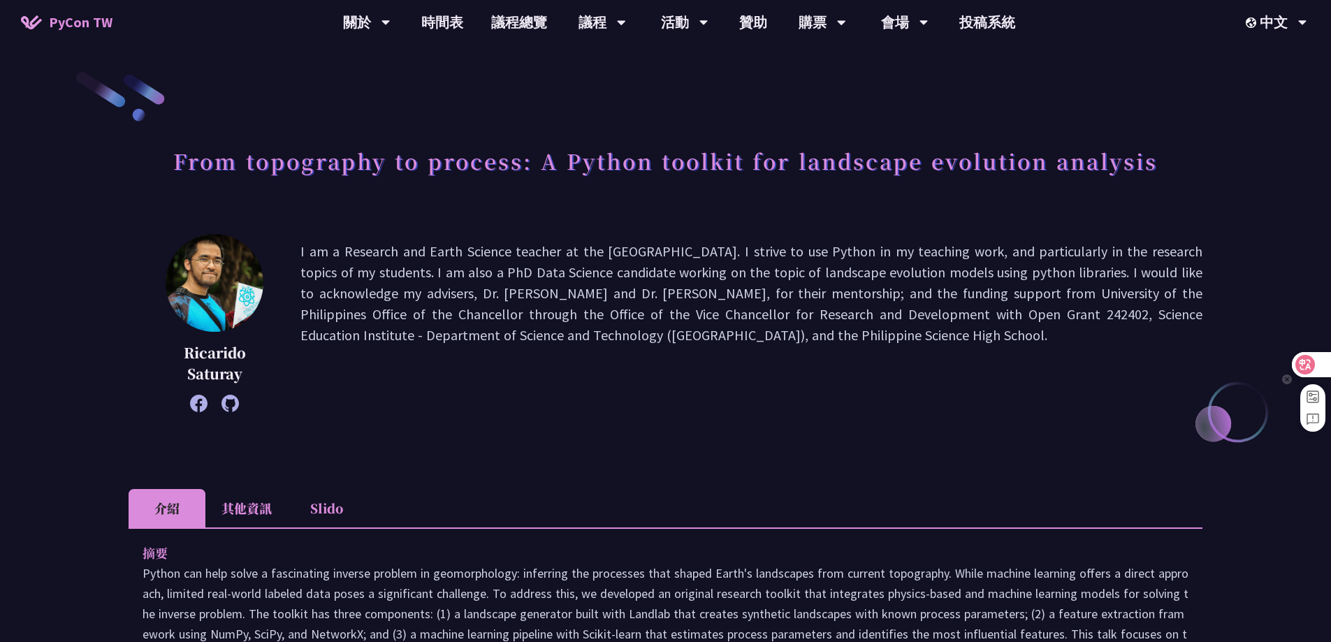
click at [1318, 362] on div at bounding box center [1311, 364] width 38 height 25
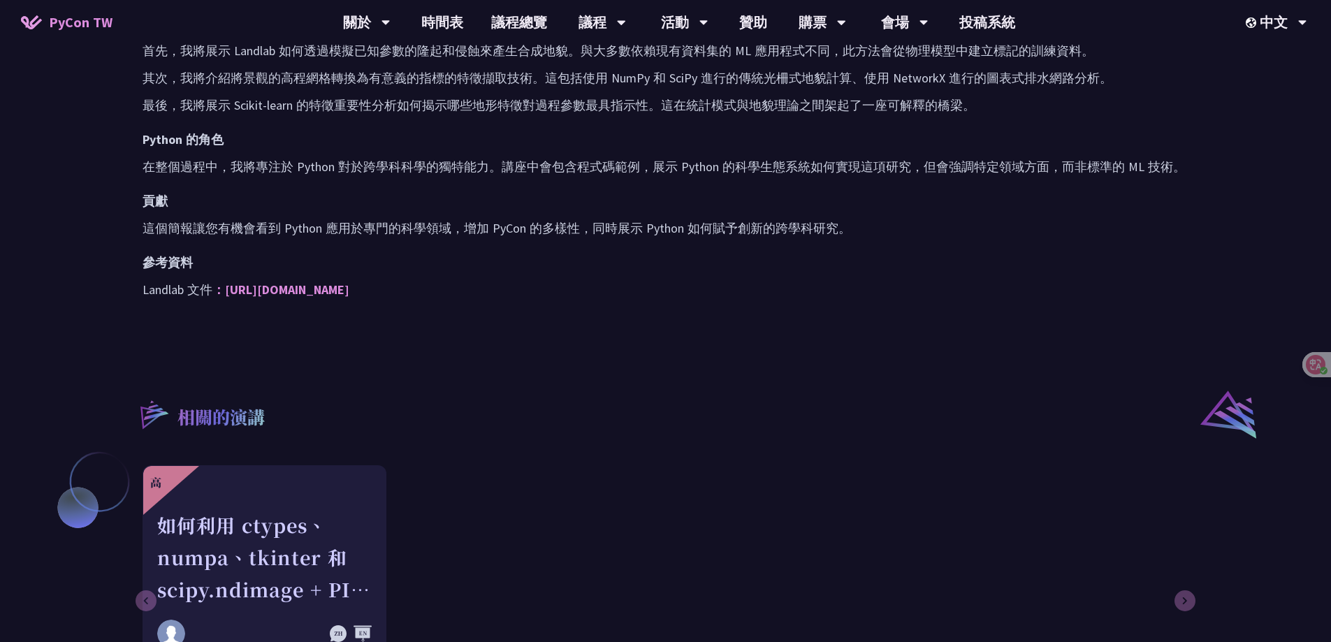
scroll to position [899, 0]
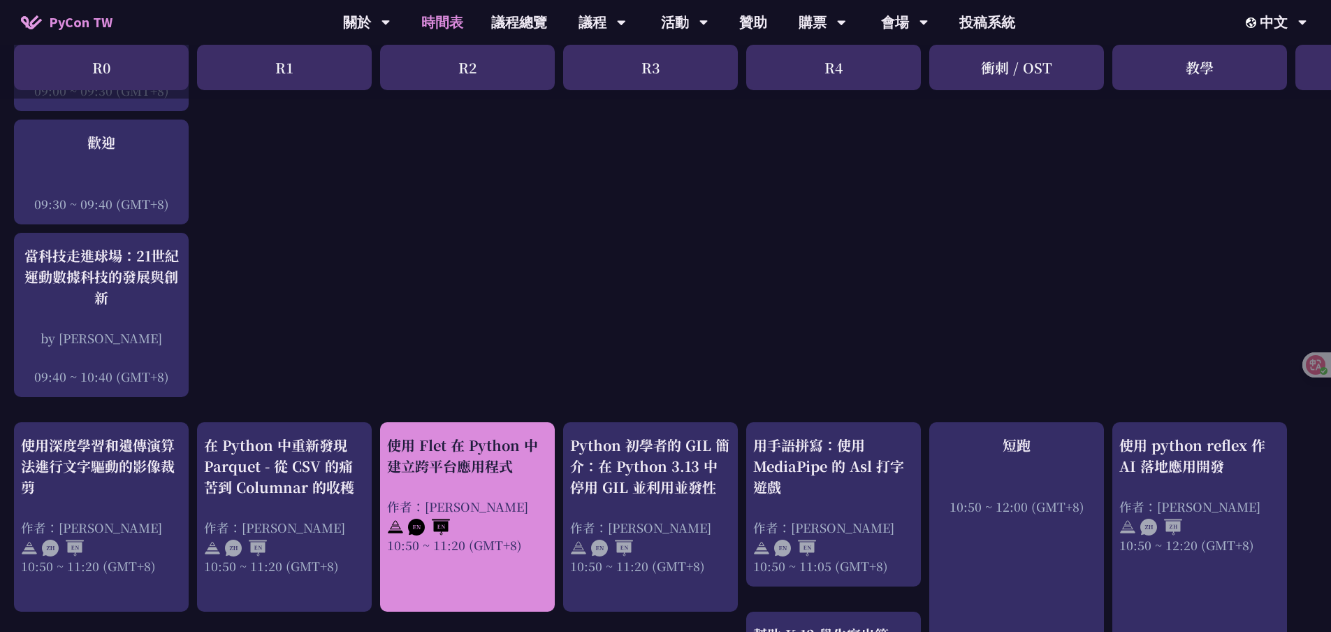
scroll to position [419, 0]
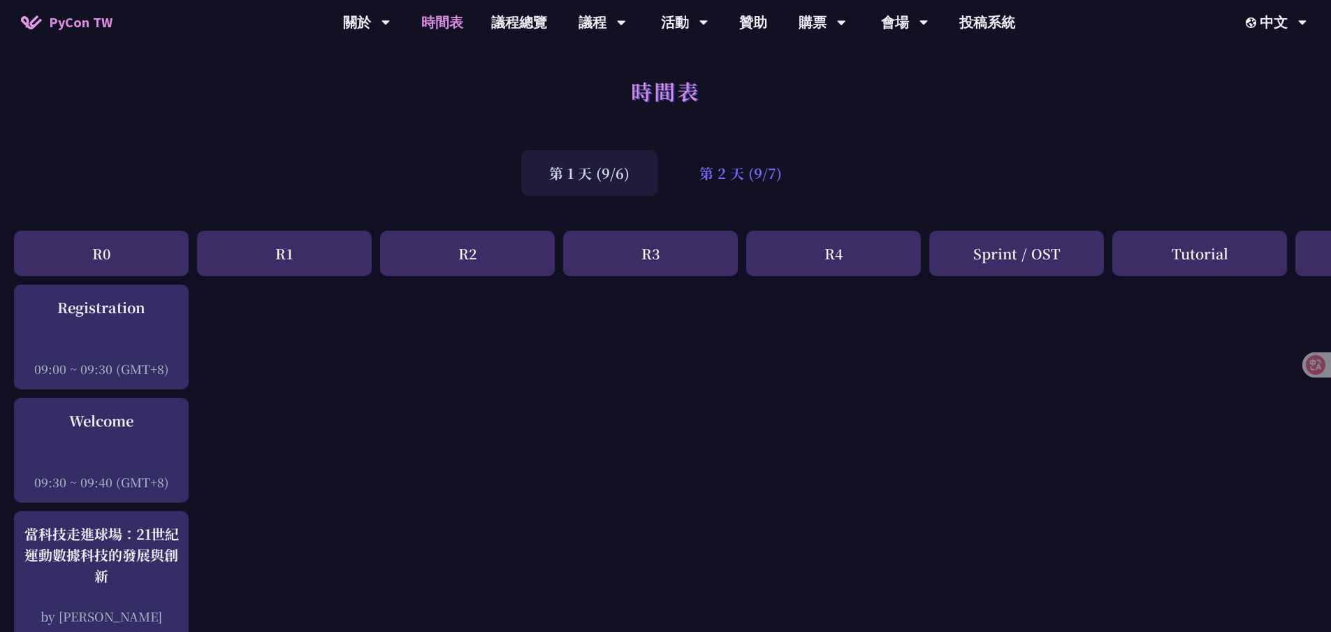
click at [745, 189] on div "第 2 天 (9/7)" at bounding box center [740, 172] width 138 height 45
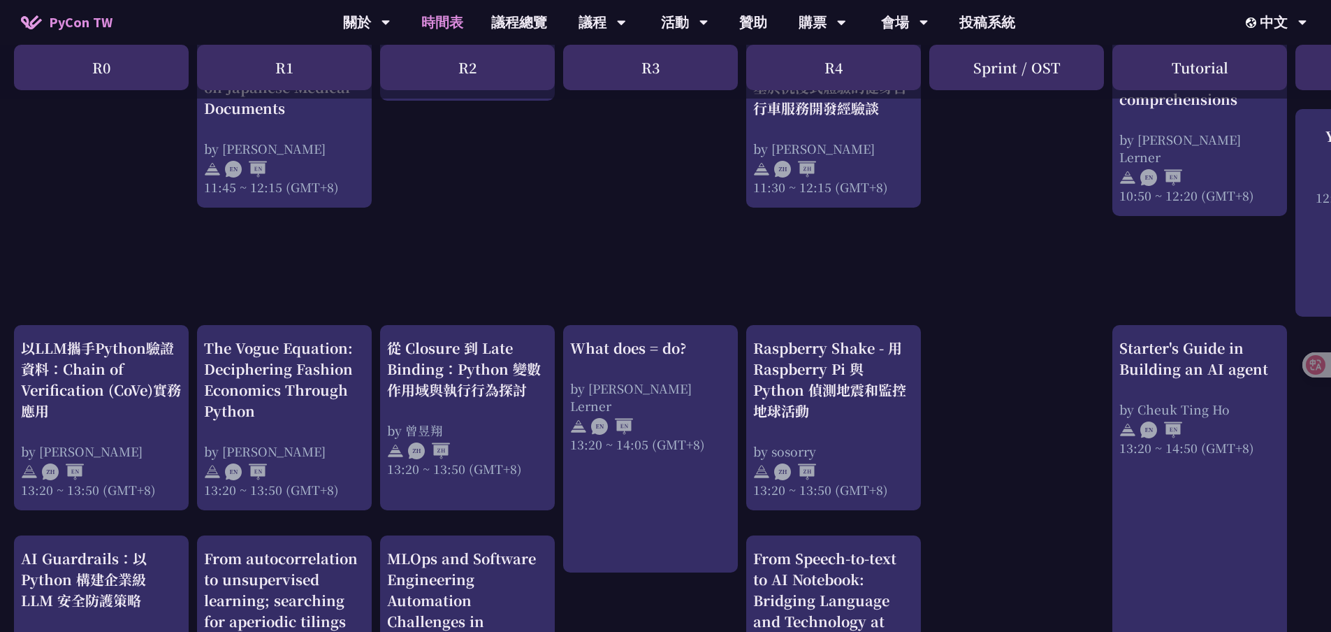
scroll to position [1048, 0]
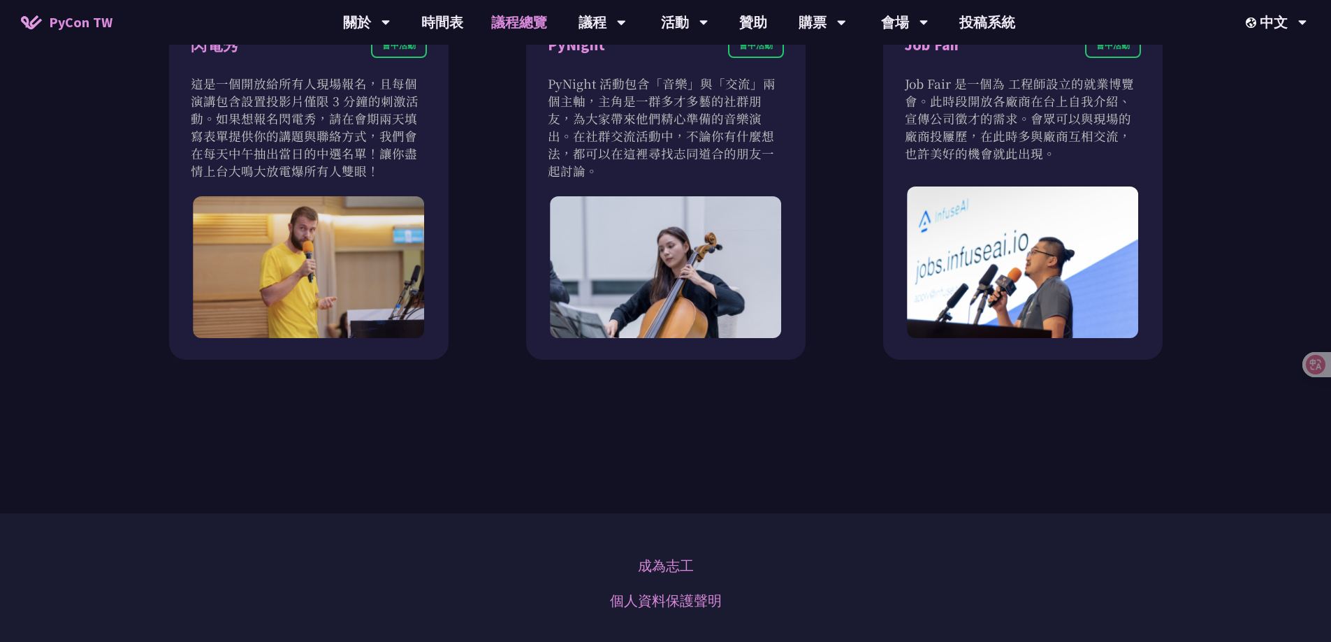
scroll to position [1188, 0]
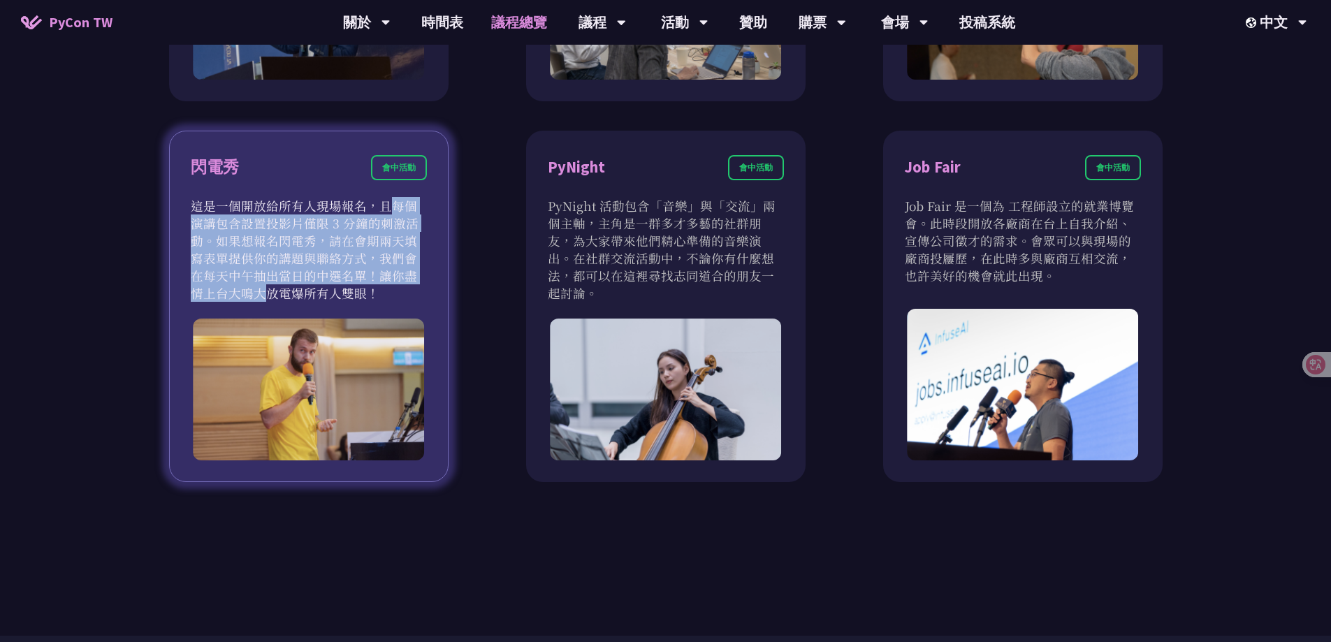
drag, startPoint x: 279, startPoint y: 212, endPoint x: 326, endPoint y: 272, distance: 75.7
click at [326, 272] on p "這是一個開放給所有人現場報名，且每個演講包含設置投影片僅限 3 分鐘的刺激活動。如果想報名閃電秀，請在會期兩天填寫表單提供你的講題與聯絡方式，我們會在每天中午…" at bounding box center [309, 249] width 236 height 105
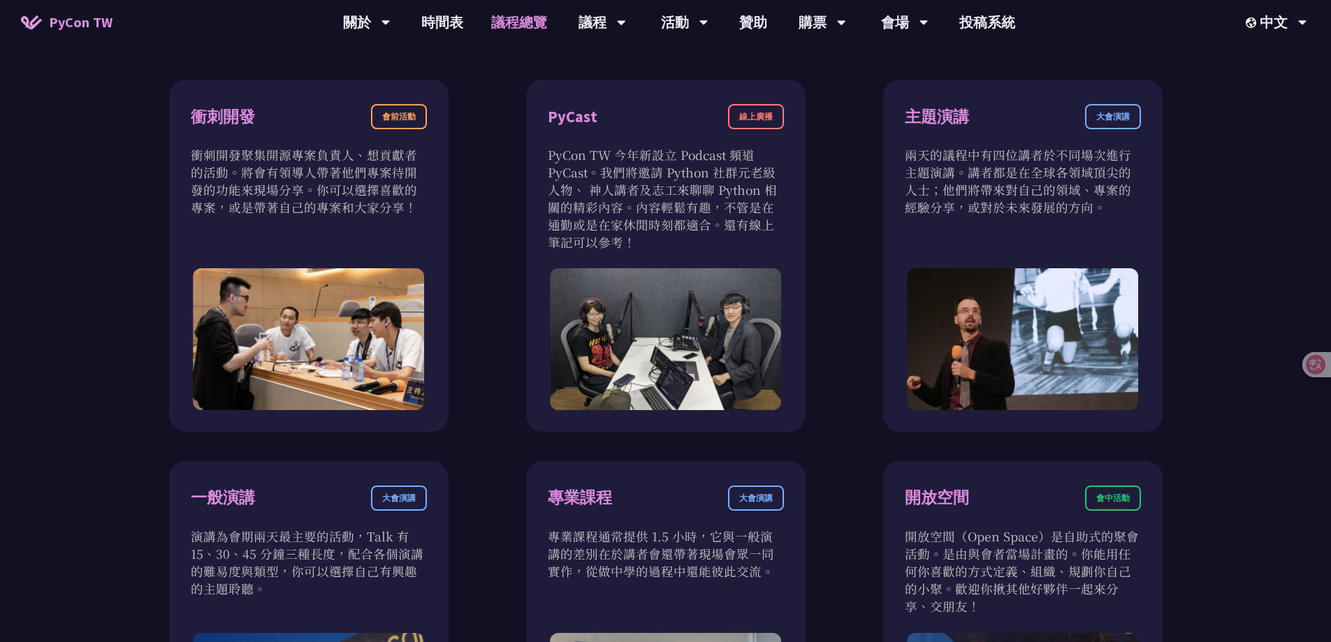
scroll to position [699, 0]
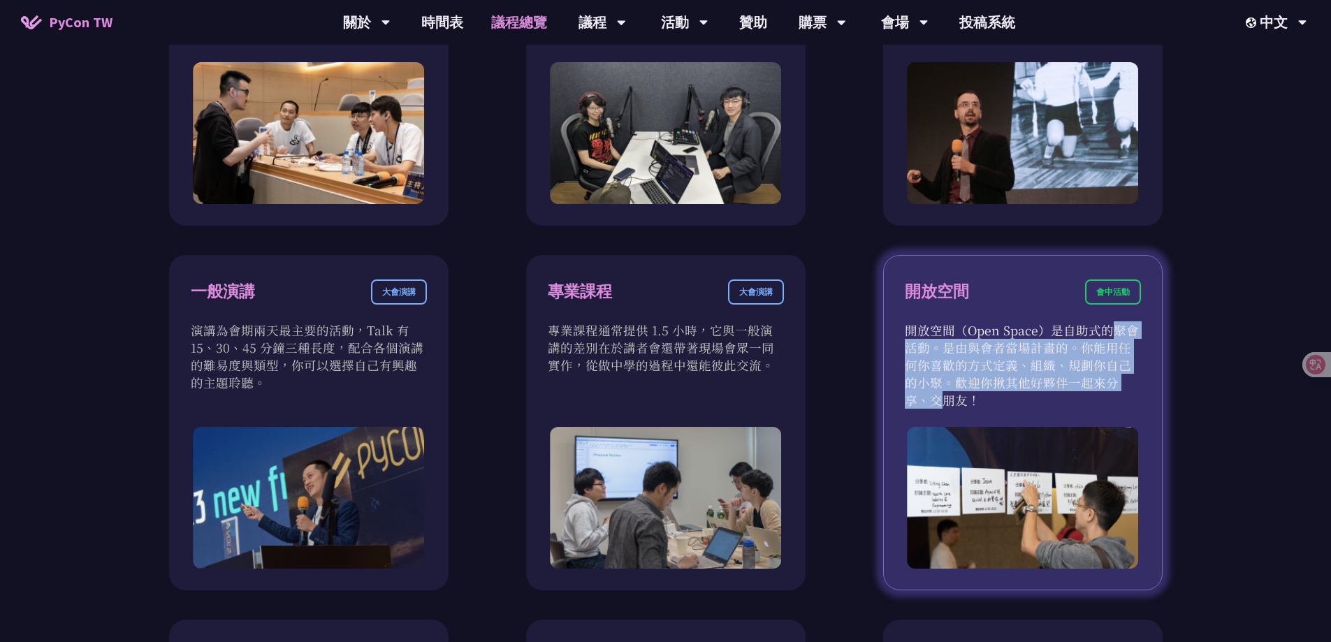
drag, startPoint x: 1013, startPoint y: 335, endPoint x: 1019, endPoint y: 384, distance: 48.5
click at [1019, 384] on p "開放空間（Open Space）是自助式的聚會活動。是由與會者當場計畫的。你能用任何你喜歡的方式定義、組織、規劃你自己的小聚。歡迎你揪其他好夥伴一起來分享、交…" at bounding box center [1023, 364] width 236 height 87
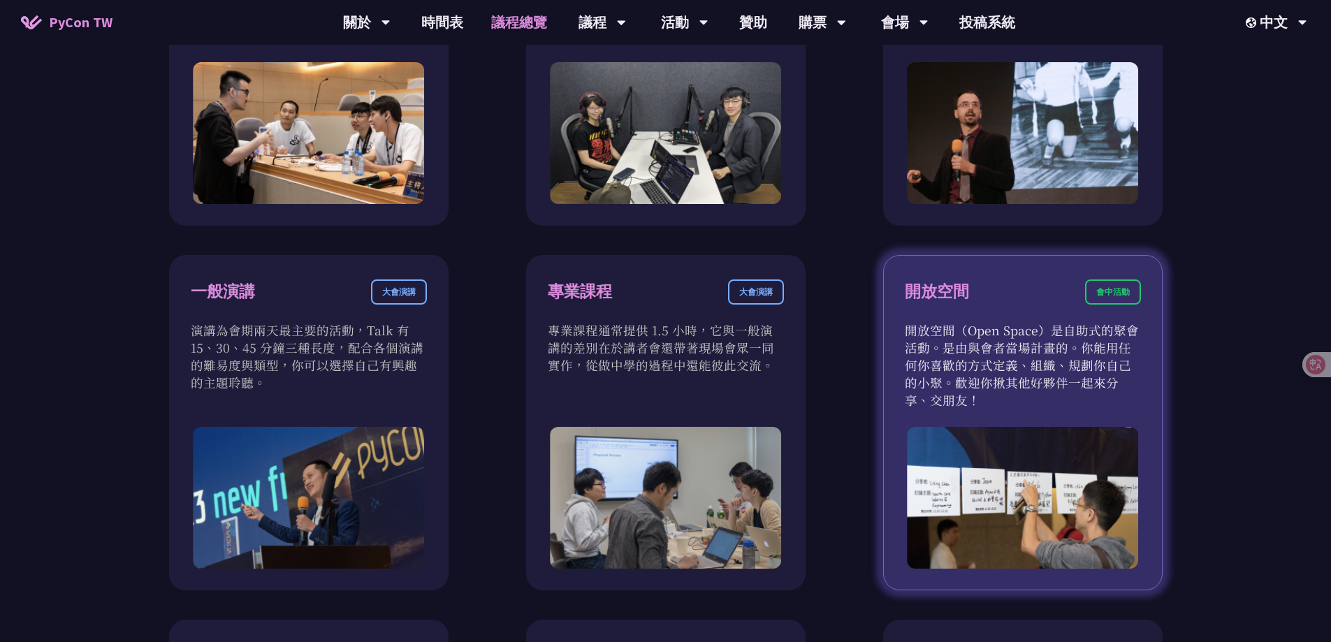
click at [1103, 293] on div "會中活動" at bounding box center [1113, 291] width 56 height 25
click at [1016, 358] on p "開放空間（Open Space）是自助式的聚會活動。是由與會者當場計畫的。你能用任何你喜歡的方式定義、組織、規劃你自己的小聚。歡迎你揪其他好夥伴一起來分享、交…" at bounding box center [1023, 364] width 236 height 87
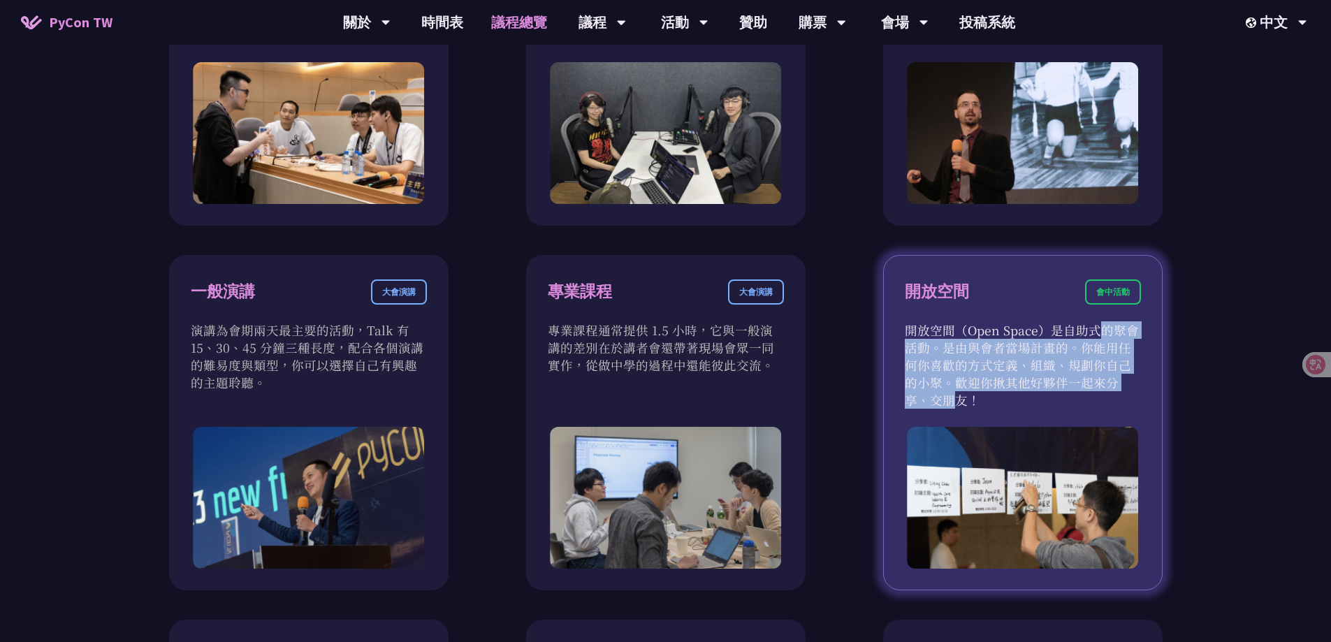
drag, startPoint x: 1011, startPoint y: 327, endPoint x: 1021, endPoint y: 388, distance: 62.4
click at [1021, 388] on p "開放空間（Open Space）是自助式的聚會活動。是由與會者當場計畫的。你能用任何你喜歡的方式定義、組織、規劃你自己的小聚。歡迎你揪其他好夥伴一起來分享、交…" at bounding box center [1023, 364] width 236 height 87
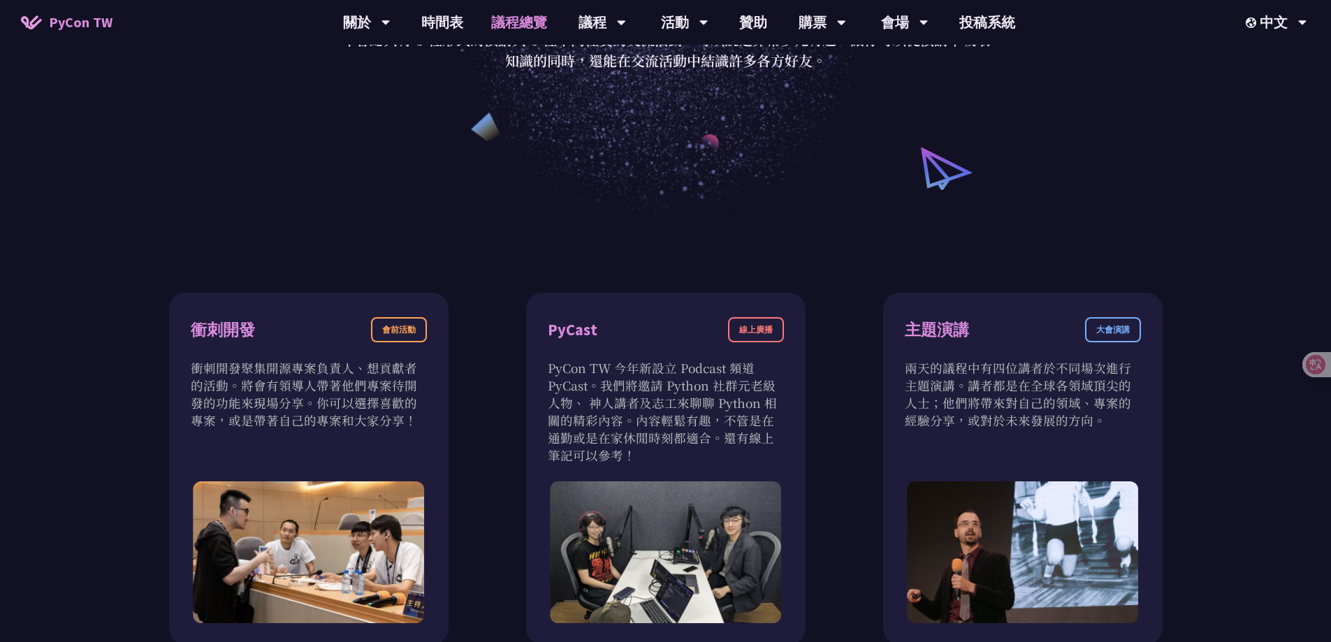
scroll to position [0, 0]
